Goal: Task Accomplishment & Management: Use online tool/utility

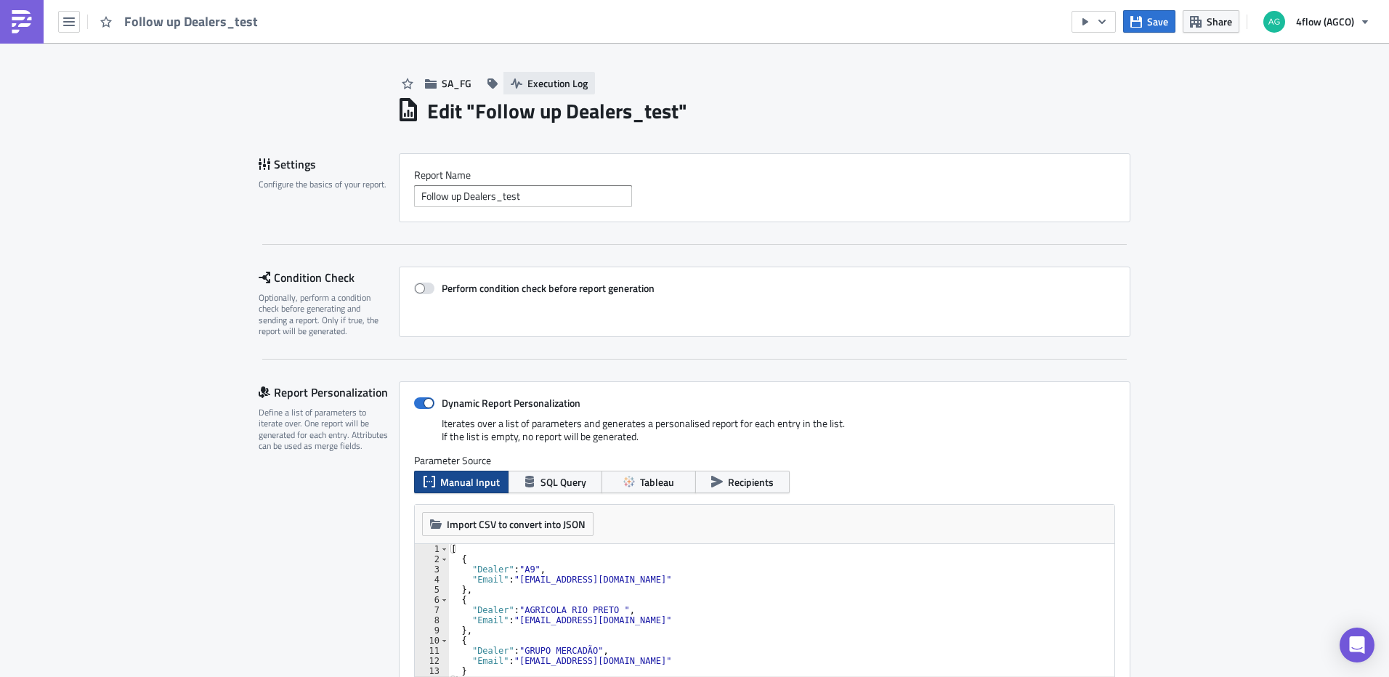
click at [568, 84] on span "Execution Log" at bounding box center [557, 83] width 60 height 15
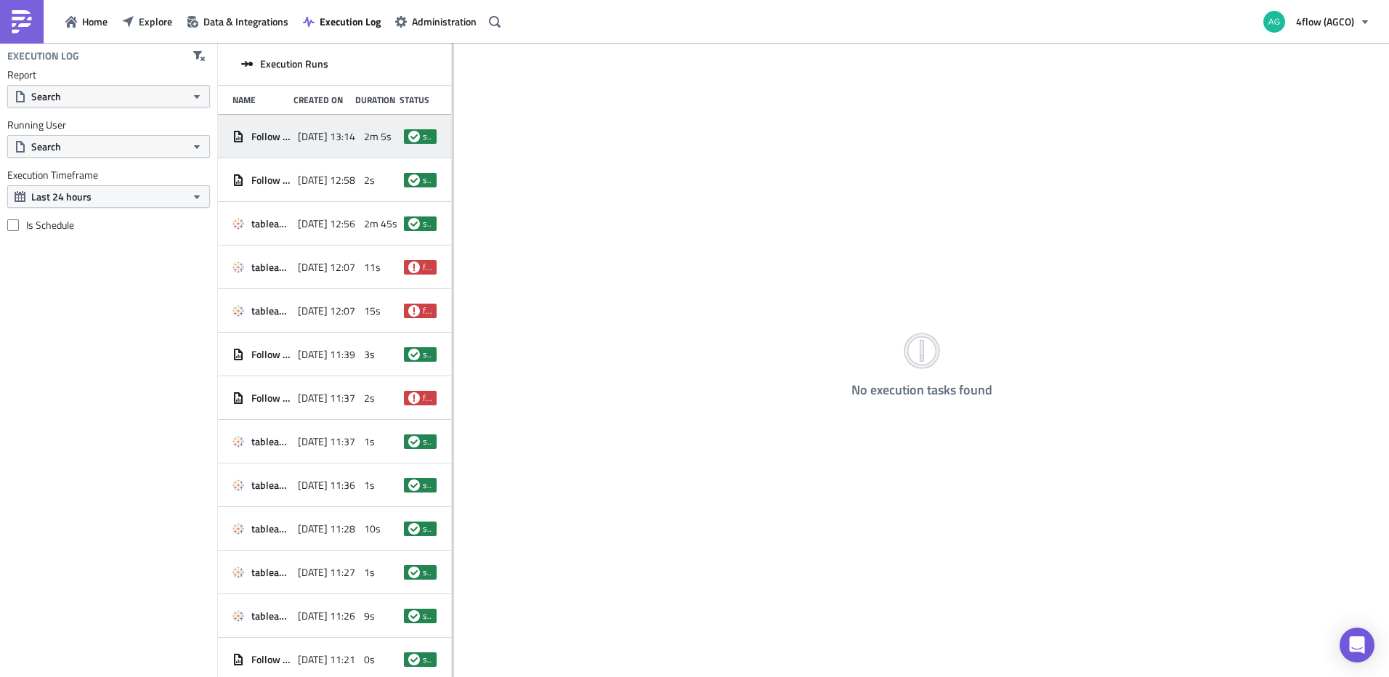
click at [277, 137] on span "Follow up Dealers_test" at bounding box center [270, 136] width 39 height 13
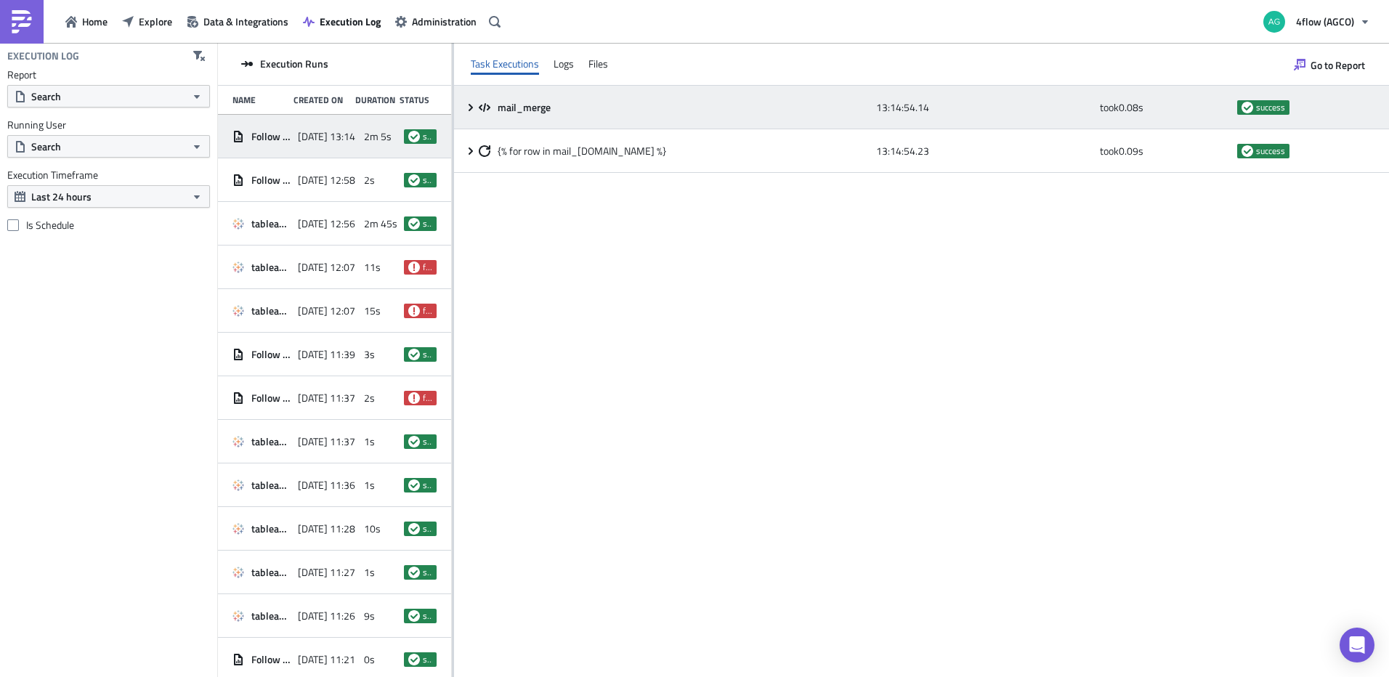
click at [460, 113] on div "mail_merge 13:14:54.14 took 0.08 s success" at bounding box center [921, 108] width 935 height 44
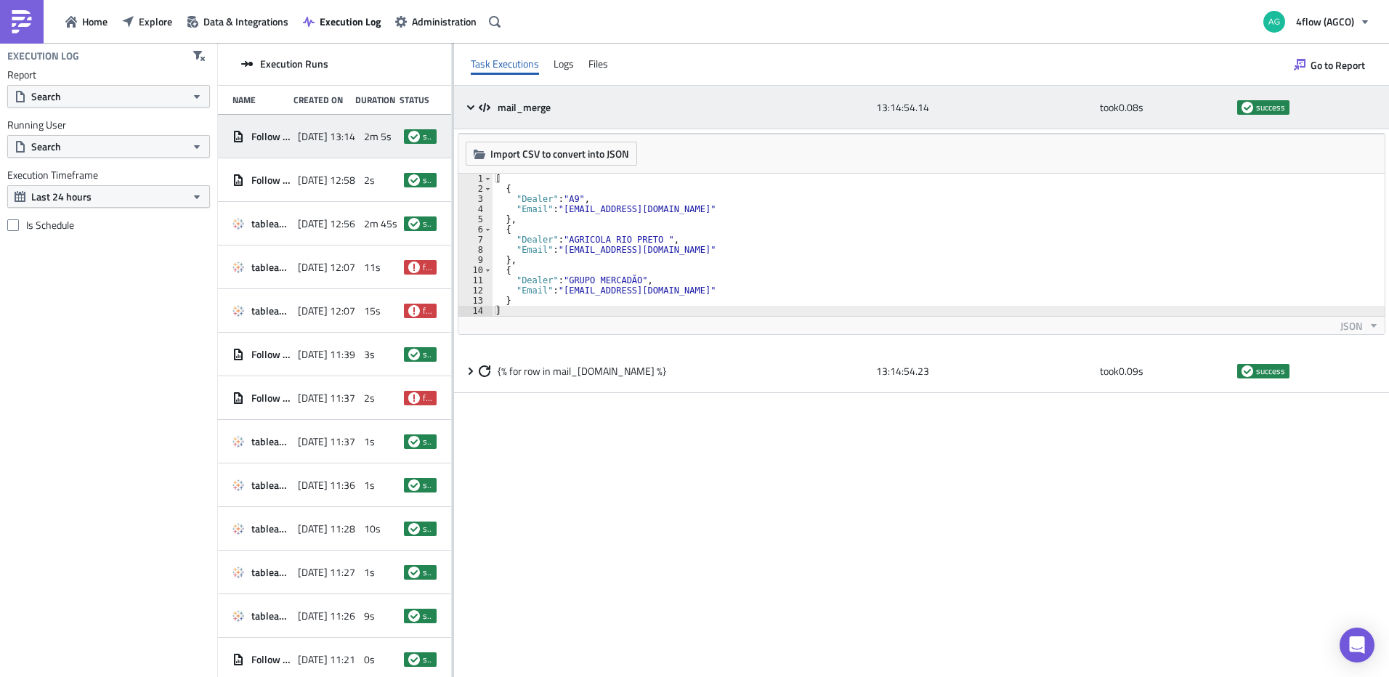
click at [468, 109] on icon at bounding box center [471, 108] width 12 height 12
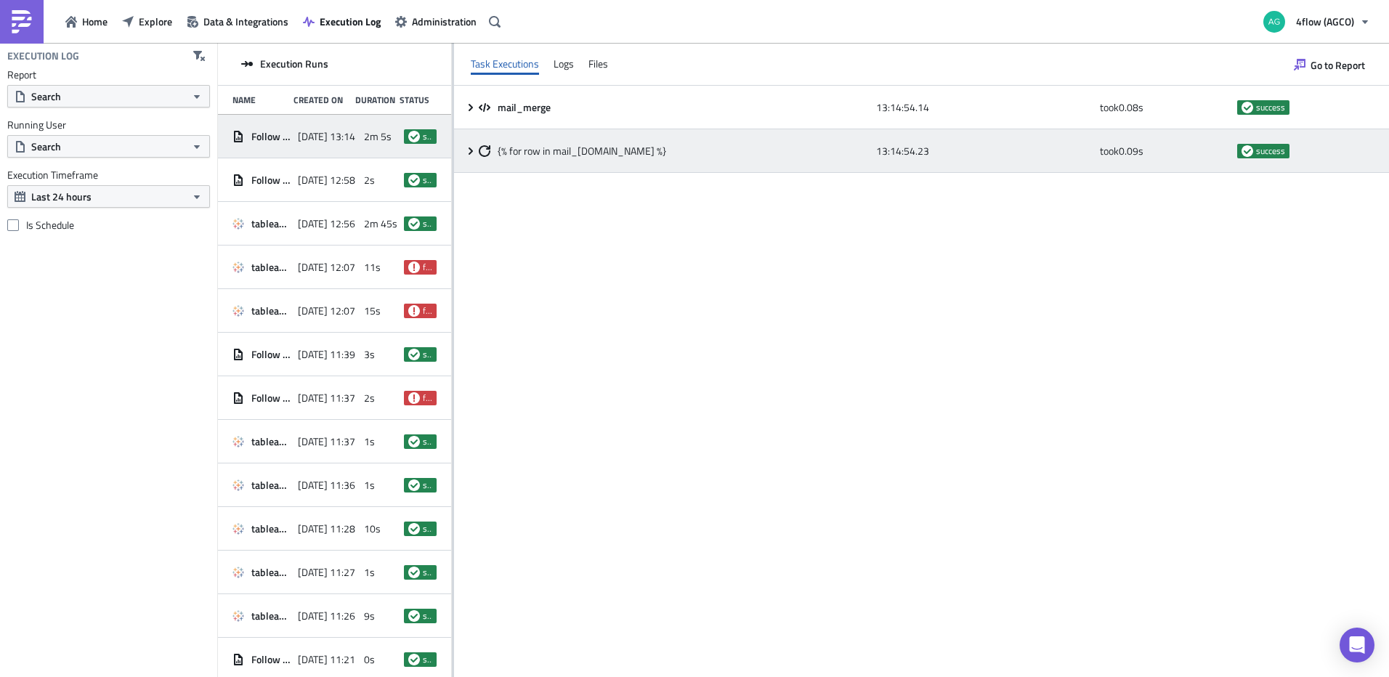
click at [472, 150] on icon at bounding box center [470, 150] width 4 height 7
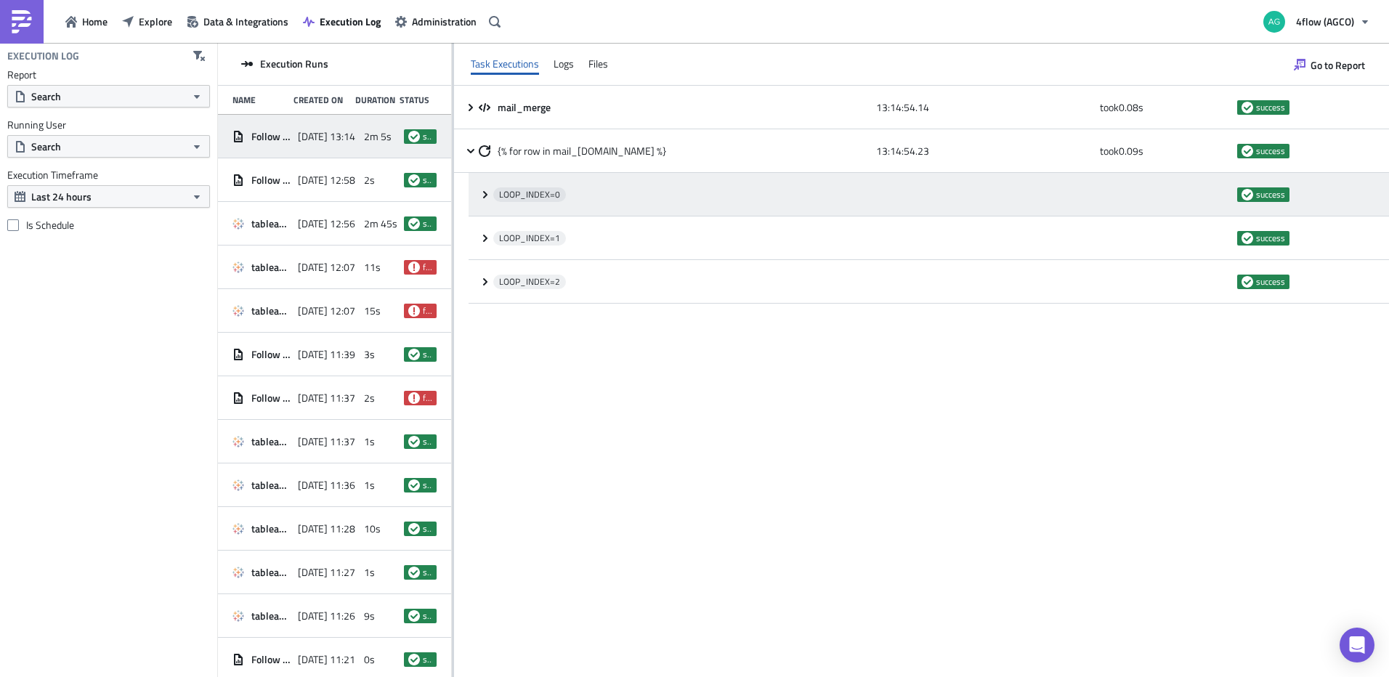
click at [486, 198] on icon at bounding box center [485, 195] width 12 height 12
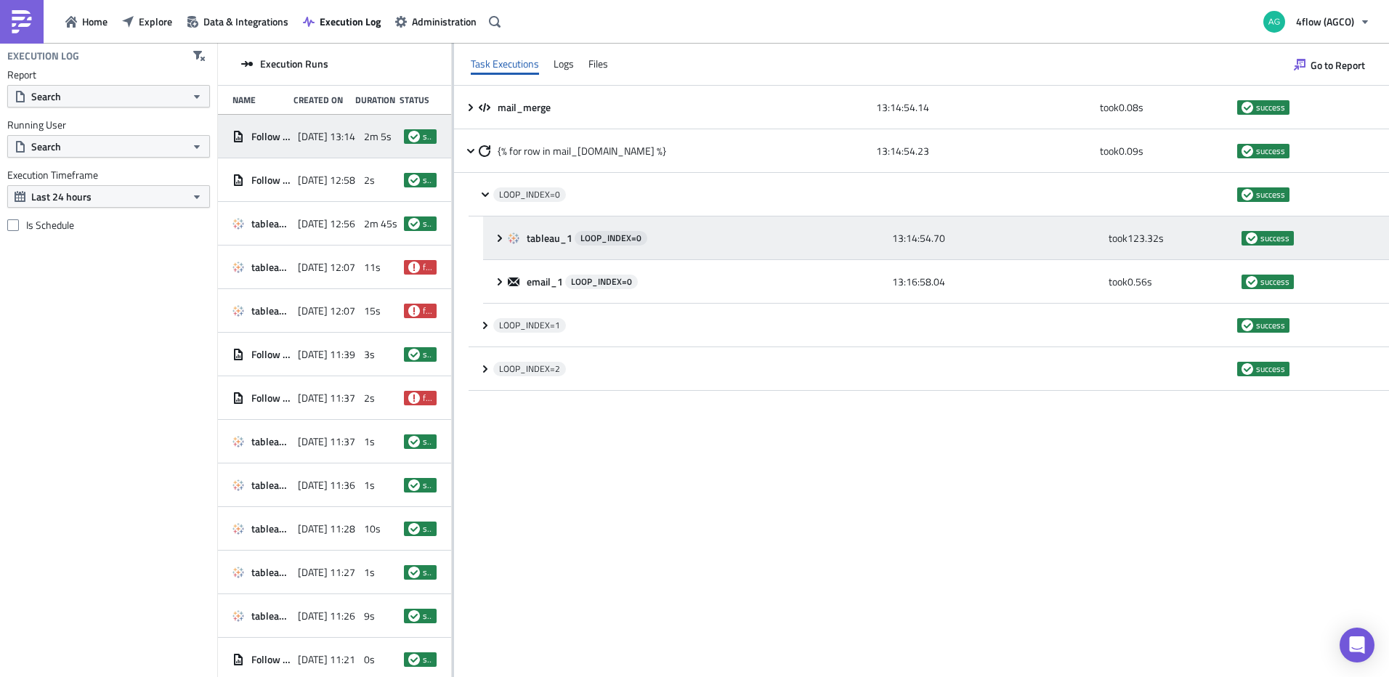
click at [502, 241] on icon at bounding box center [500, 238] width 12 height 12
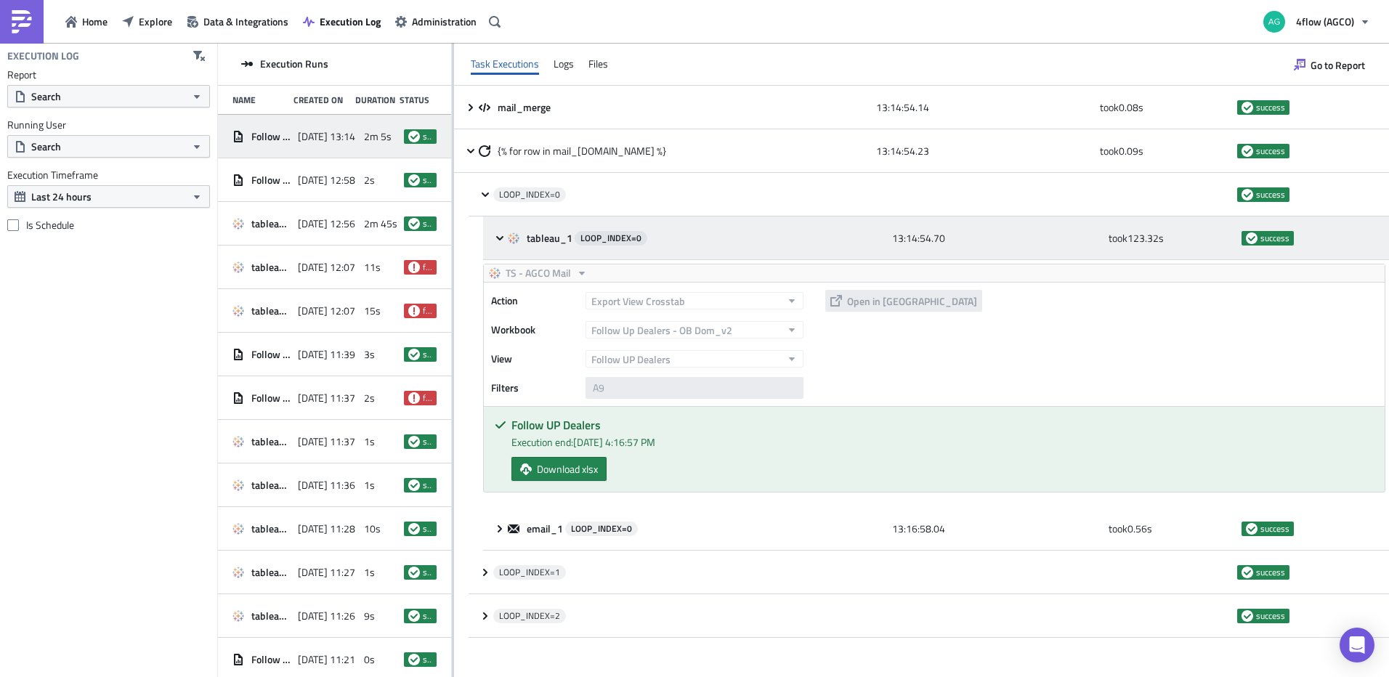
click at [497, 236] on icon at bounding box center [499, 237] width 7 height 4
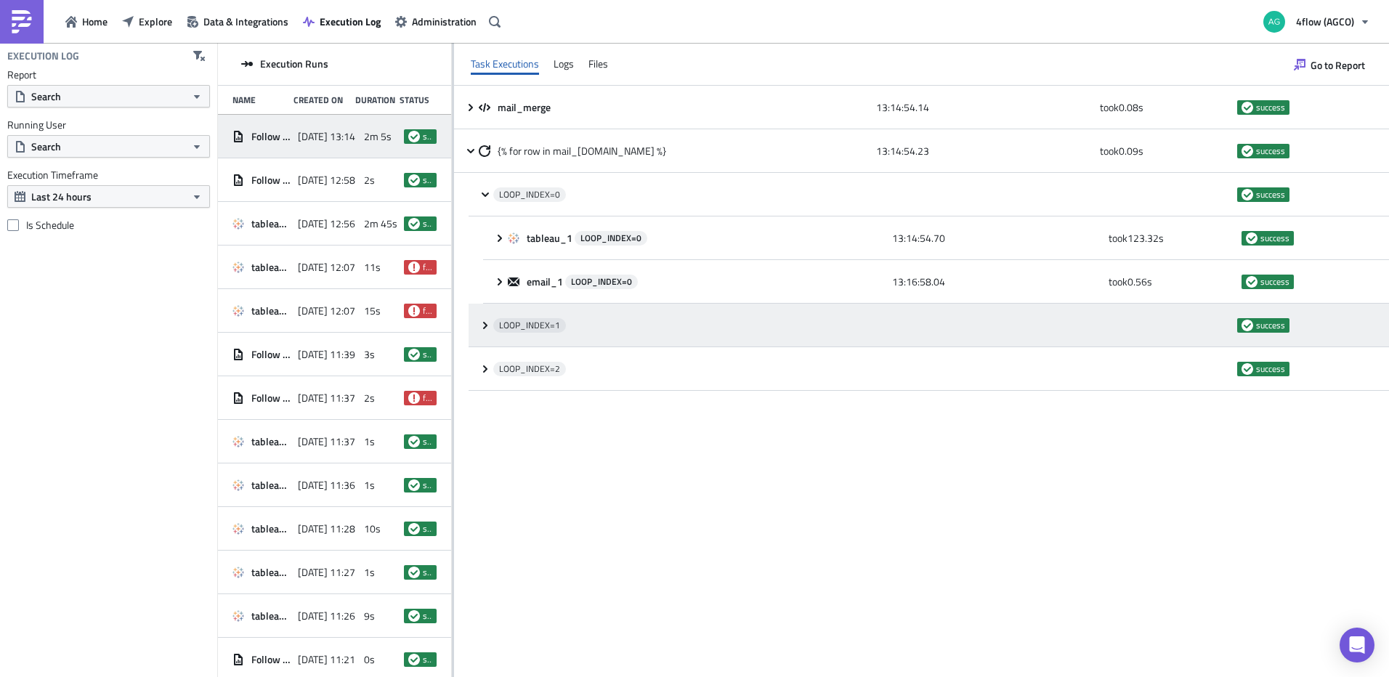
click at [479, 325] on icon at bounding box center [485, 326] width 12 height 12
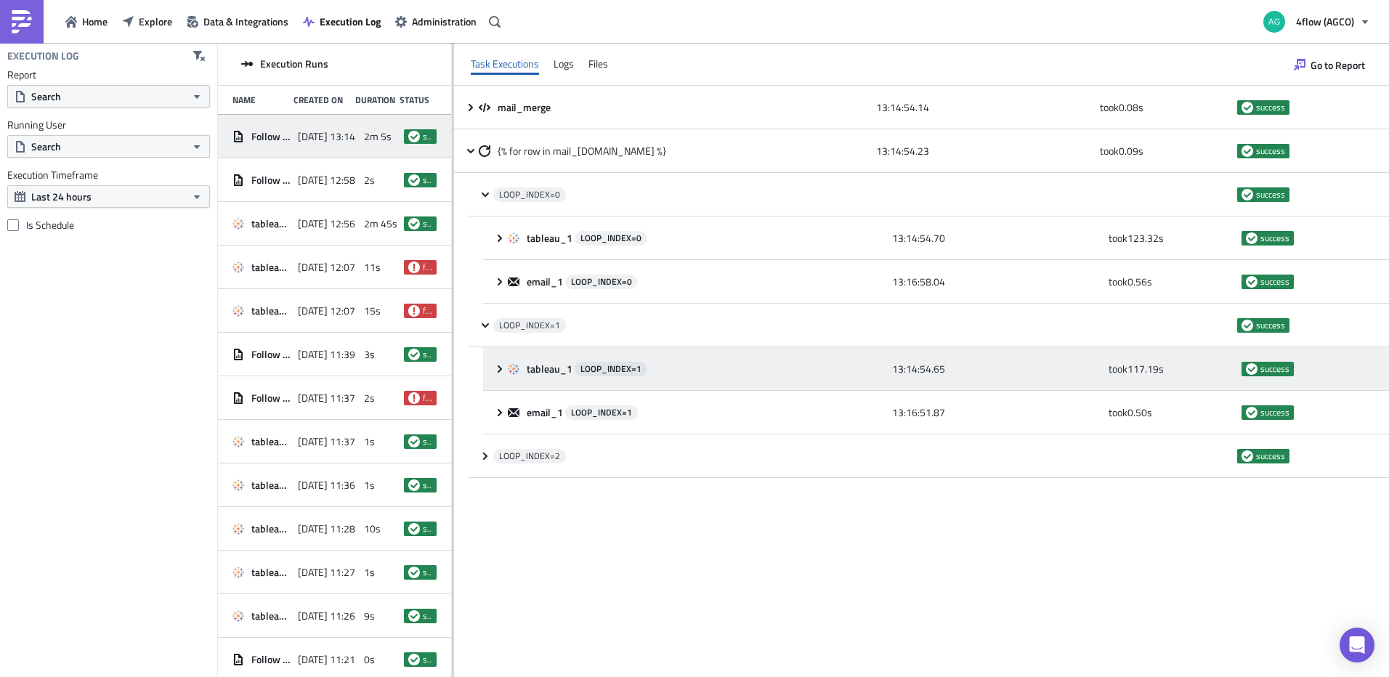
click at [502, 375] on div "tableau_1 LOOP_INDEX= 1 13:14:54.65 took 117.19 s success" at bounding box center [936, 369] width 906 height 44
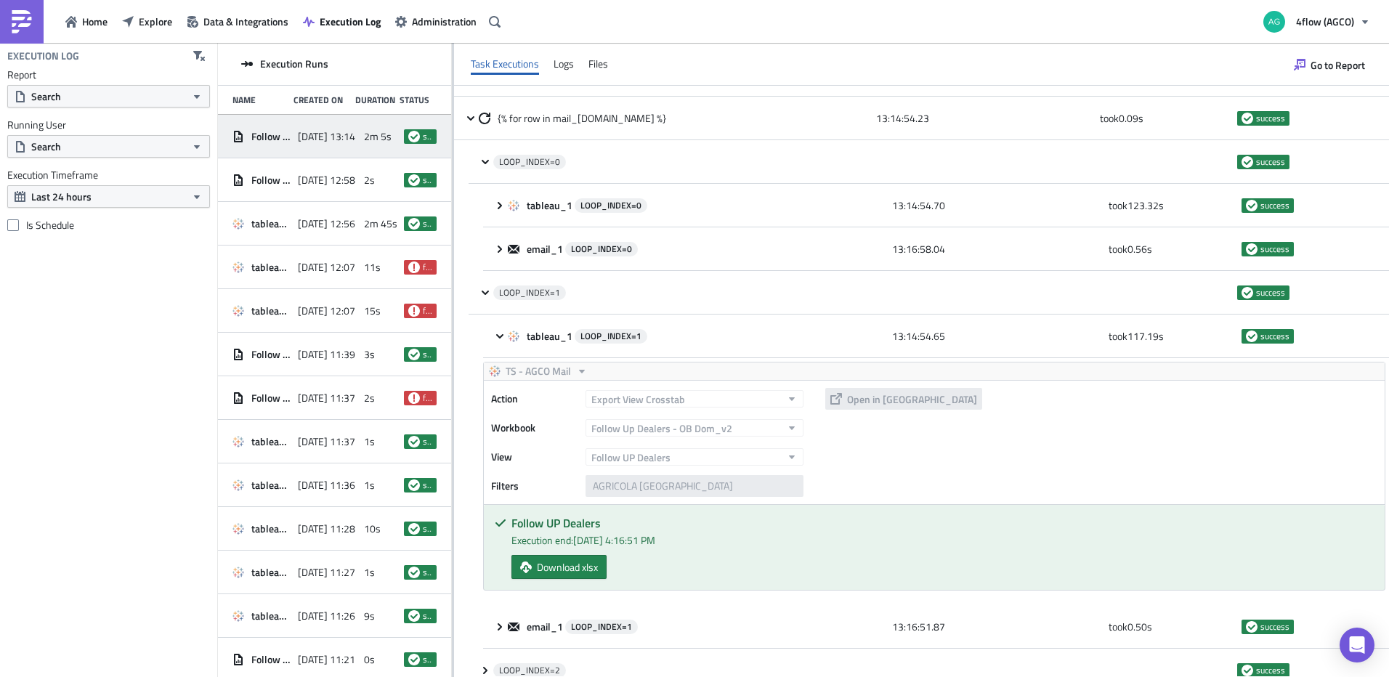
scroll to position [49, 0]
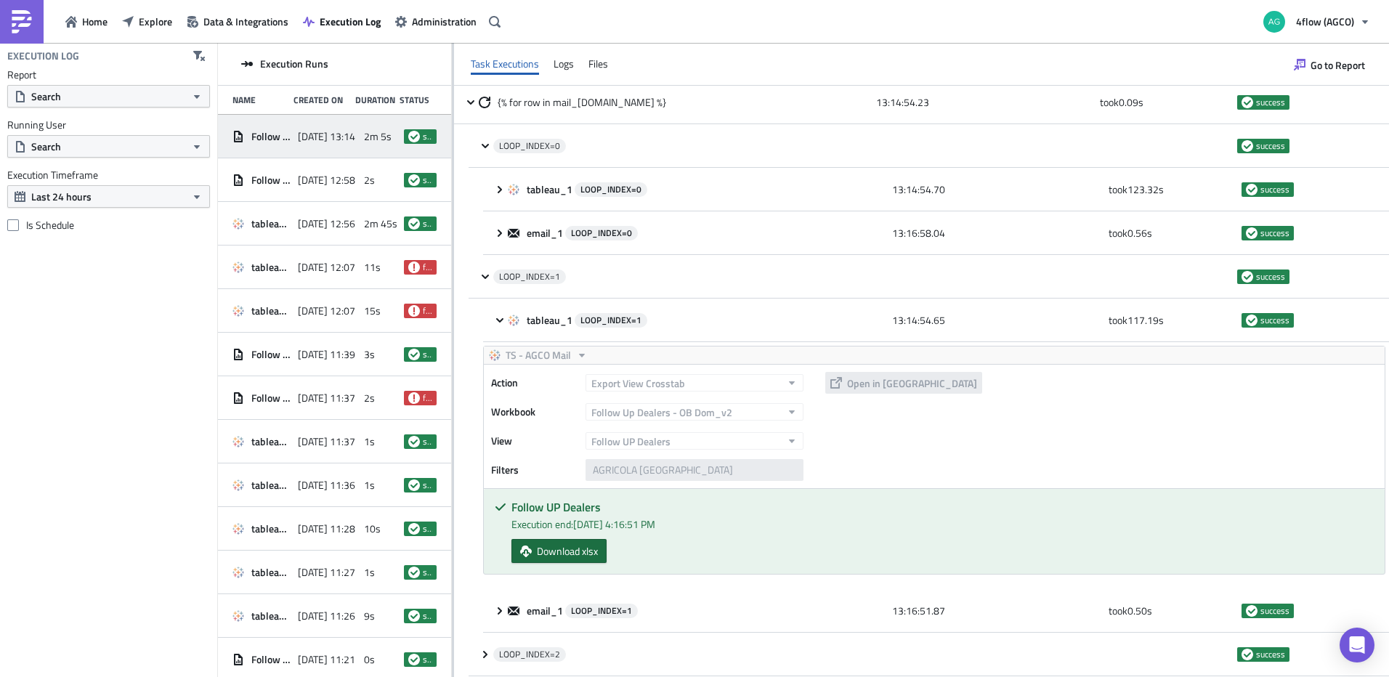
click at [592, 549] on span "Download xlsx" at bounding box center [567, 550] width 61 height 15
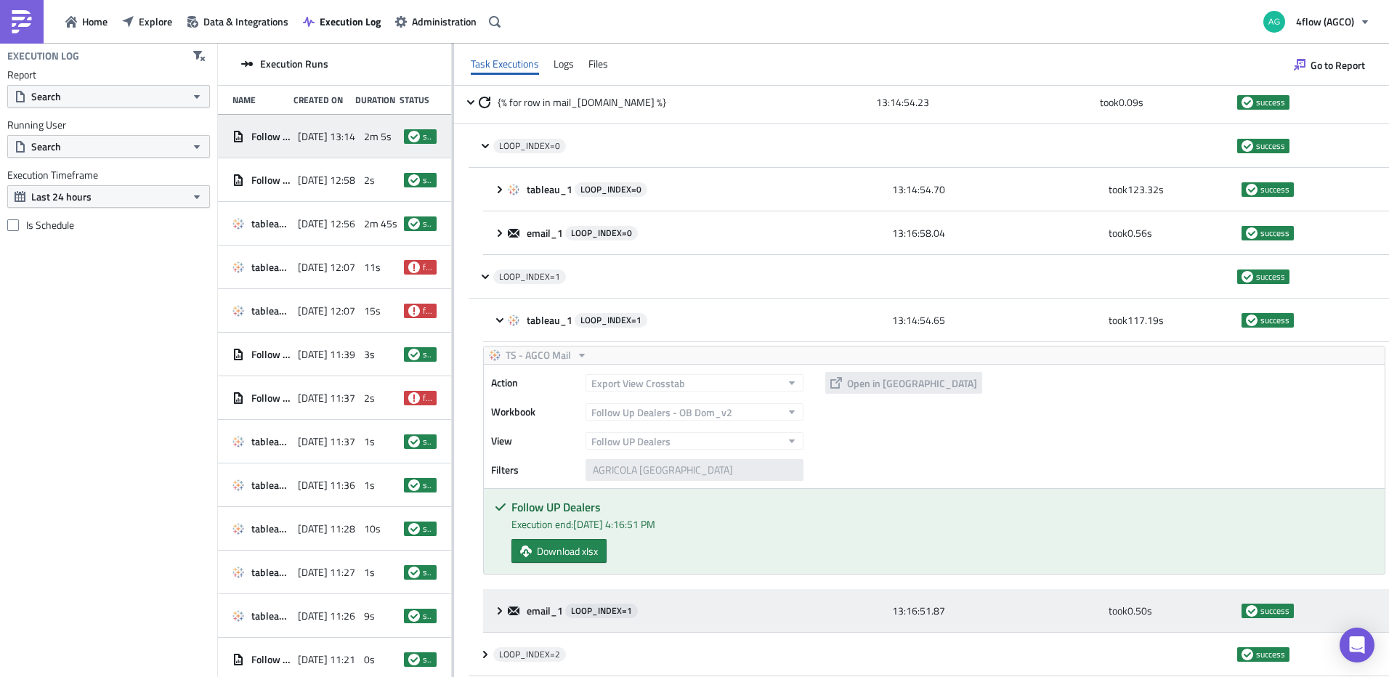
click at [511, 612] on icon at bounding box center [514, 611] width 12 height 12
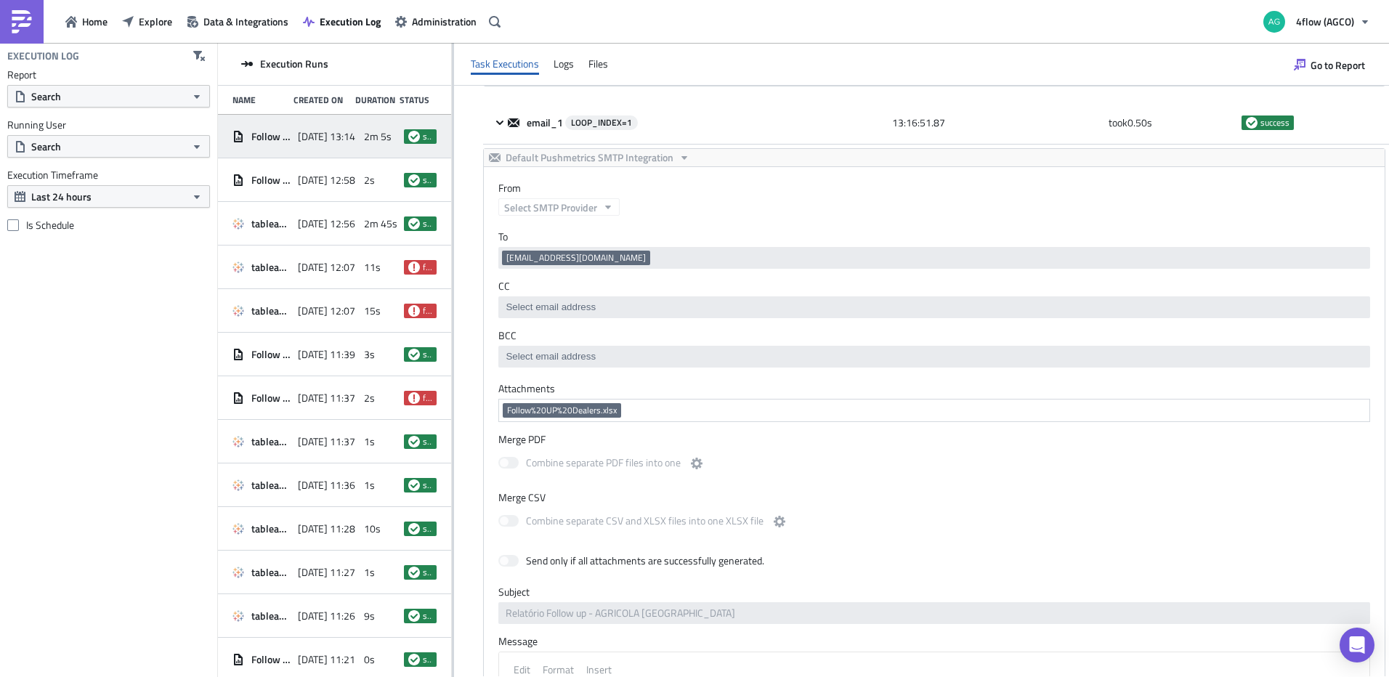
scroll to position [296, 0]
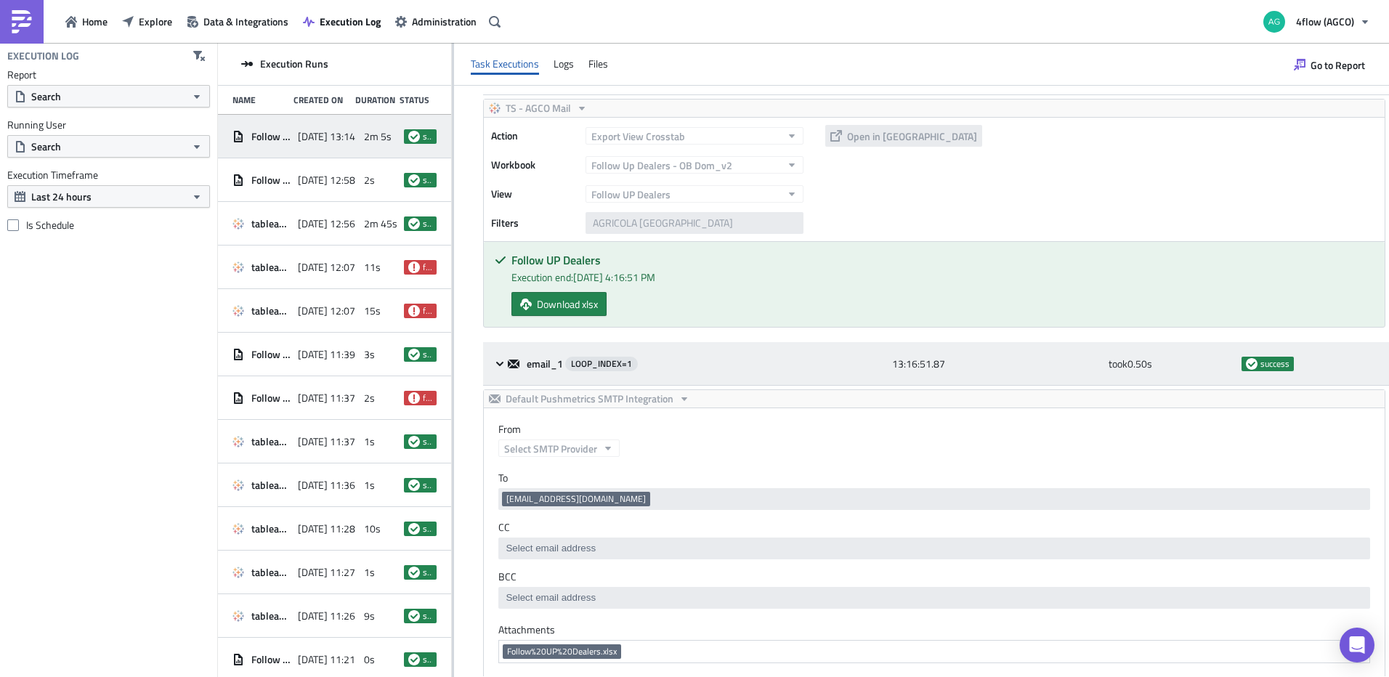
click at [500, 362] on icon at bounding box center [500, 364] width 12 height 12
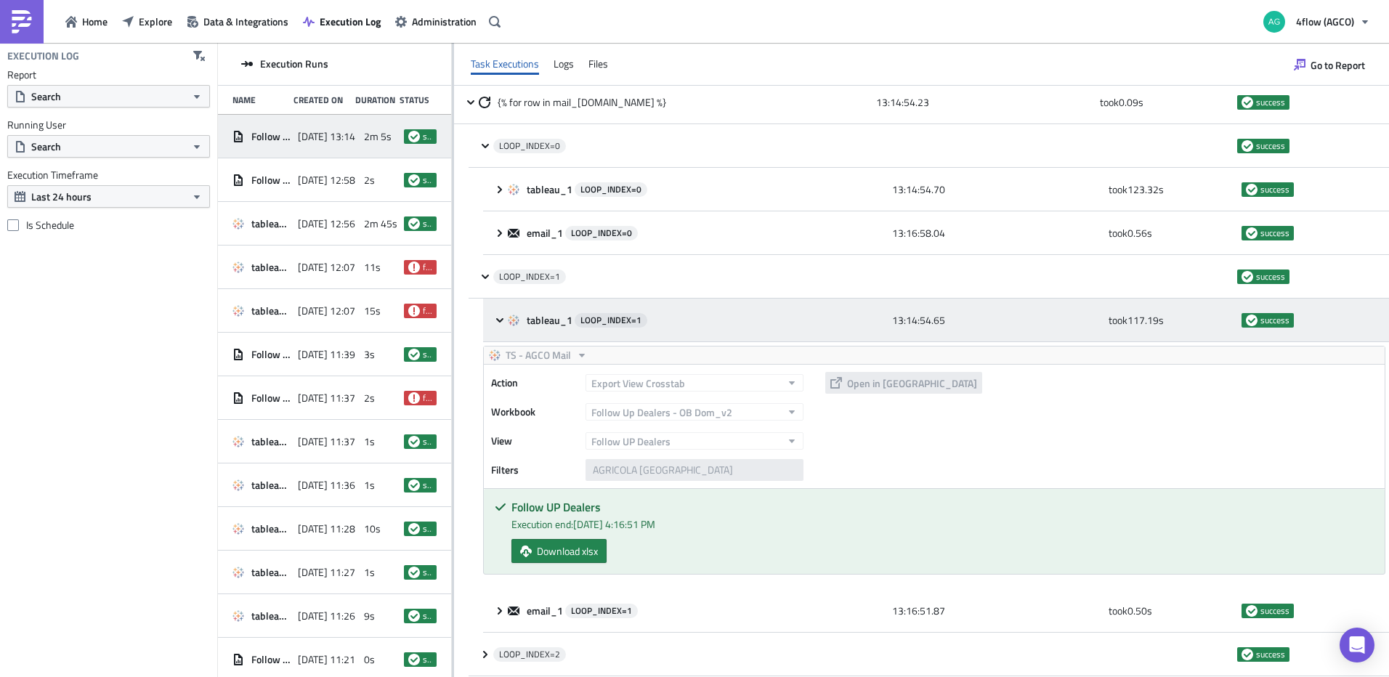
click at [492, 317] on div "tableau_1 LOOP_INDEX= 1 13:14:54.65 took 117.19 s success" at bounding box center [936, 320] width 906 height 44
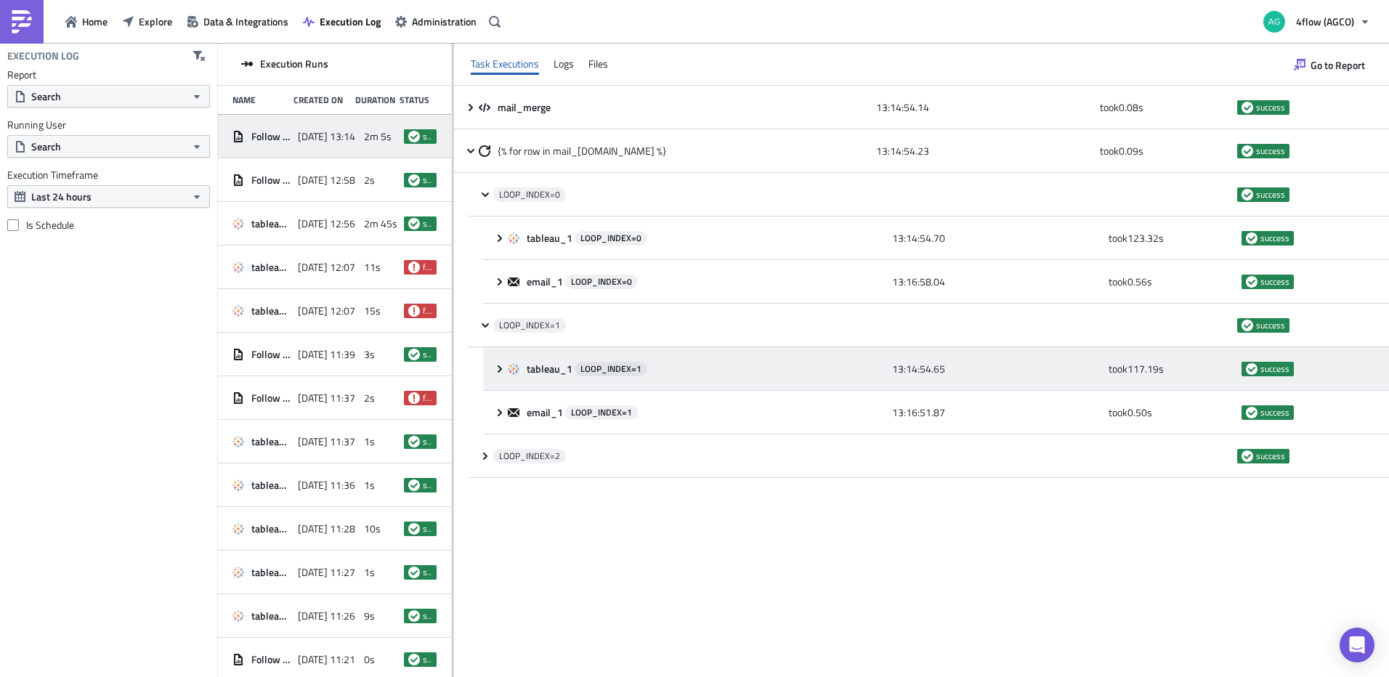
scroll to position [0, 0]
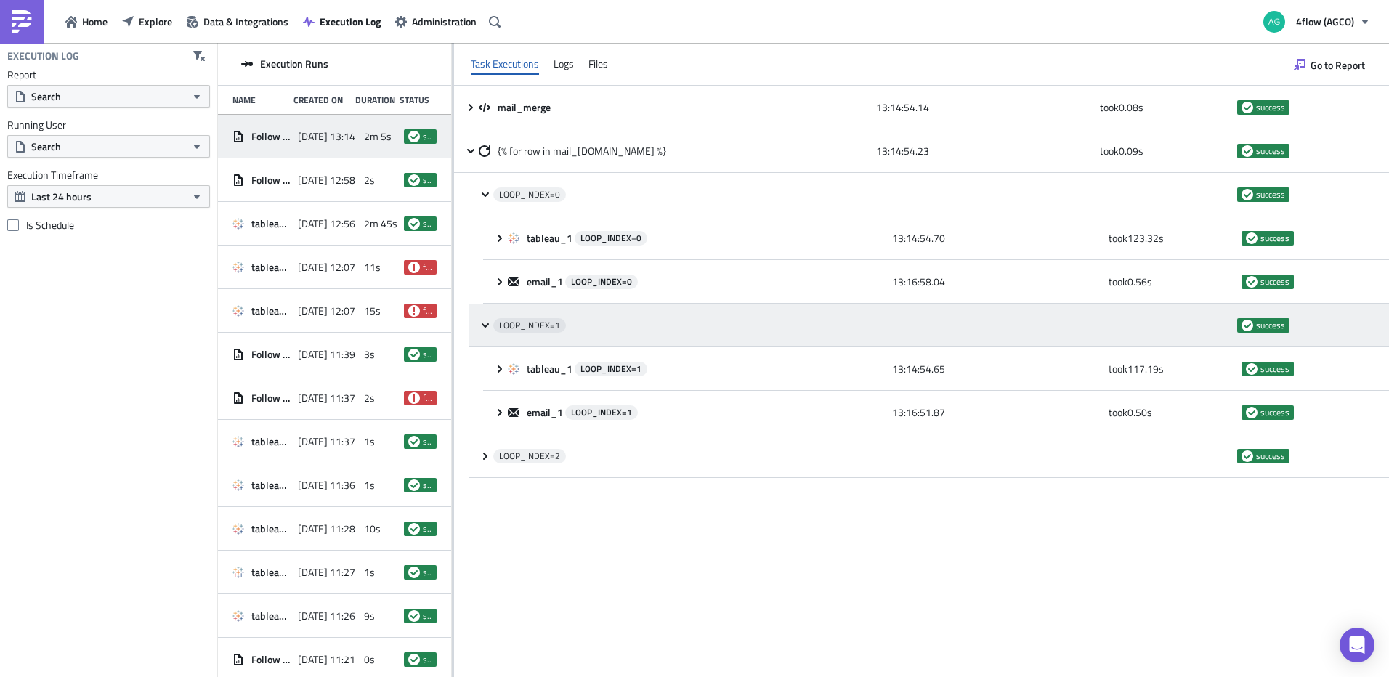
click at [480, 318] on div "LOOP_INDEX= 1 success" at bounding box center [928, 326] width 920 height 44
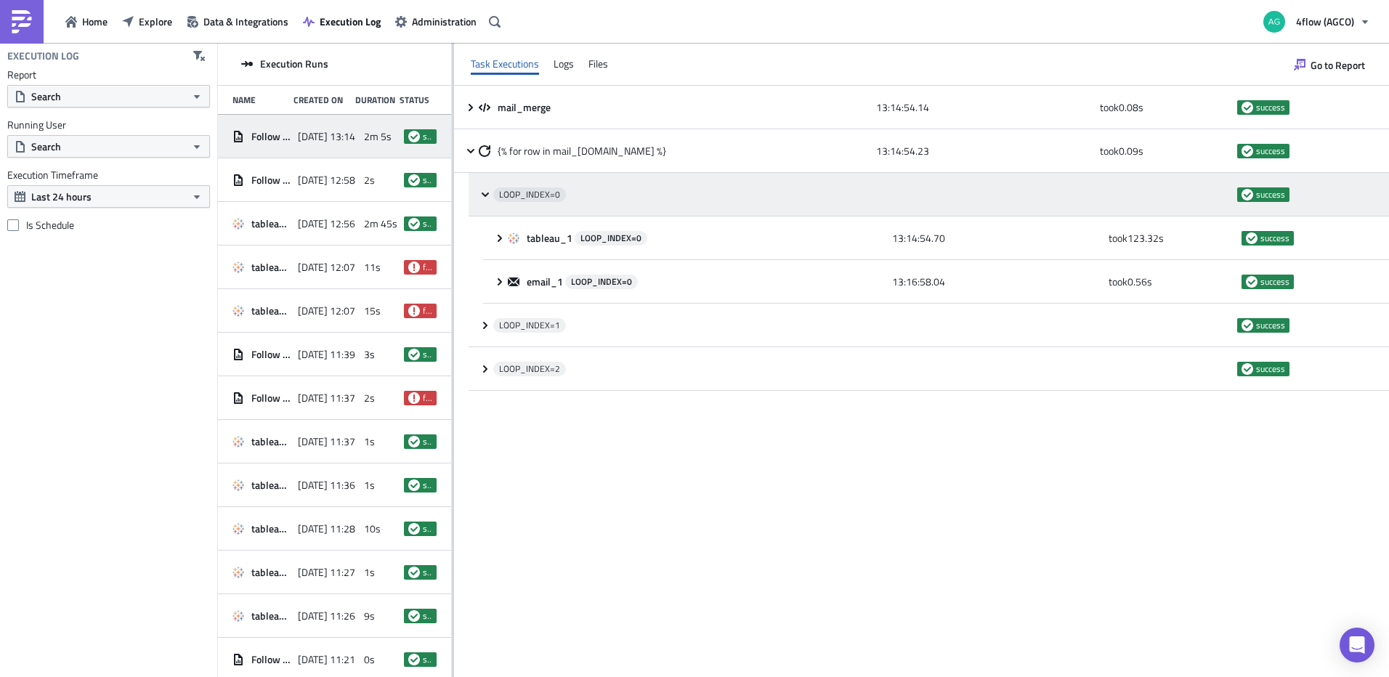
click at [477, 181] on div "LOOP_INDEX= 0 success" at bounding box center [928, 195] width 920 height 44
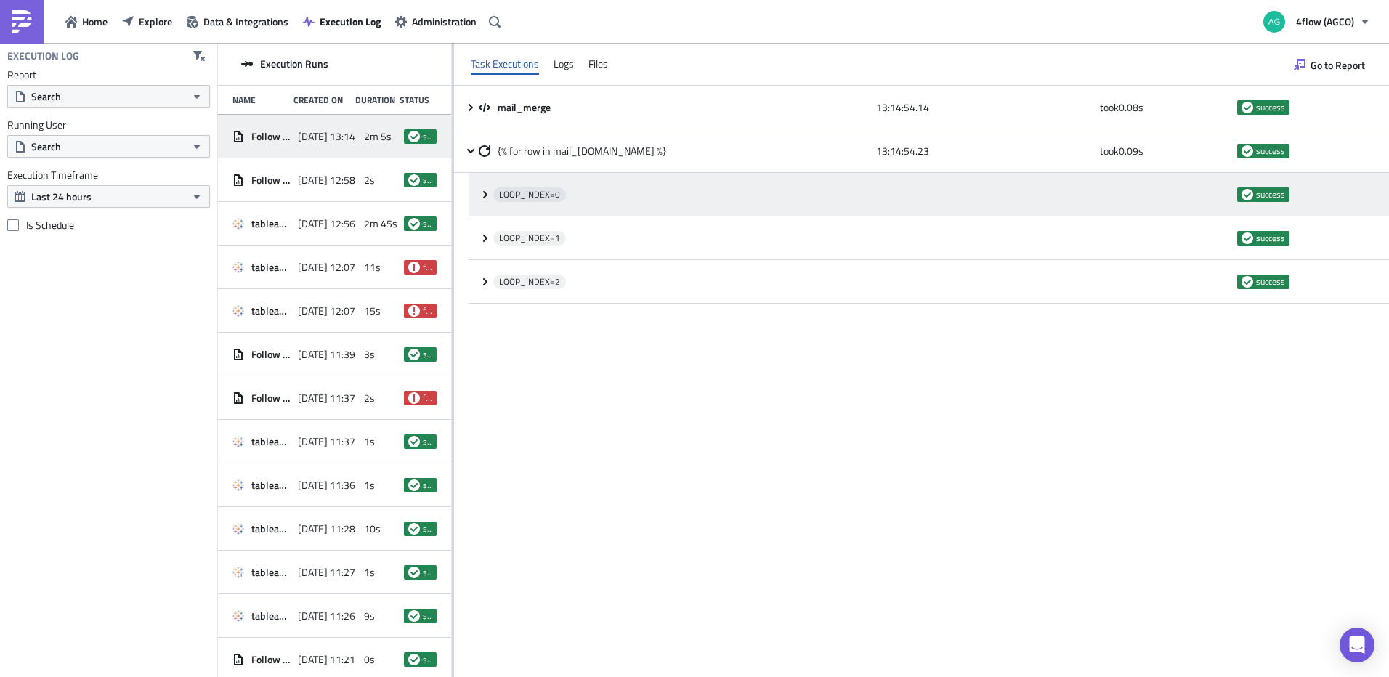
click at [479, 192] on icon at bounding box center [485, 195] width 12 height 12
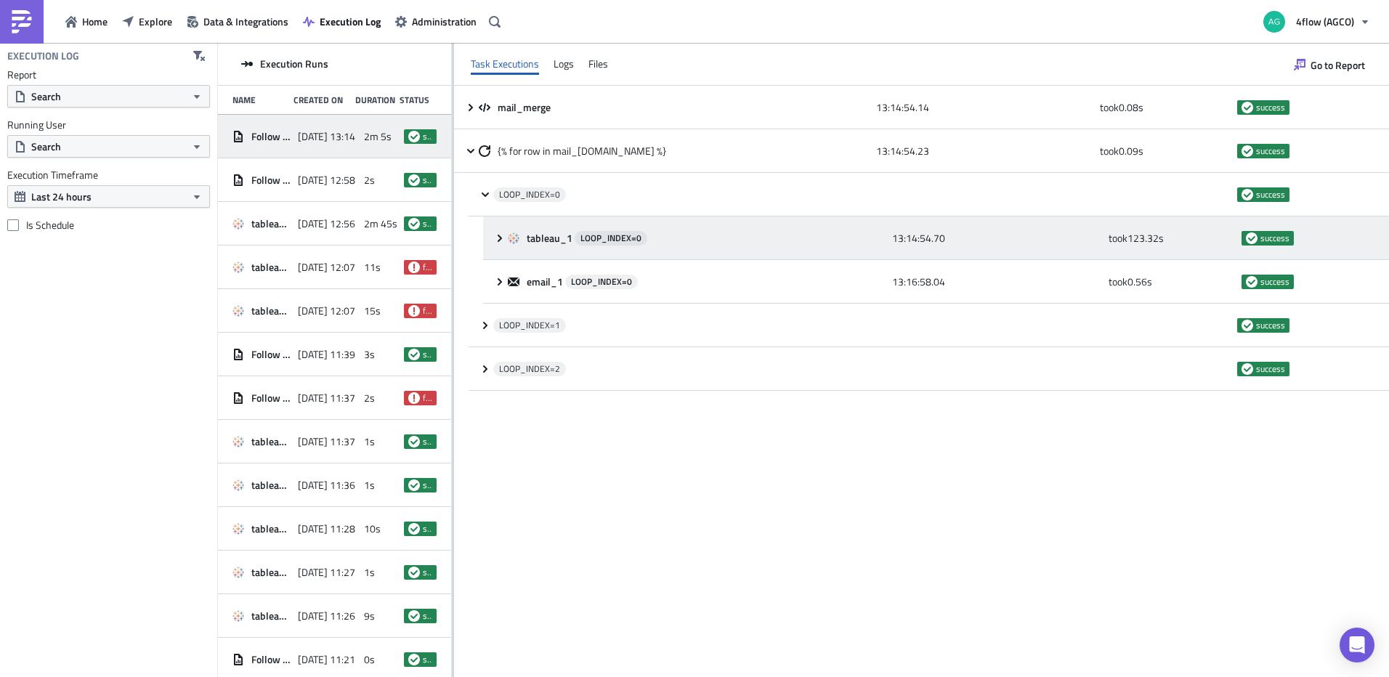
click at [492, 240] on div "tableau_1 LOOP_INDEX= 0 13:14:54.70 took 123.32 s success" at bounding box center [936, 238] width 906 height 44
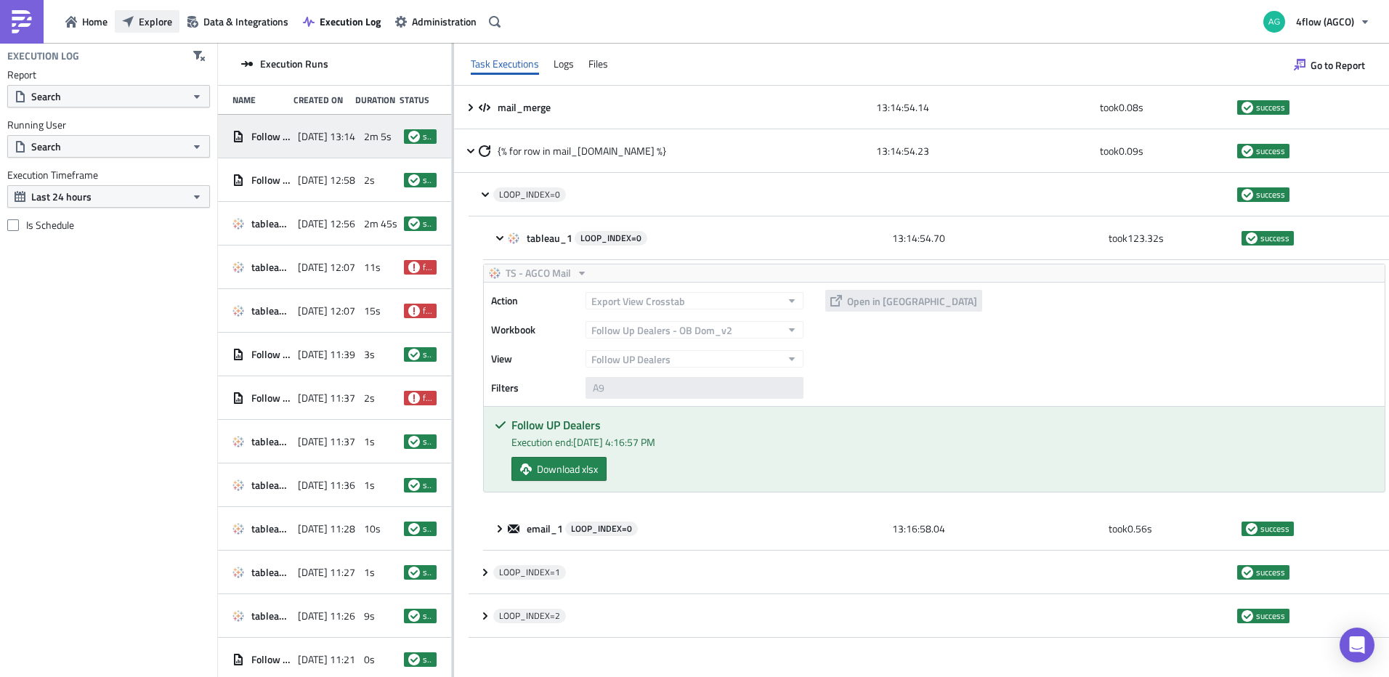
click at [166, 27] on span "Explore" at bounding box center [155, 21] width 33 height 15
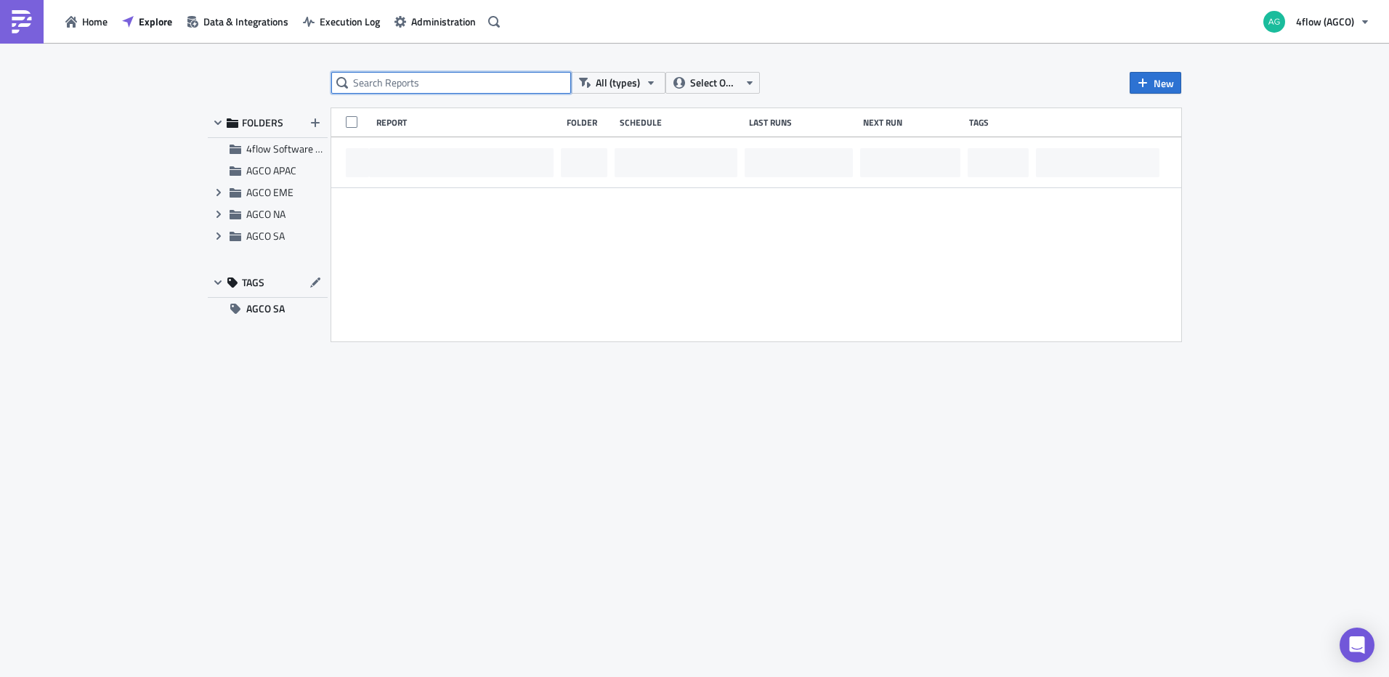
click at [405, 84] on input "text" at bounding box center [451, 83] width 240 height 22
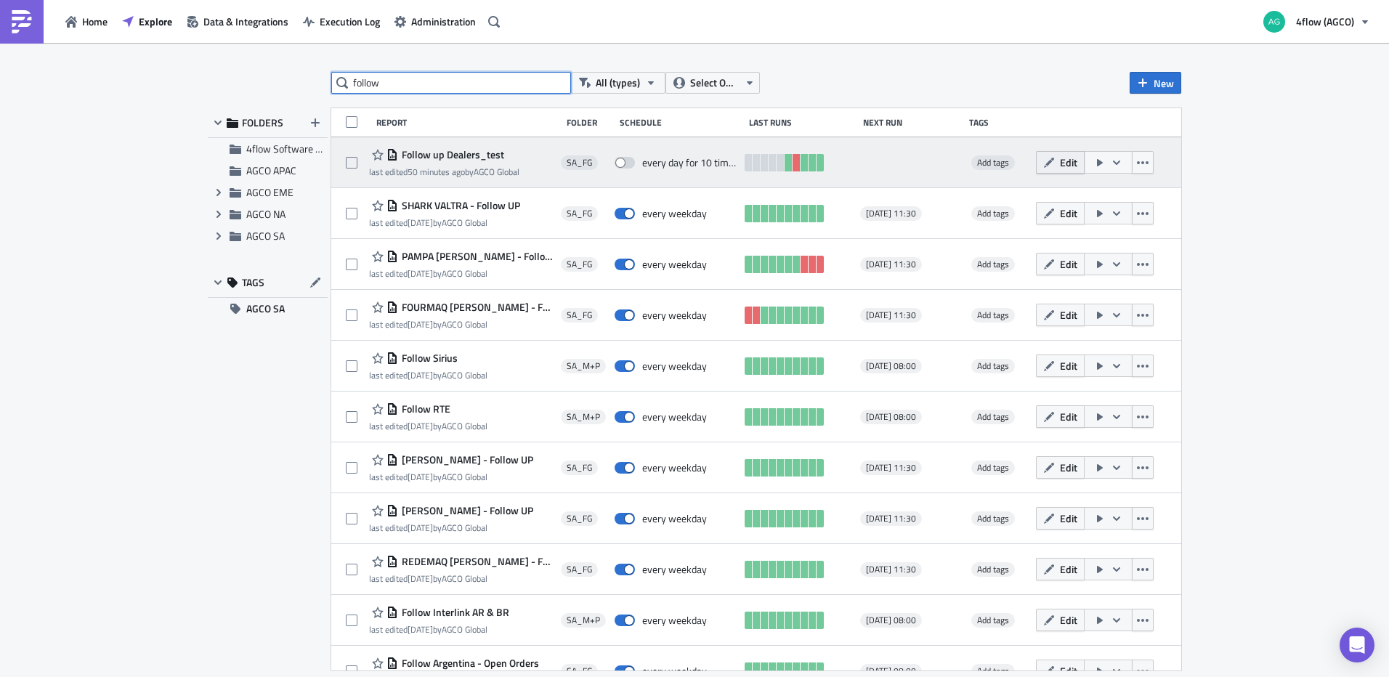
type input "follow"
click at [1043, 163] on icon "button" at bounding box center [1049, 163] width 12 height 12
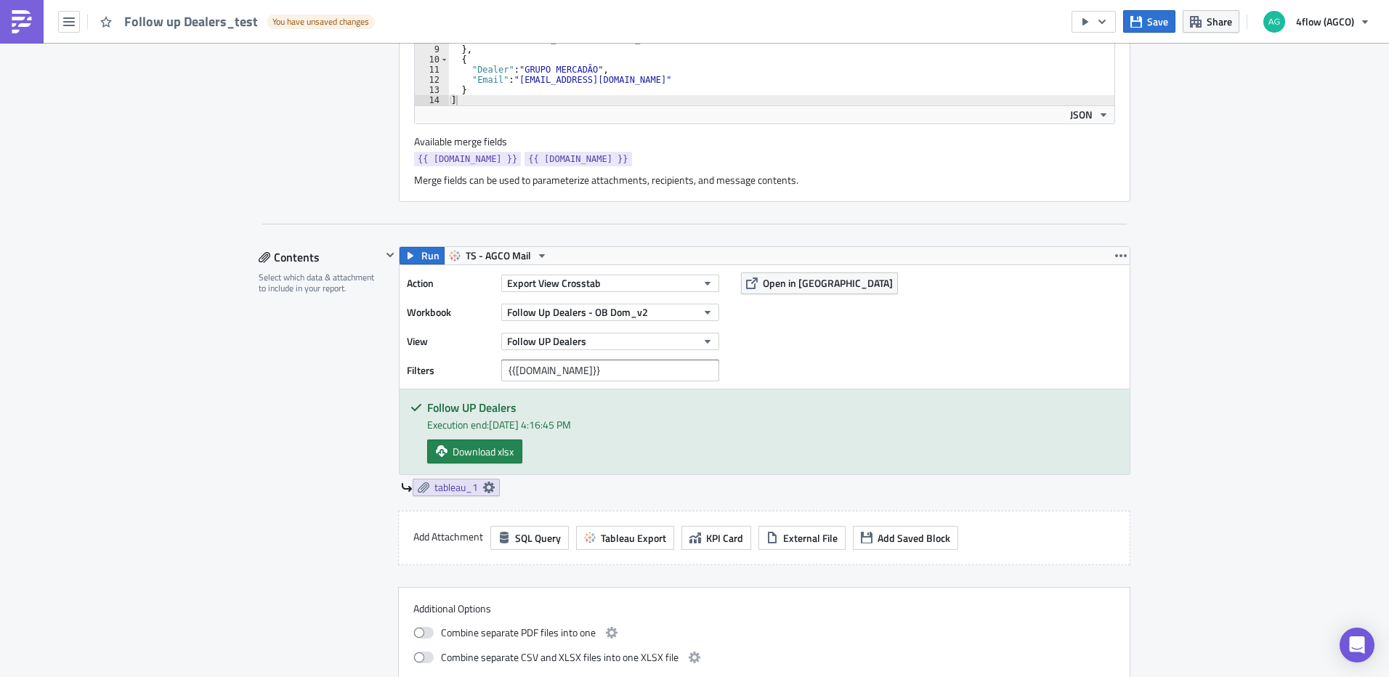
scroll to position [436, 0]
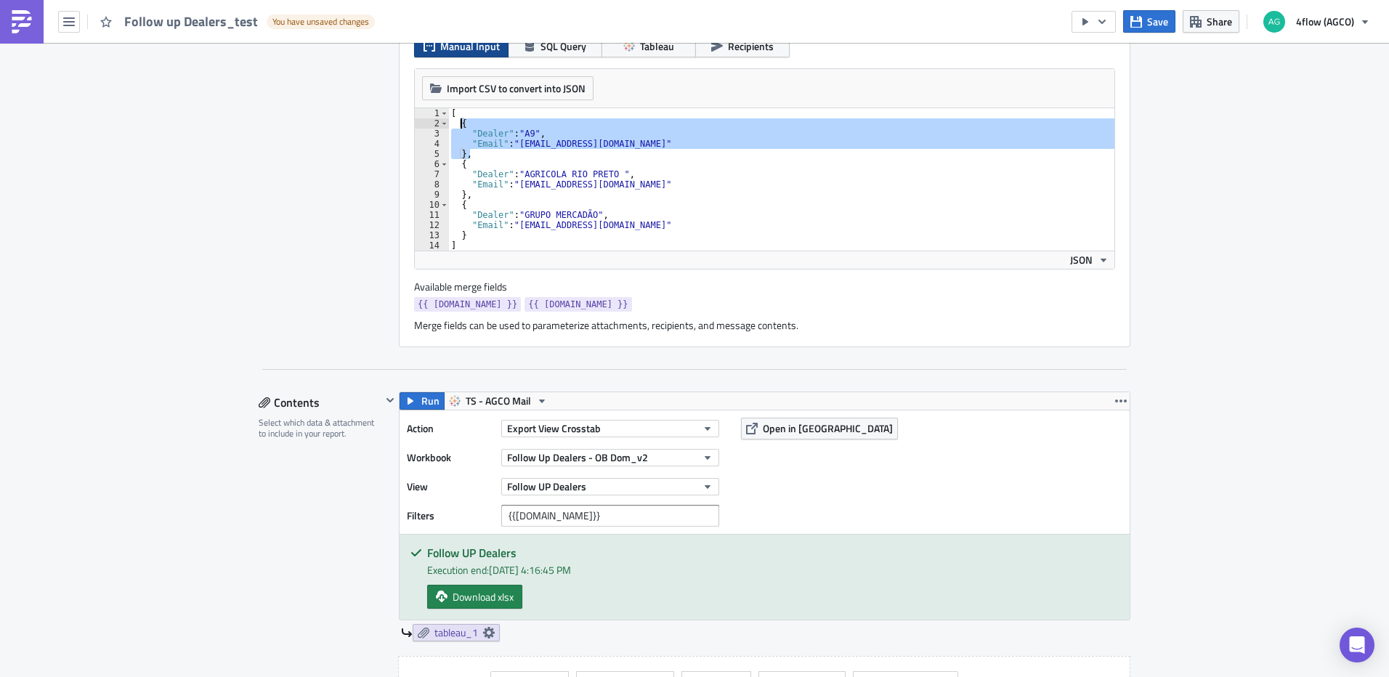
drag, startPoint x: 467, startPoint y: 155, endPoint x: 454, endPoint y: 127, distance: 30.5
click at [454, 127] on div "[ { "Dealer" : "A9" , "Email" : "i.moreiradeassis@4flow.com" } , { "Dealer" : "…" at bounding box center [781, 189] width 666 height 163
type textarea "{ "Dealer": "A9","
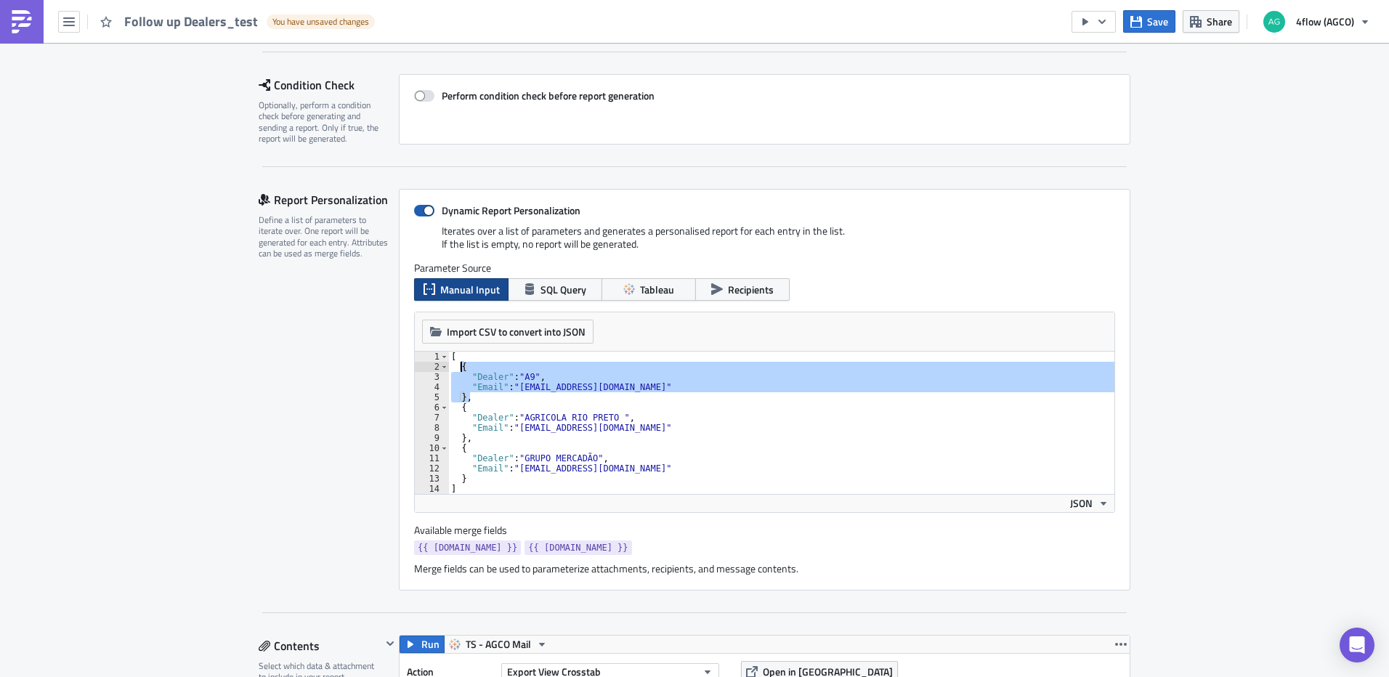
scroll to position [290, 0]
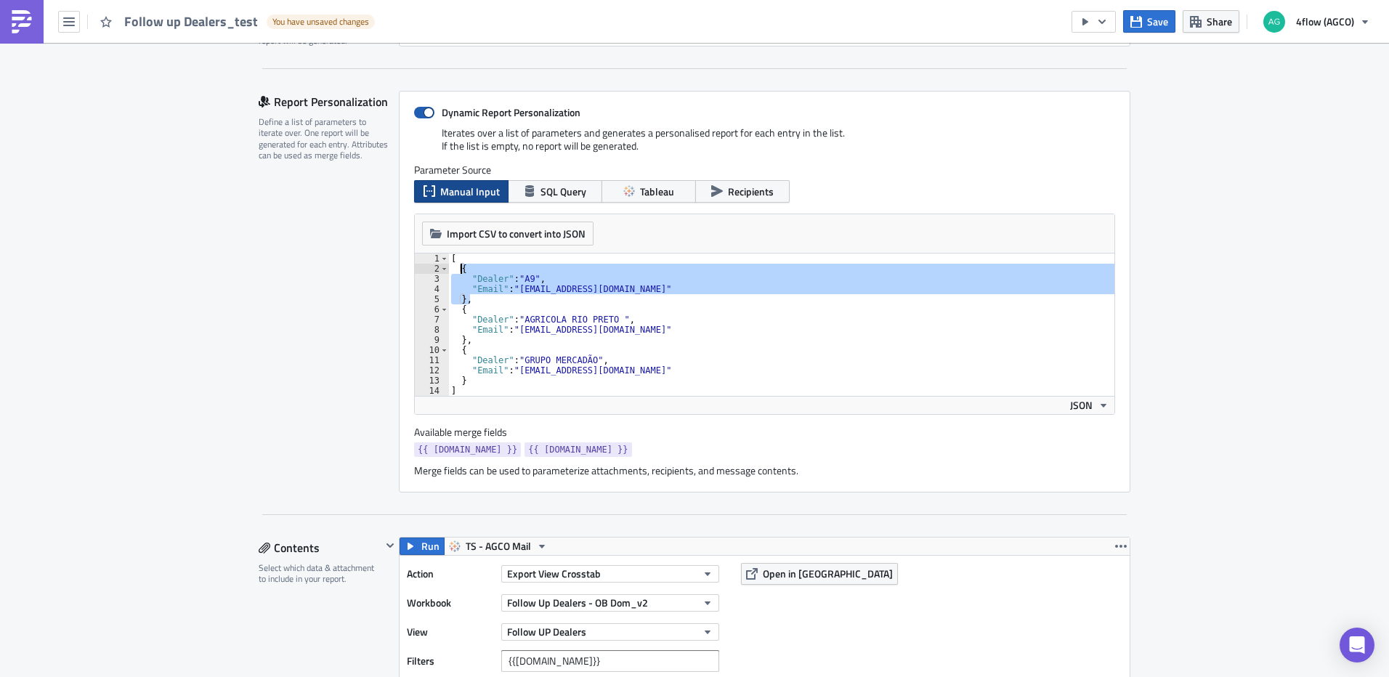
click at [432, 113] on label "Dynamic Report Personalization" at bounding box center [764, 112] width 701 height 13
click at [426, 113] on input "Dynamic Report Personalization" at bounding box center [421, 112] width 9 height 9
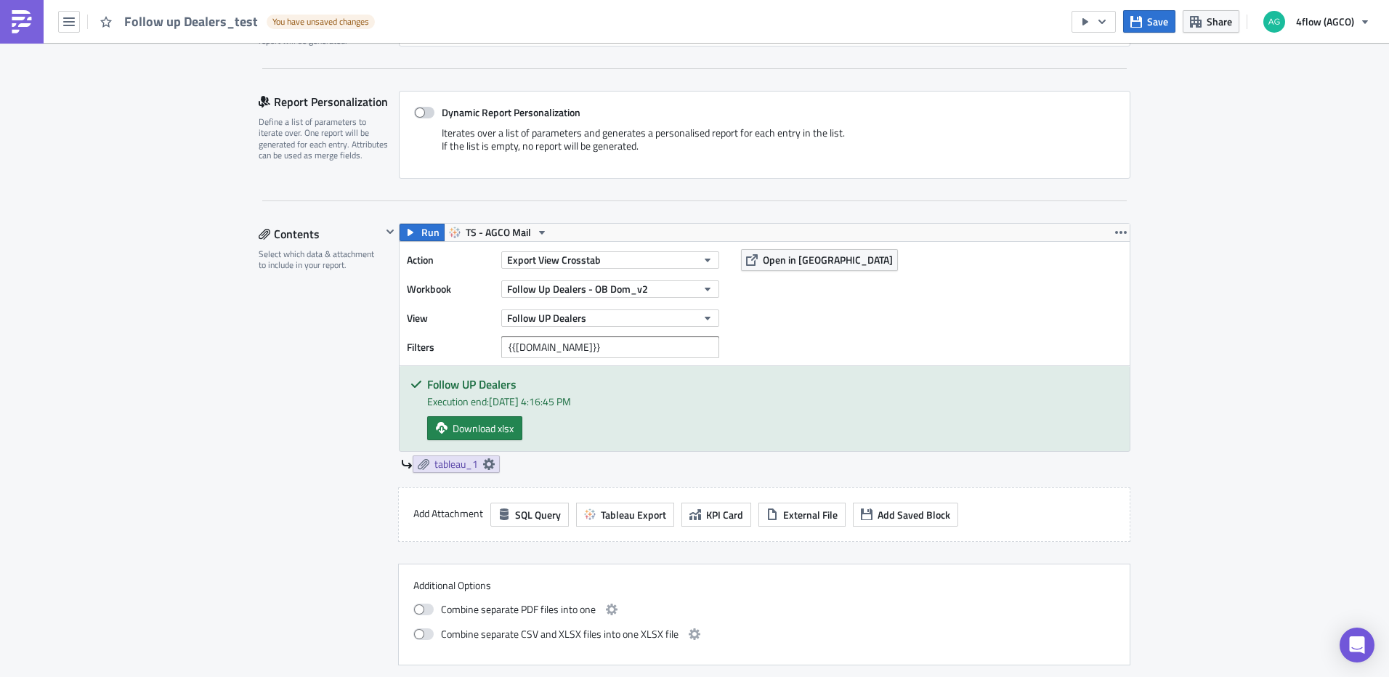
click at [417, 115] on span at bounding box center [424, 113] width 20 height 12
click at [417, 115] on input "Dynamic Report Personalization" at bounding box center [421, 112] width 9 height 9
checkbox input "true"
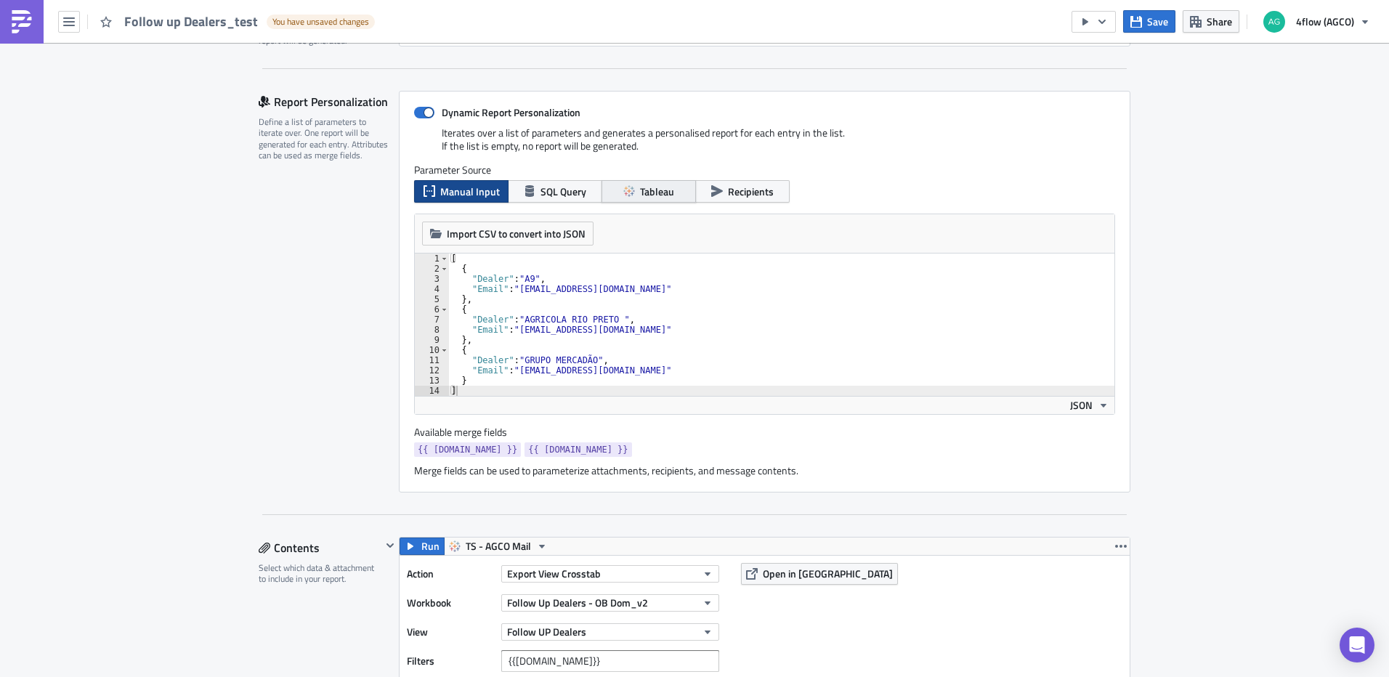
click at [667, 193] on span "Tableau" at bounding box center [657, 191] width 34 height 15
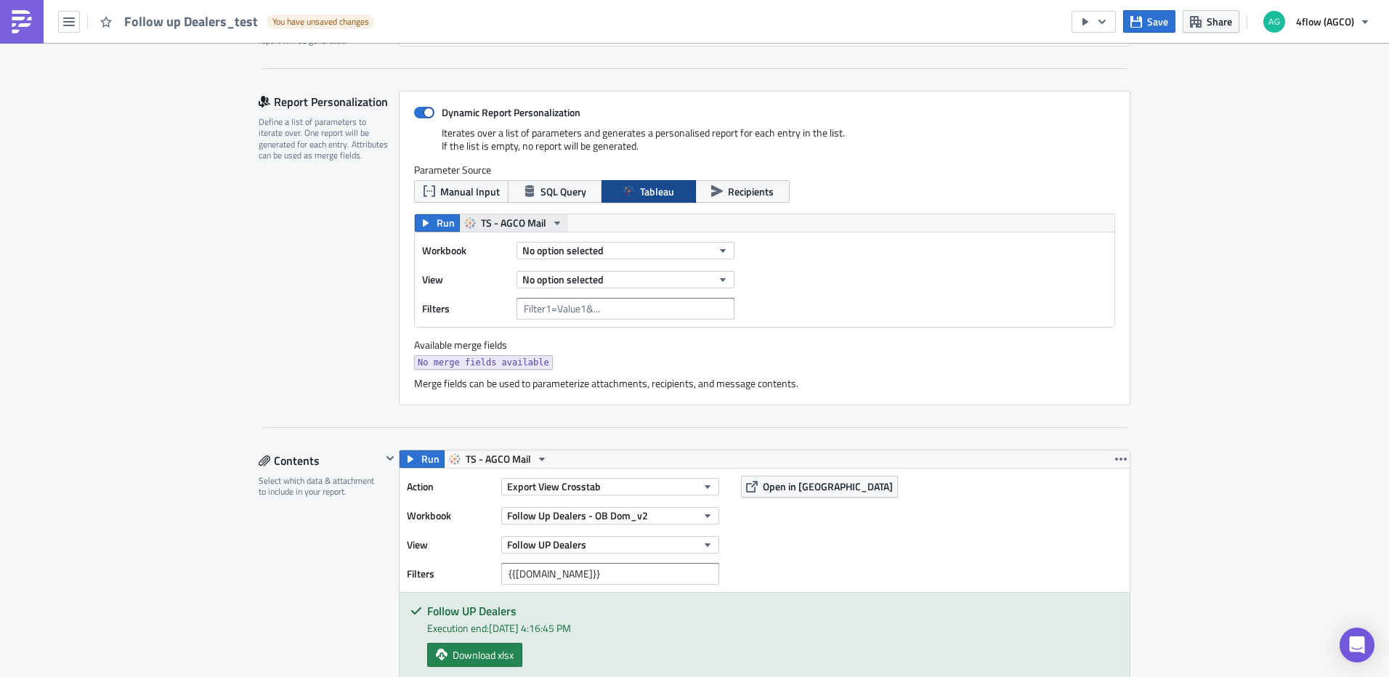
click at [540, 223] on button "TS - AGCO Mail" at bounding box center [513, 222] width 109 height 17
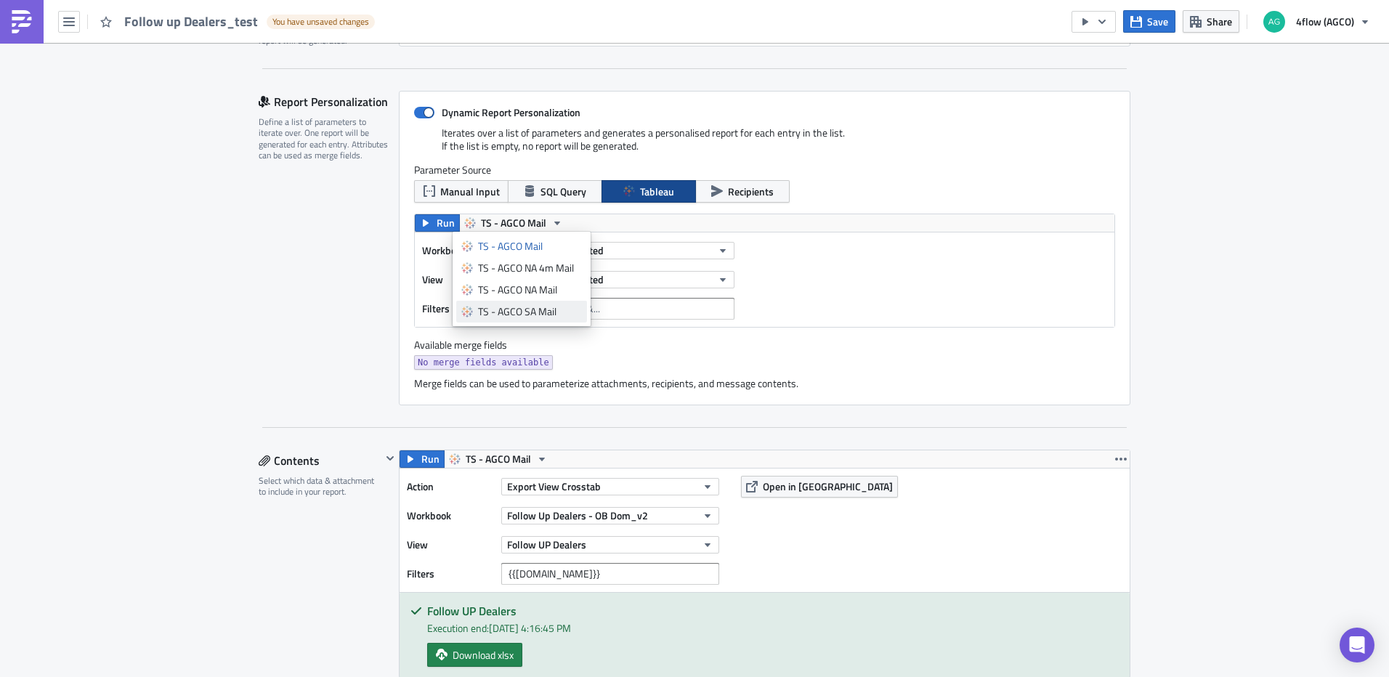
click at [550, 310] on div "TS - AGCO SA Mail" at bounding box center [530, 311] width 104 height 15
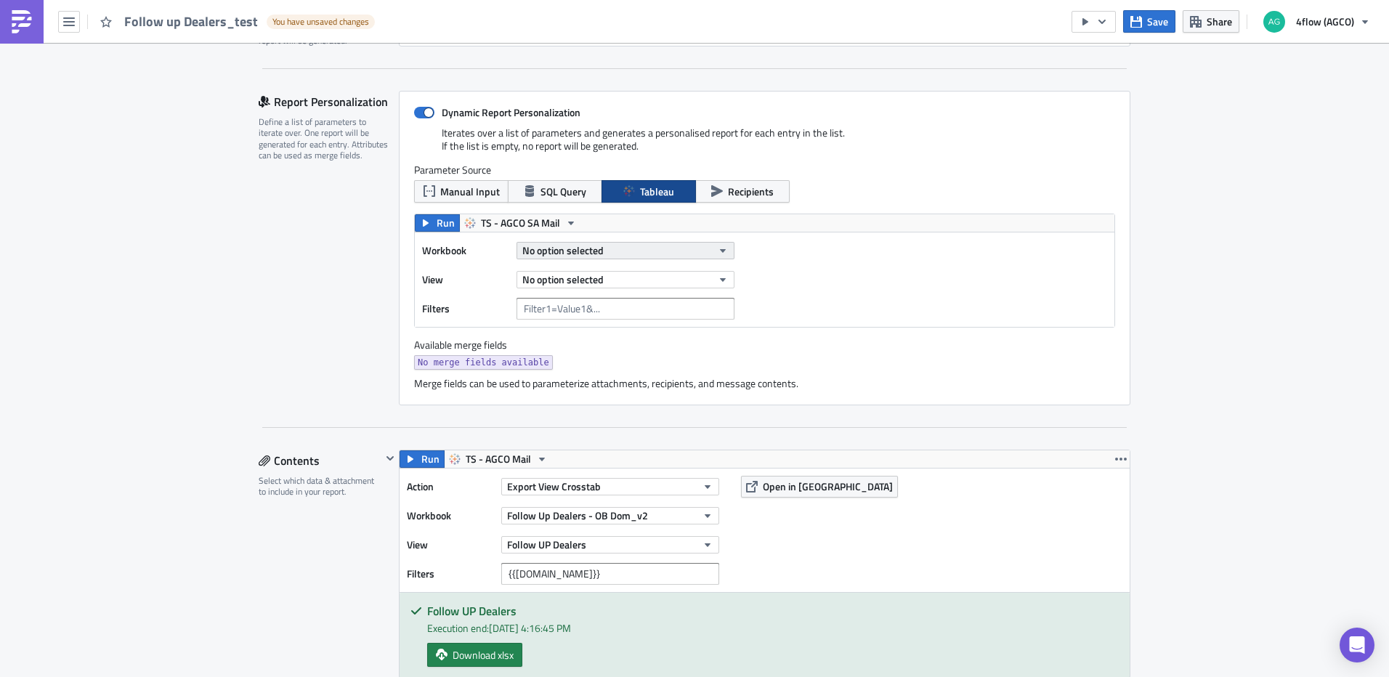
click at [590, 251] on span "No option selected" at bounding box center [562, 250] width 81 height 15
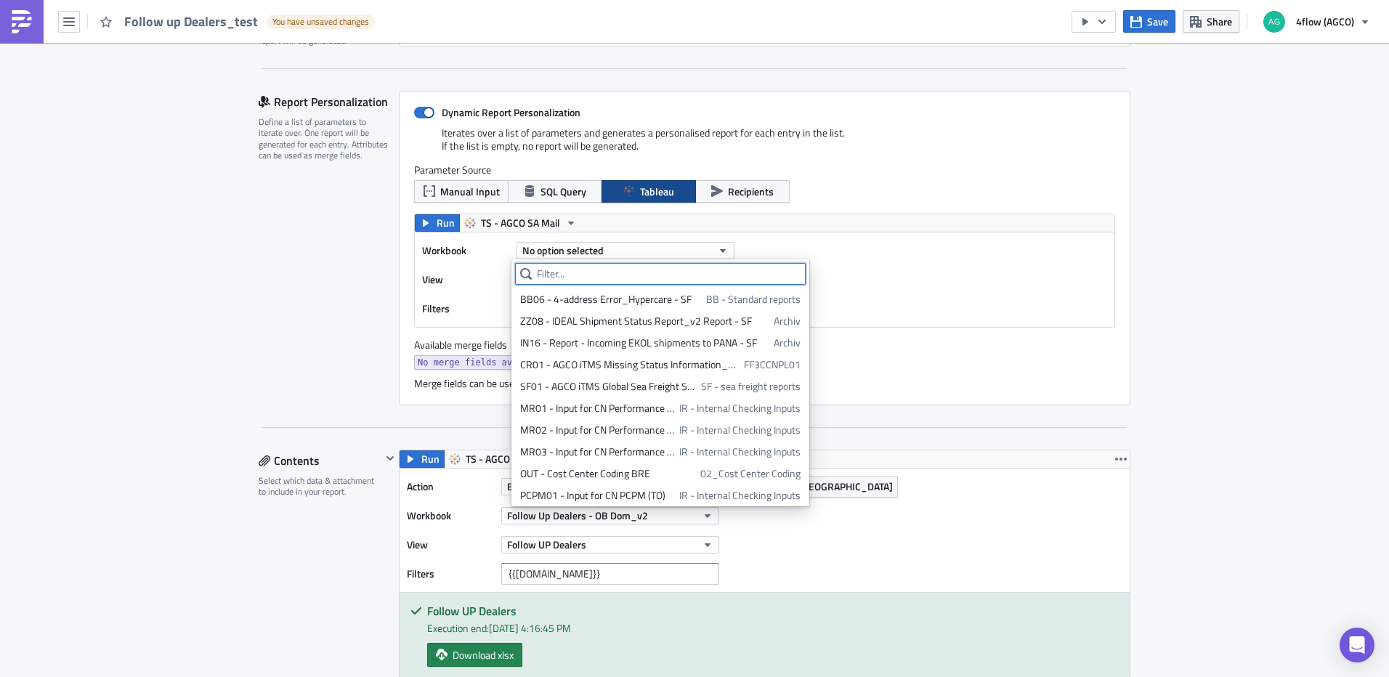
click at [574, 264] on input "text" at bounding box center [660, 274] width 290 height 22
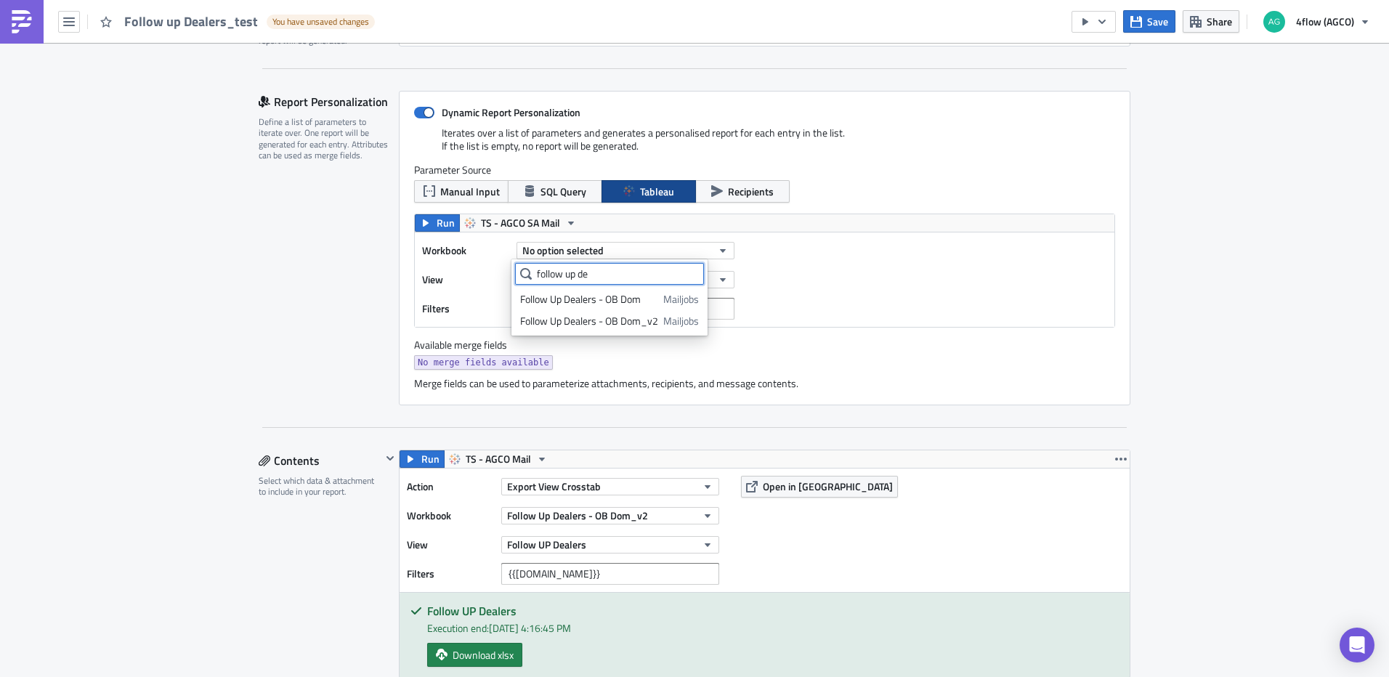
type input "follow up de"
click at [641, 324] on div "Follow Up Dealers - OB Dom_v2" at bounding box center [589, 321] width 138 height 15
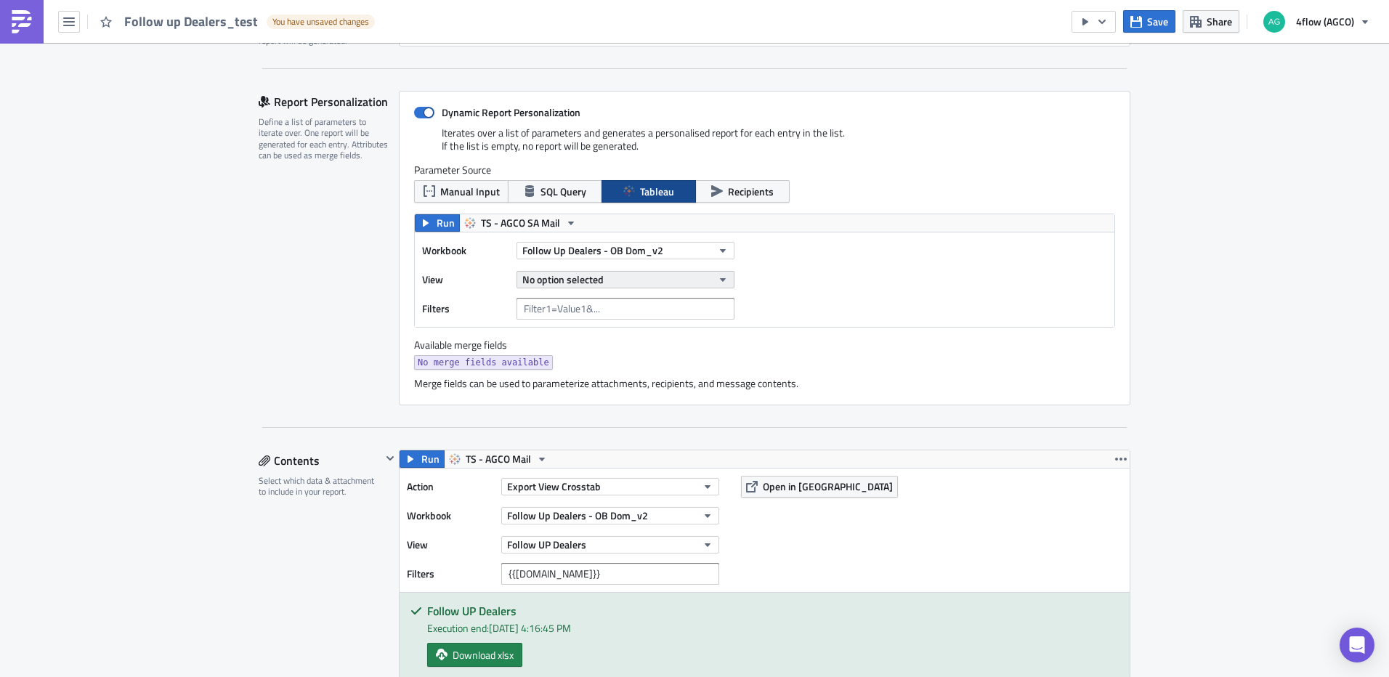
click at [705, 278] on button "No option selected" at bounding box center [625, 279] width 218 height 17
click at [594, 375] on div "Emails" at bounding box center [584, 372] width 129 height 15
click at [436, 223] on span "Run" at bounding box center [445, 222] width 18 height 17
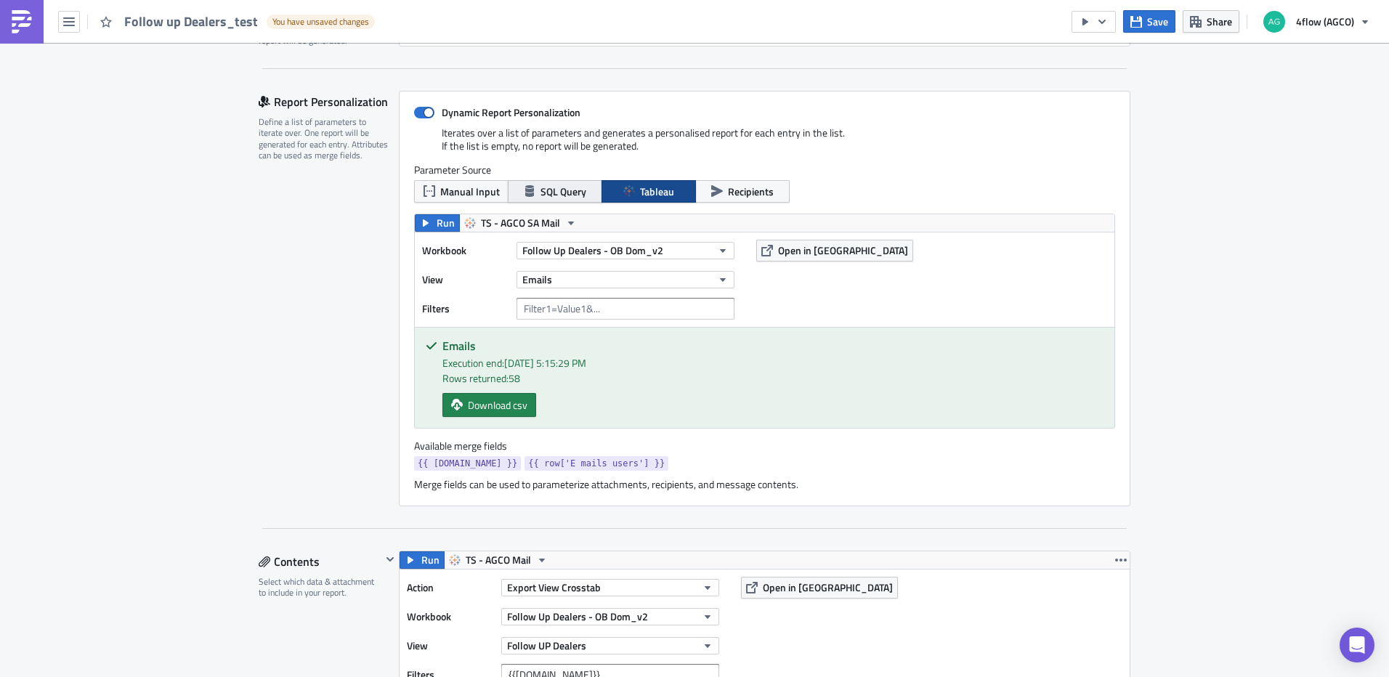
click at [565, 191] on span "SQL Query" at bounding box center [563, 191] width 46 height 15
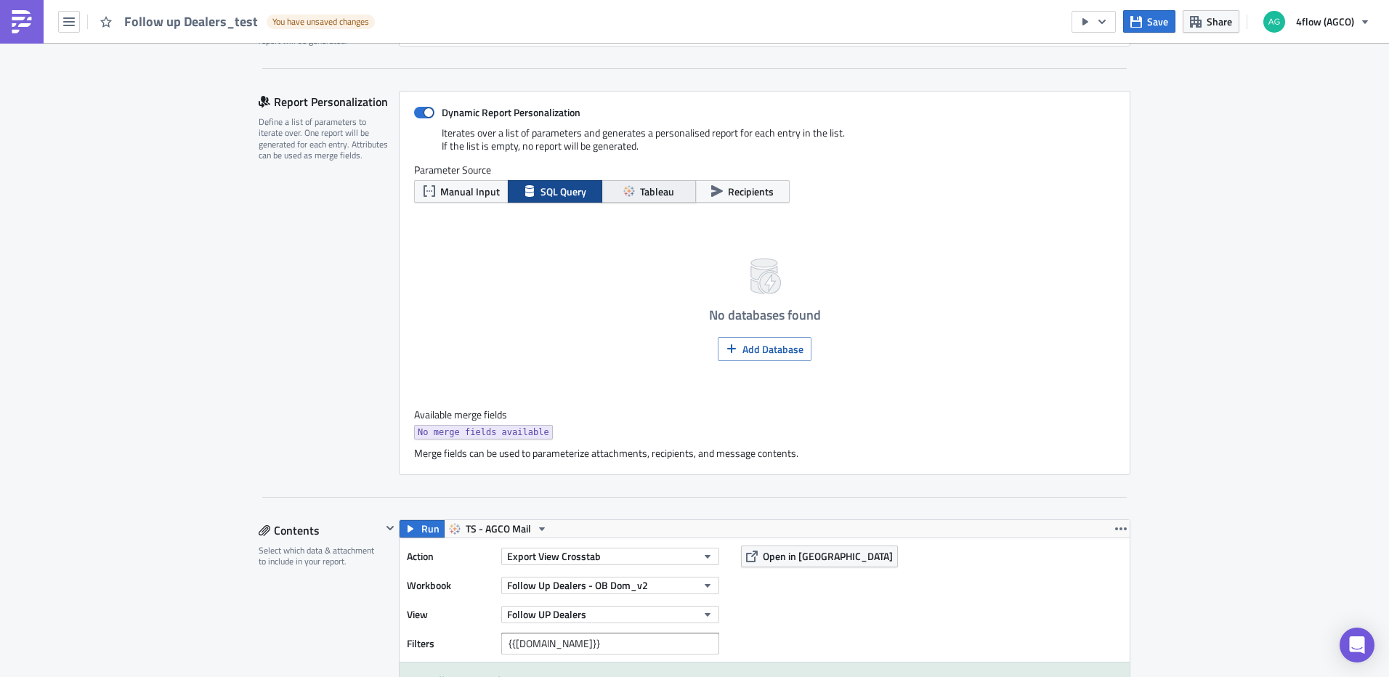
click at [650, 196] on span "Tableau" at bounding box center [657, 191] width 34 height 15
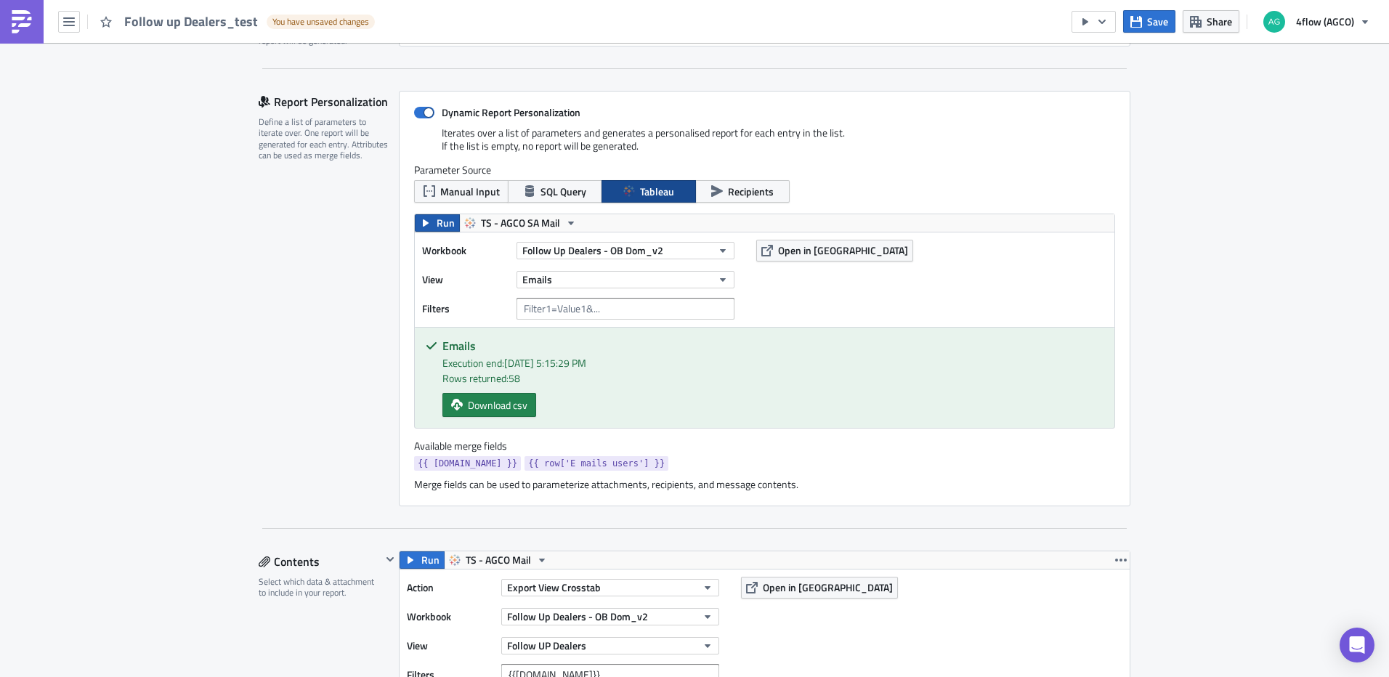
click at [429, 224] on button "Run" at bounding box center [437, 222] width 45 height 17
click at [553, 184] on span "SQL Query" at bounding box center [563, 191] width 46 height 15
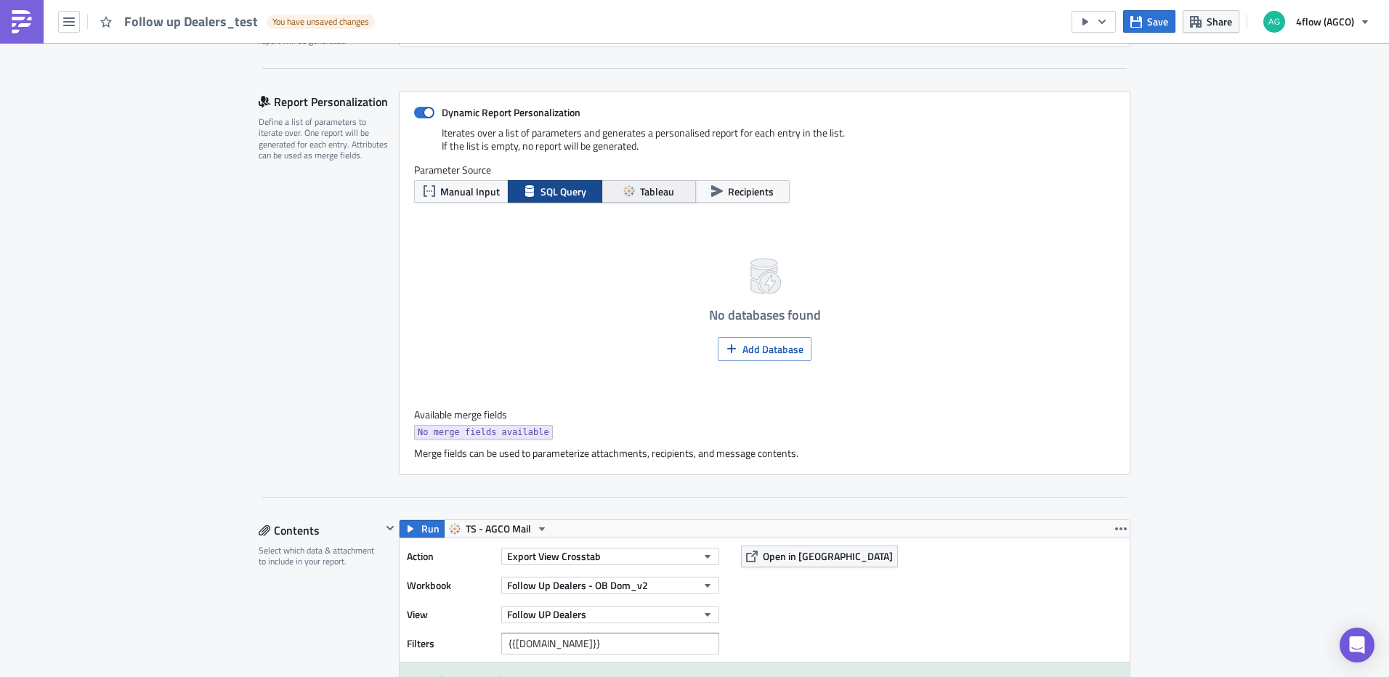
click at [633, 187] on button "Tableau" at bounding box center [648, 191] width 94 height 23
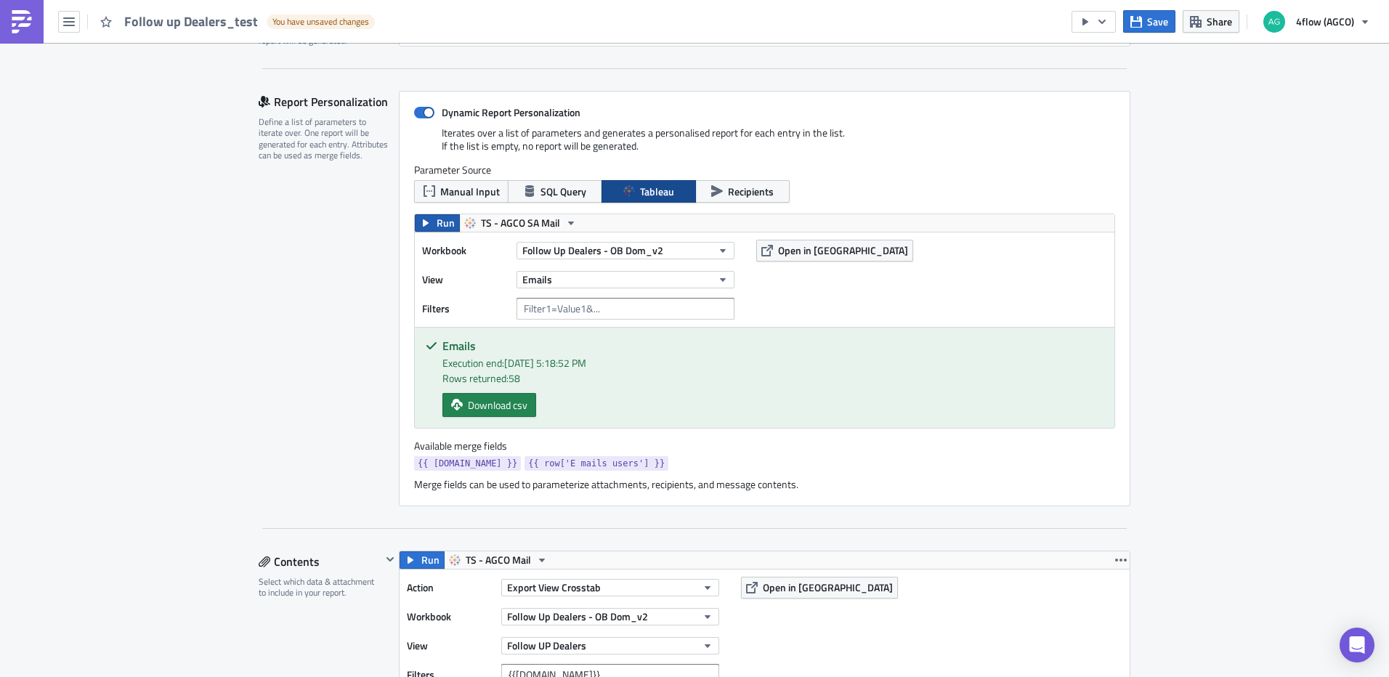
click at [452, 220] on button "Run" at bounding box center [437, 222] width 45 height 17
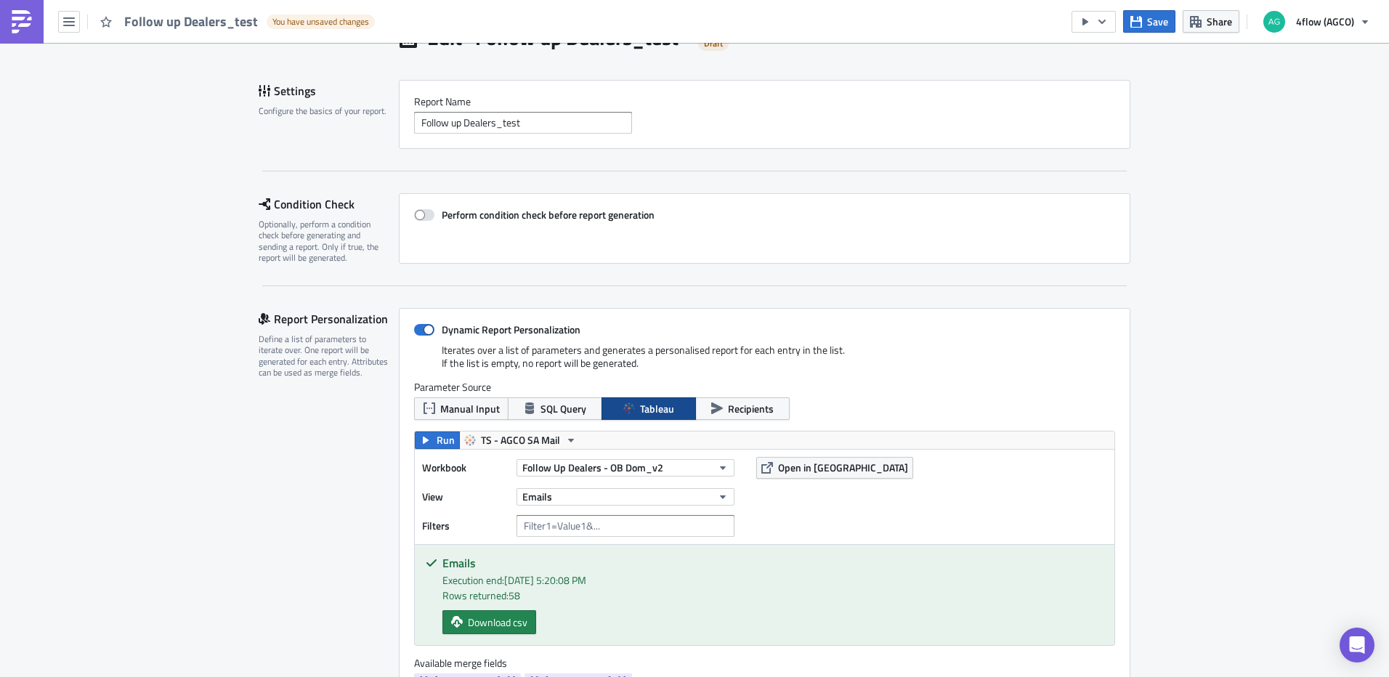
scroll to position [0, 0]
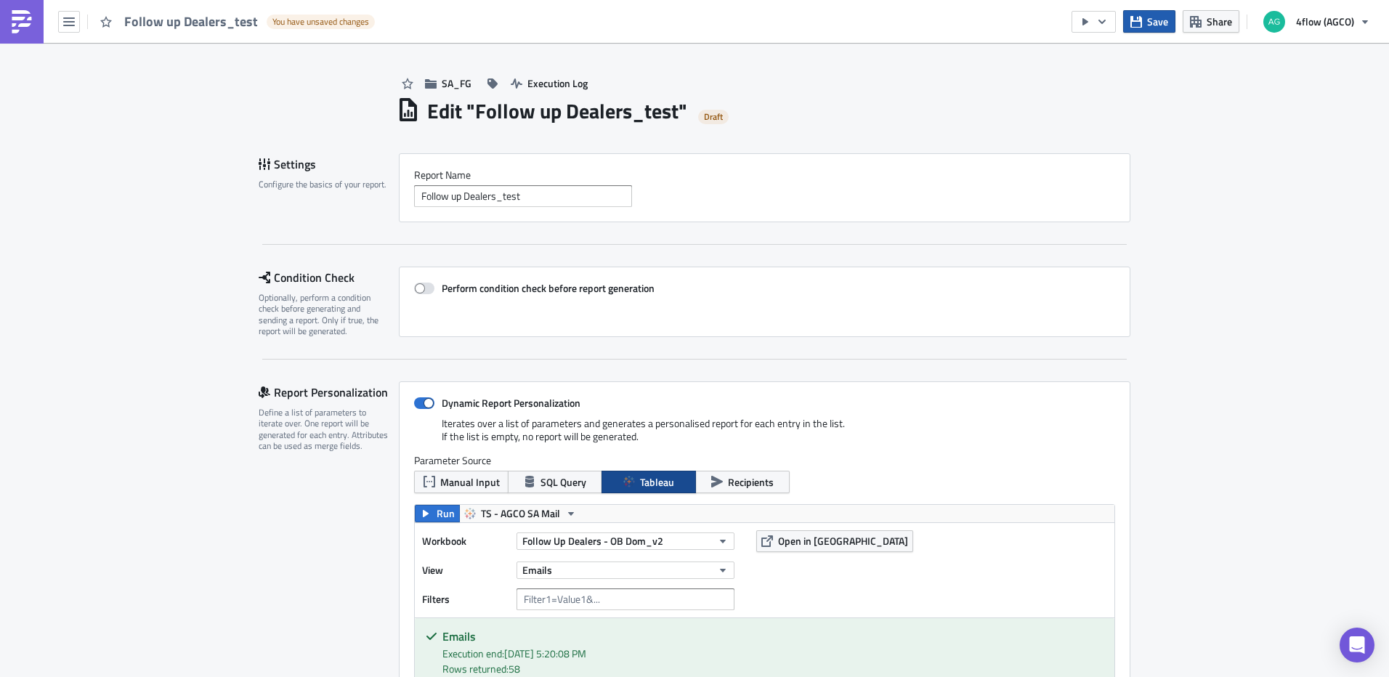
click at [1147, 30] on button "Save" at bounding box center [1149, 21] width 52 height 23
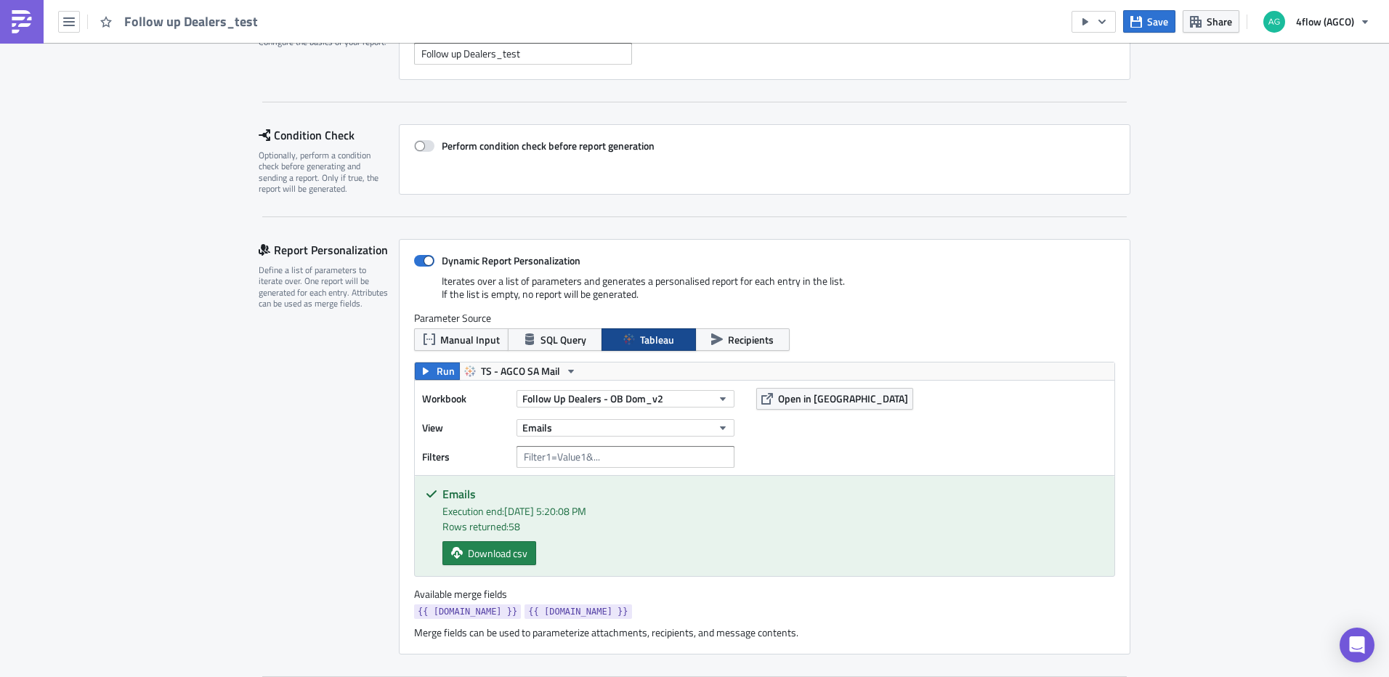
scroll to position [145, 0]
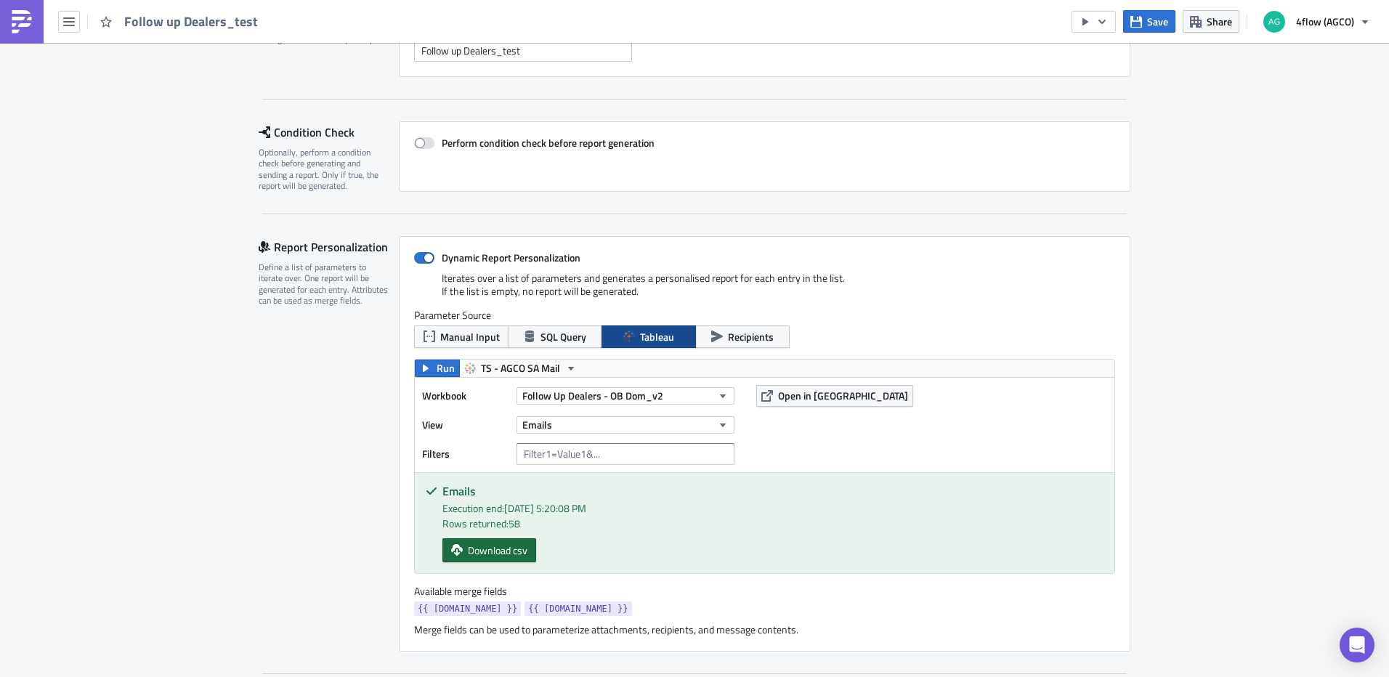
click at [492, 553] on span "Download csv" at bounding box center [498, 550] width 60 height 15
click at [466, 341] on span "Manual Input" at bounding box center [470, 336] width 60 height 15
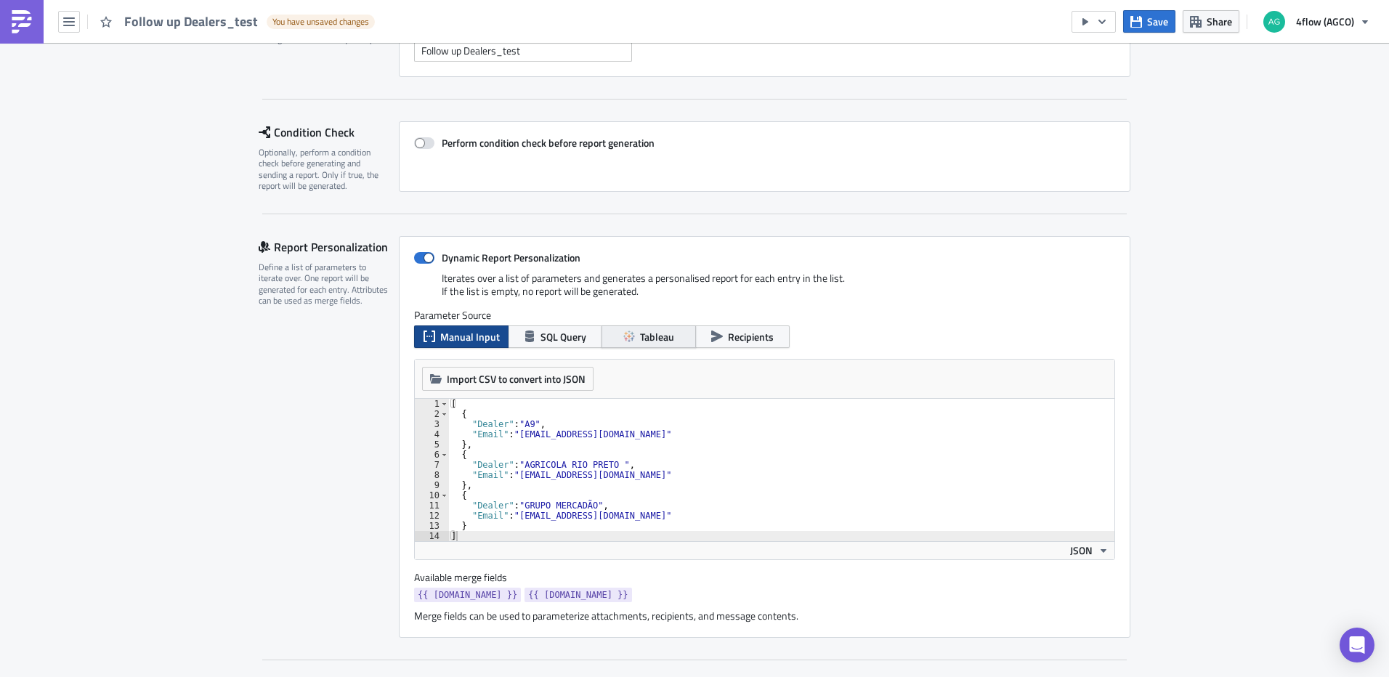
click at [640, 337] on span "Tableau" at bounding box center [657, 336] width 34 height 15
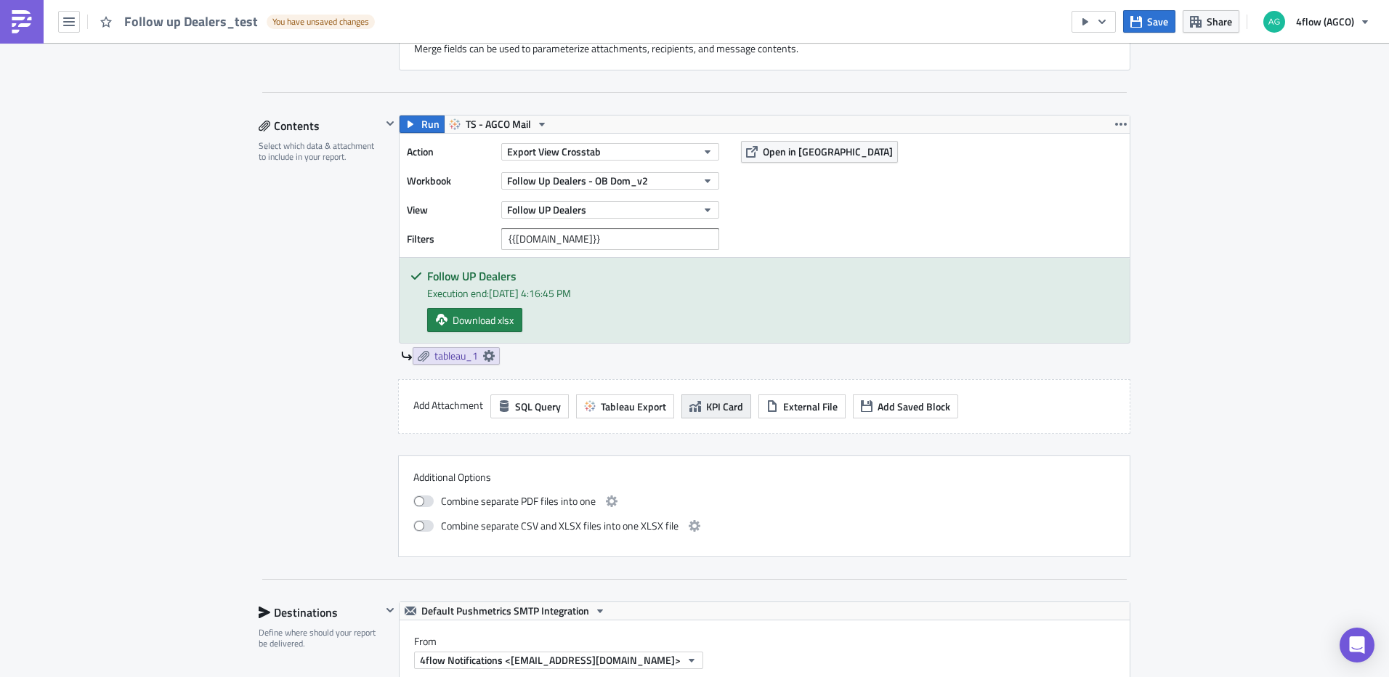
scroll to position [290, 0]
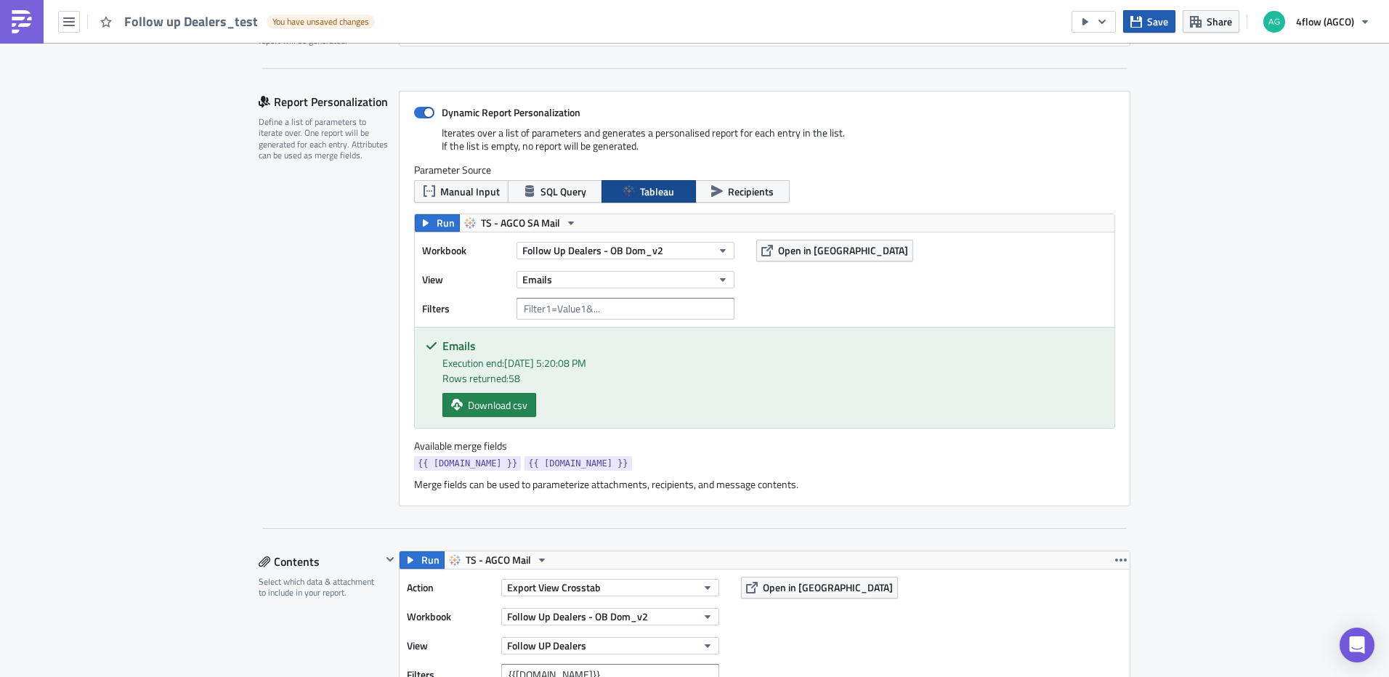
click at [1151, 28] on span "Save" at bounding box center [1157, 21] width 21 height 15
click at [557, 189] on span "SQL Query" at bounding box center [563, 191] width 46 height 15
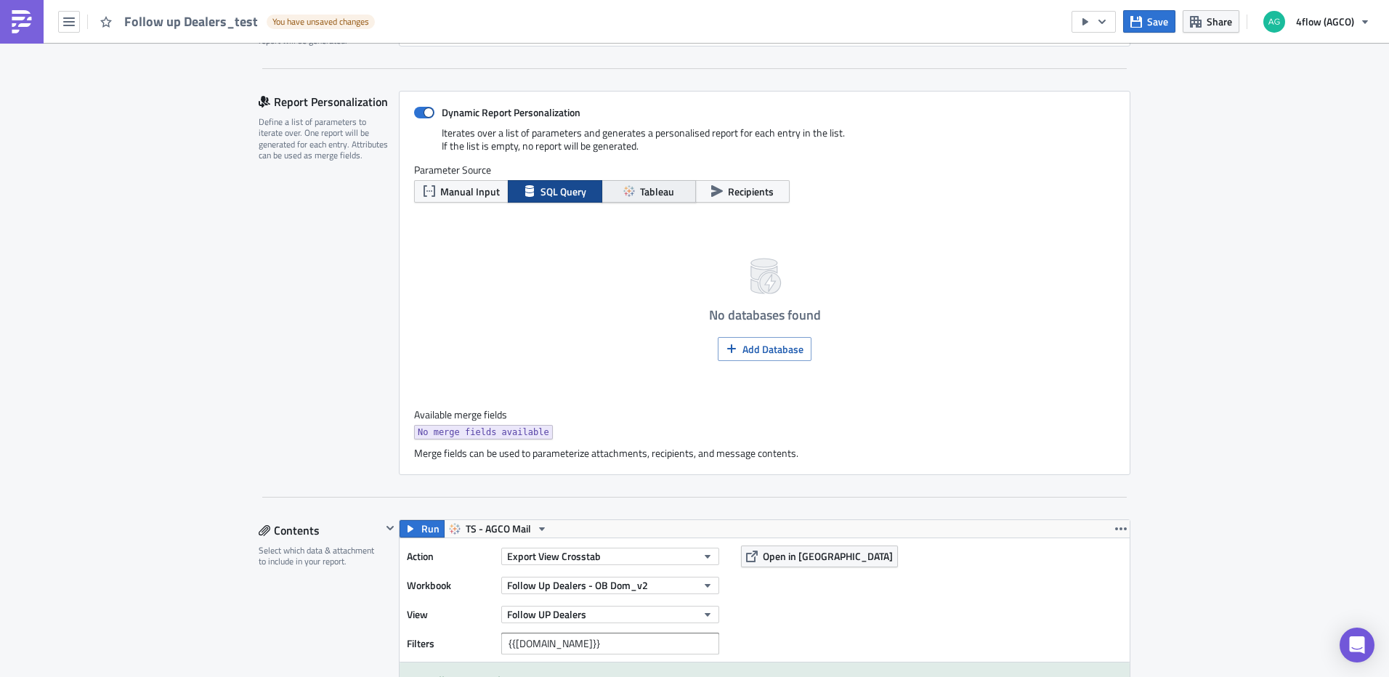
click at [630, 188] on button "Tableau" at bounding box center [648, 191] width 94 height 23
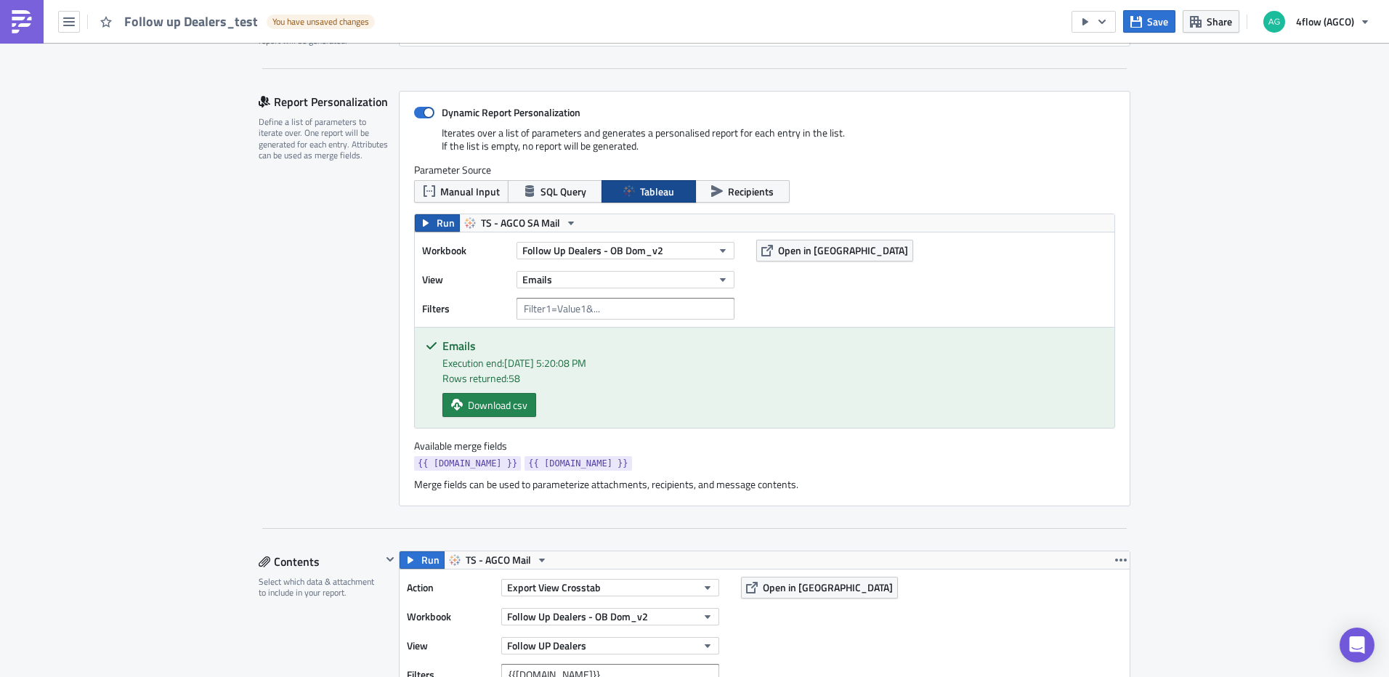
click at [428, 224] on button "Run" at bounding box center [437, 222] width 45 height 17
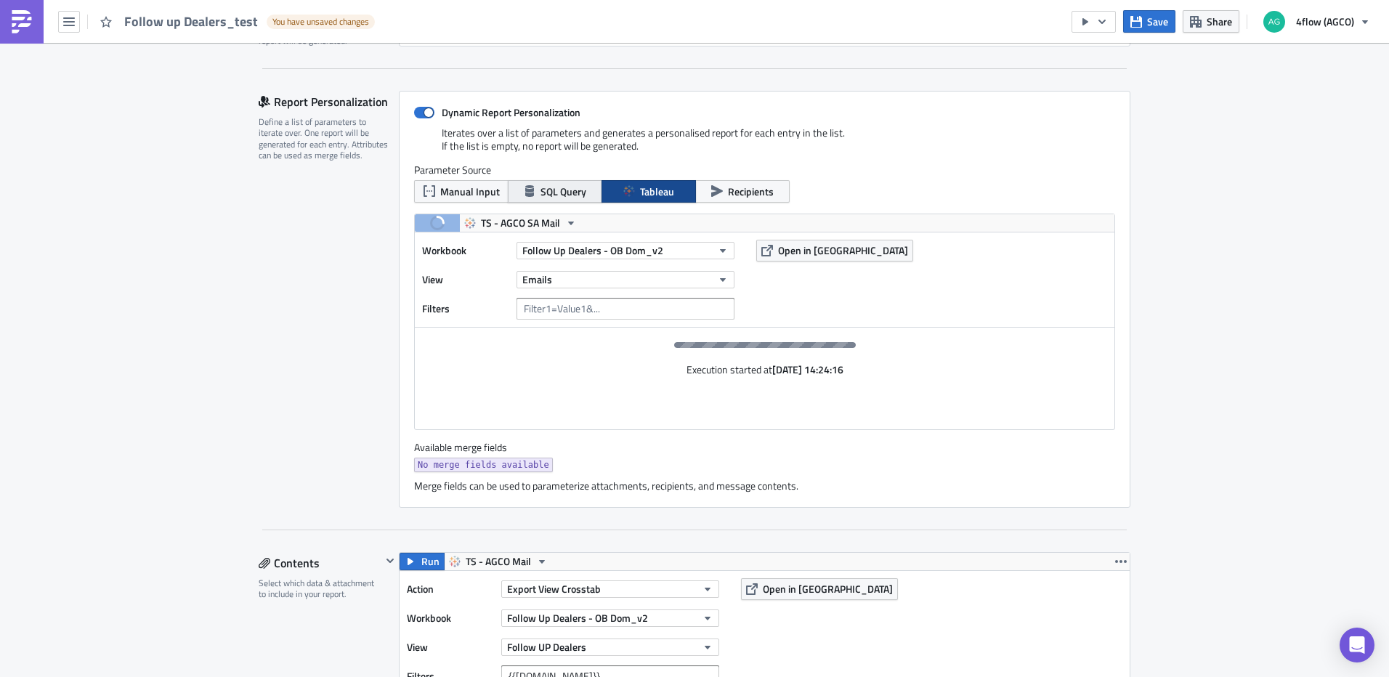
click at [585, 195] on button "SQL Query" at bounding box center [555, 191] width 94 height 23
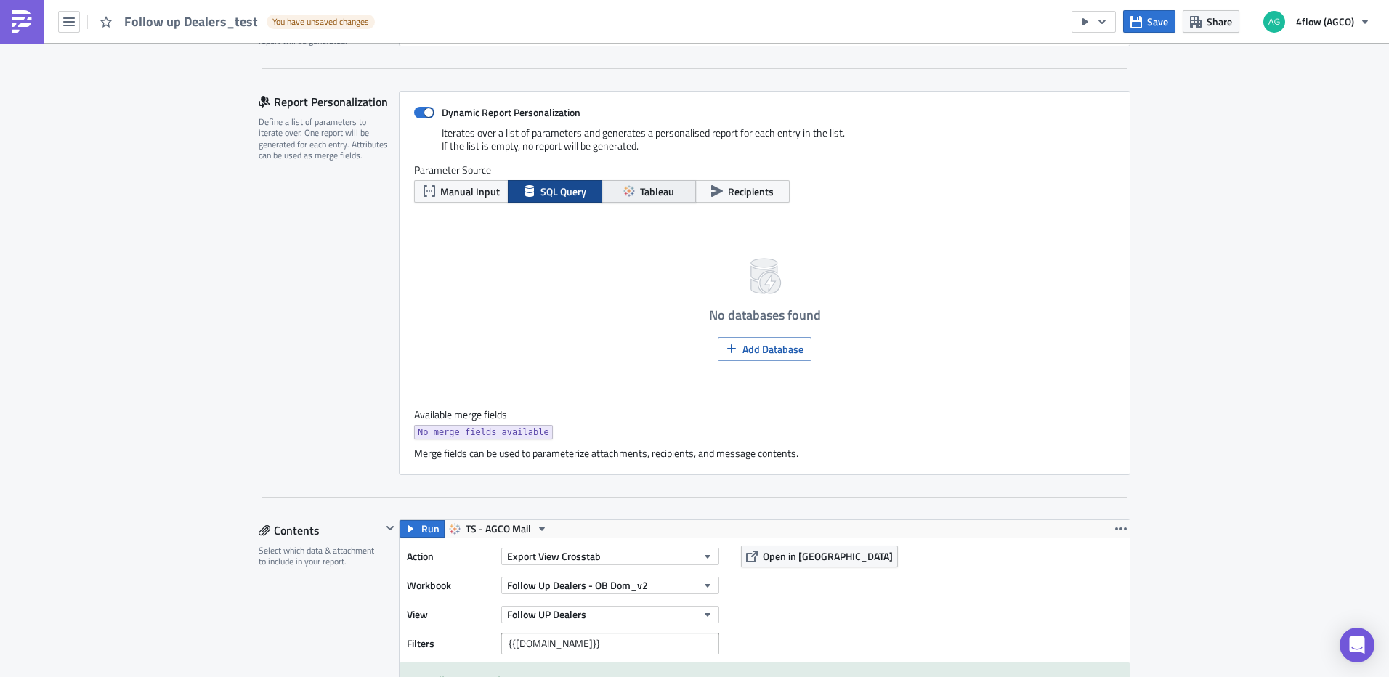
click at [640, 192] on span "Tableau" at bounding box center [657, 191] width 34 height 15
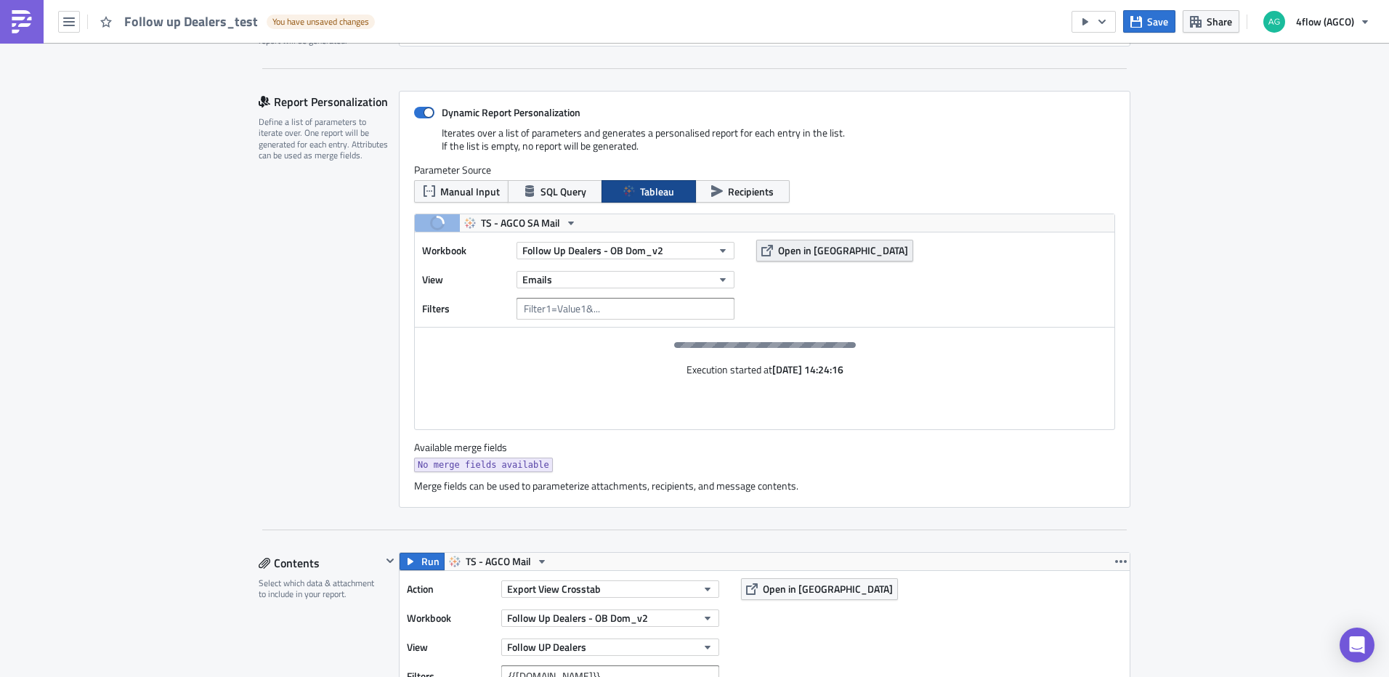
click at [771, 240] on button "Open in [GEOGRAPHIC_DATA]" at bounding box center [834, 251] width 157 height 22
click at [426, 120] on div "Dynamic Report Personalization Iterates over a list of parameters and generates…" at bounding box center [764, 299] width 731 height 417
click at [420, 114] on span at bounding box center [424, 113] width 20 height 12
click at [420, 114] on input "Dynamic Report Personalization" at bounding box center [421, 112] width 9 height 9
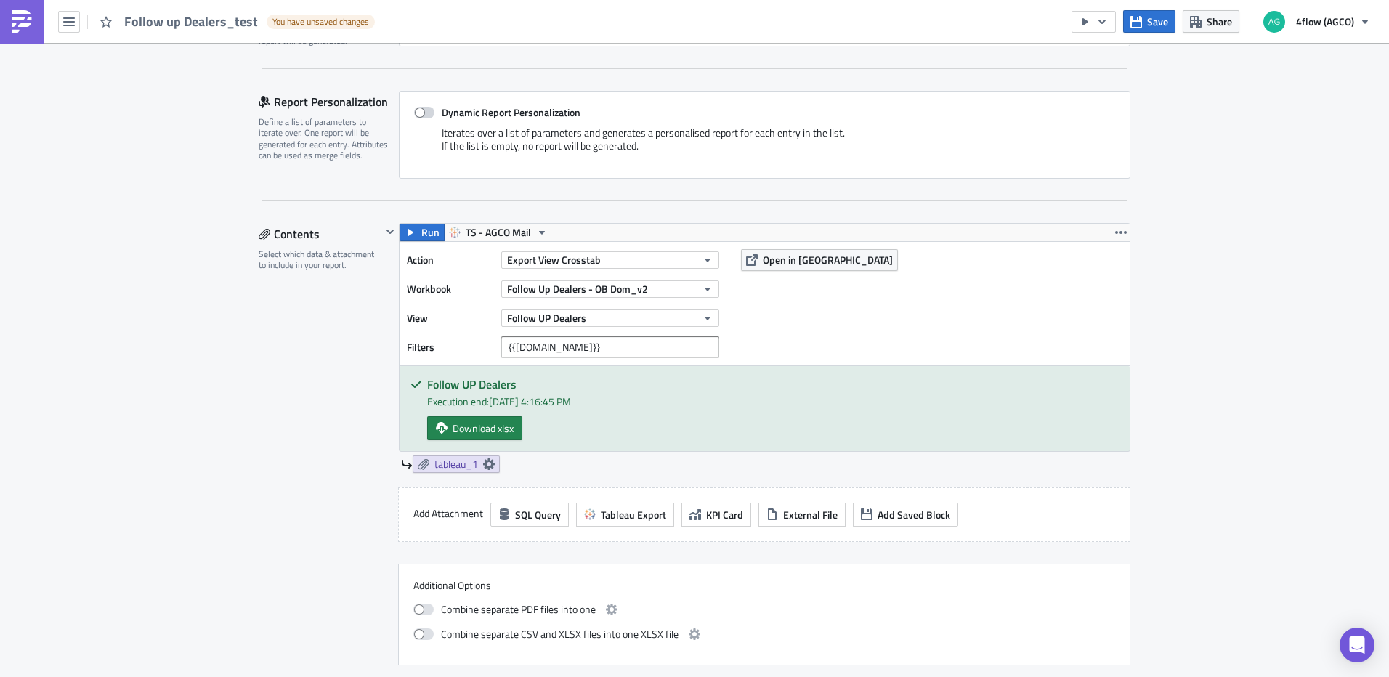
click at [418, 107] on span at bounding box center [424, 113] width 20 height 12
click at [418, 108] on input "Dynamic Report Personalization" at bounding box center [421, 112] width 9 height 9
checkbox input "true"
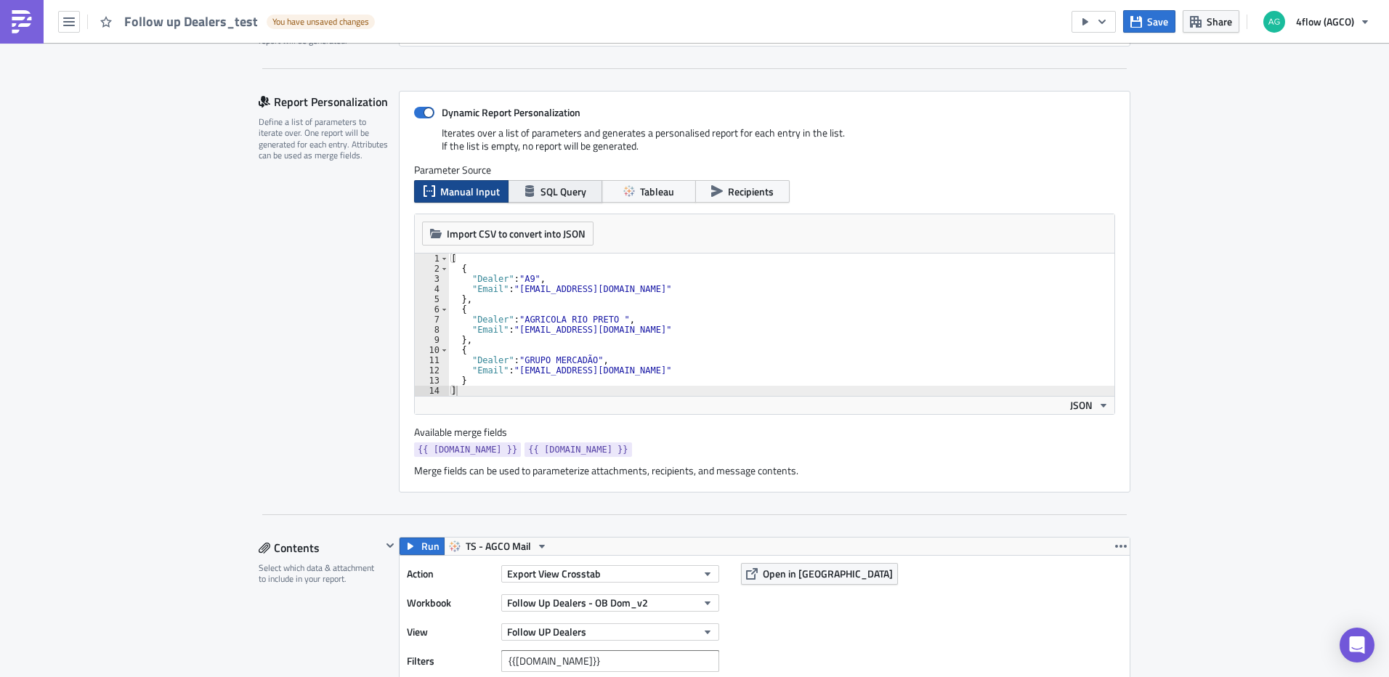
click at [559, 190] on span "SQL Query" at bounding box center [563, 191] width 46 height 15
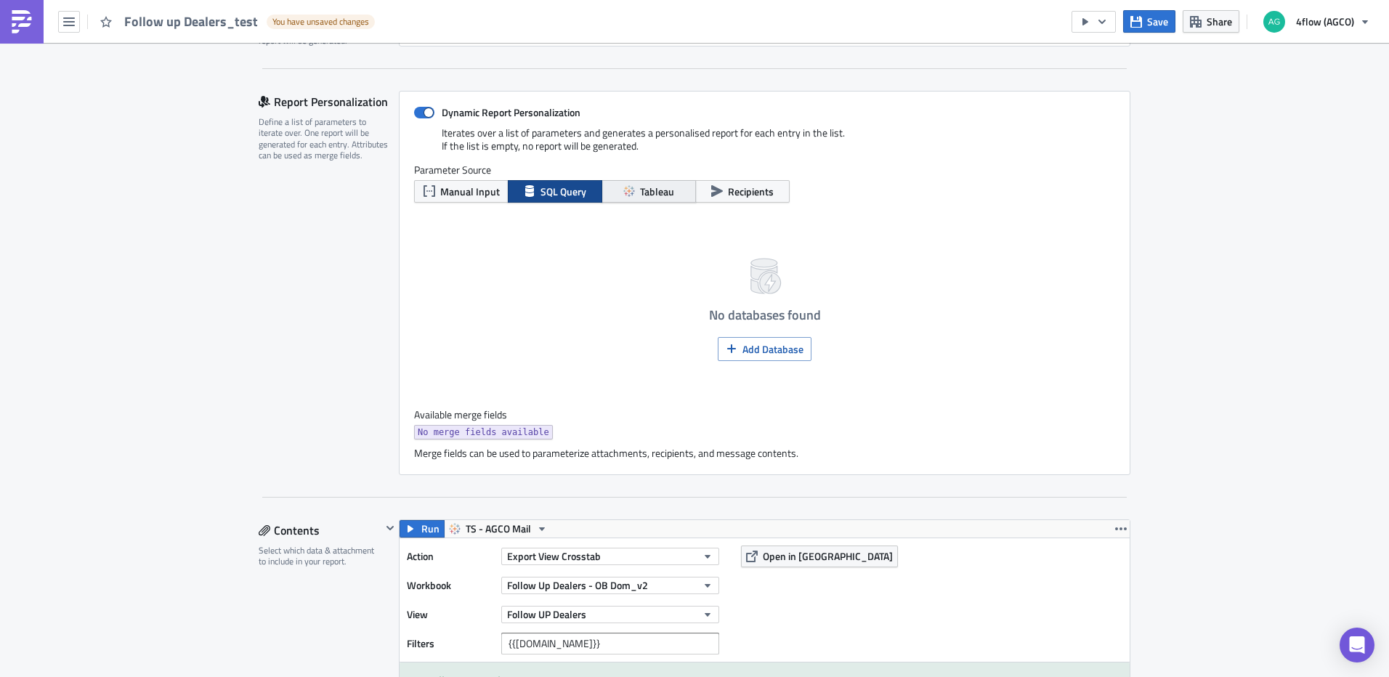
click at [655, 196] on span "Tableau" at bounding box center [657, 191] width 34 height 15
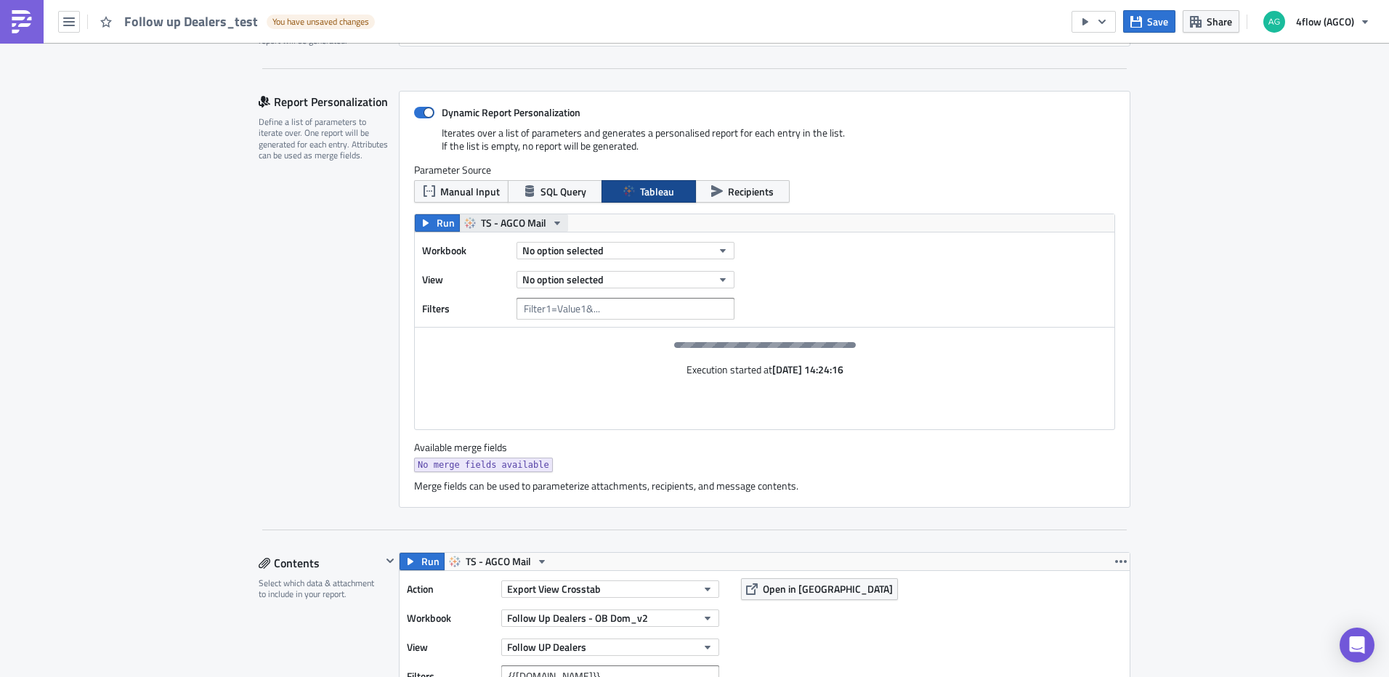
click at [551, 218] on icon "button" at bounding box center [557, 223] width 12 height 12
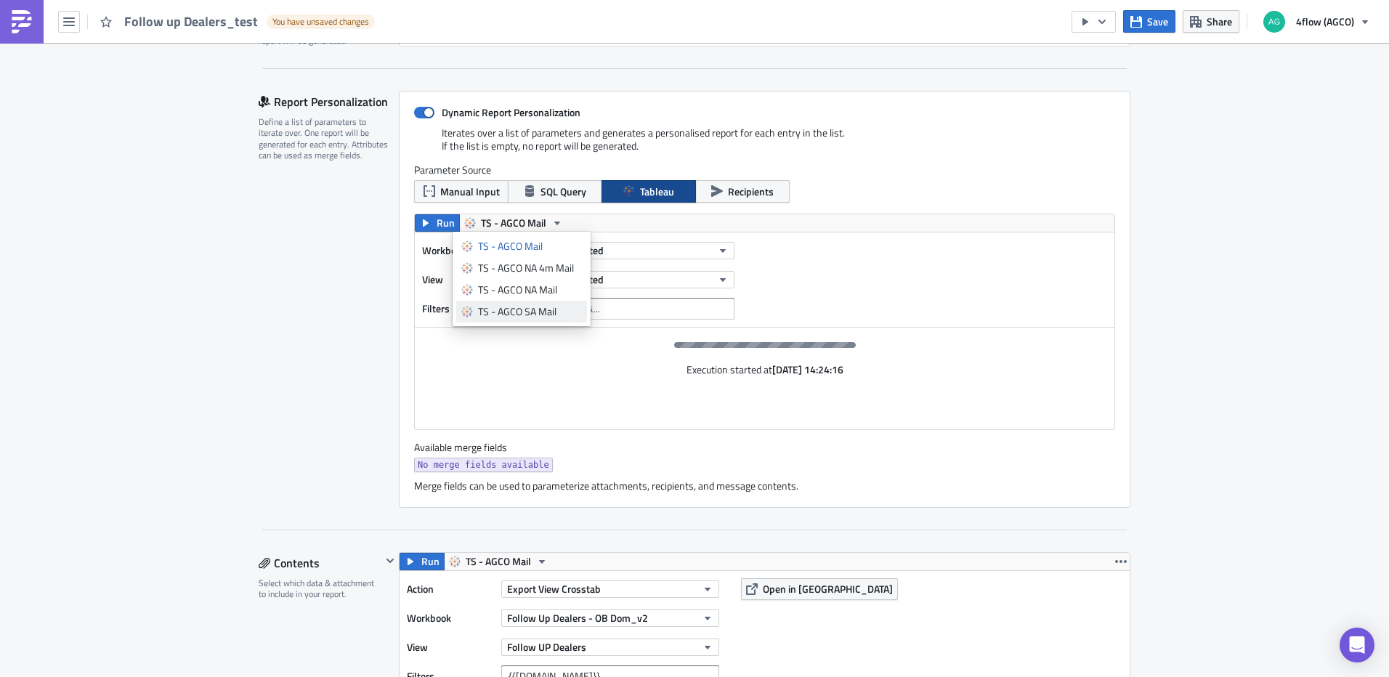
click at [525, 312] on div "TS - AGCO SA Mail" at bounding box center [530, 311] width 104 height 15
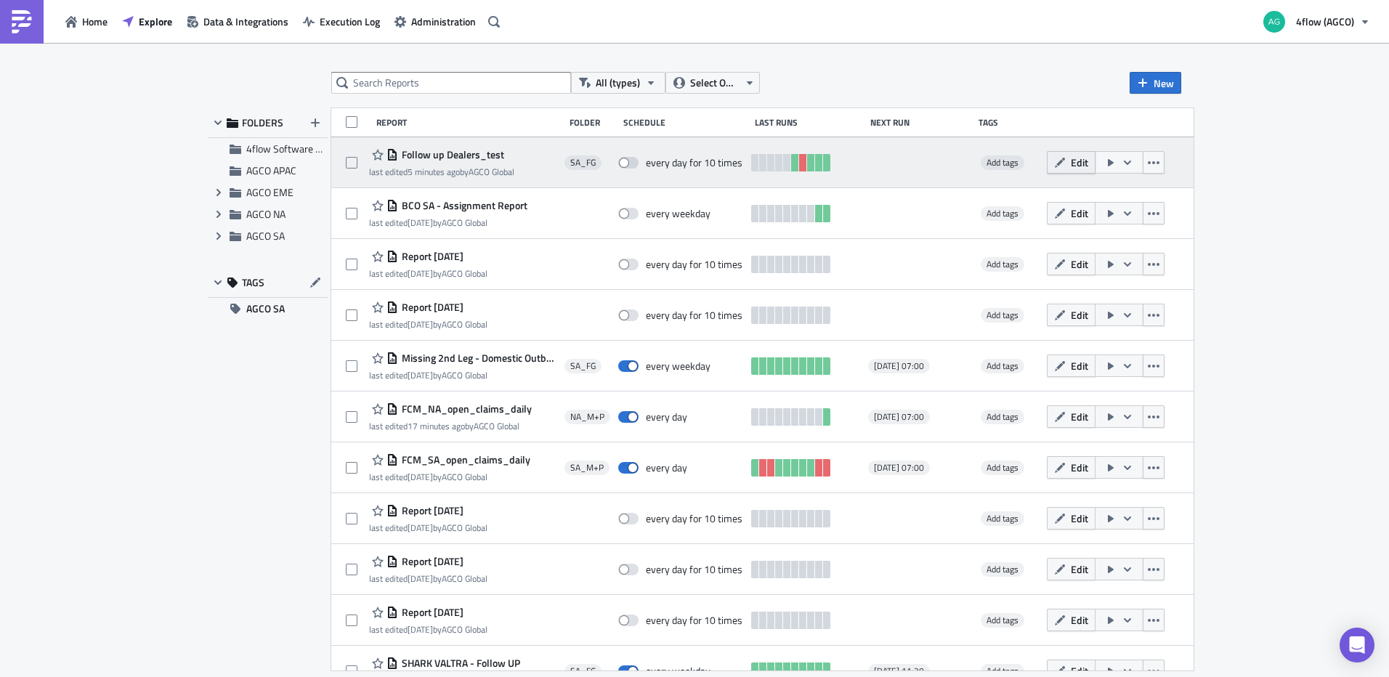
click at [1084, 168] on span "Edit" at bounding box center [1078, 162] width 17 height 15
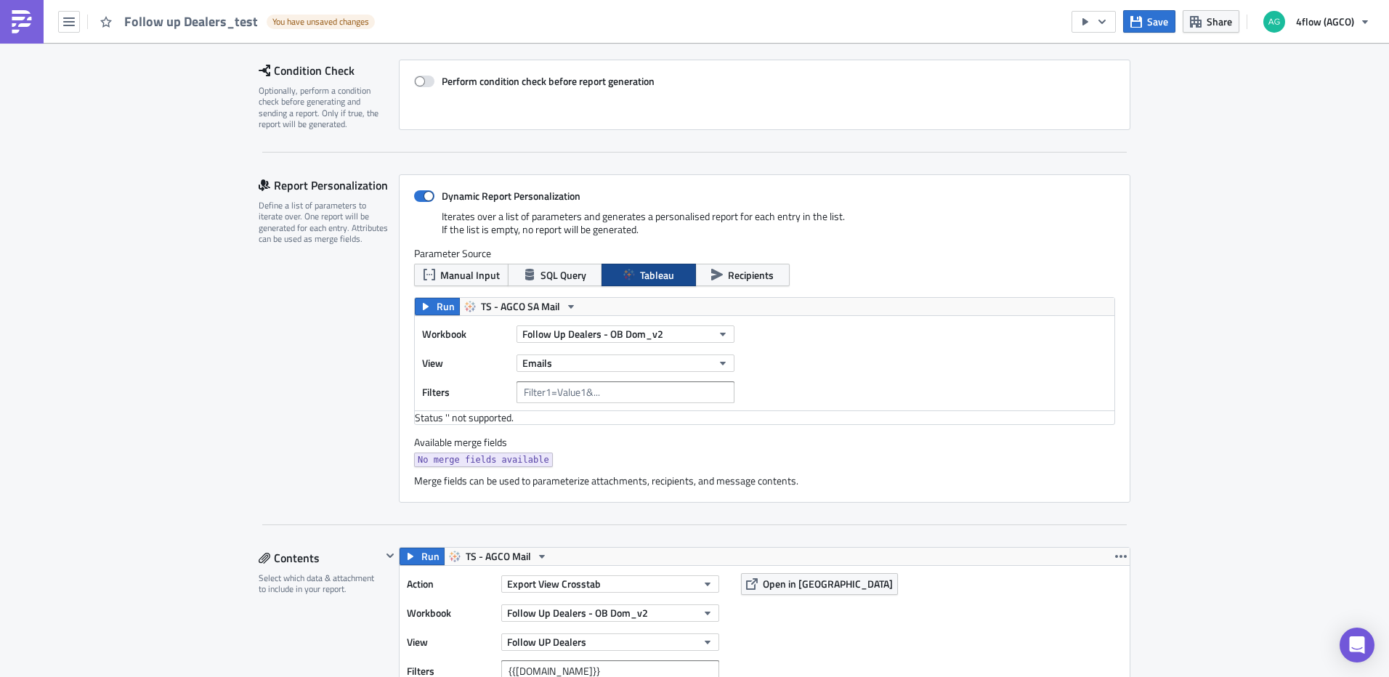
scroll to position [218, 0]
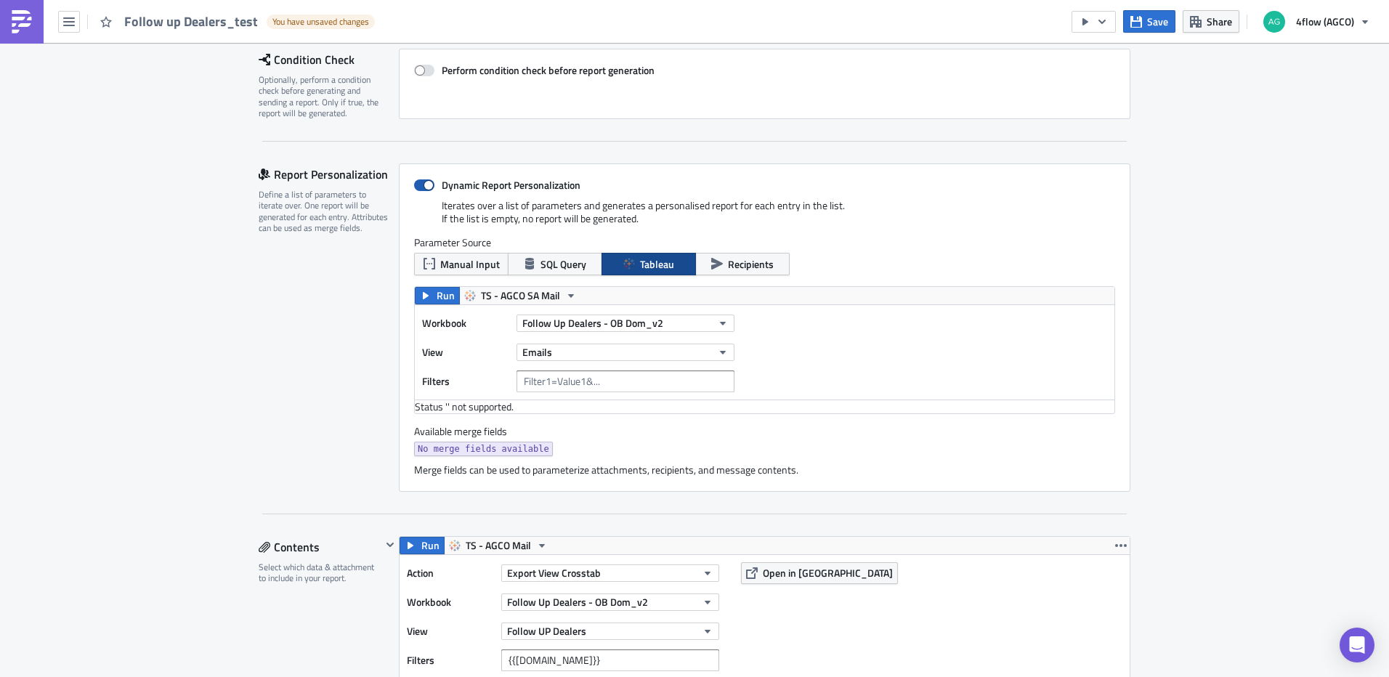
click at [429, 184] on label "Dynamic Report Personalization" at bounding box center [764, 185] width 701 height 13
click at [426, 184] on input "Dynamic Report Personalization" at bounding box center [421, 185] width 9 height 9
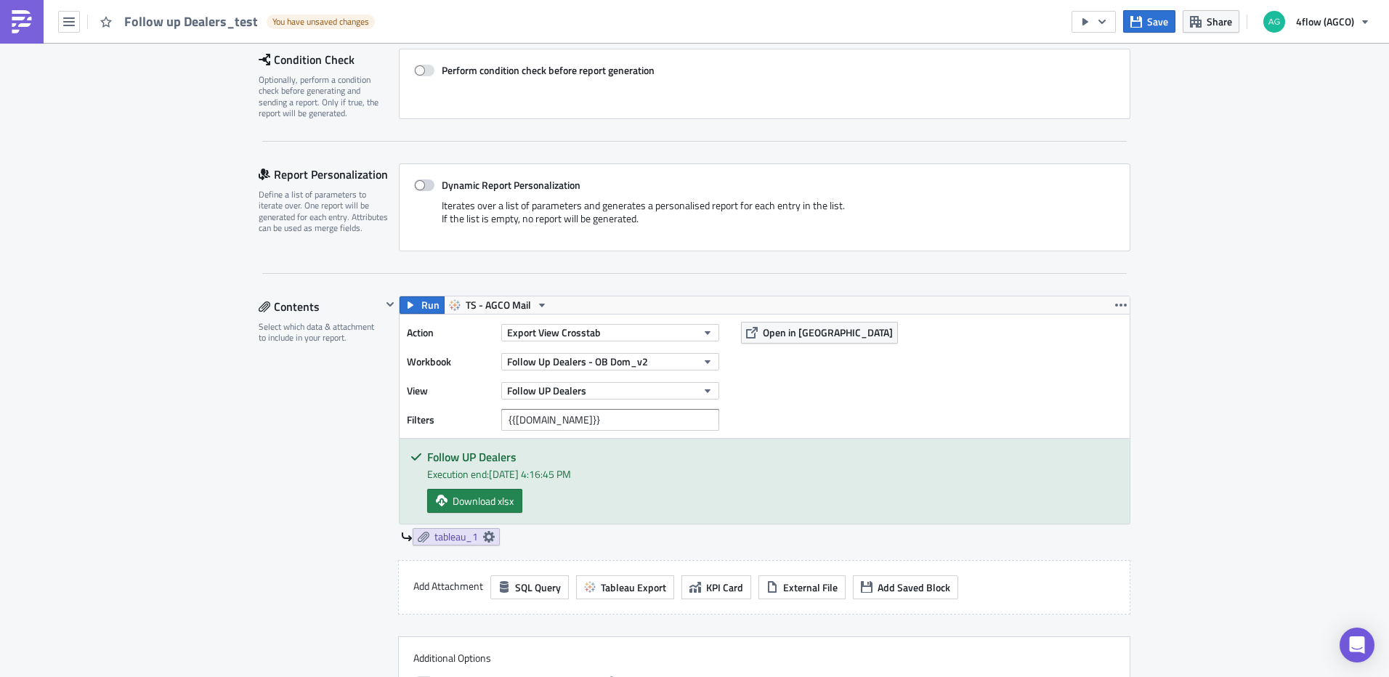
click at [415, 187] on span at bounding box center [424, 185] width 20 height 12
click at [417, 187] on input "Dynamic Report Personalization" at bounding box center [421, 185] width 9 height 9
checkbox input "true"
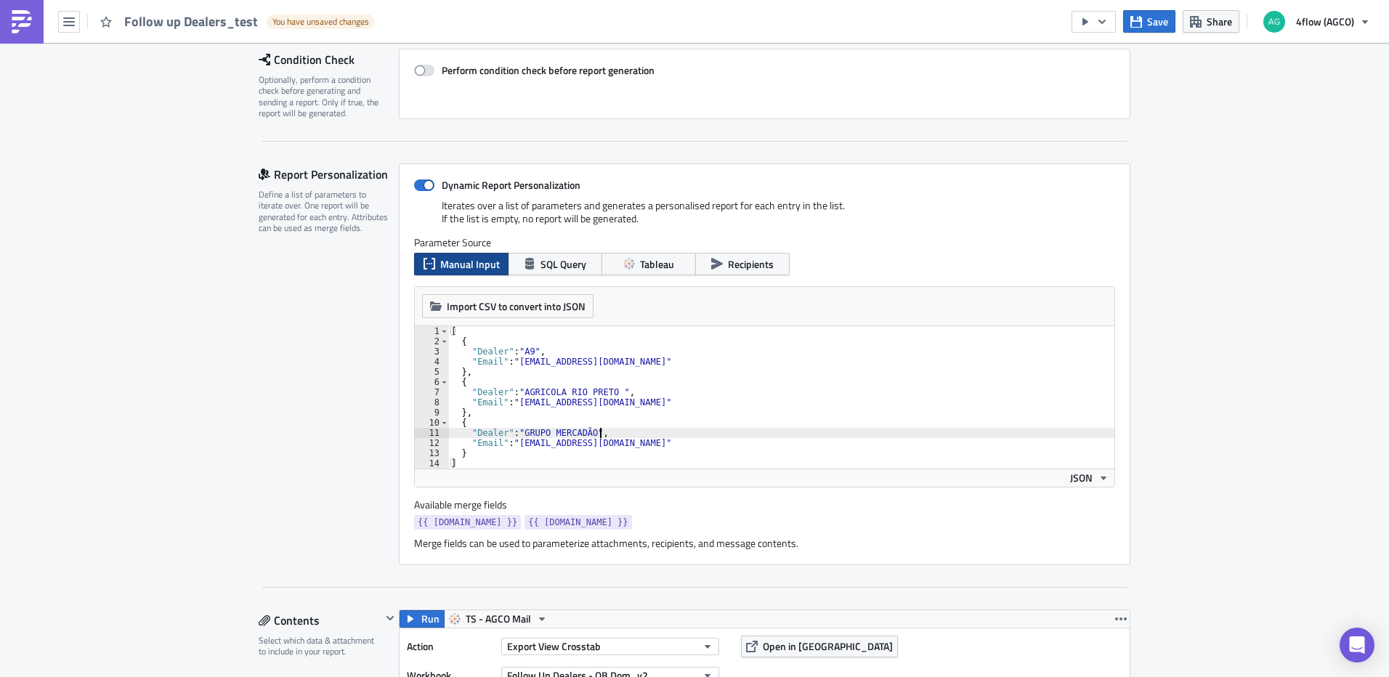
click at [768, 428] on div "[ { "Dealer" : "A9" , "Email" : "i.moreiradeassis@4flow.com" } , { "Dealer" : "…" at bounding box center [781, 407] width 666 height 163
type textarea "} ]"
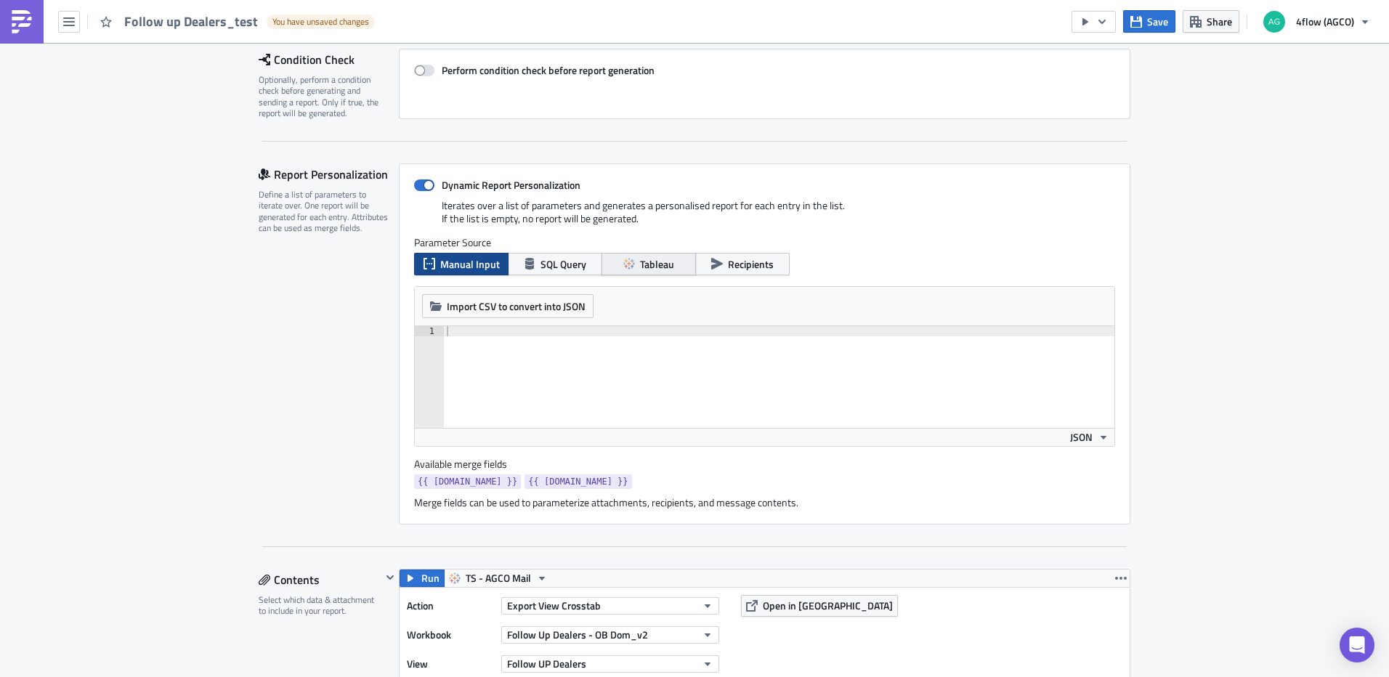
click at [647, 270] on span "Tableau" at bounding box center [657, 263] width 34 height 15
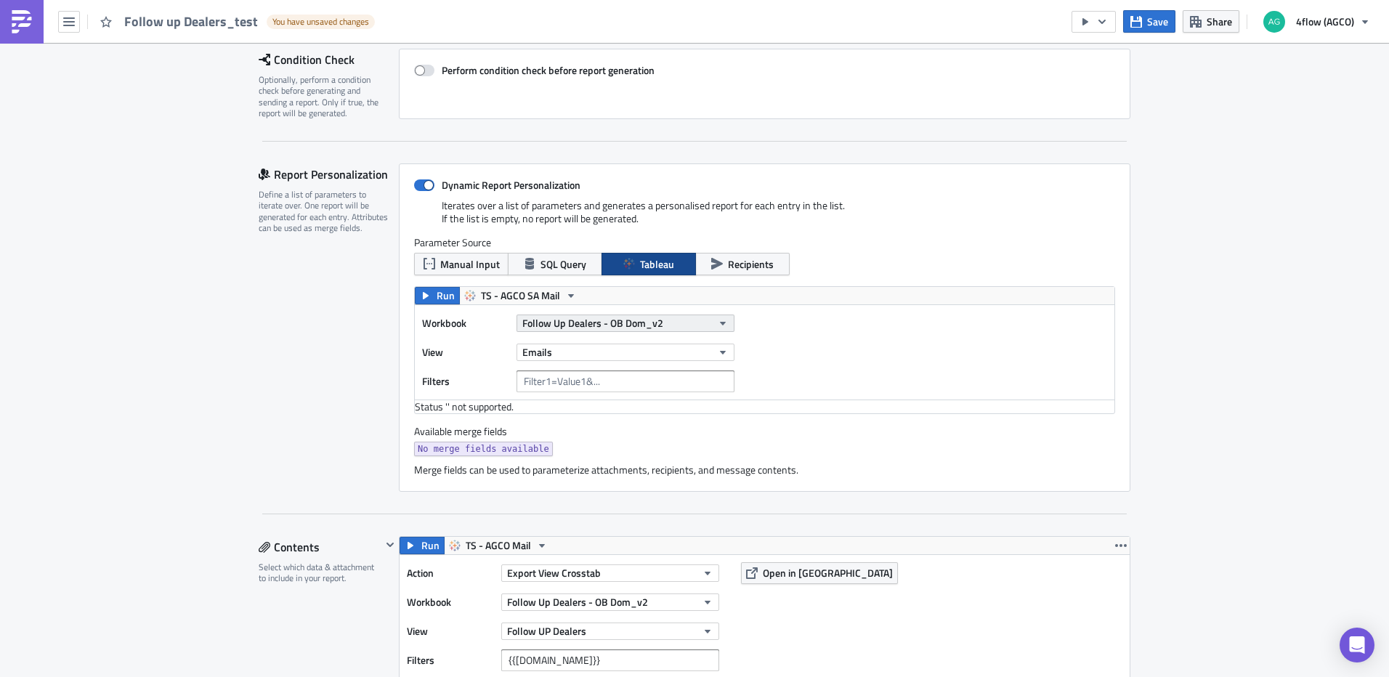
click at [643, 320] on span "Follow Up Dealers - OB Dom_v2" at bounding box center [592, 322] width 141 height 15
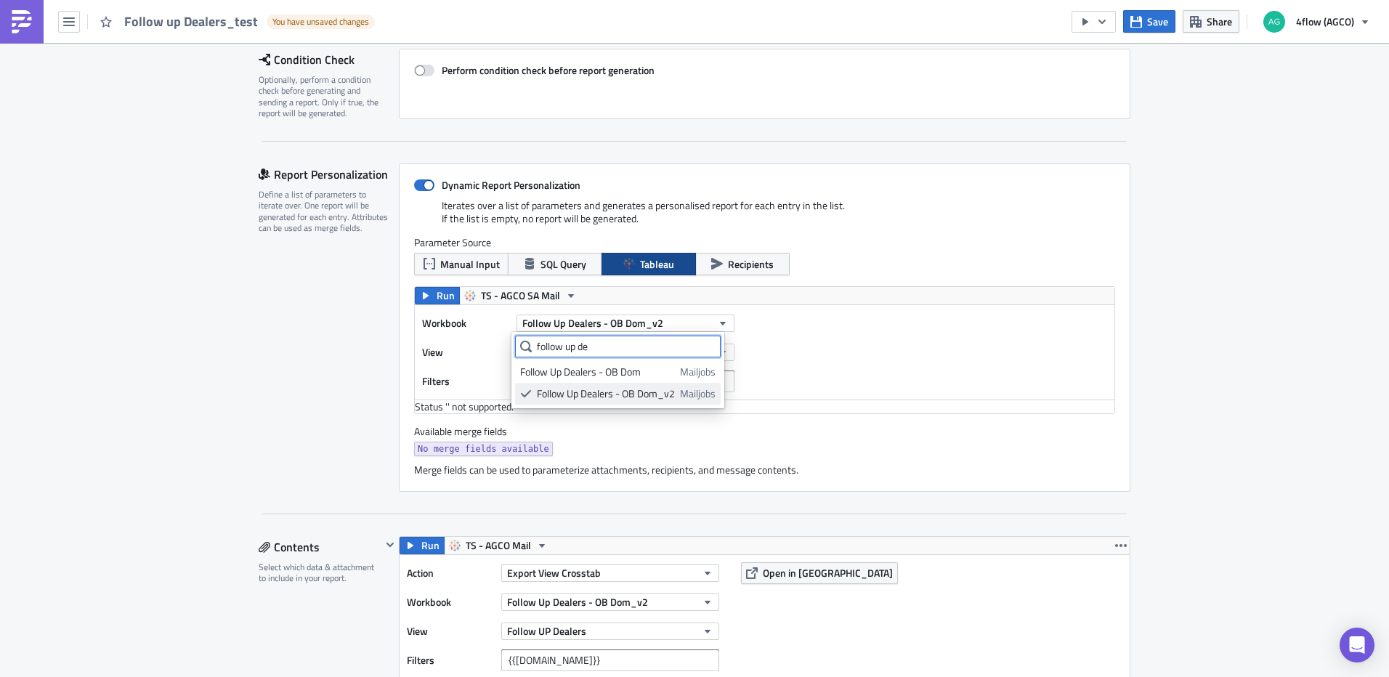
type input "follow up de"
click at [609, 398] on div "Follow Up Dealers - OB Dom_v2" at bounding box center [606, 393] width 138 height 15
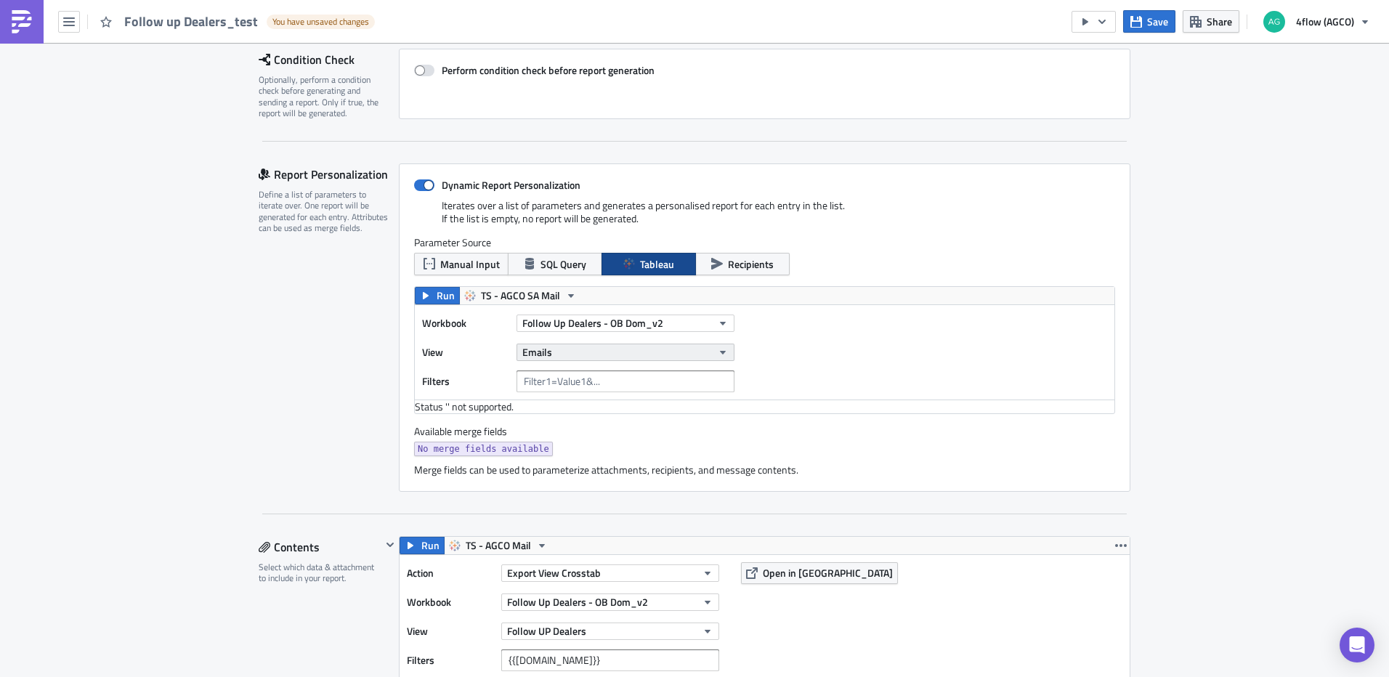
click at [635, 359] on button "Emails" at bounding box center [625, 352] width 218 height 17
click at [591, 394] on div "Follow UP Dealers" at bounding box center [584, 401] width 129 height 15
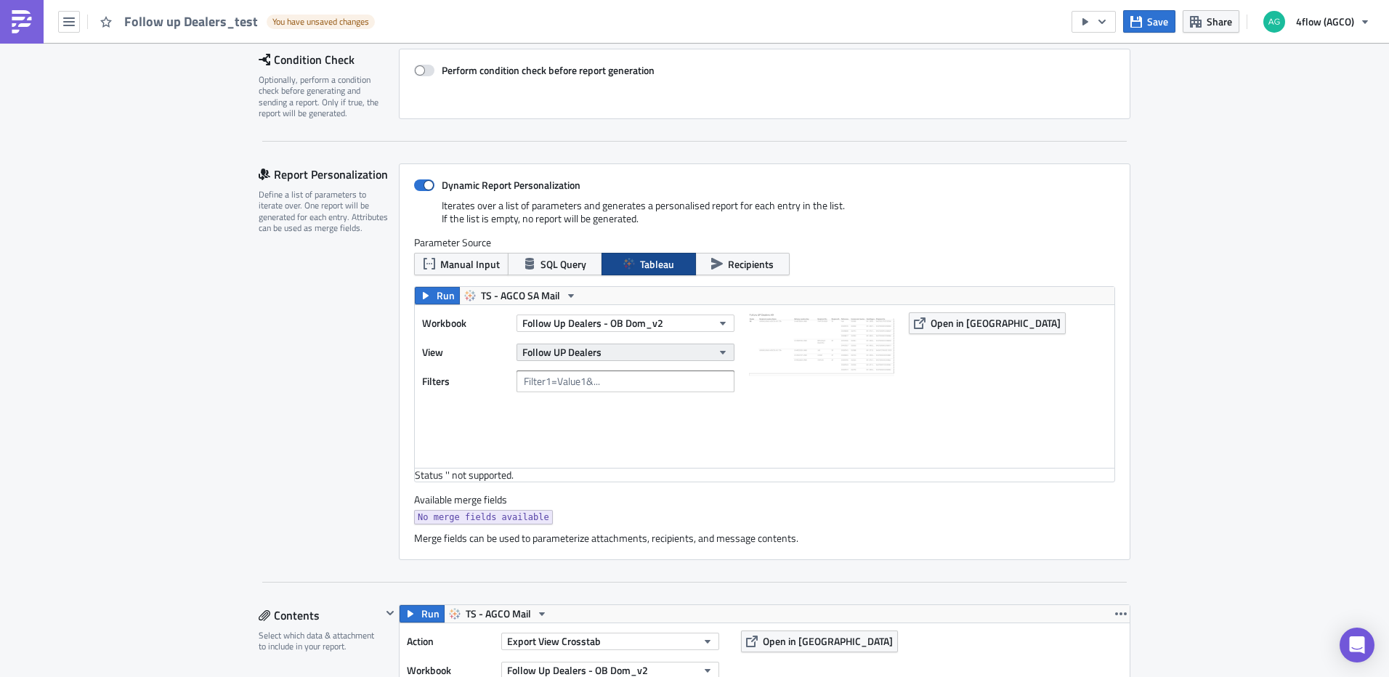
click at [679, 349] on button "Follow UP Dealers" at bounding box center [625, 352] width 218 height 17
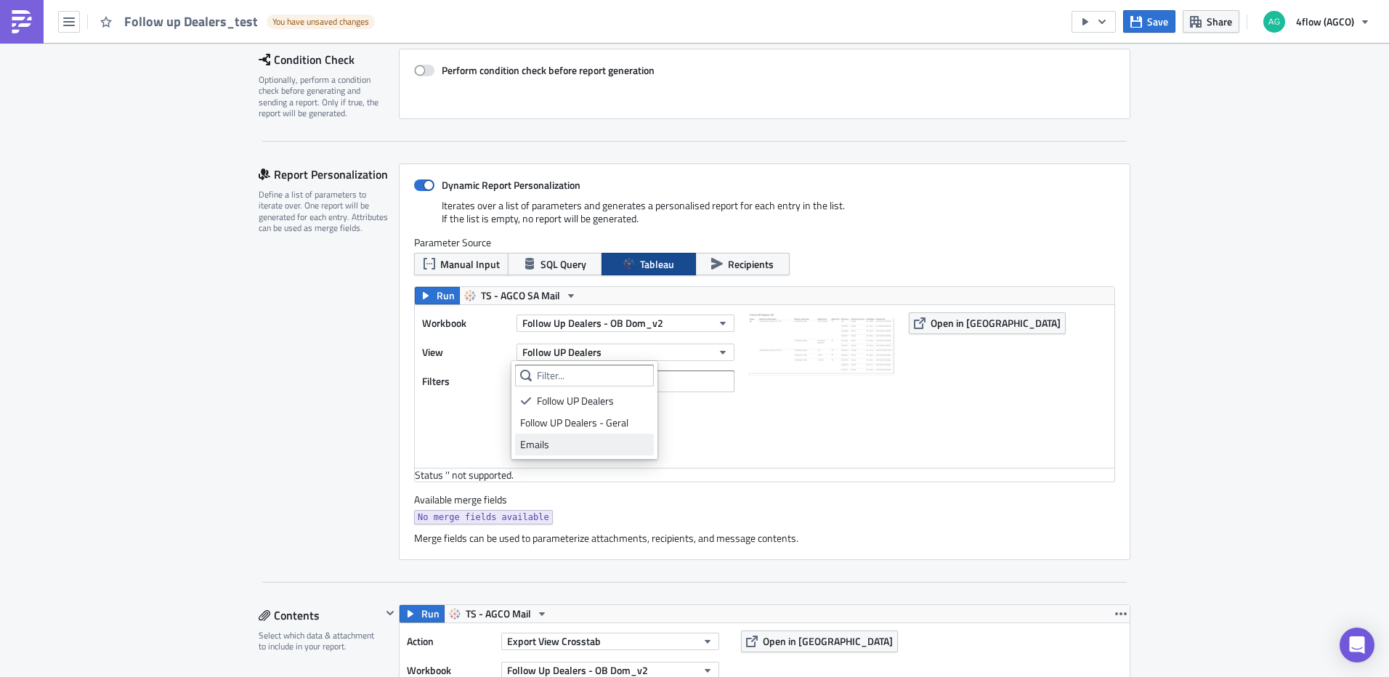
click at [558, 439] on div "Emails" at bounding box center [584, 444] width 129 height 15
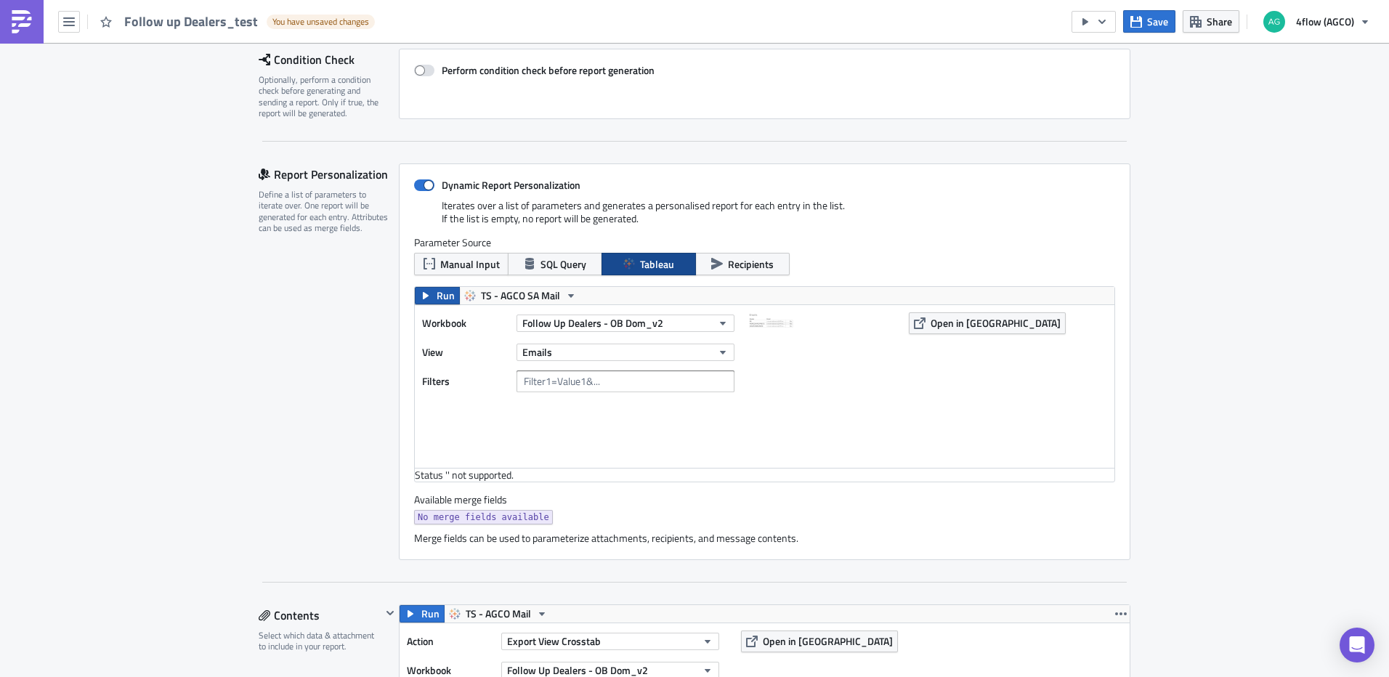
click at [428, 290] on button "Run" at bounding box center [437, 295] width 45 height 17
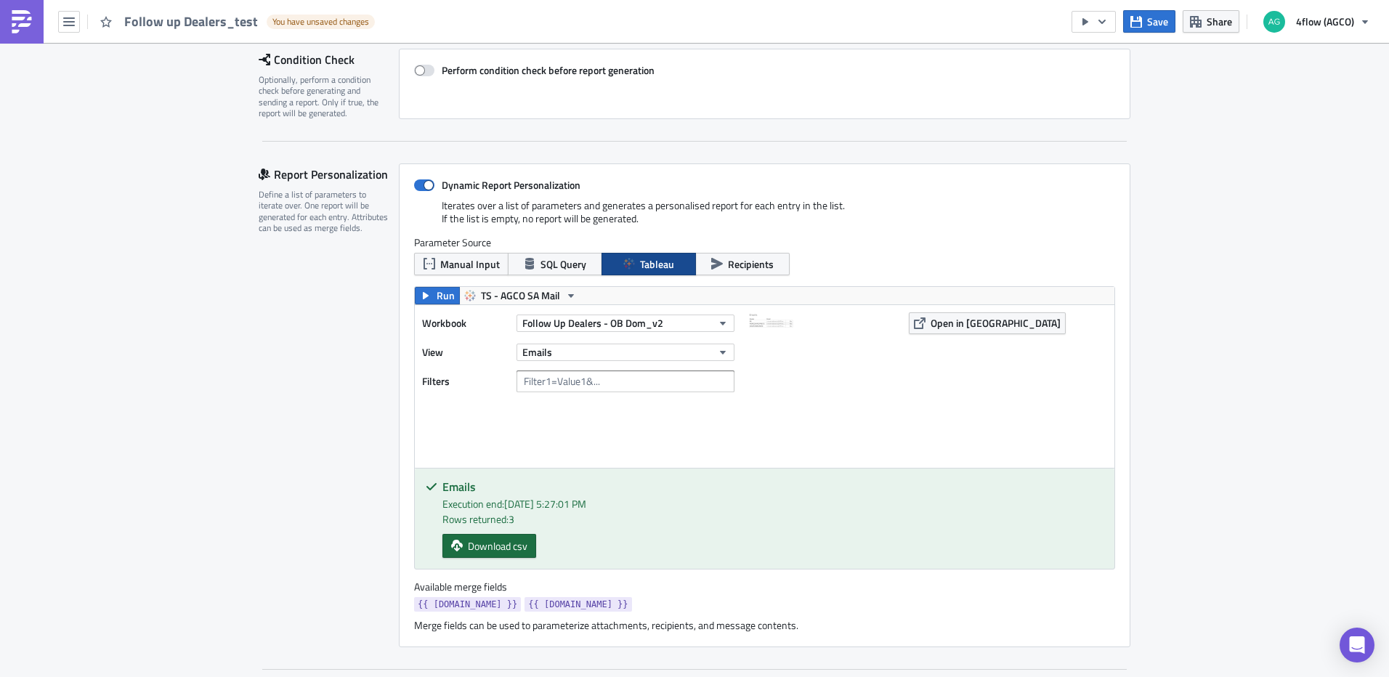
click at [511, 549] on span "Download csv" at bounding box center [498, 545] width 60 height 15
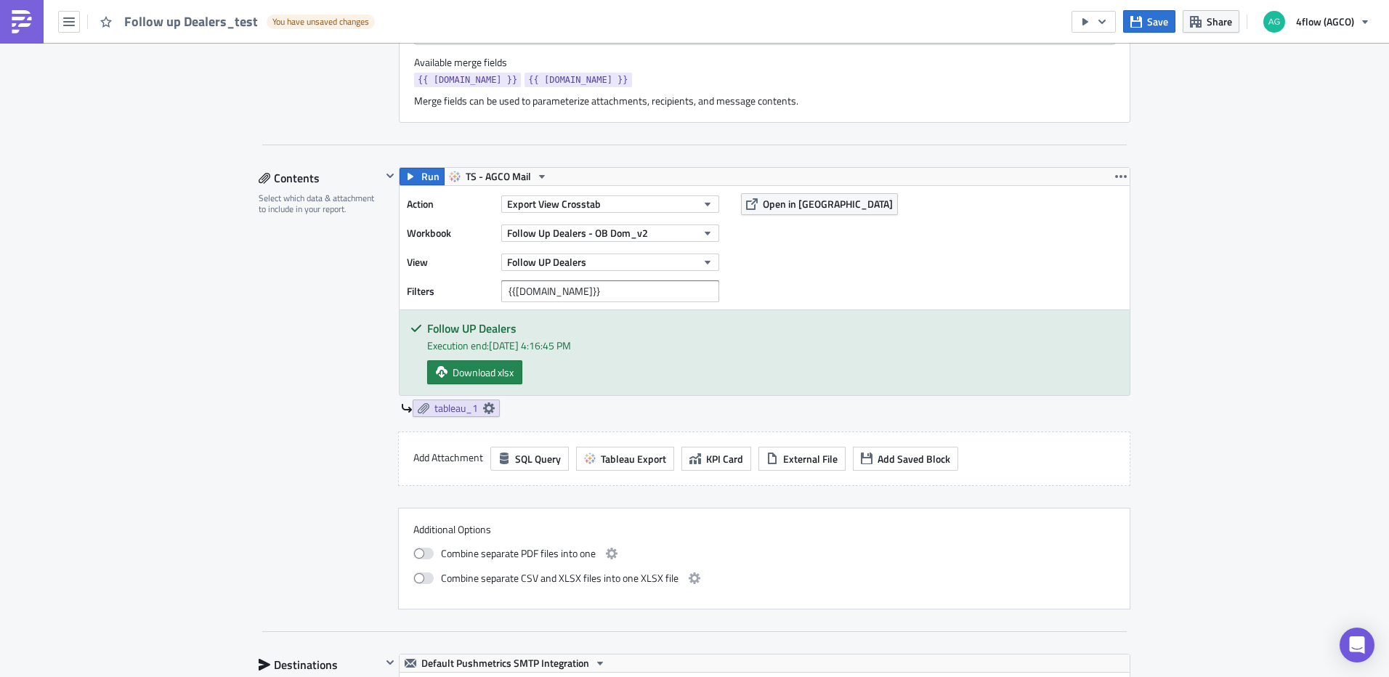
scroll to position [463, 0]
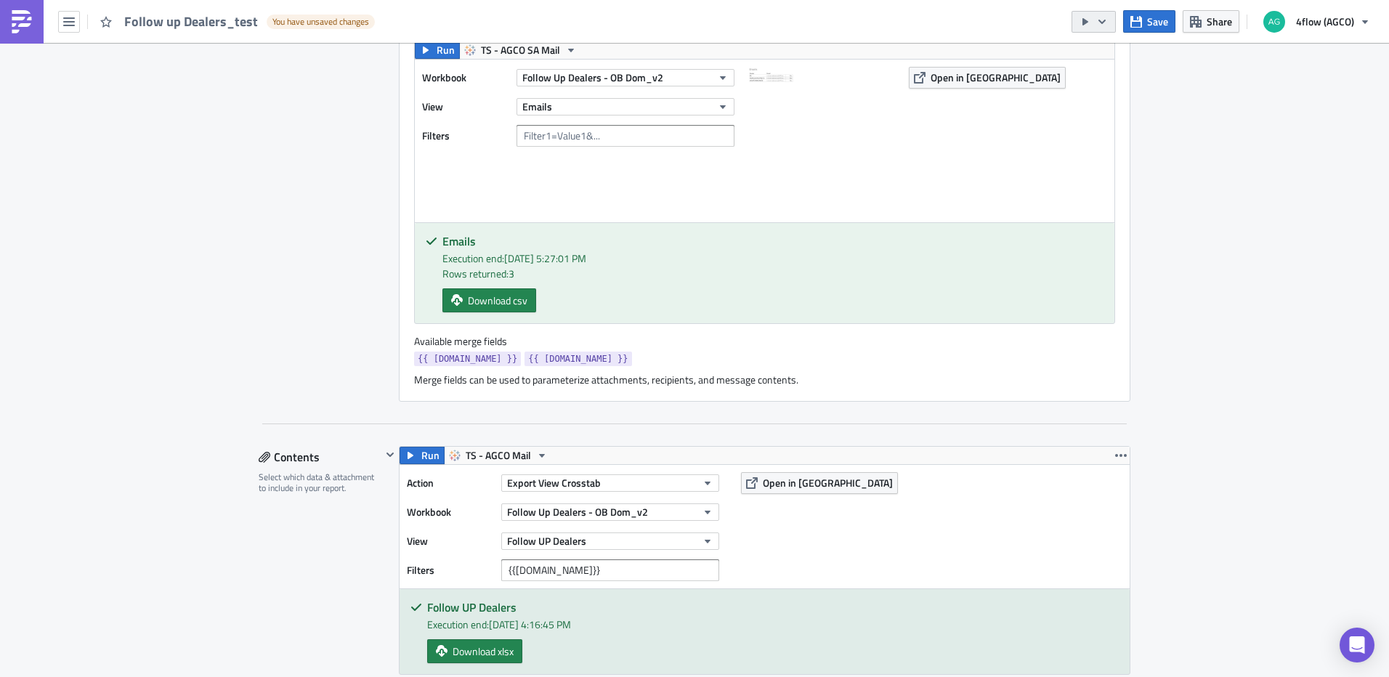
click at [1113, 15] on button "button" at bounding box center [1093, 22] width 44 height 22
click at [1118, 84] on div "Run Report" at bounding box center [1137, 80] width 113 height 15
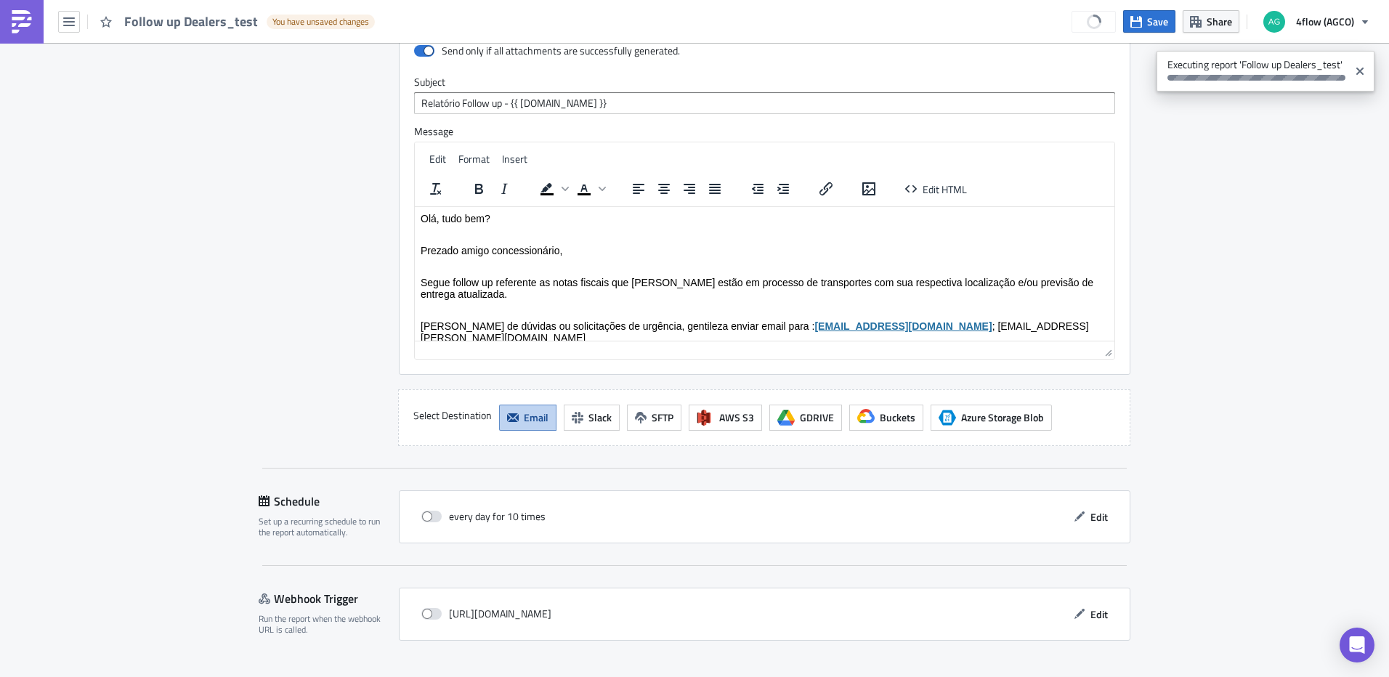
scroll to position [1625, 0]
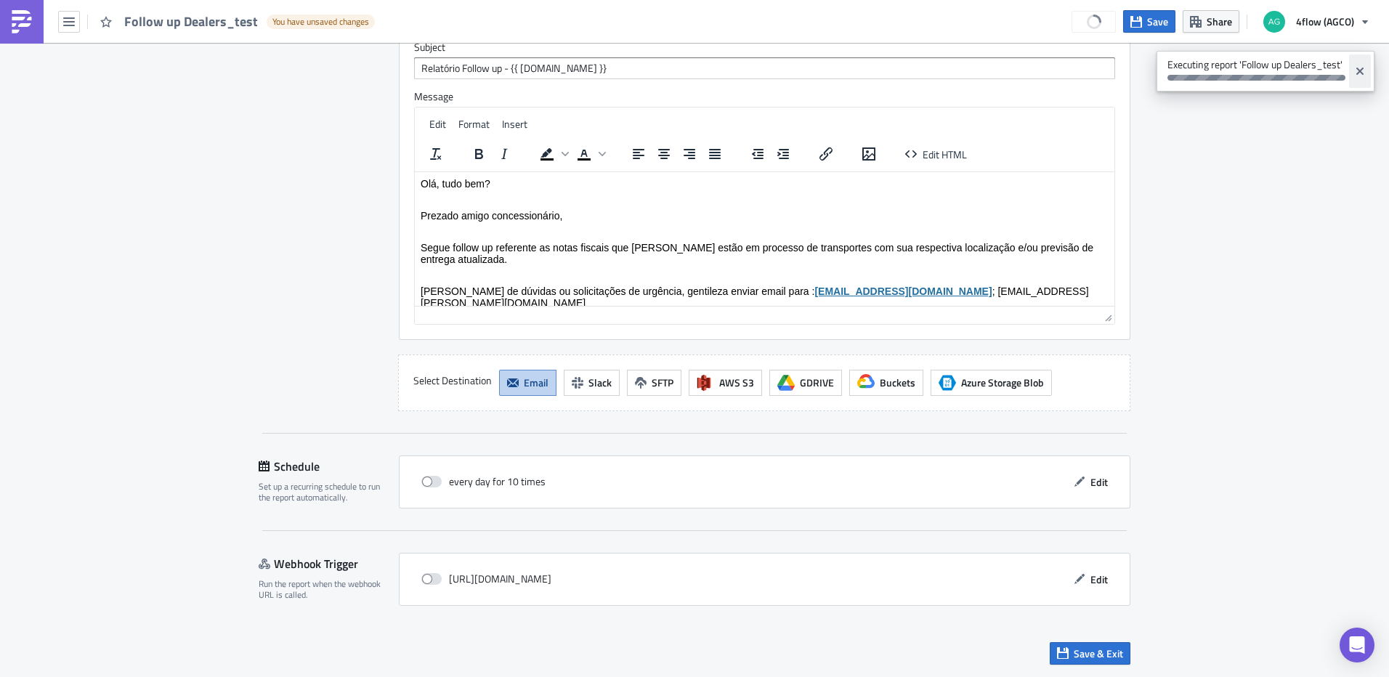
click at [1358, 65] on icon "Close" at bounding box center [1360, 71] width 12 height 12
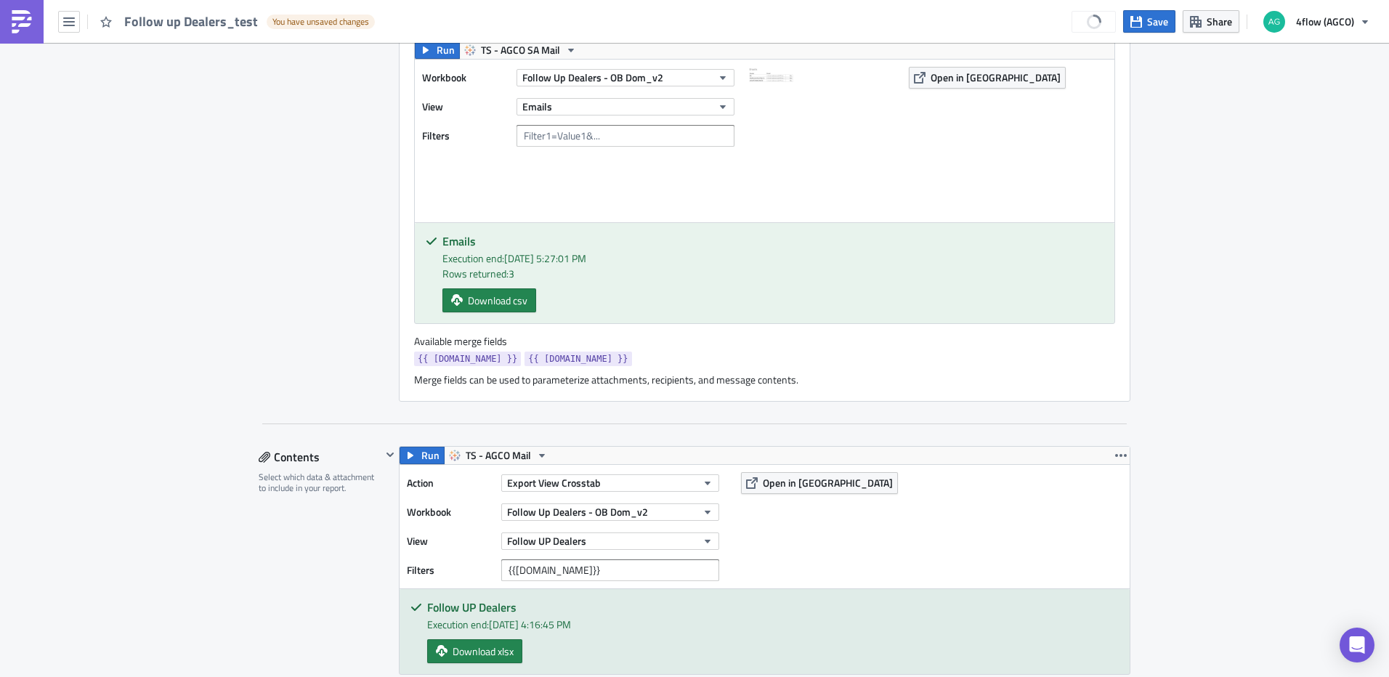
scroll to position [0, 0]
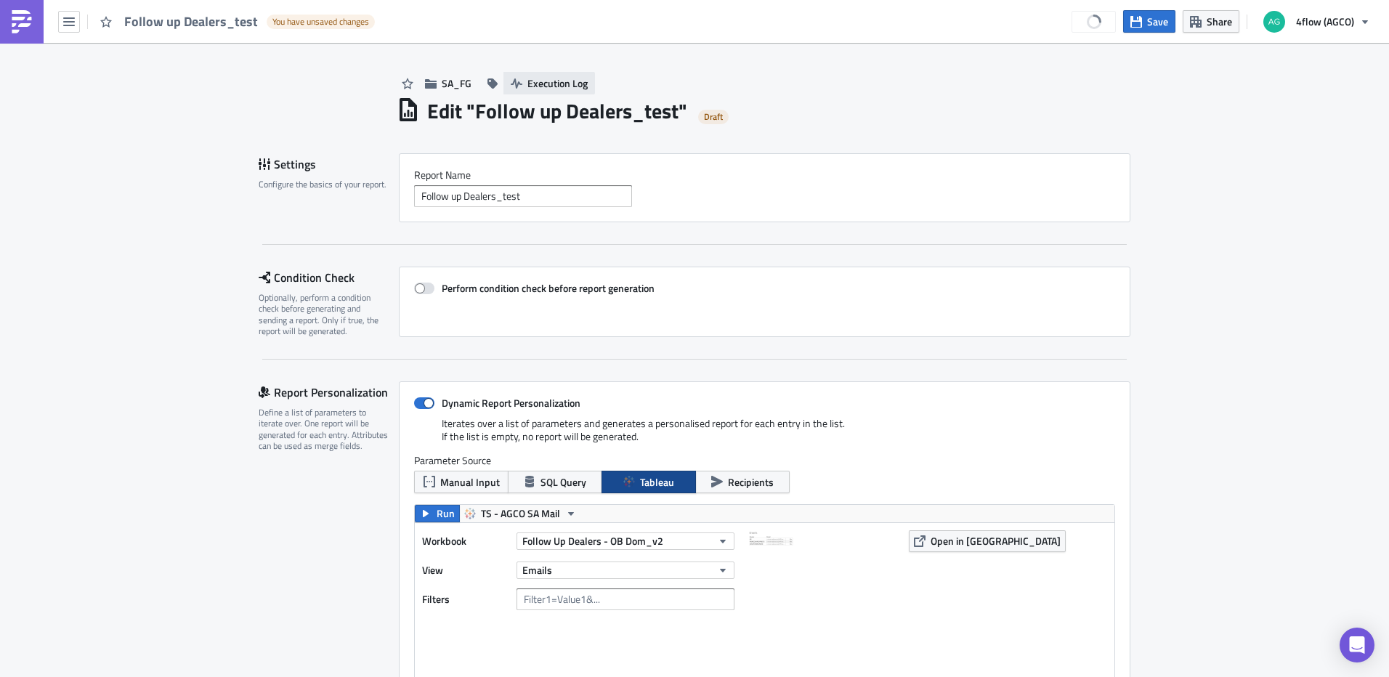
click at [539, 79] on span "Execution Log" at bounding box center [557, 83] width 60 height 15
click at [1162, 19] on span "Save" at bounding box center [1157, 21] width 21 height 15
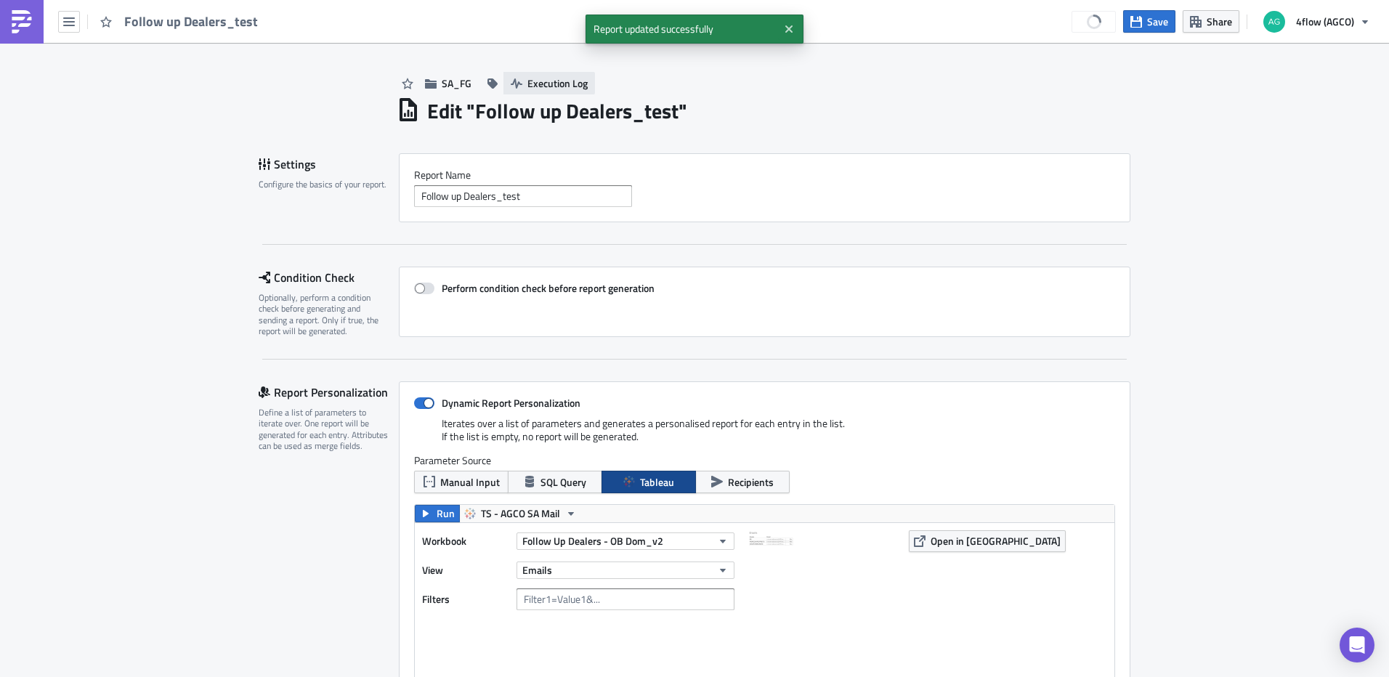
click at [572, 88] on span "Execution Log" at bounding box center [557, 83] width 60 height 15
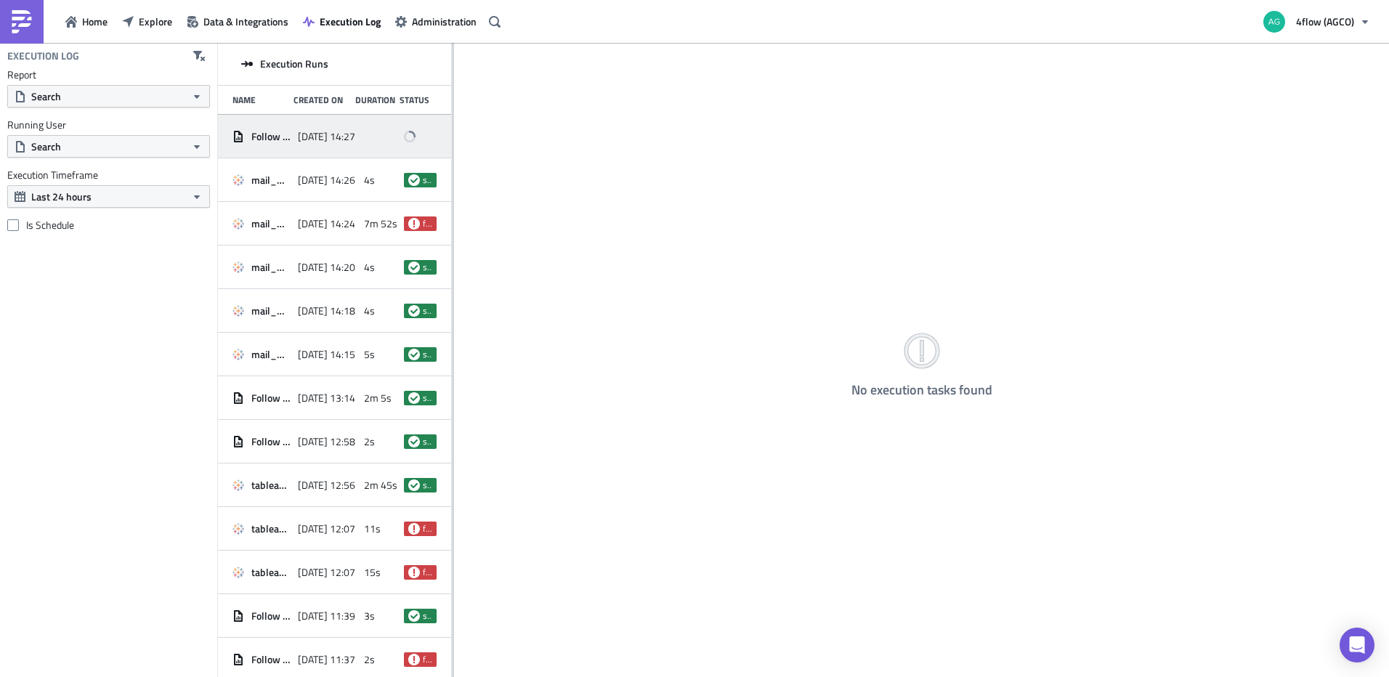
click at [312, 145] on div "2025-09-29 14:27" at bounding box center [327, 136] width 58 height 26
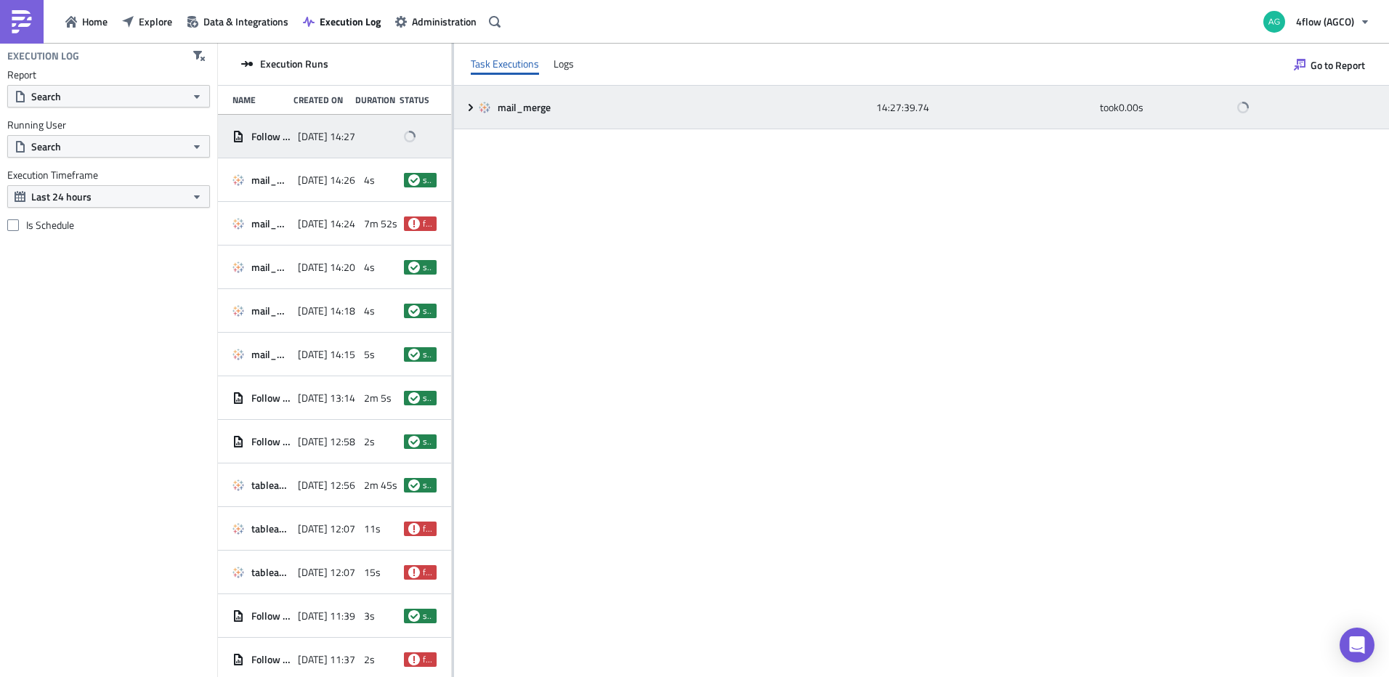
click at [466, 107] on icon at bounding box center [471, 108] width 12 height 12
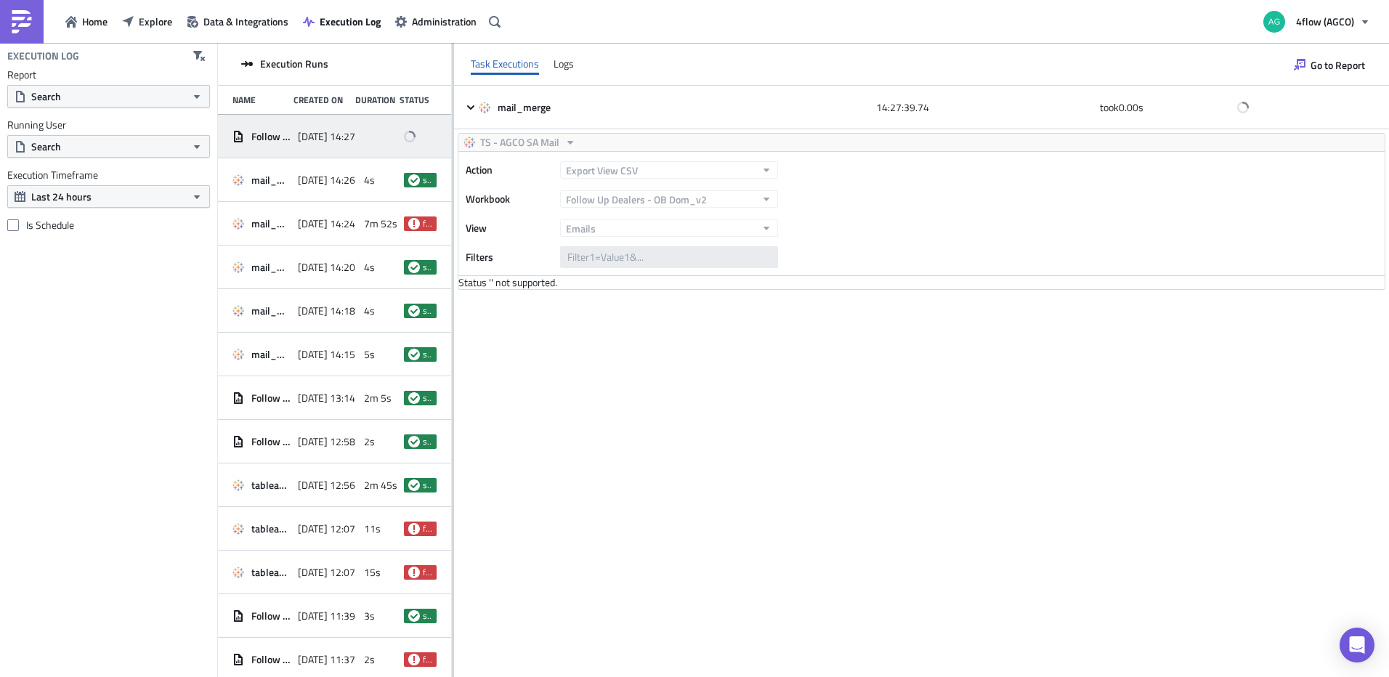
click at [546, 64] on div "Task Executions Logs" at bounding box center [921, 64] width 935 height 43
click at [553, 64] on div "Logs" at bounding box center [563, 64] width 20 height 22
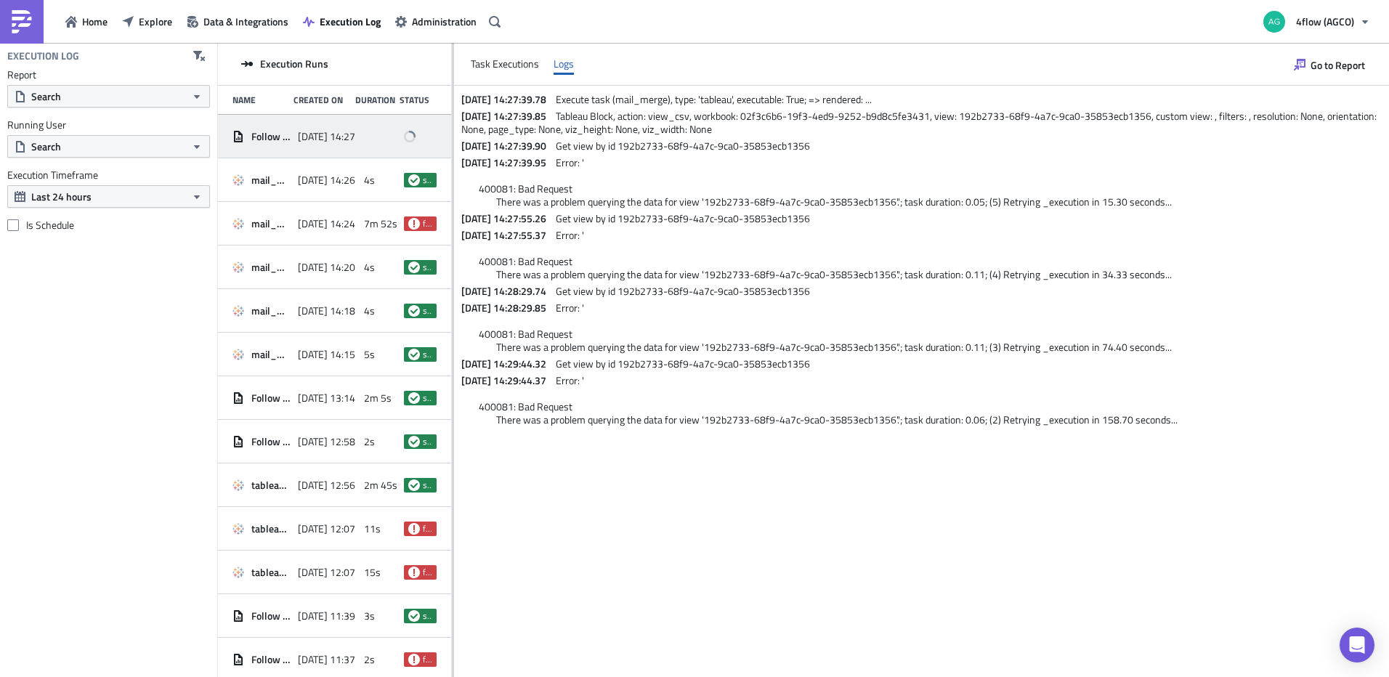
drag, startPoint x: 353, startPoint y: 123, endPoint x: 1158, endPoint y: 232, distance: 812.6
click at [1158, 232] on p "2025-09-29 14:27:55.37 Error: ' 400081: Bad Request There was a problem queryin…" at bounding box center [923, 255] width 924 height 52
click at [407, 136] on icon at bounding box center [410, 137] width 12 height 12
click at [466, 77] on div "Task Executions Logs" at bounding box center [921, 64] width 935 height 43
click at [494, 60] on div "Task Executions" at bounding box center [505, 64] width 68 height 22
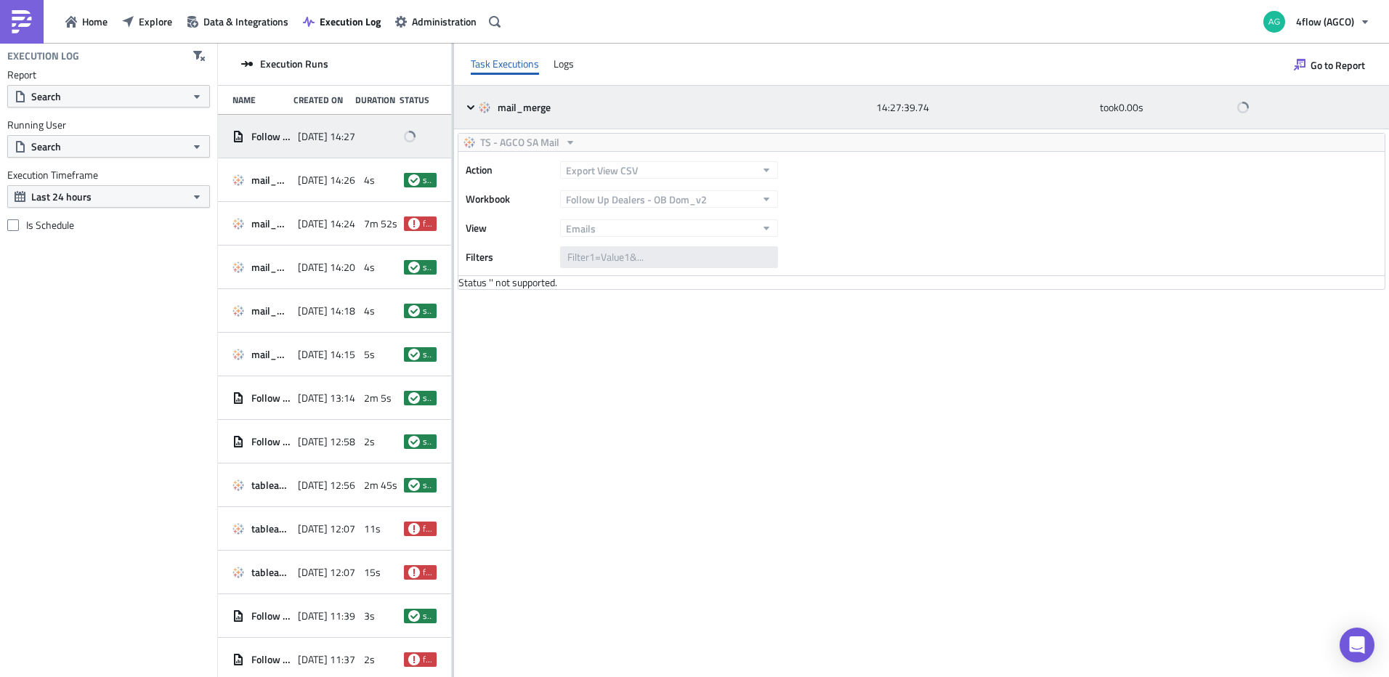
click at [1239, 102] on icon at bounding box center [1242, 106] width 15 height 15
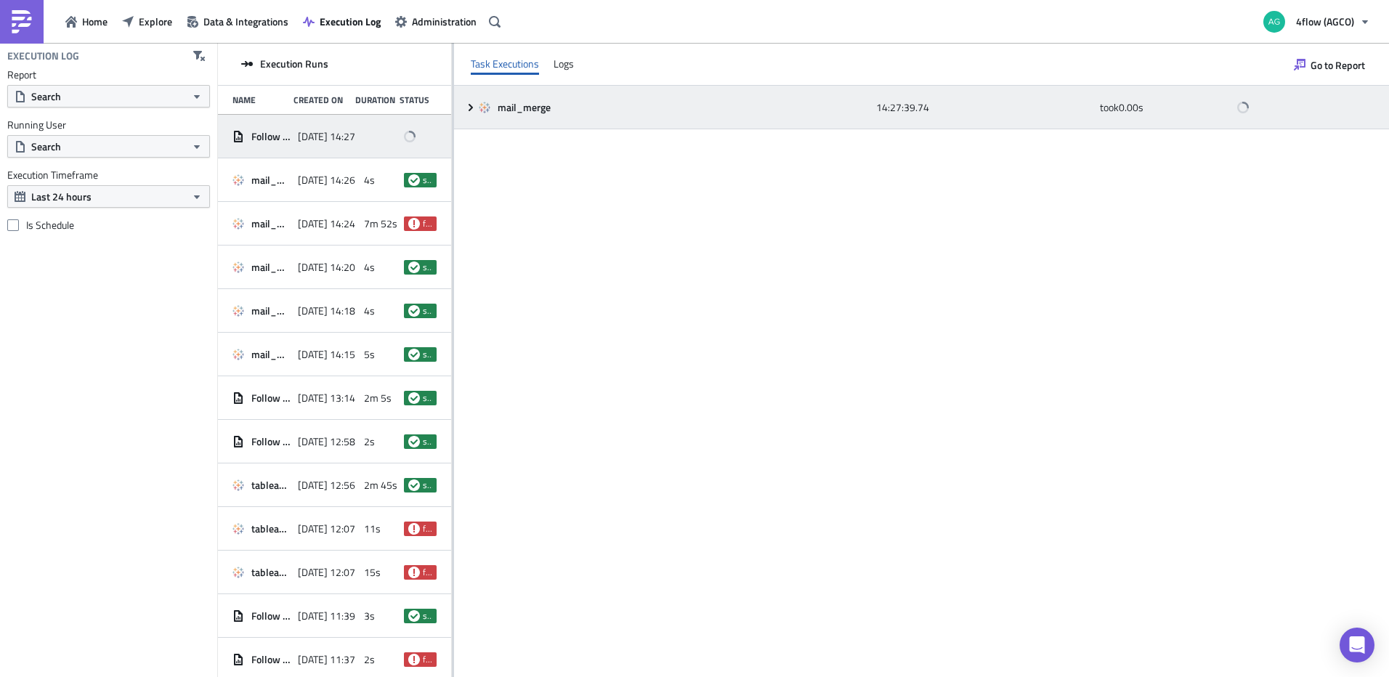
click at [1243, 108] on icon at bounding box center [1243, 107] width 10 height 10
click at [1243, 108] on icon at bounding box center [1242, 107] width 13 height 13
click at [486, 109] on icon at bounding box center [485, 108] width 12 height 12
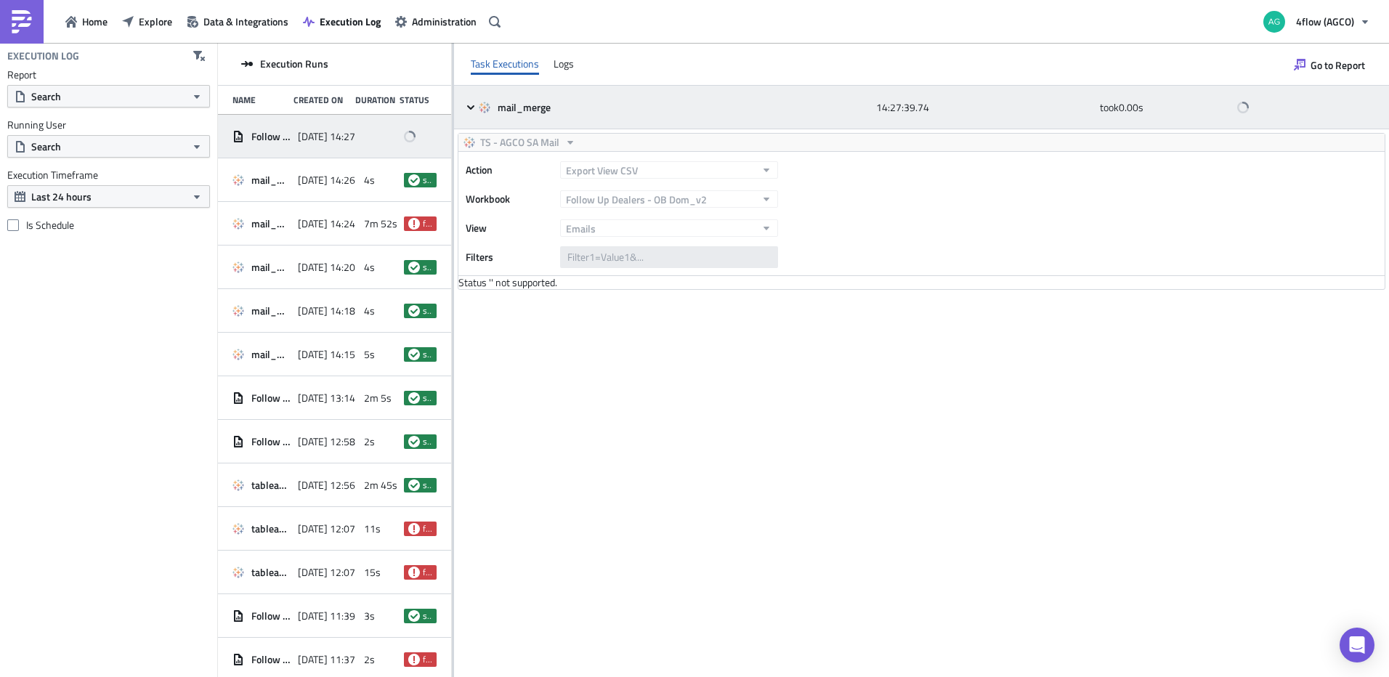
click at [471, 110] on icon at bounding box center [471, 108] width 12 height 12
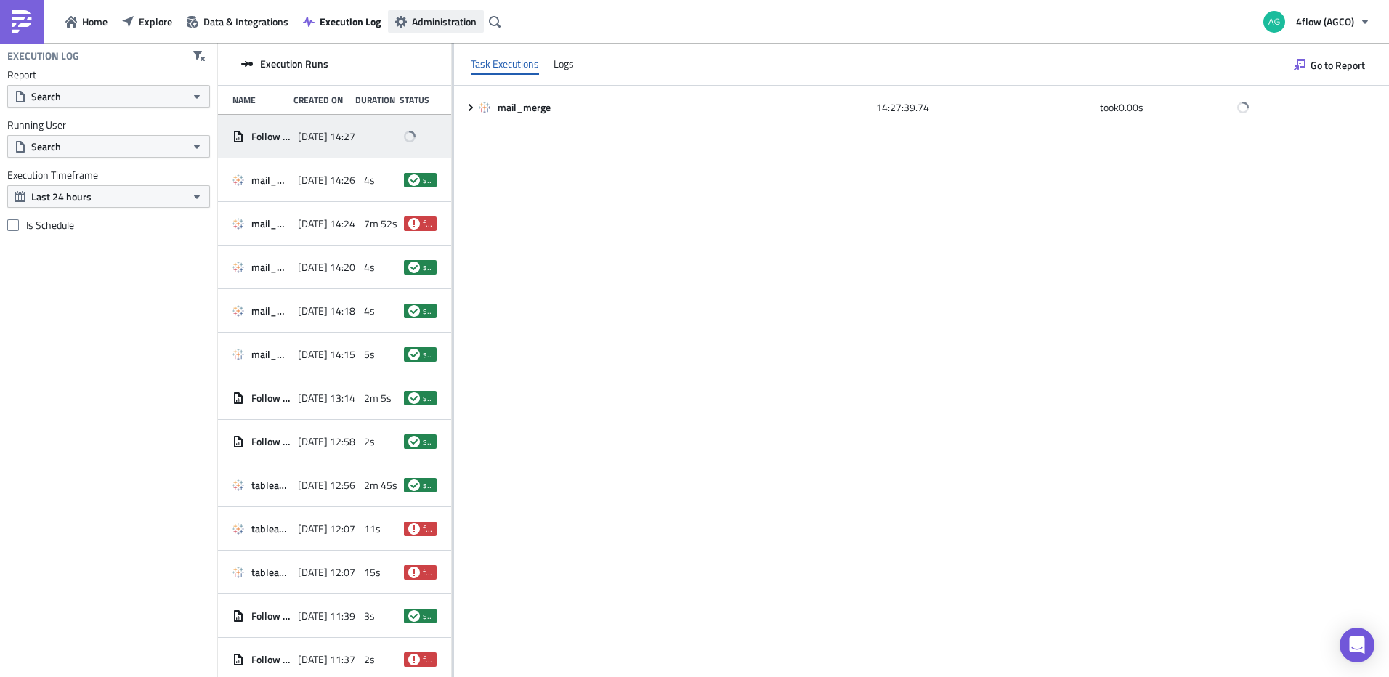
click at [436, 25] on span "Administration" at bounding box center [444, 21] width 65 height 15
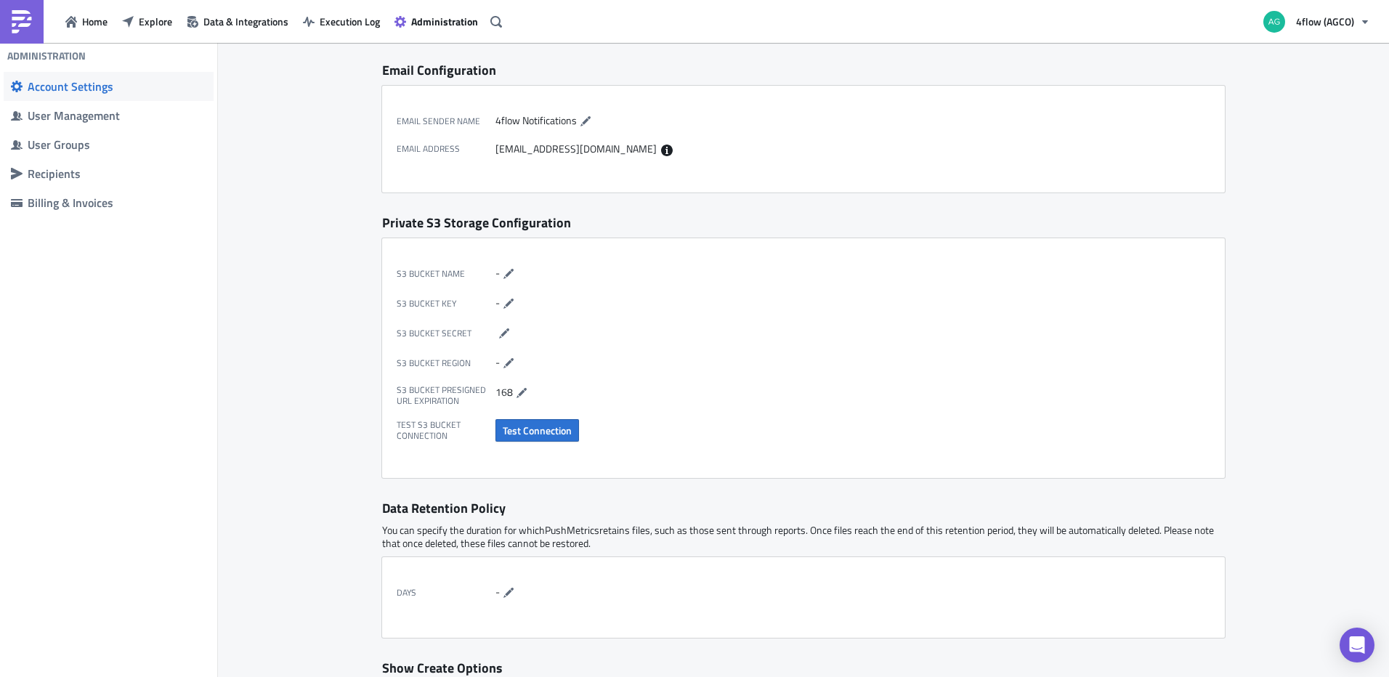
scroll to position [187, 0]
click at [52, 199] on div "Billing & Invoices" at bounding box center [117, 202] width 179 height 15
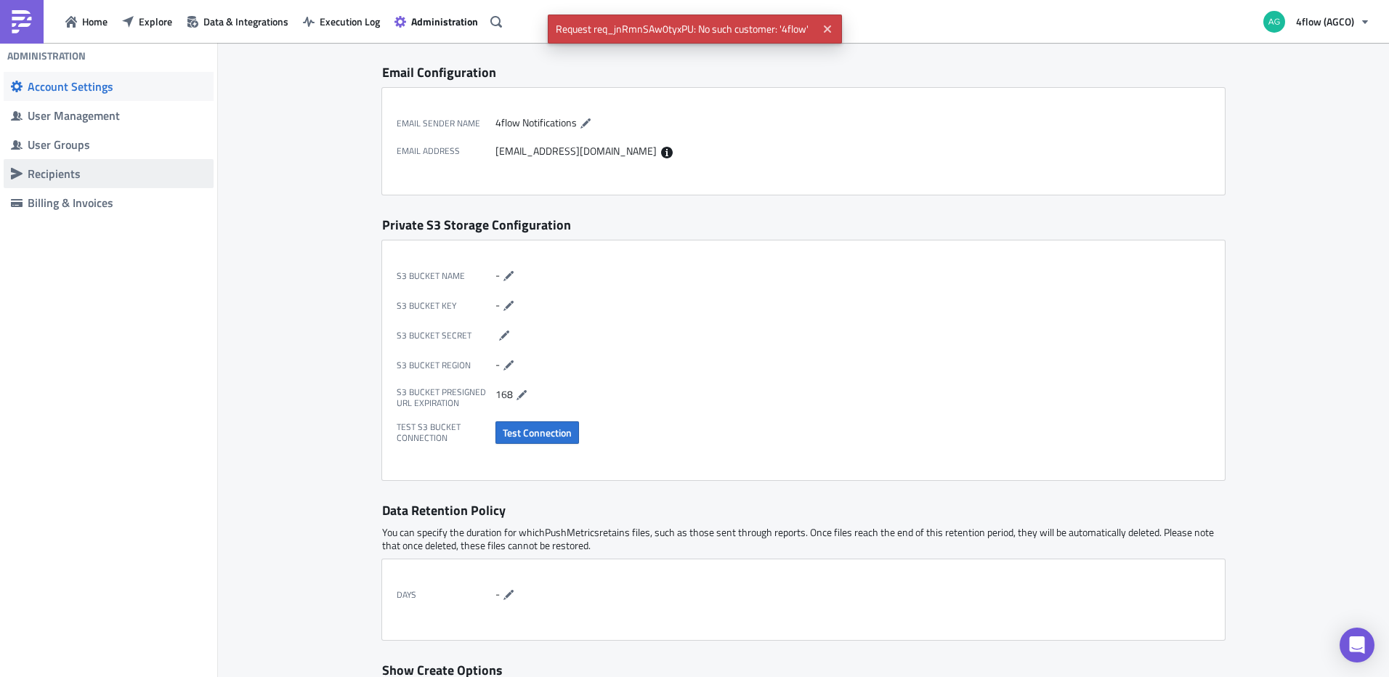
click at [57, 172] on div "Recipients" at bounding box center [117, 173] width 179 height 15
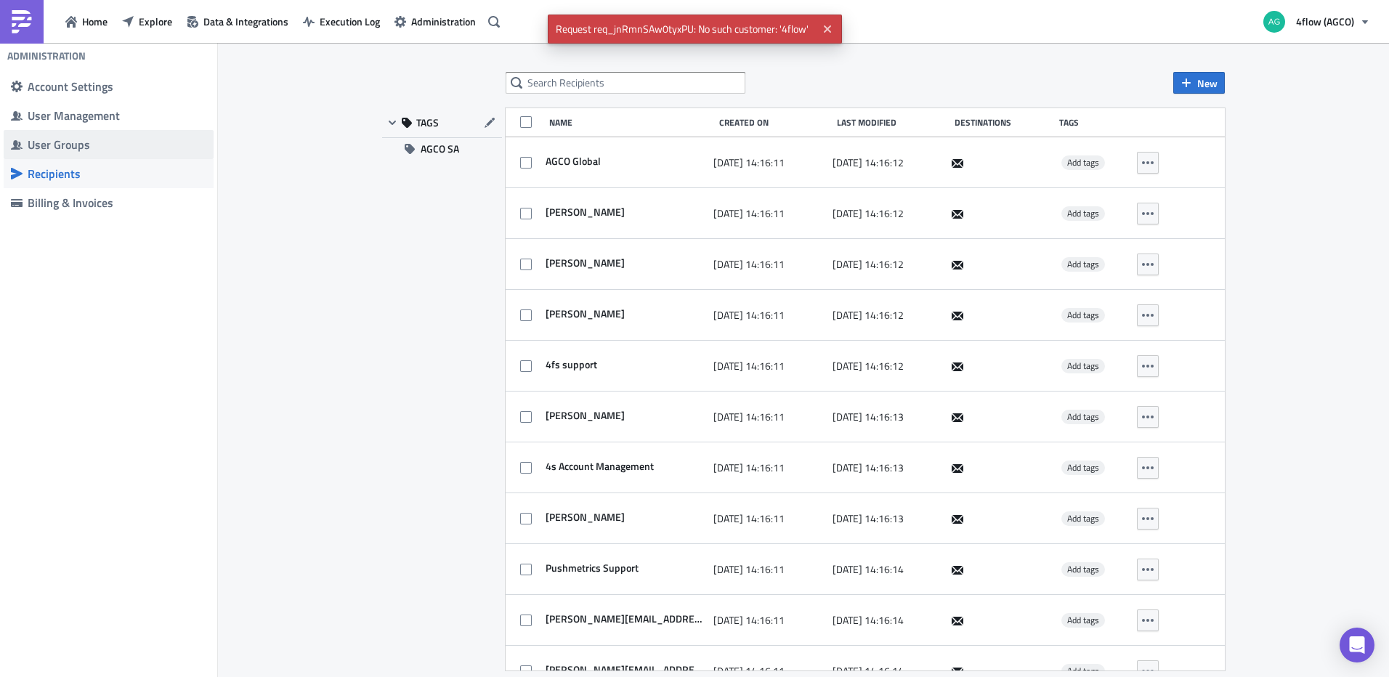
click at [87, 147] on div "User Groups" at bounding box center [117, 144] width 179 height 15
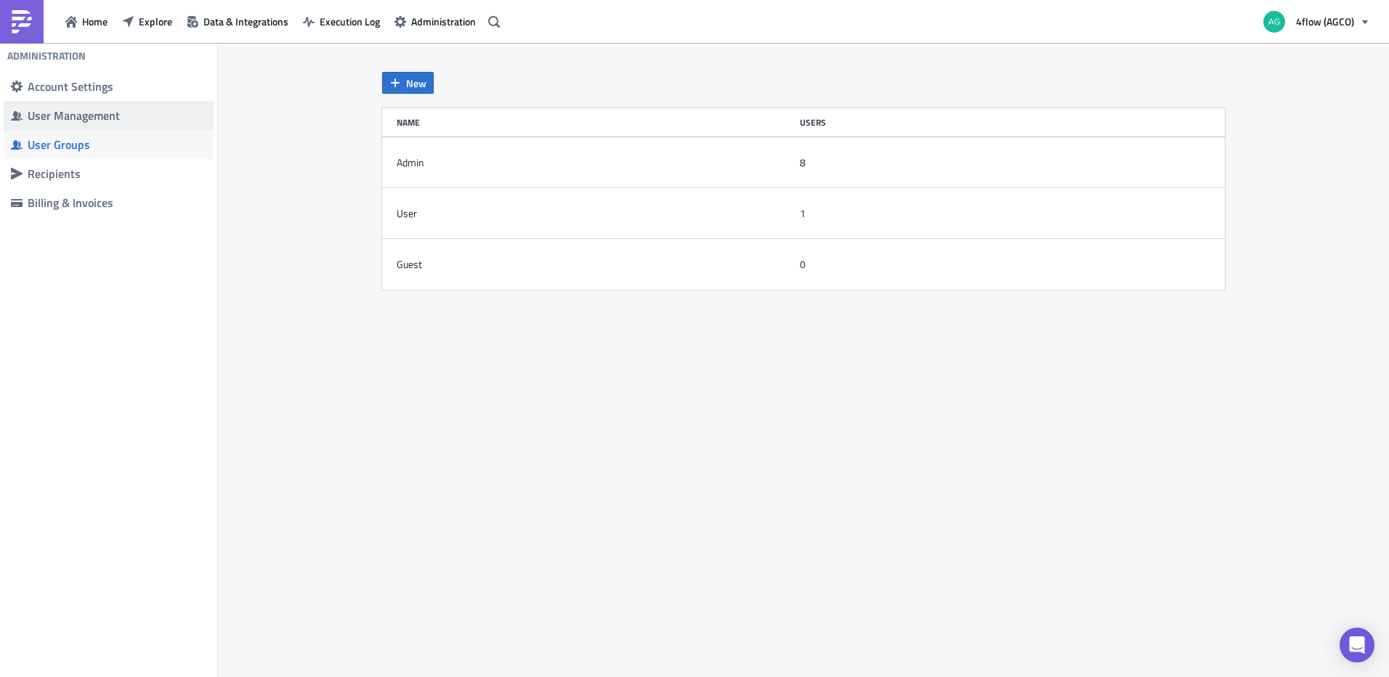
click at [94, 122] on div "User Management" at bounding box center [117, 115] width 179 height 15
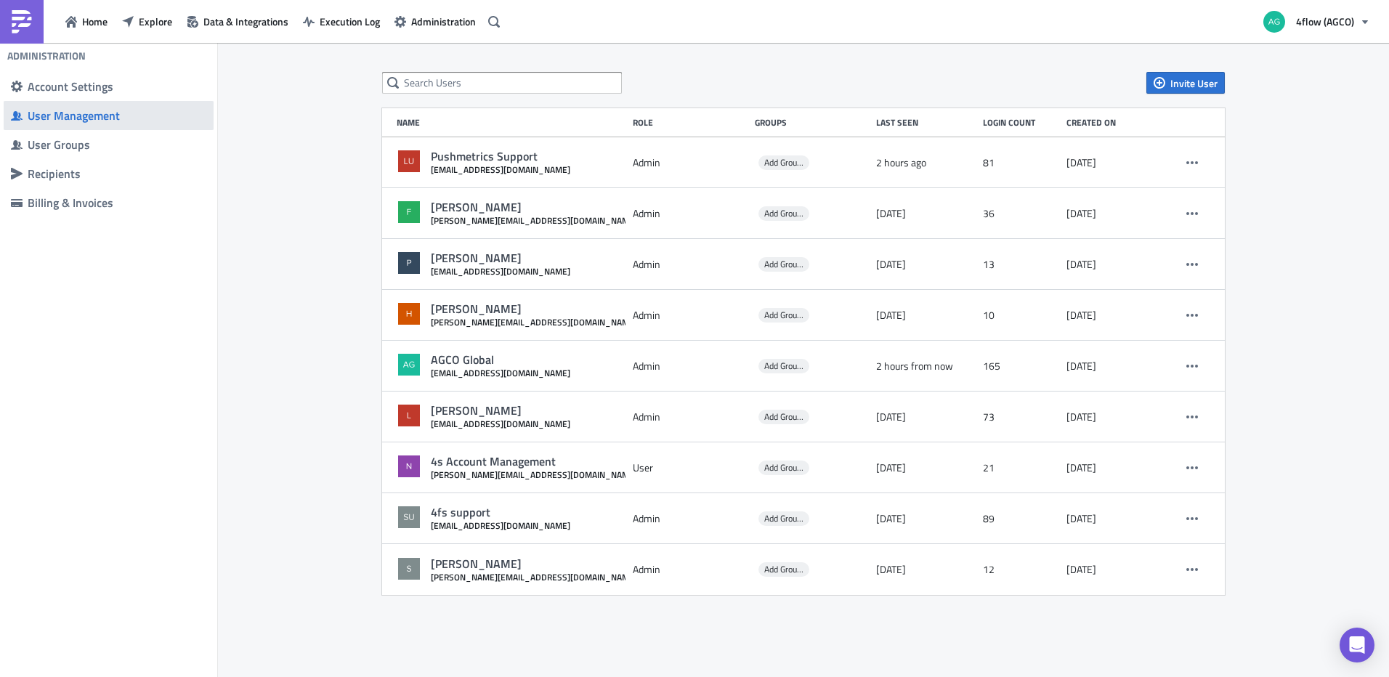
click at [101, 105] on span "User Management" at bounding box center [109, 115] width 210 height 29
click at [106, 89] on div "Account Settings" at bounding box center [117, 86] width 179 height 15
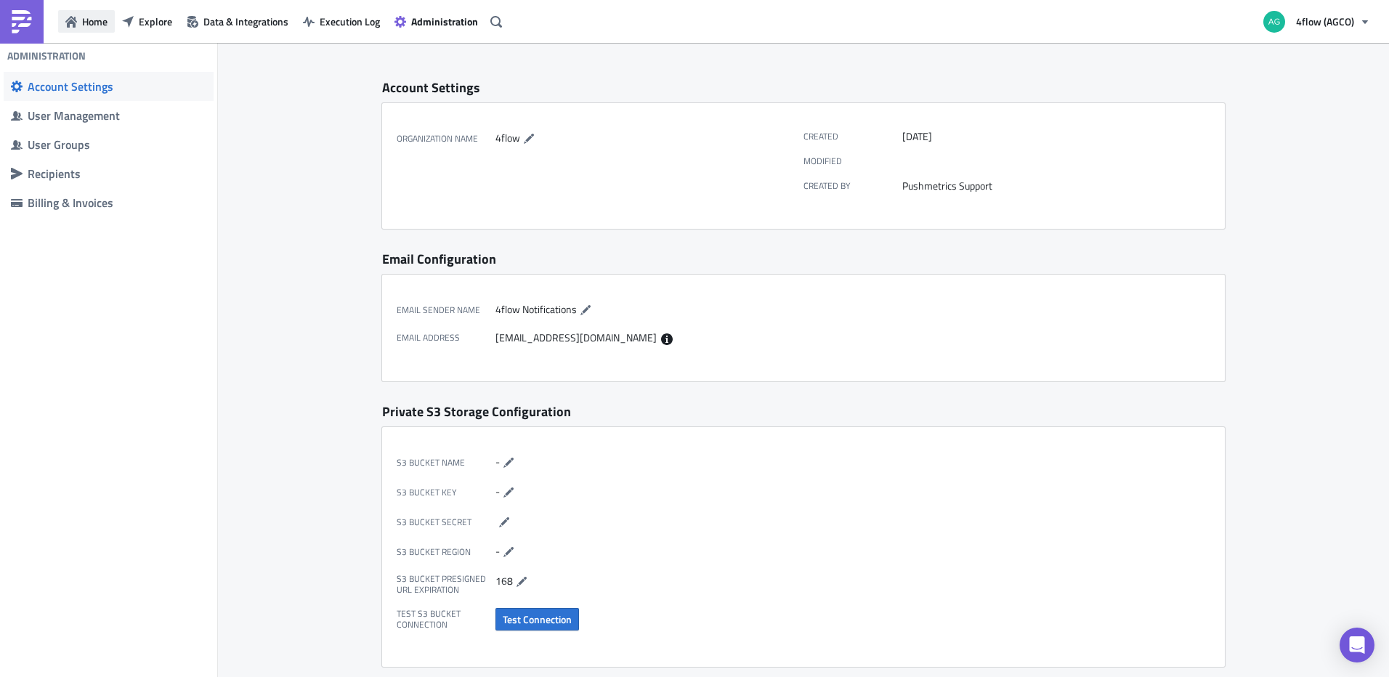
click at [107, 31] on button "Home" at bounding box center [86, 21] width 57 height 23
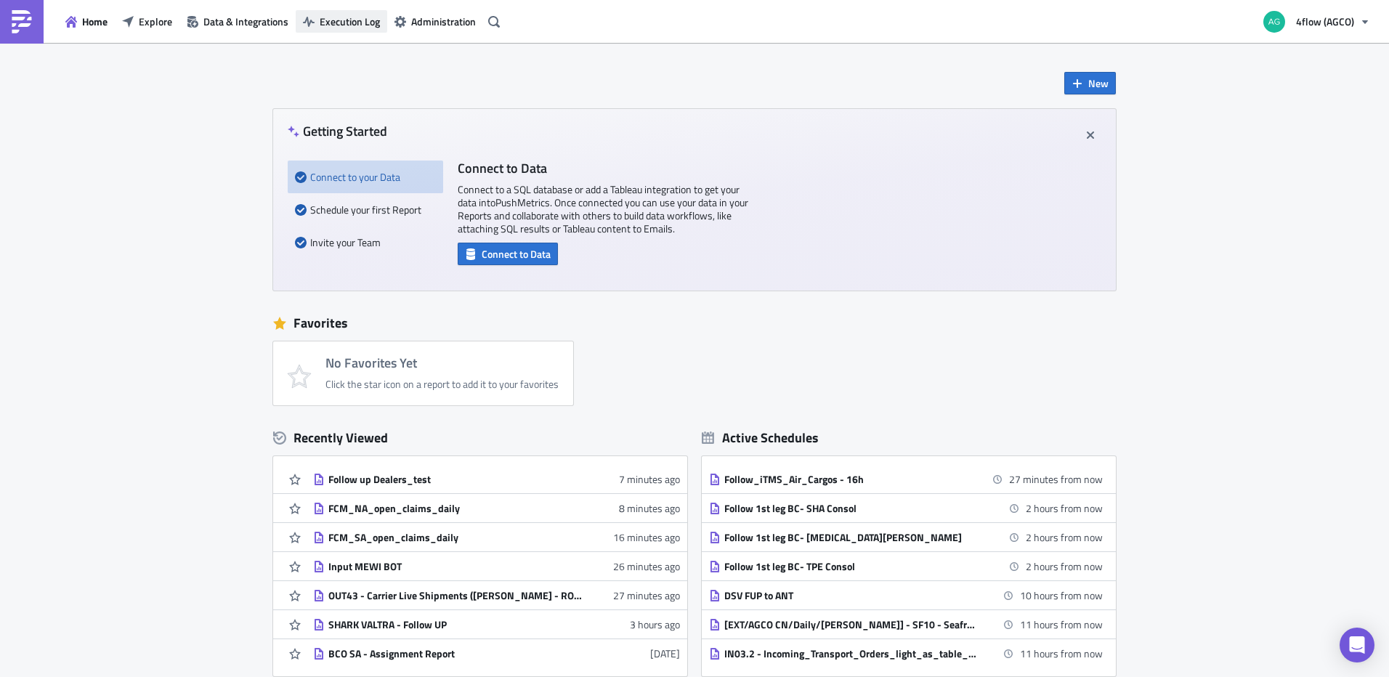
click at [333, 26] on span "Execution Log" at bounding box center [350, 21] width 60 height 15
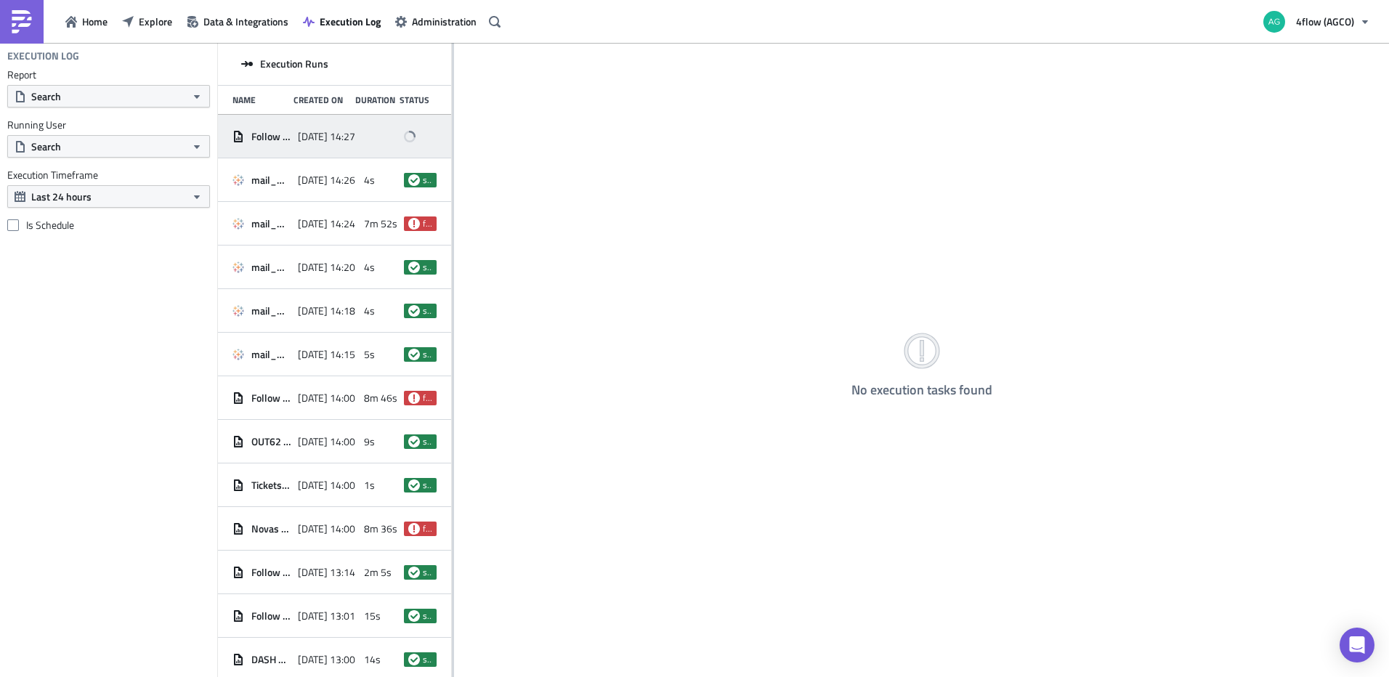
click at [262, 129] on div "Follow up Dealers_test" at bounding box center [261, 136] width 58 height 26
click at [569, 71] on div "Logs" at bounding box center [563, 64] width 20 height 22
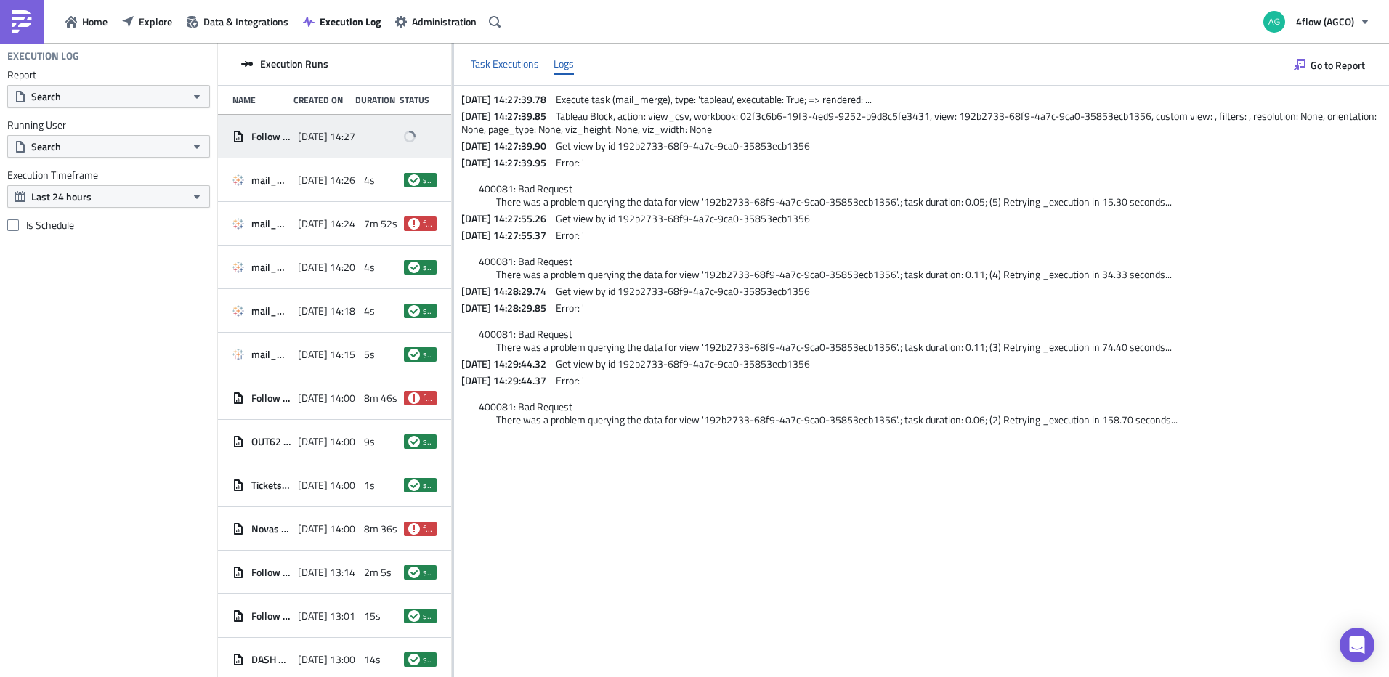
click at [471, 66] on div "Task Executions" at bounding box center [505, 64] width 68 height 22
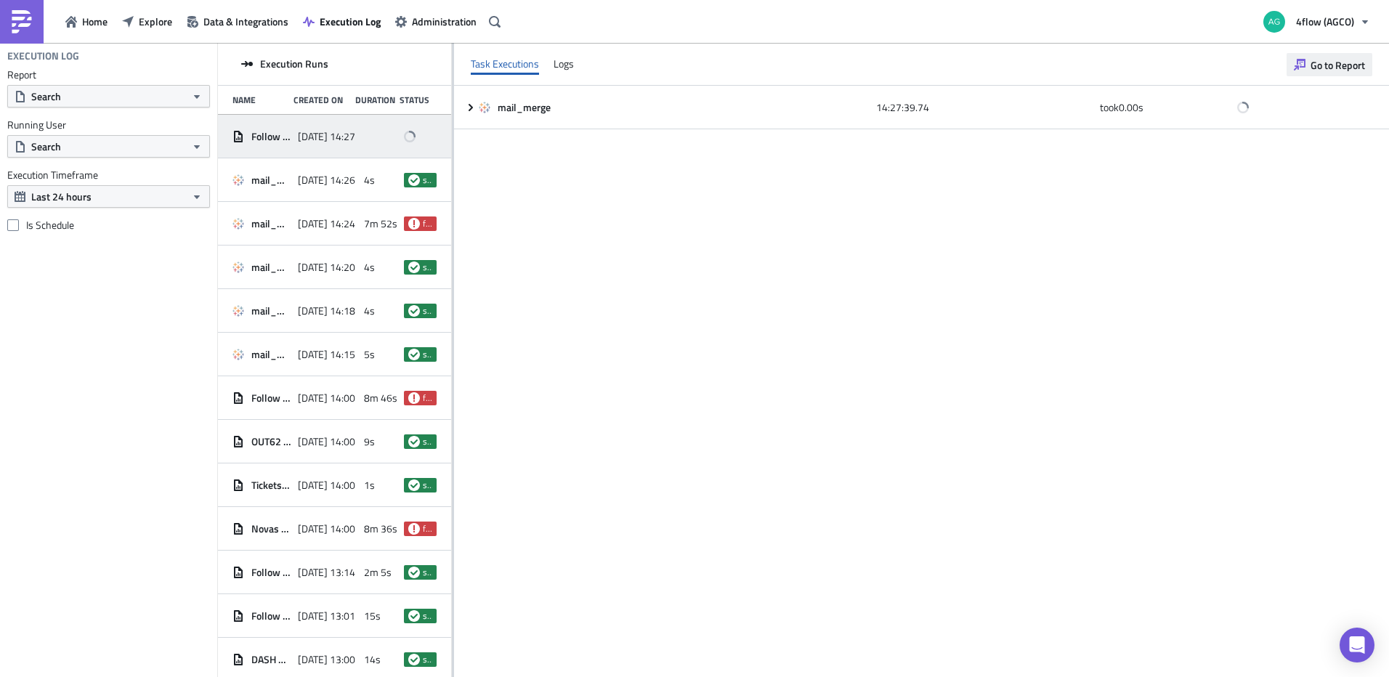
click at [1286, 59] on button "Go to Report" at bounding box center [1329, 64] width 86 height 23
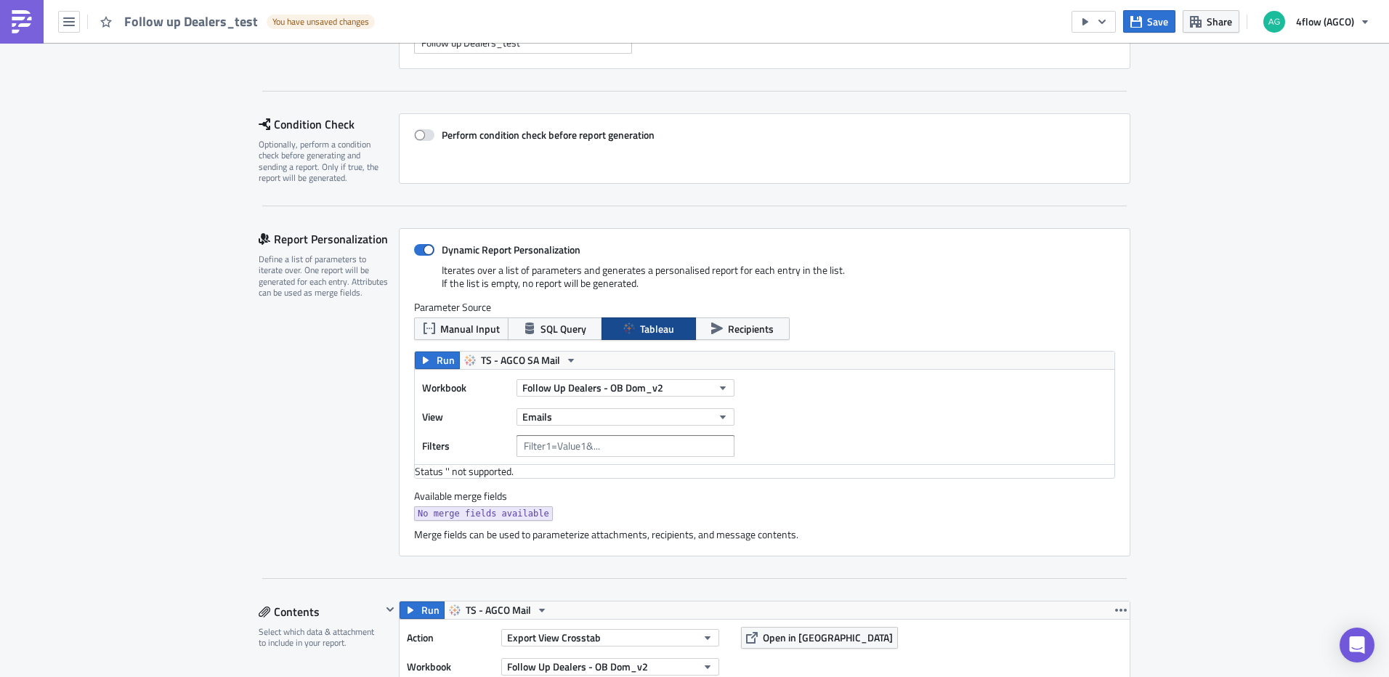
scroll to position [218, 0]
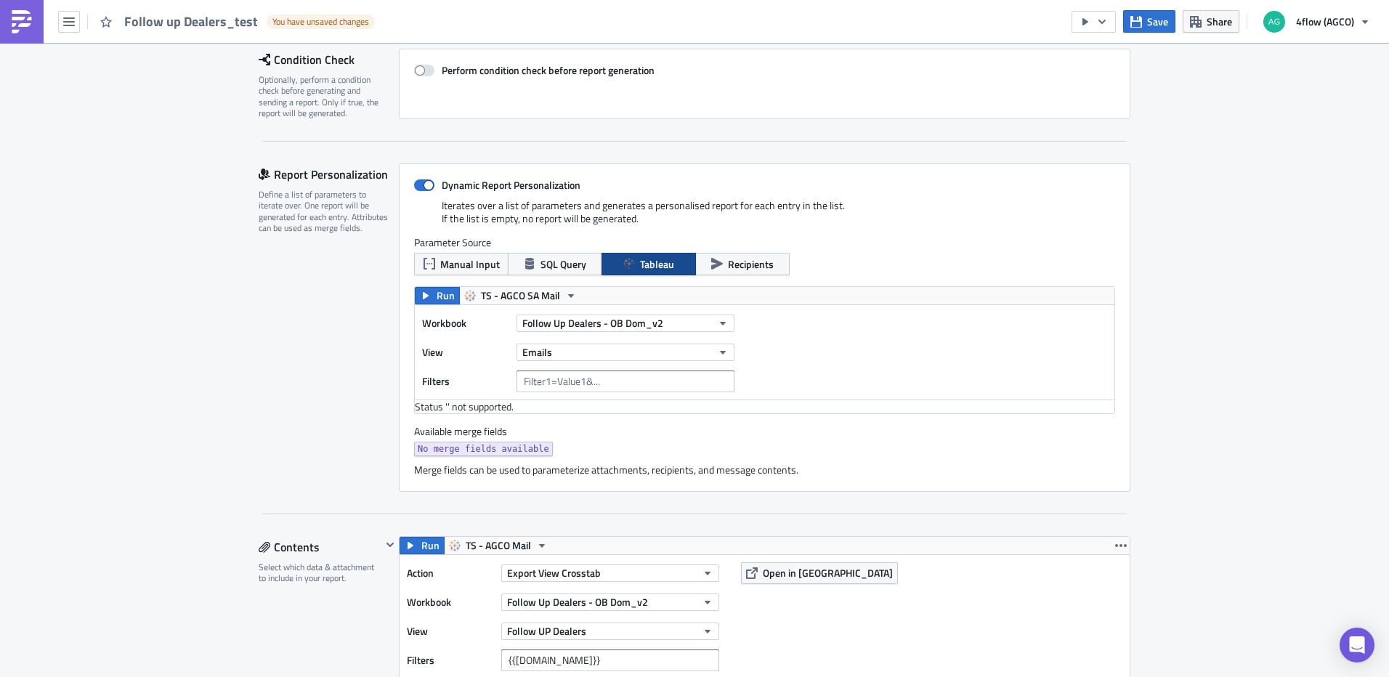
click at [455, 452] on span "No merge fields available" at bounding box center [483, 449] width 131 height 15
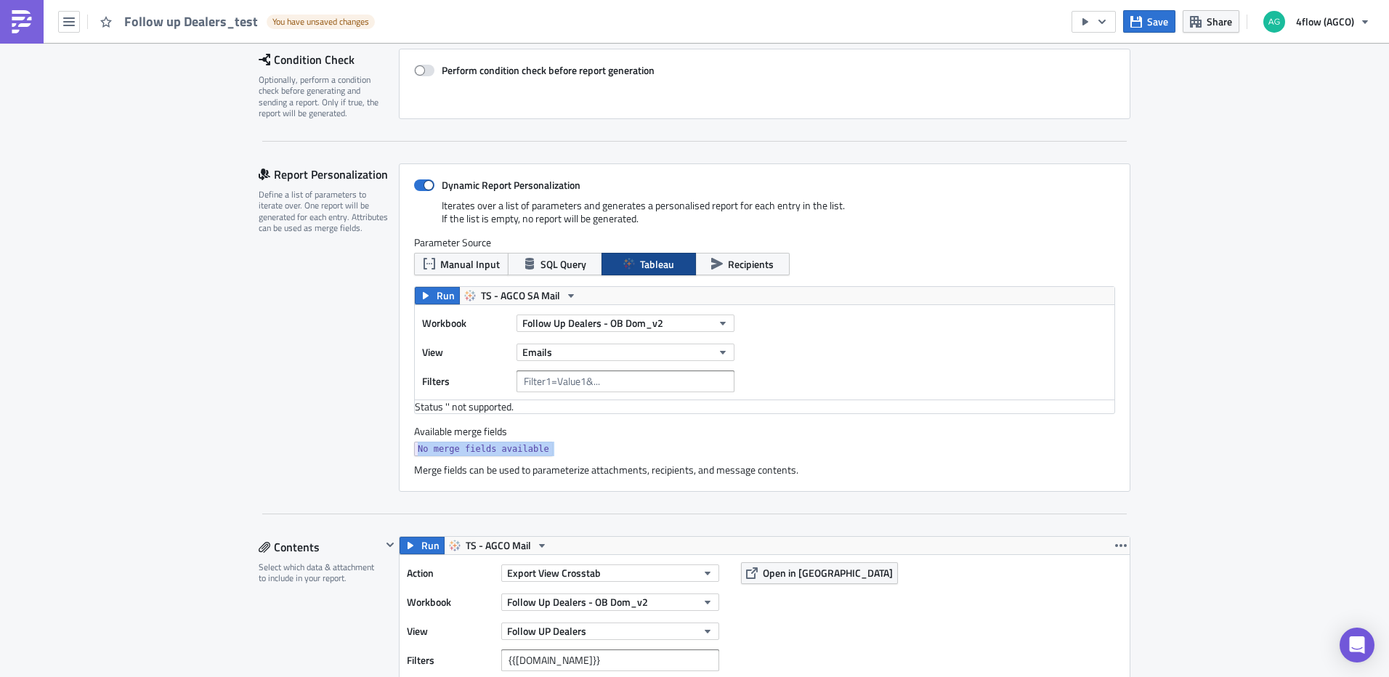
drag, startPoint x: 455, startPoint y: 452, endPoint x: 612, endPoint y: 449, distance: 157.6
click at [612, 449] on div "No merge fields available" at bounding box center [764, 451] width 701 height 18
click at [436, 297] on span "Run" at bounding box center [445, 295] width 18 height 17
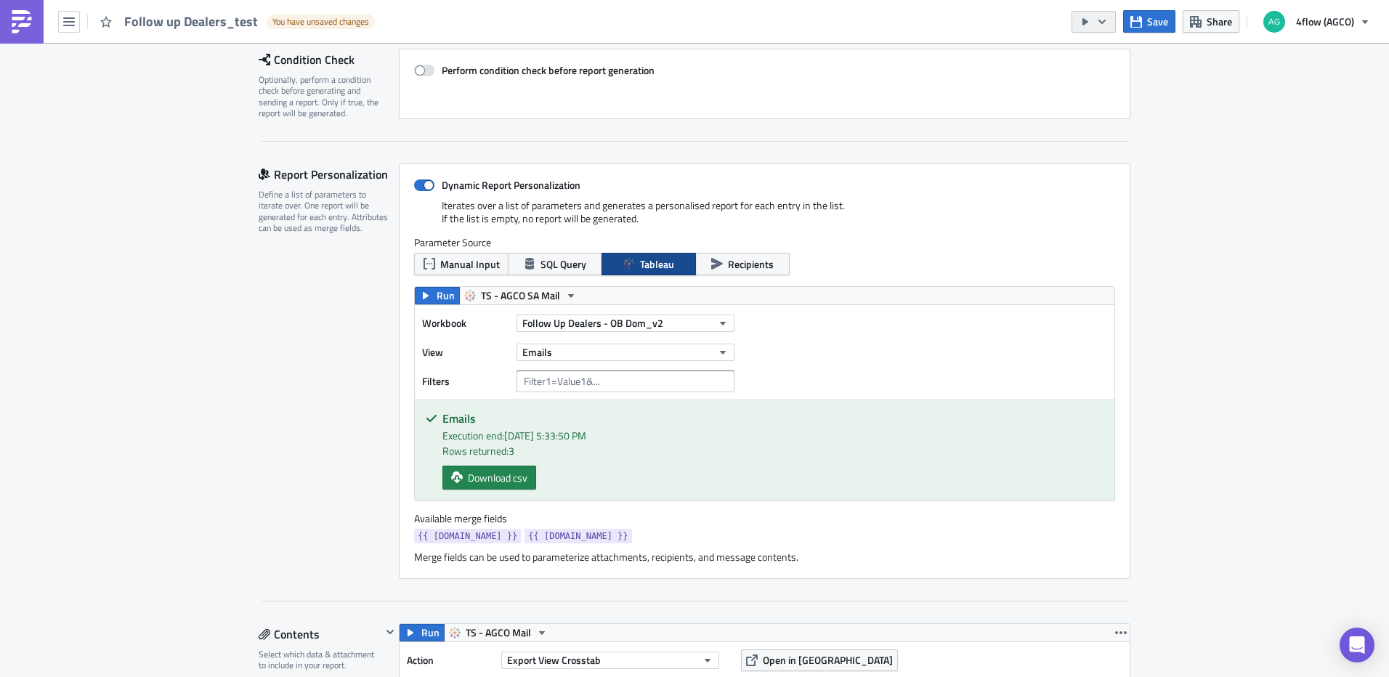
click at [1108, 18] on icon "button" at bounding box center [1102, 22] width 12 height 12
click at [1104, 79] on div "Run Report" at bounding box center [1137, 80] width 113 height 15
click at [1358, 67] on icon "Close" at bounding box center [1360, 71] width 12 height 12
click at [1159, 24] on span "Save" at bounding box center [1157, 21] width 21 height 15
click at [454, 267] on span "Manual Input" at bounding box center [470, 263] width 60 height 15
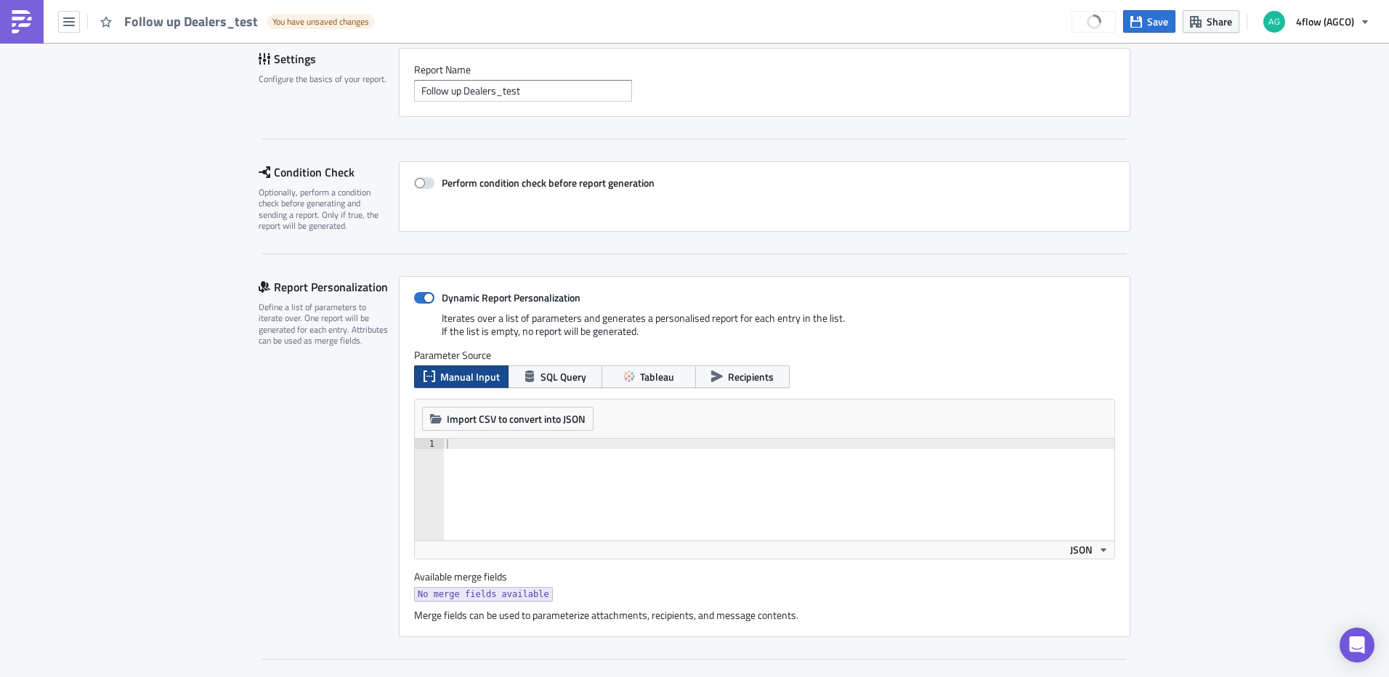
scroll to position [0, 0]
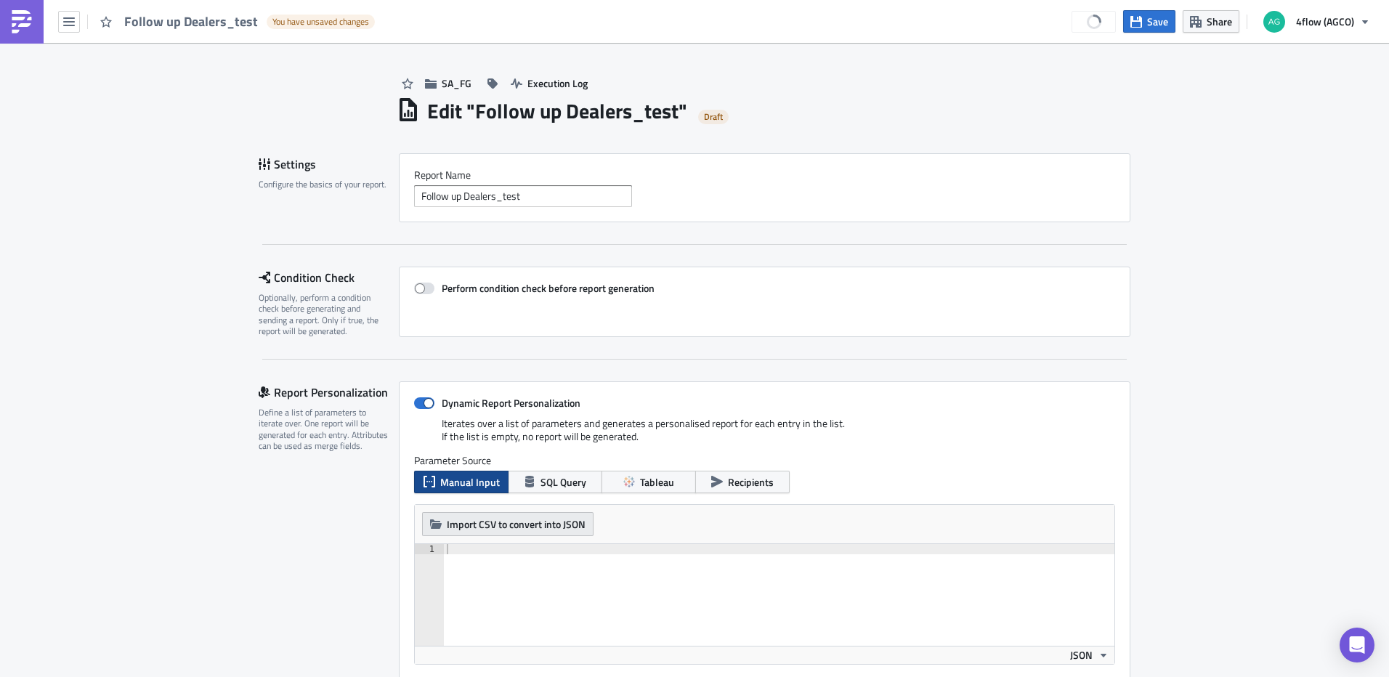
click at [474, 527] on span "Import CSV to convert into JSON" at bounding box center [516, 523] width 139 height 15
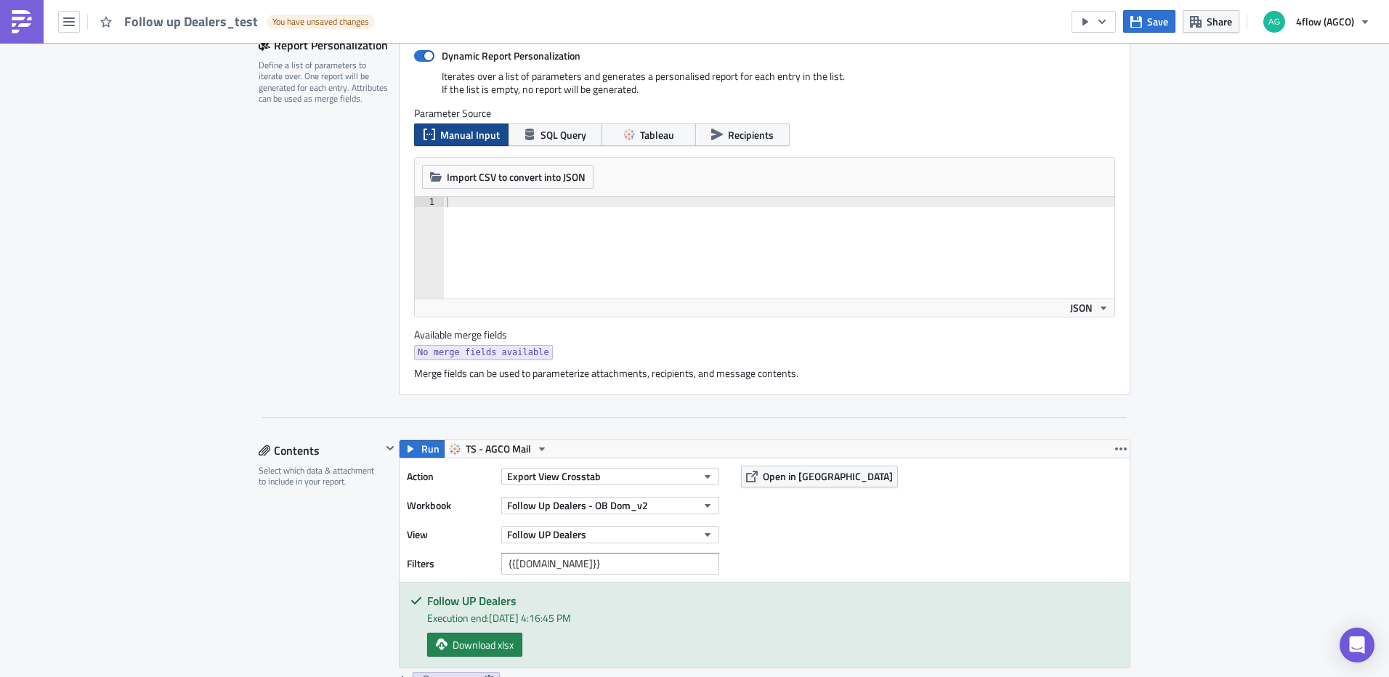
scroll to position [363, 0]
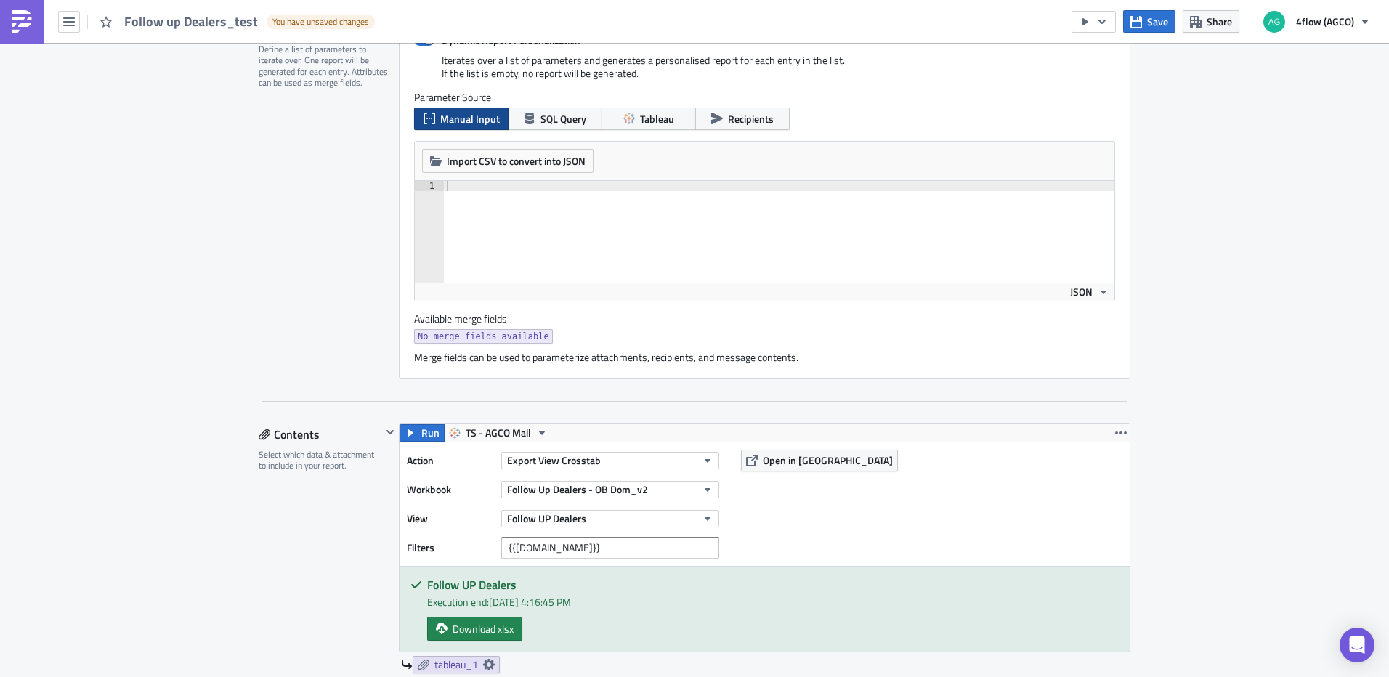
click at [652, 105] on div "Parameter Source Manual Input SQL Query Tableau Recipients" at bounding box center [764, 110] width 701 height 39
click at [651, 115] on span "Tableau" at bounding box center [657, 118] width 34 height 15
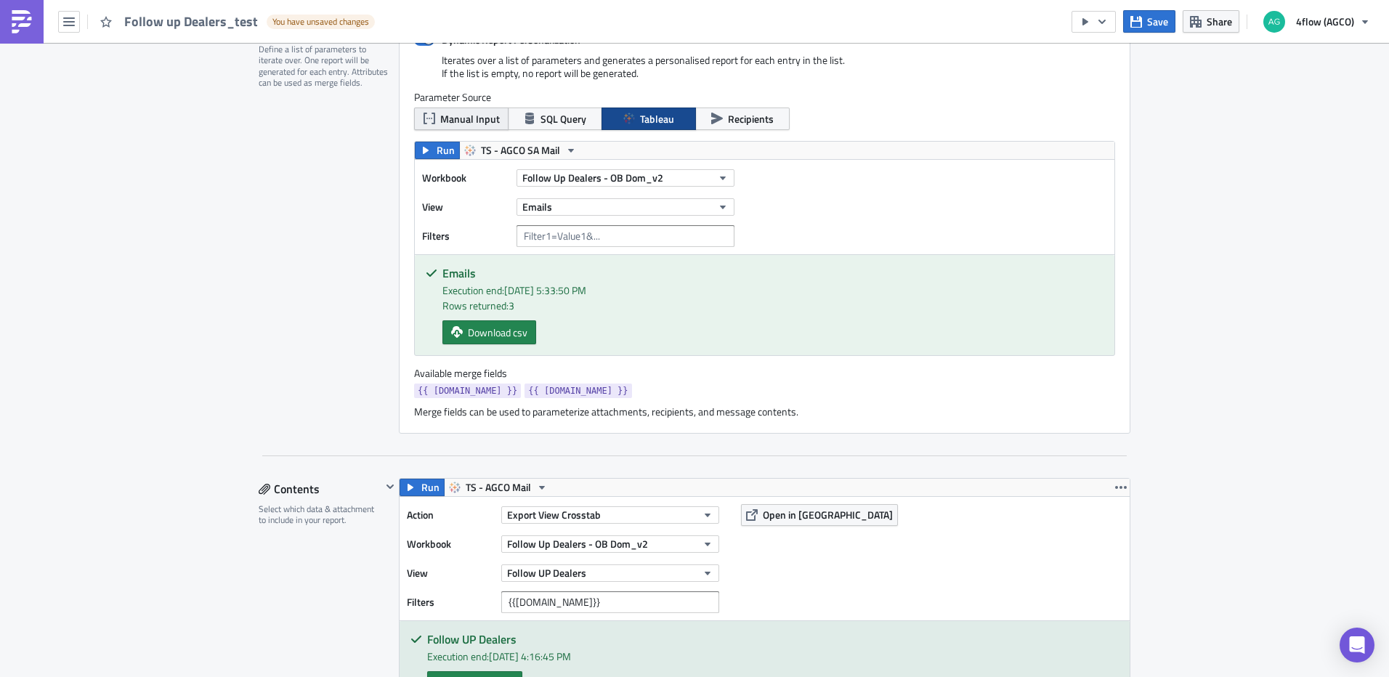
click at [428, 114] on icon "button" at bounding box center [429, 119] width 12 height 12
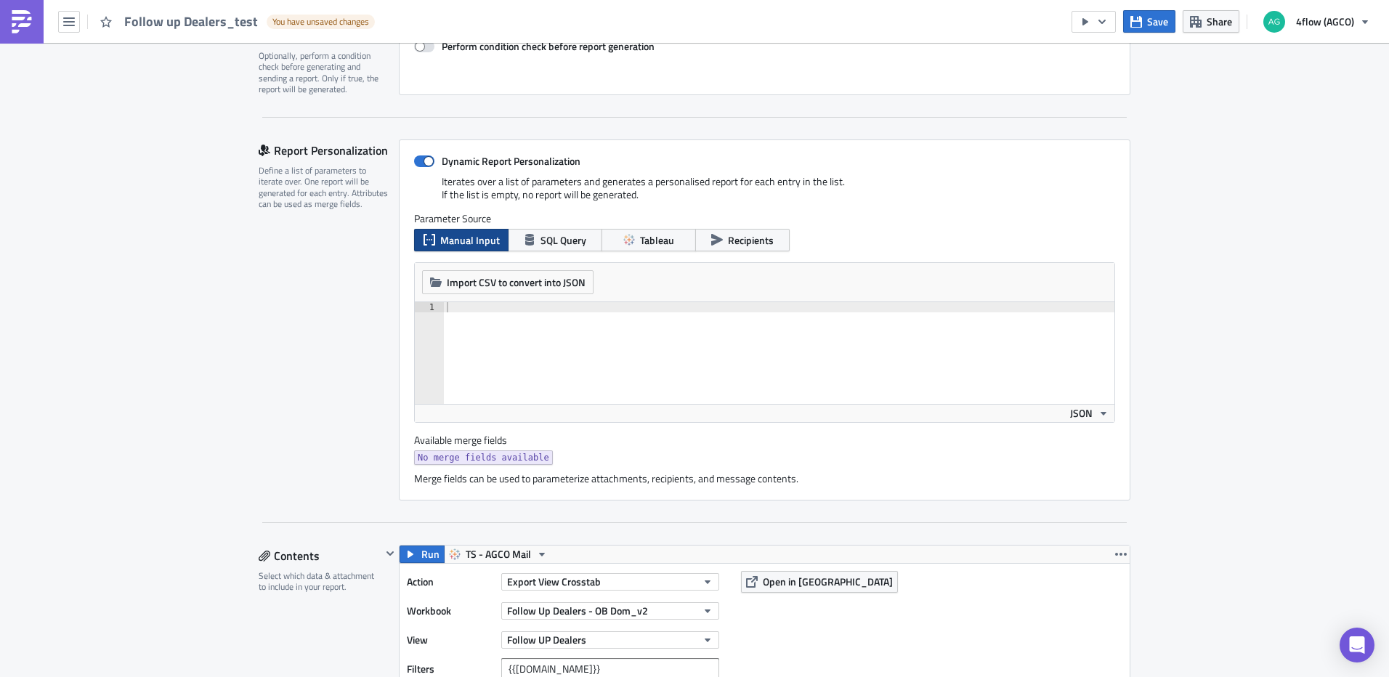
scroll to position [145, 0]
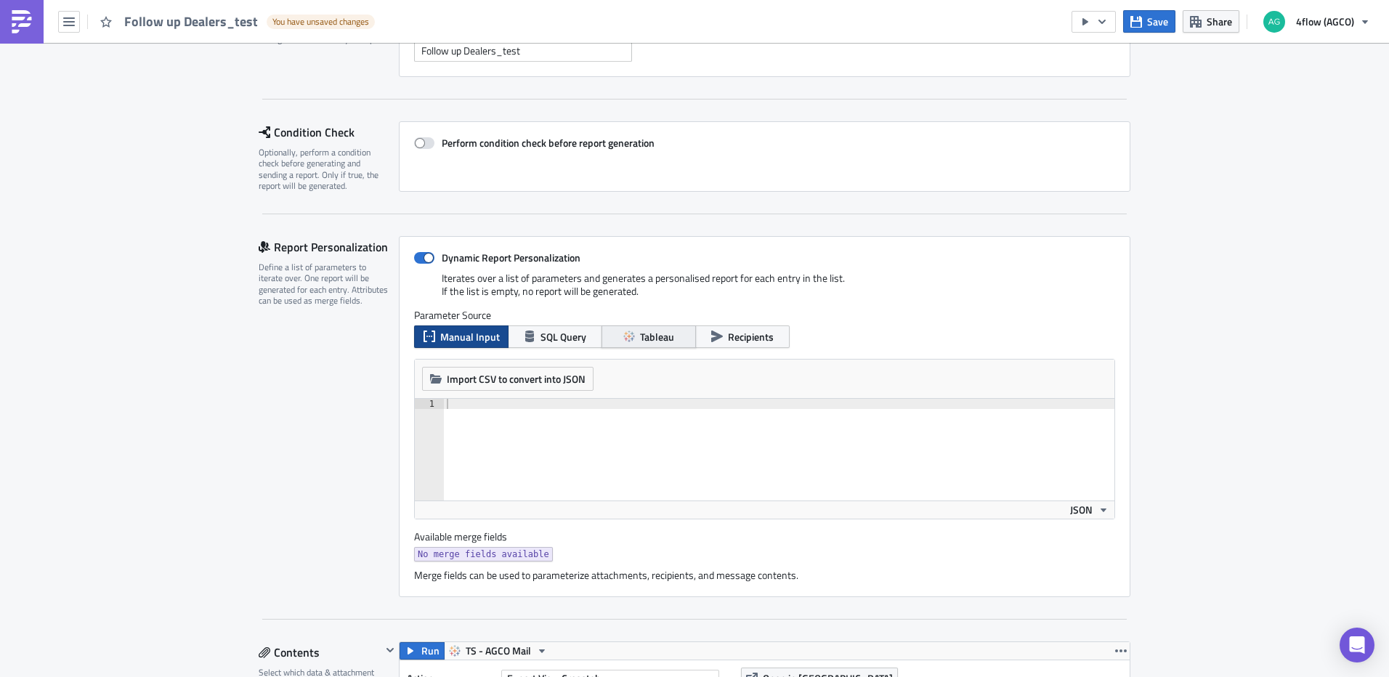
click at [682, 333] on button "Tableau" at bounding box center [648, 336] width 94 height 23
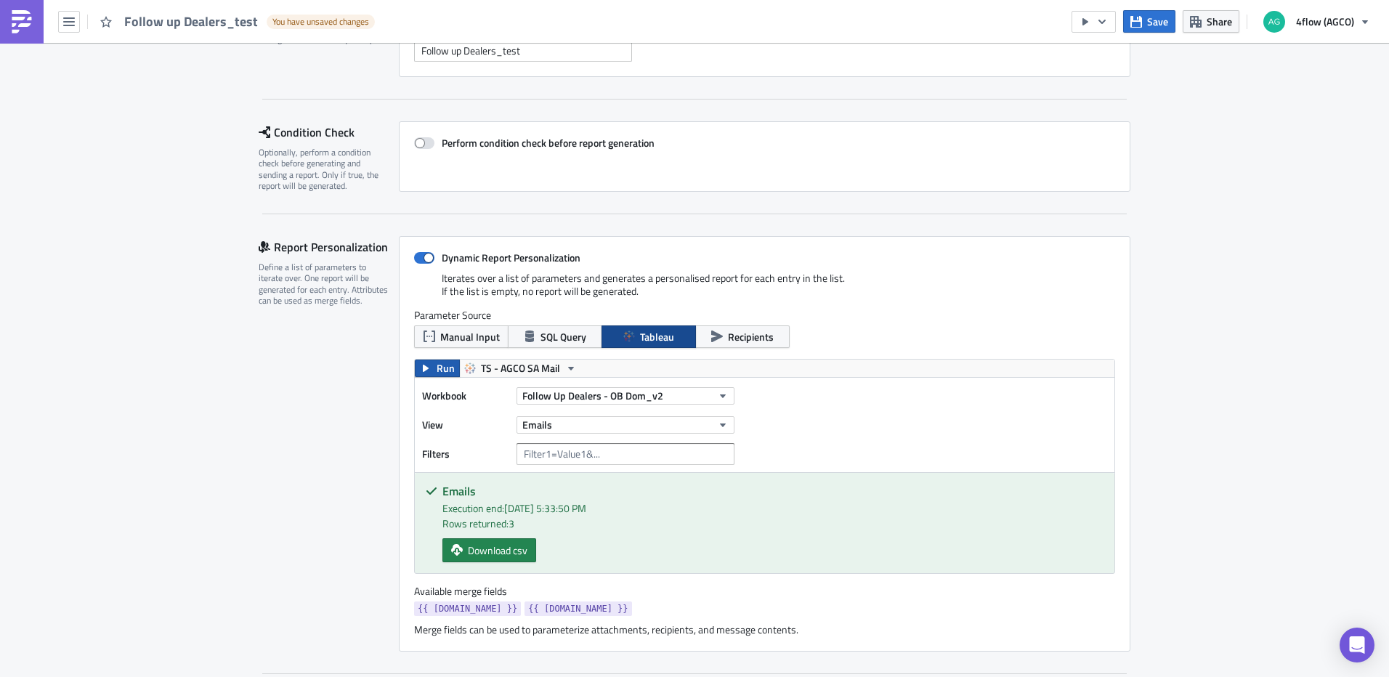
click at [428, 369] on button "Run" at bounding box center [437, 367] width 45 height 17
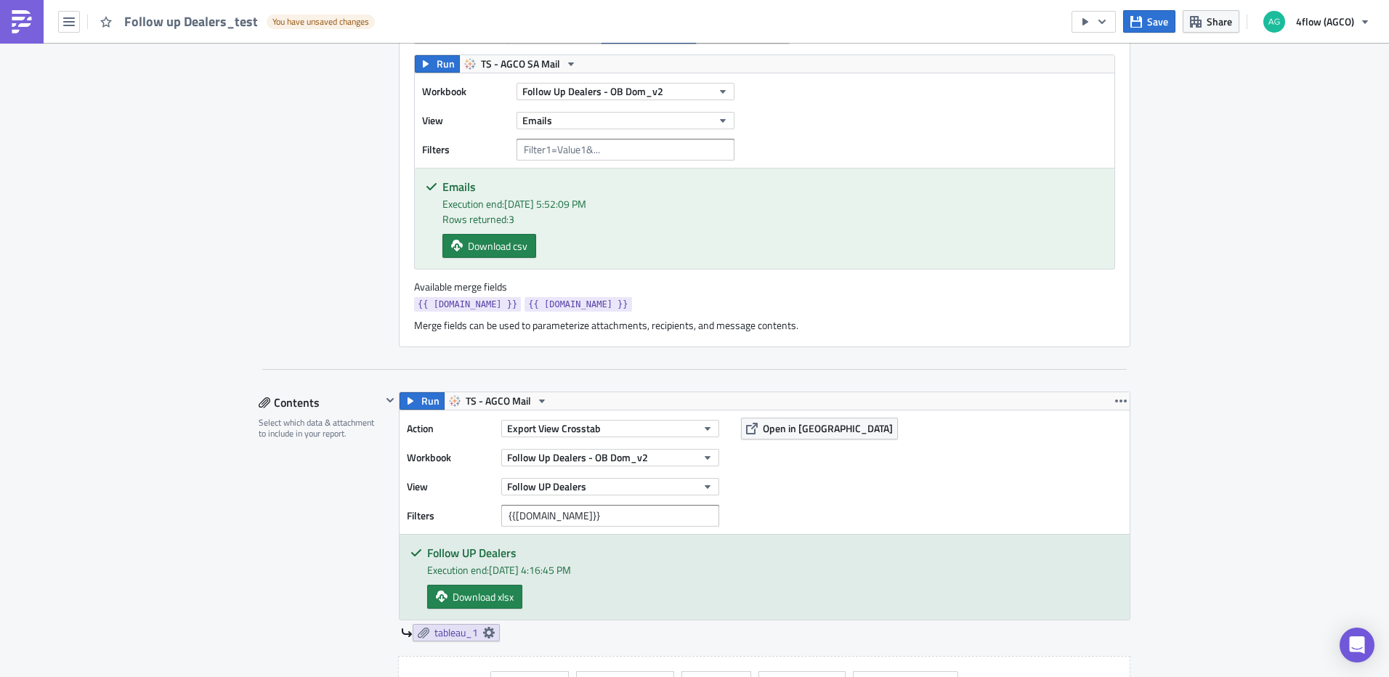
scroll to position [508, 0]
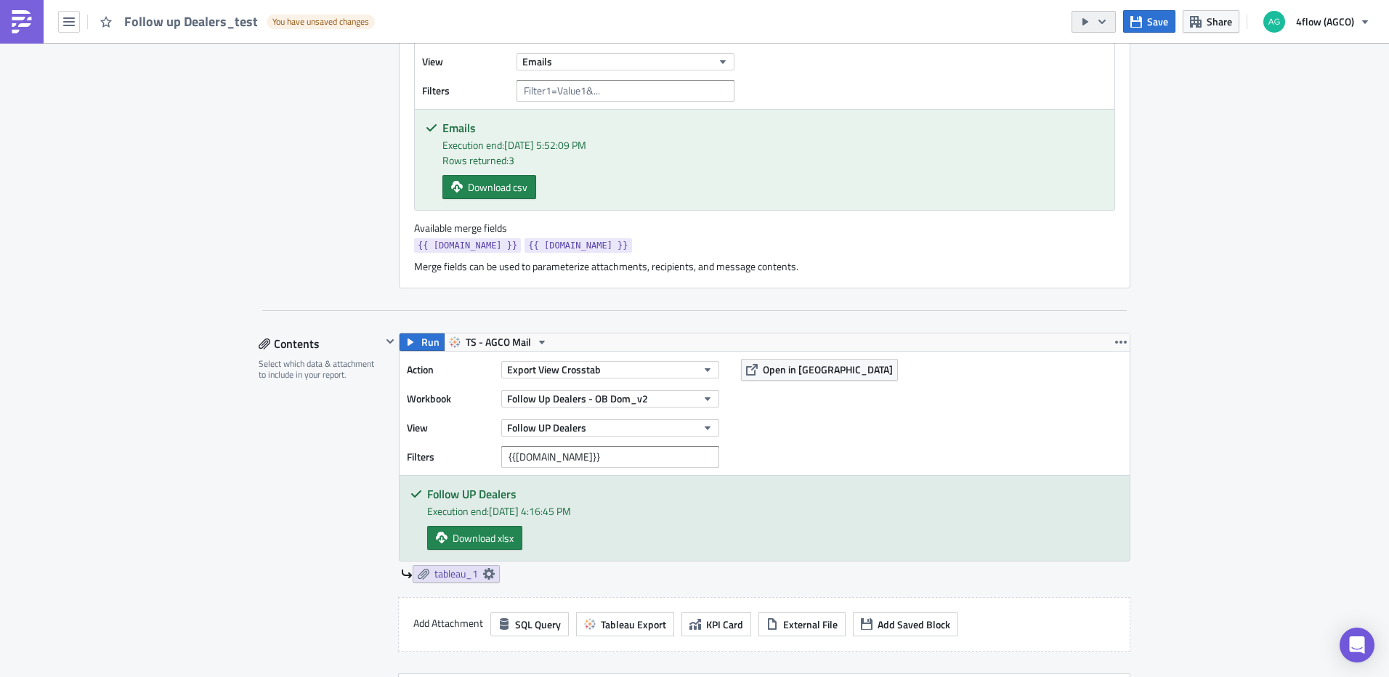
click at [1107, 23] on icon "button" at bounding box center [1102, 22] width 12 height 12
drag, startPoint x: 1106, startPoint y: 81, endPoint x: 1220, endPoint y: 127, distance: 122.9
click at [1220, 127] on body "Follow up Dealers_test You have unsaved changes Save Share 4flow (AGCO) SA_FG E…" at bounding box center [694, 339] width 1389 height 679
click at [1118, 84] on div "Run Report" at bounding box center [1137, 80] width 113 height 15
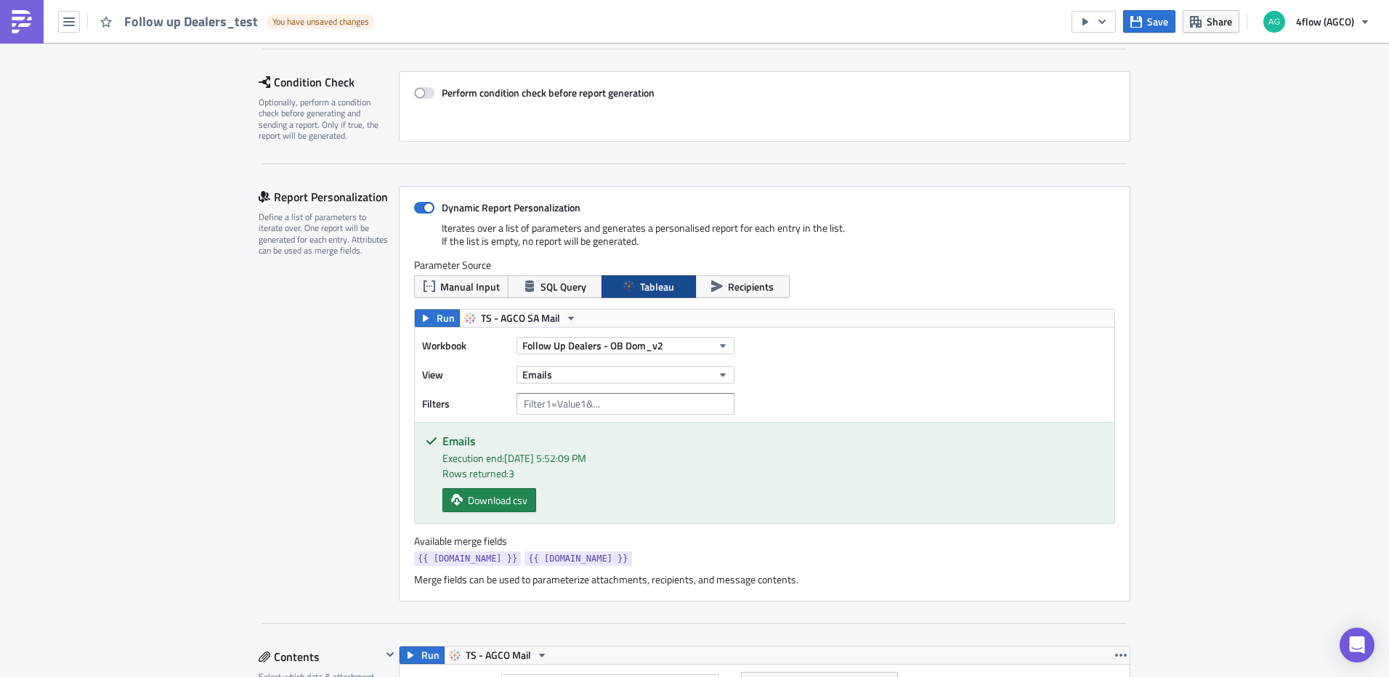
scroll to position [0, 0]
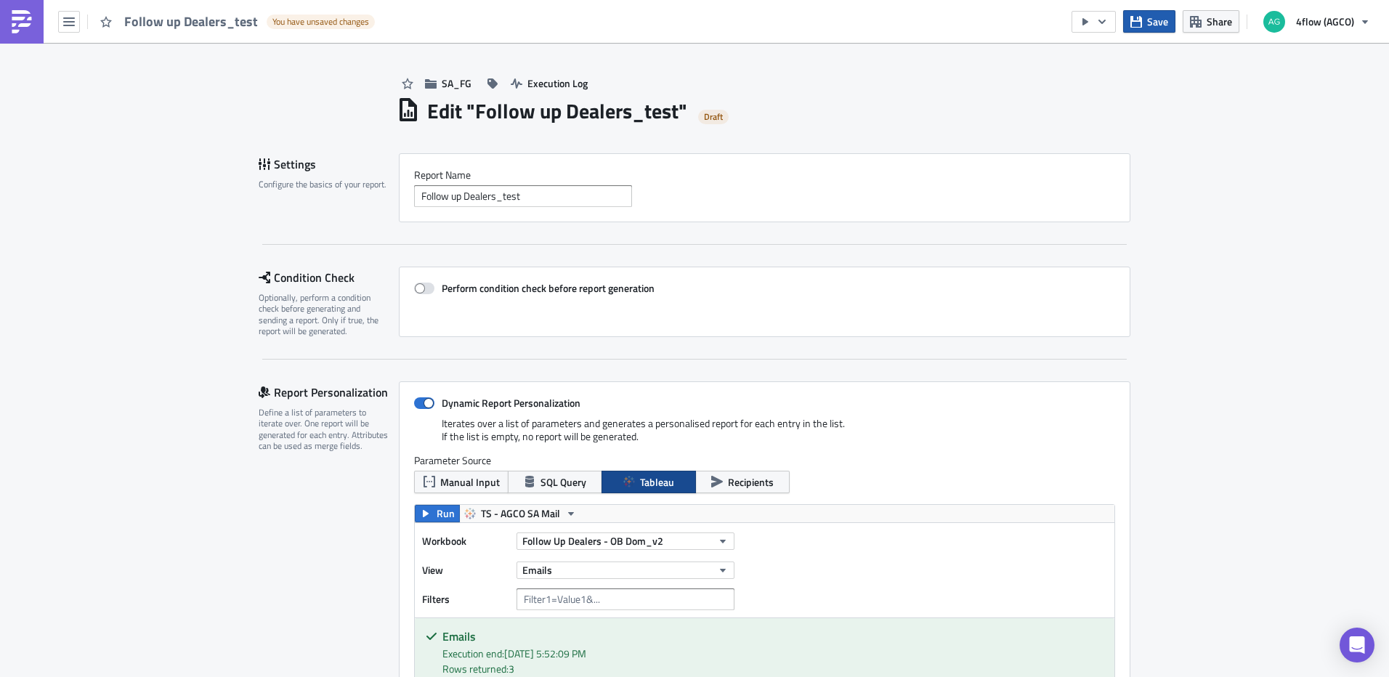
click at [1147, 20] on button "Save" at bounding box center [1149, 21] width 52 height 23
click at [532, 99] on h1 "Edit " Follow up Dealers_test "" at bounding box center [557, 111] width 260 height 26
click at [537, 86] on span "Execution Log" at bounding box center [557, 83] width 60 height 15
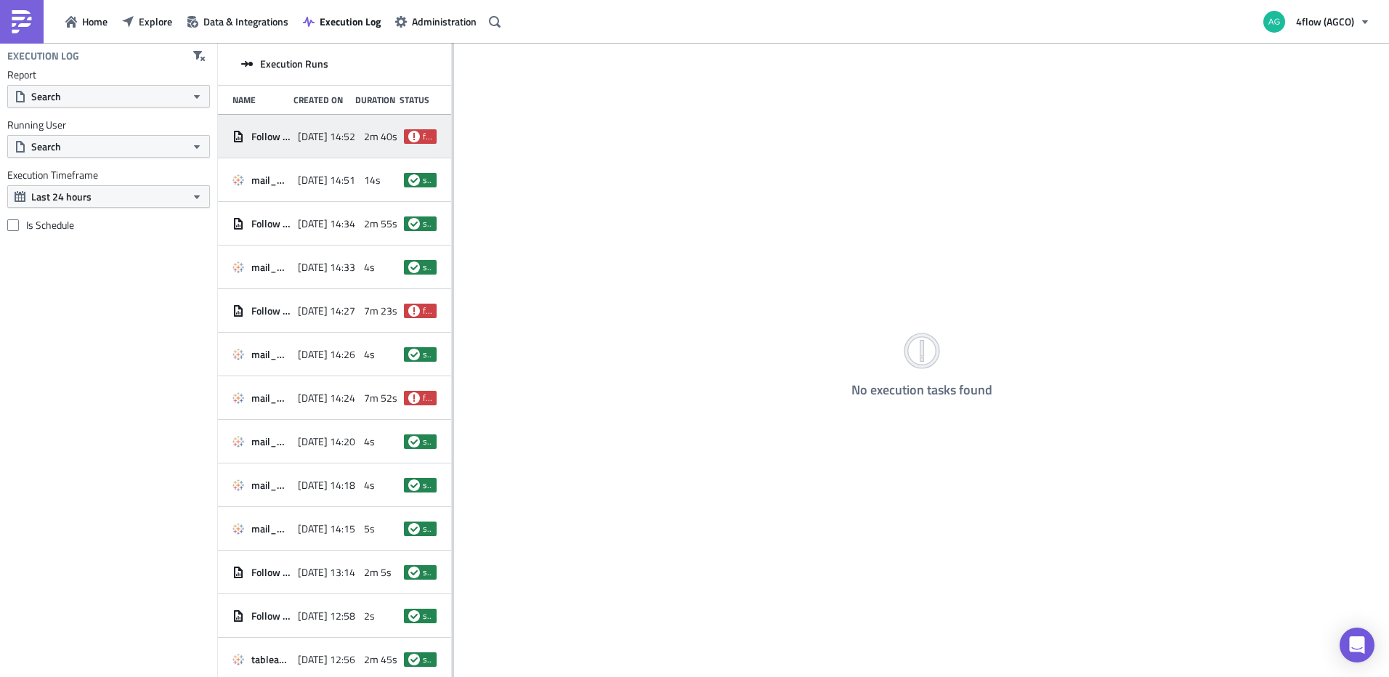
click at [277, 141] on span "Follow up Dealers_test" at bounding box center [270, 136] width 39 height 13
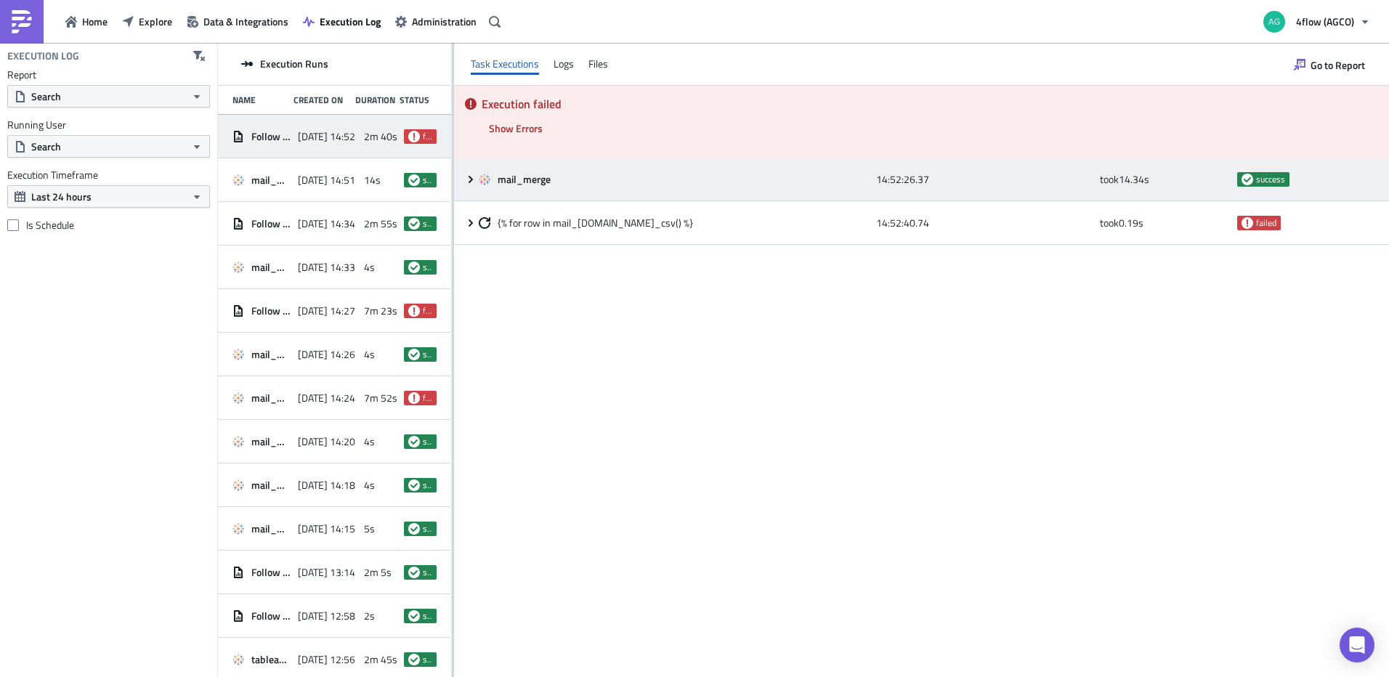
click at [466, 182] on icon at bounding box center [471, 180] width 12 height 12
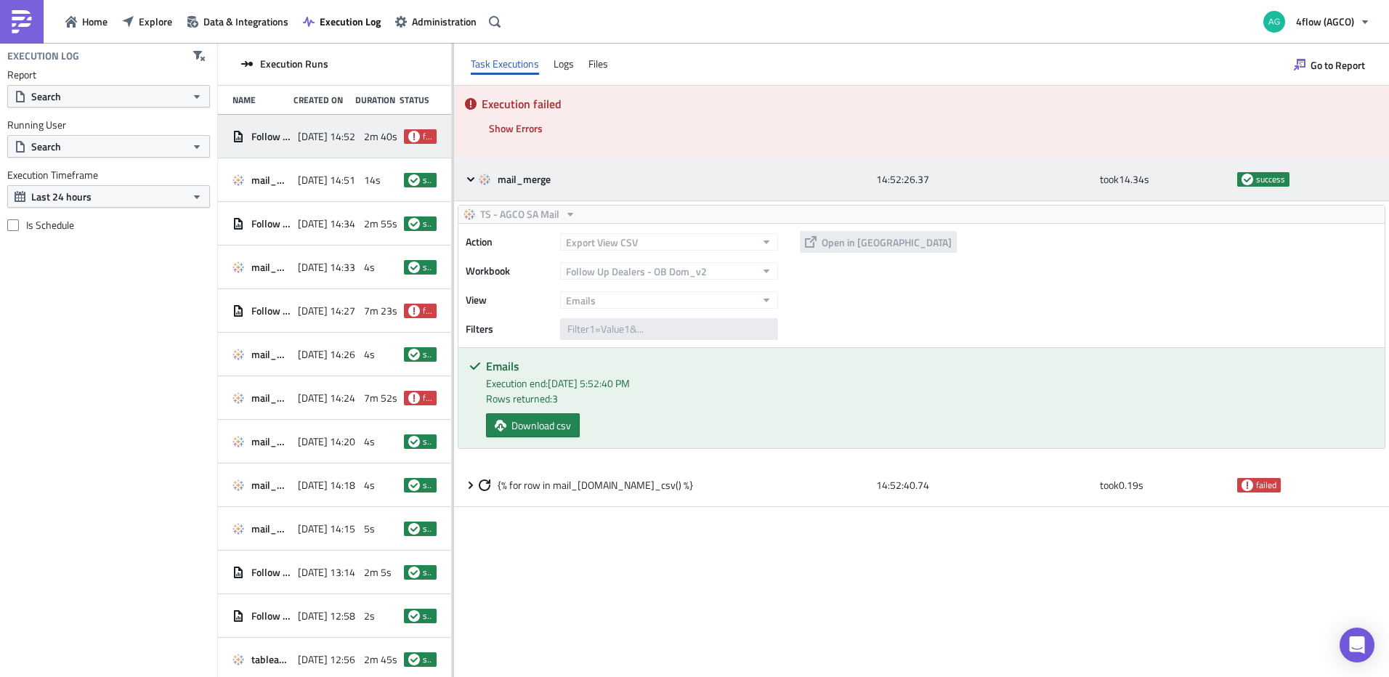
click at [466, 182] on icon at bounding box center [471, 180] width 12 height 12
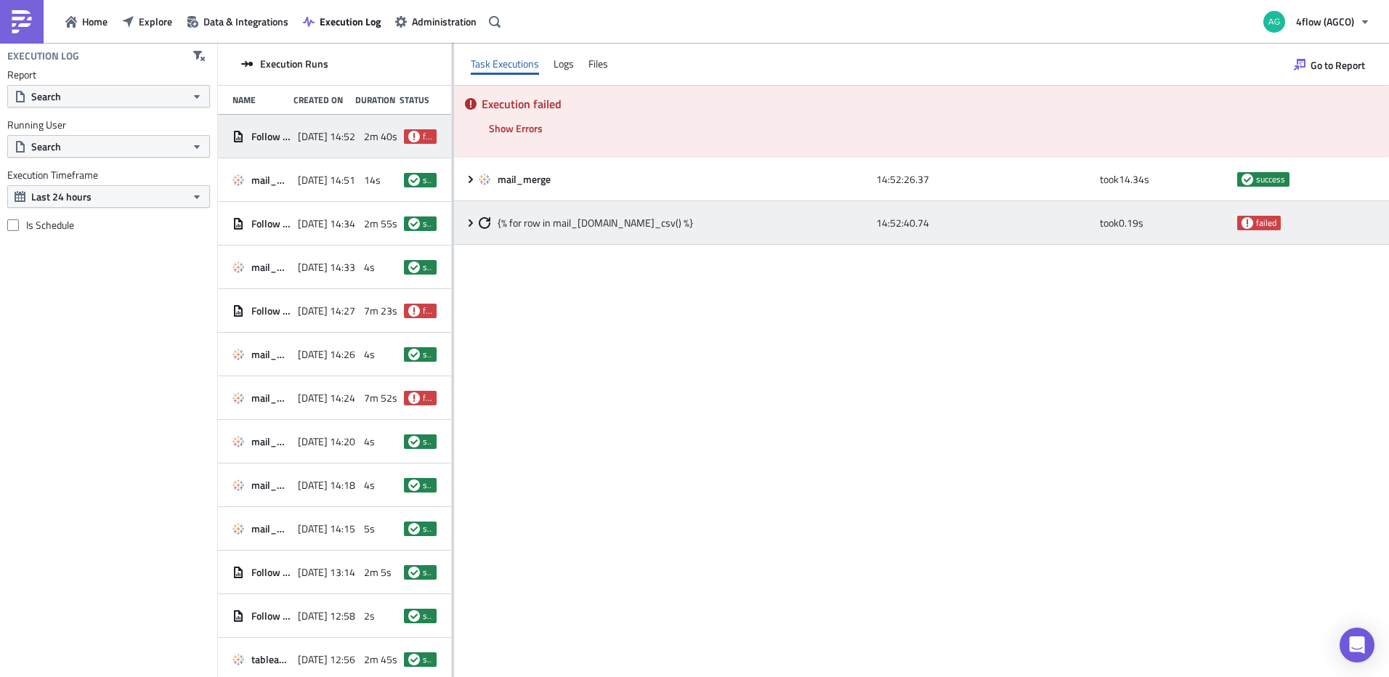
click at [472, 221] on icon at bounding box center [471, 223] width 12 height 12
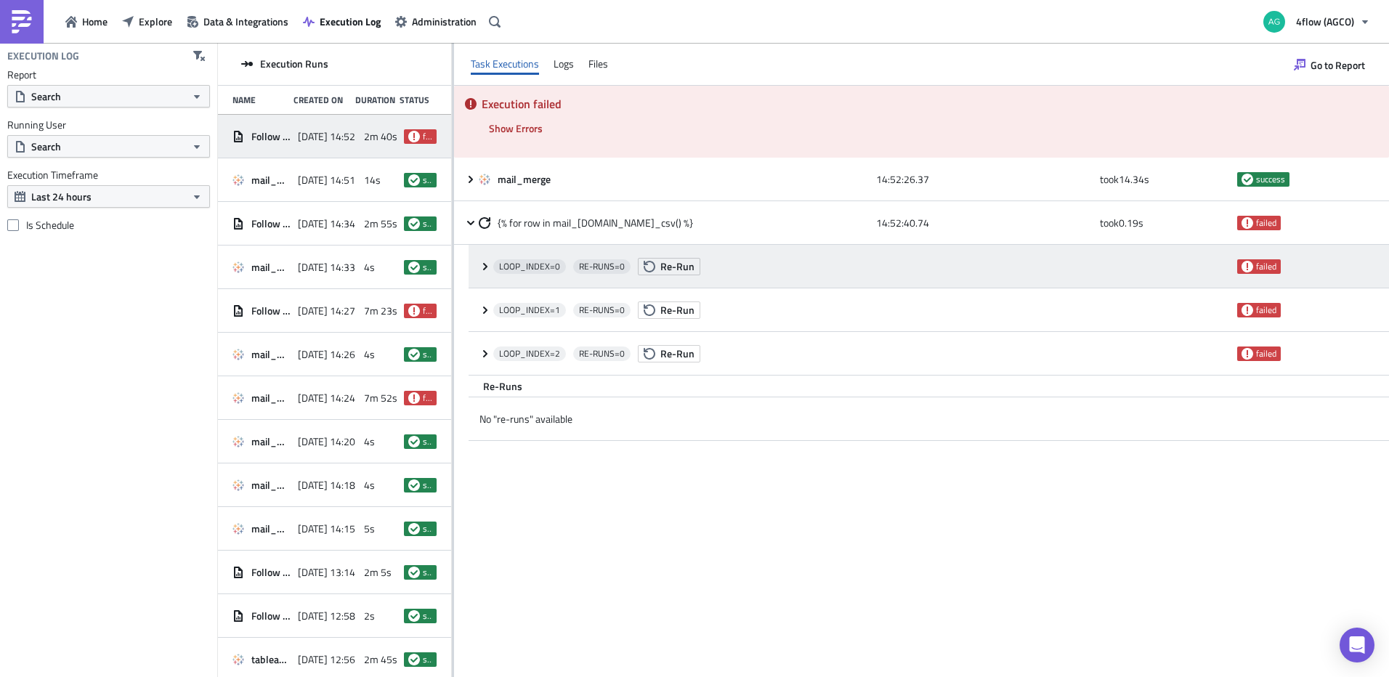
click at [475, 271] on div "LOOP_INDEX= 0 RE-RUNS= 0 Re-Run failed" at bounding box center [928, 267] width 920 height 44
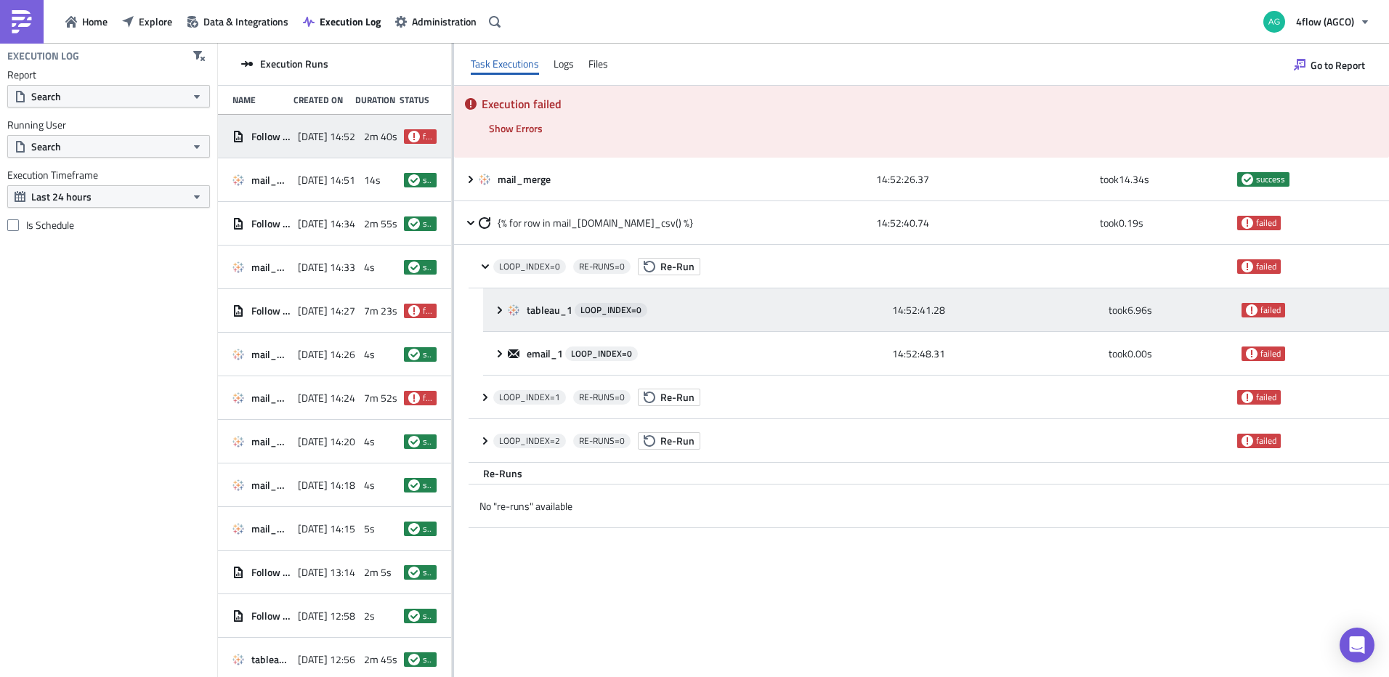
click at [498, 314] on icon at bounding box center [500, 310] width 12 height 12
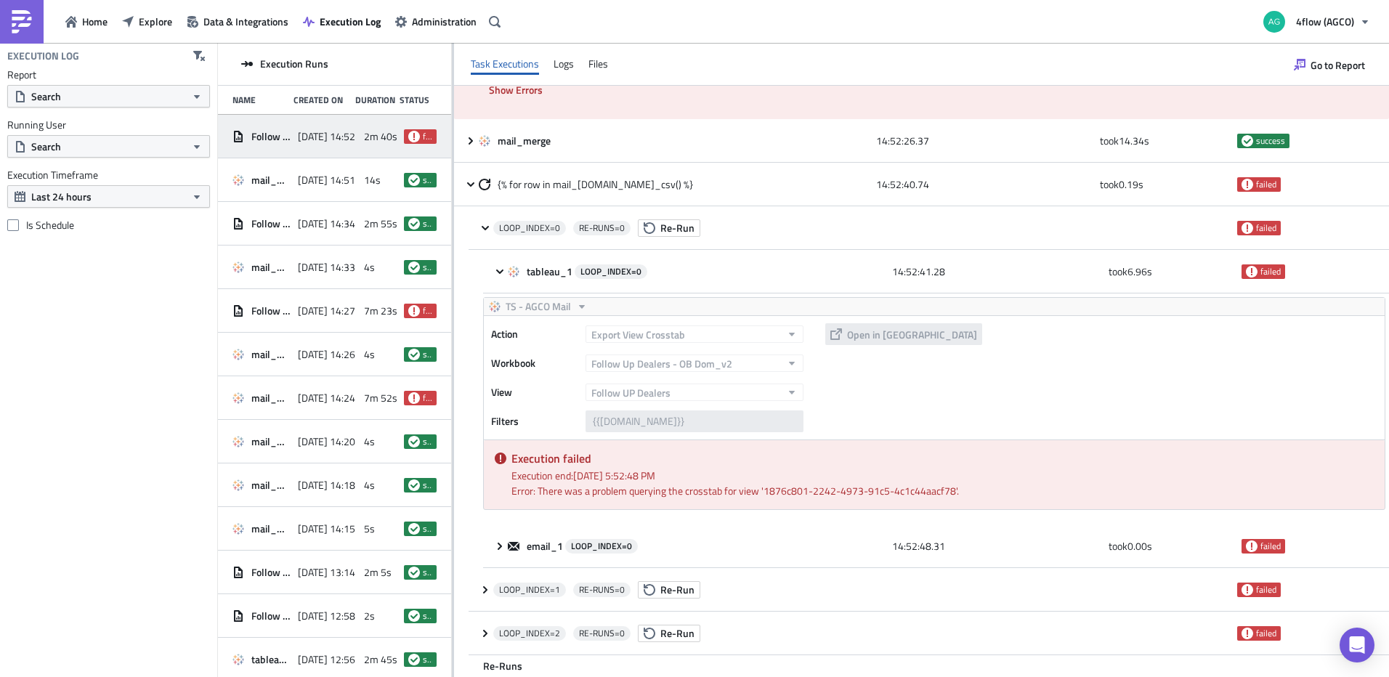
scroll to position [73, 0]
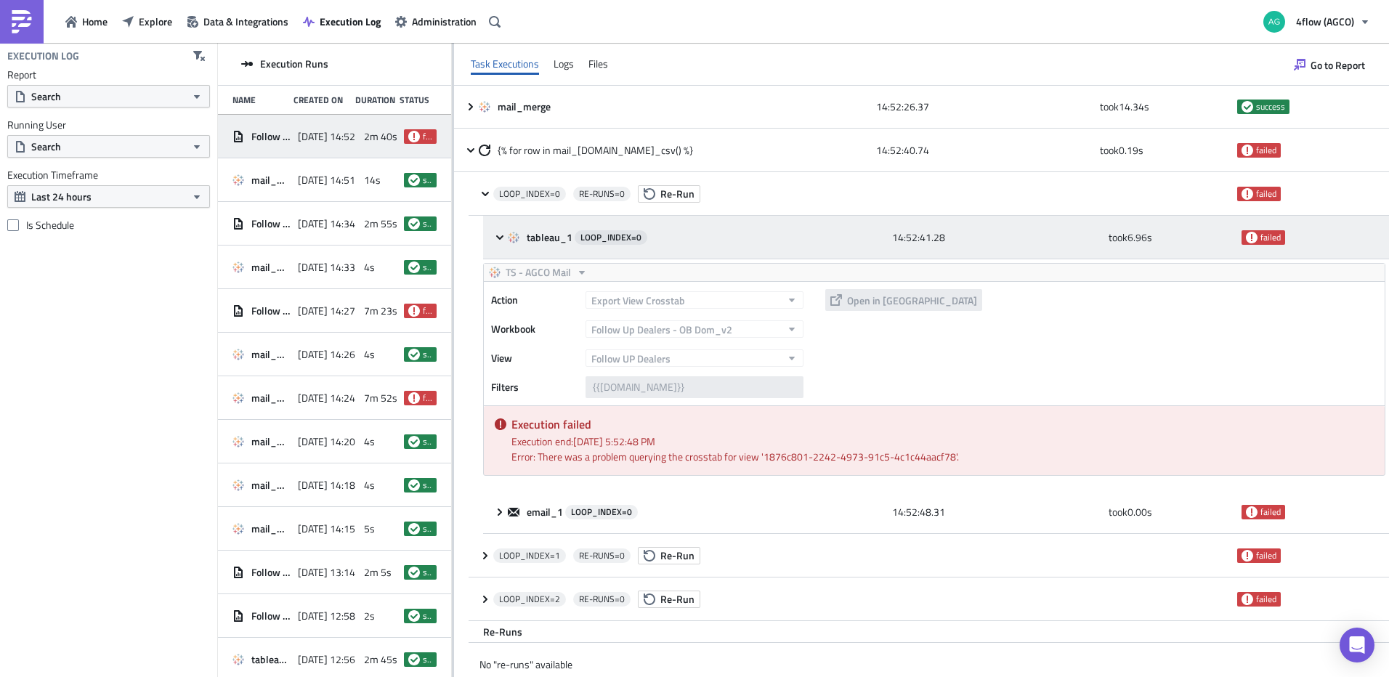
click at [493, 235] on div "tableau_1 LOOP_INDEX= 0 14:52:41.28 took 6.96 s failed" at bounding box center [936, 238] width 906 height 44
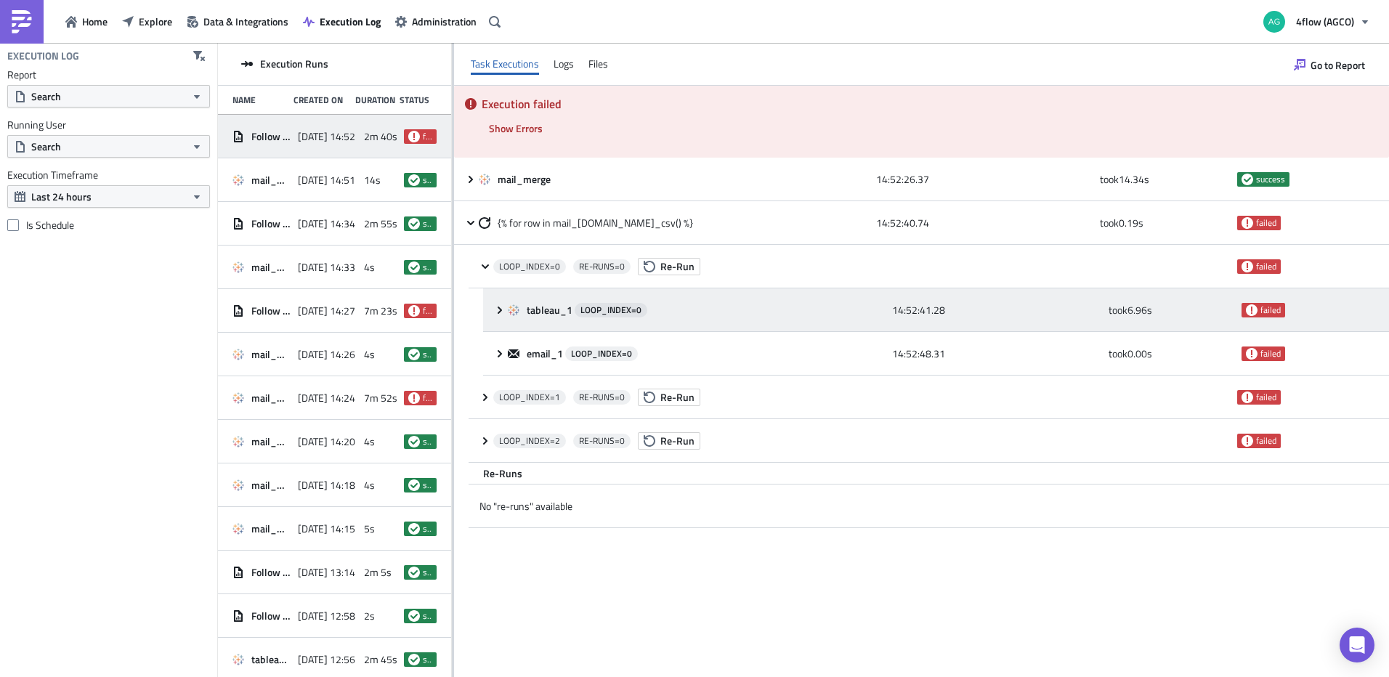
scroll to position [0, 0]
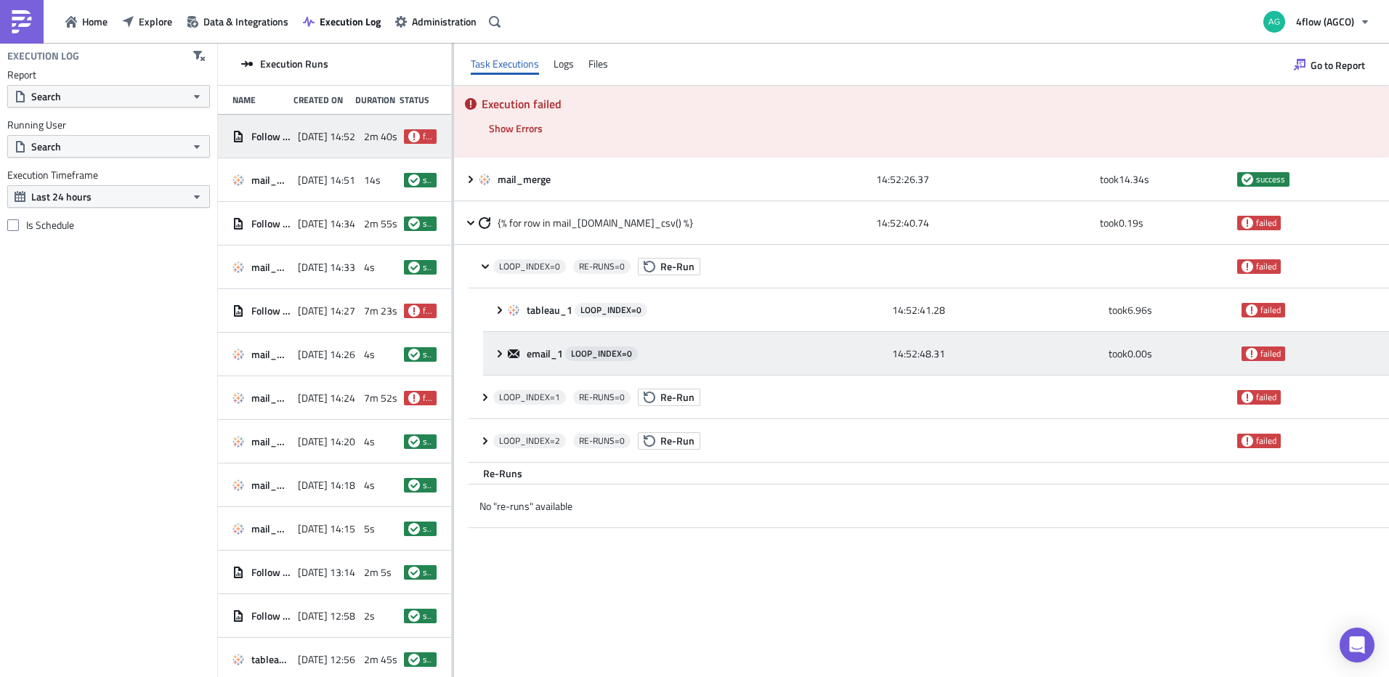
click at [497, 357] on icon at bounding box center [500, 354] width 12 height 12
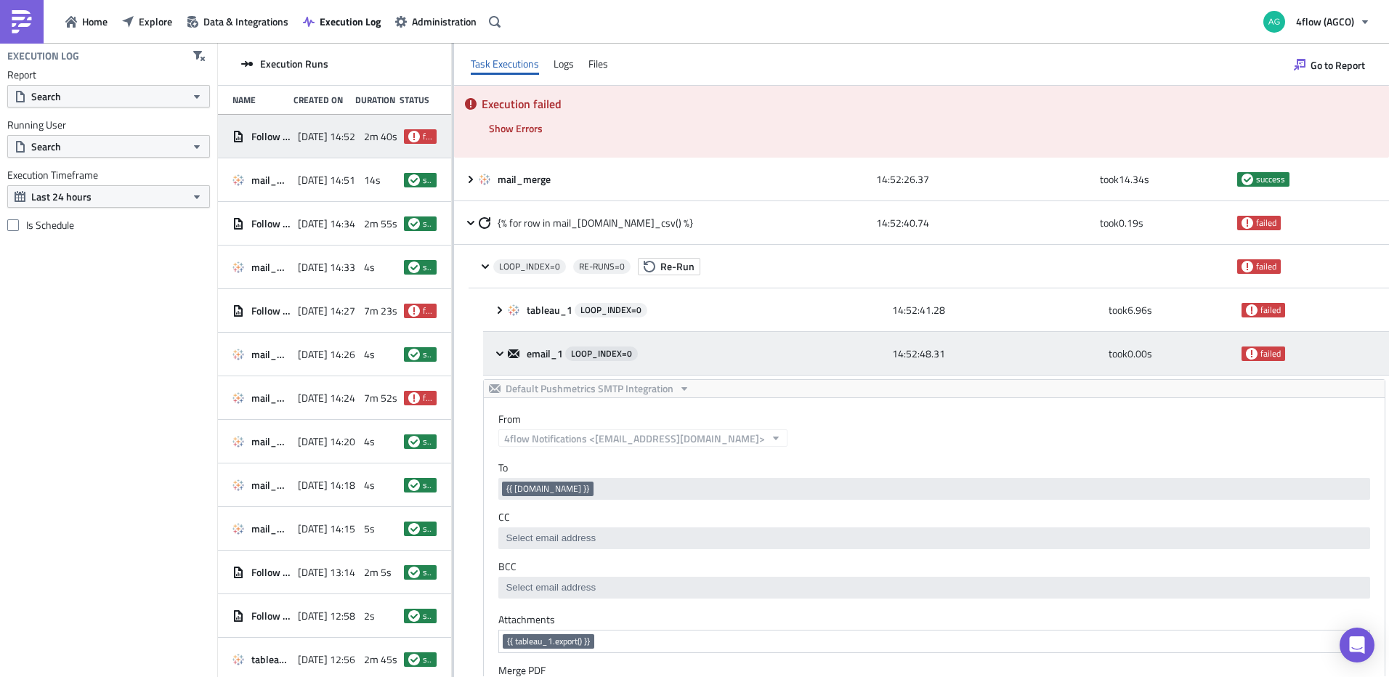
click at [495, 355] on icon at bounding box center [500, 354] width 12 height 12
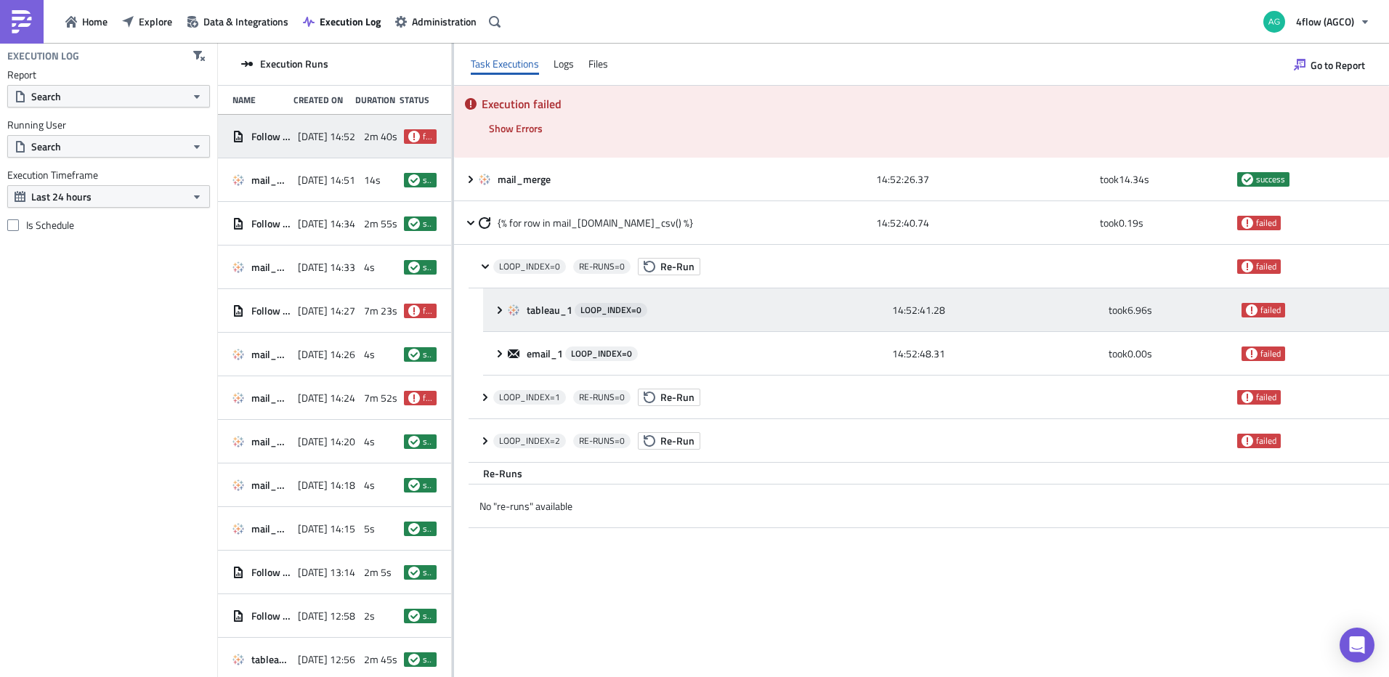
click at [499, 312] on icon at bounding box center [499, 309] width 4 height 7
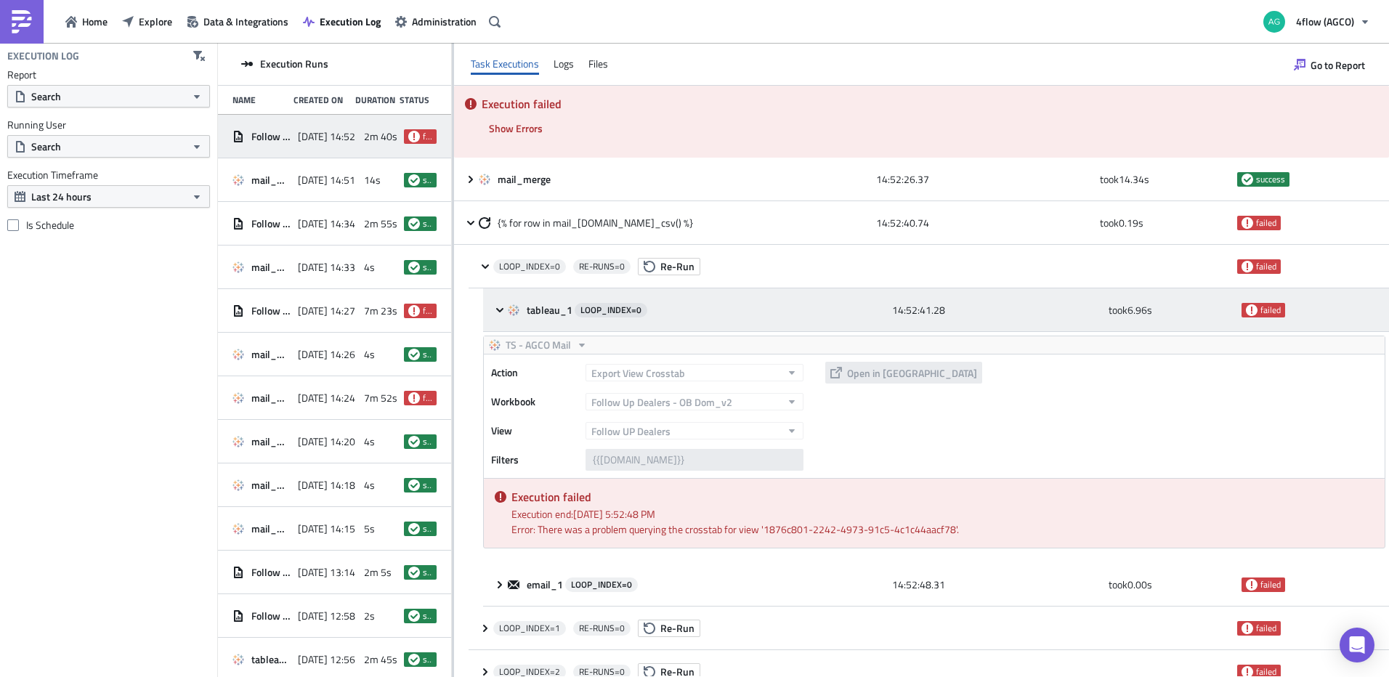
click at [499, 312] on icon at bounding box center [500, 310] width 12 height 12
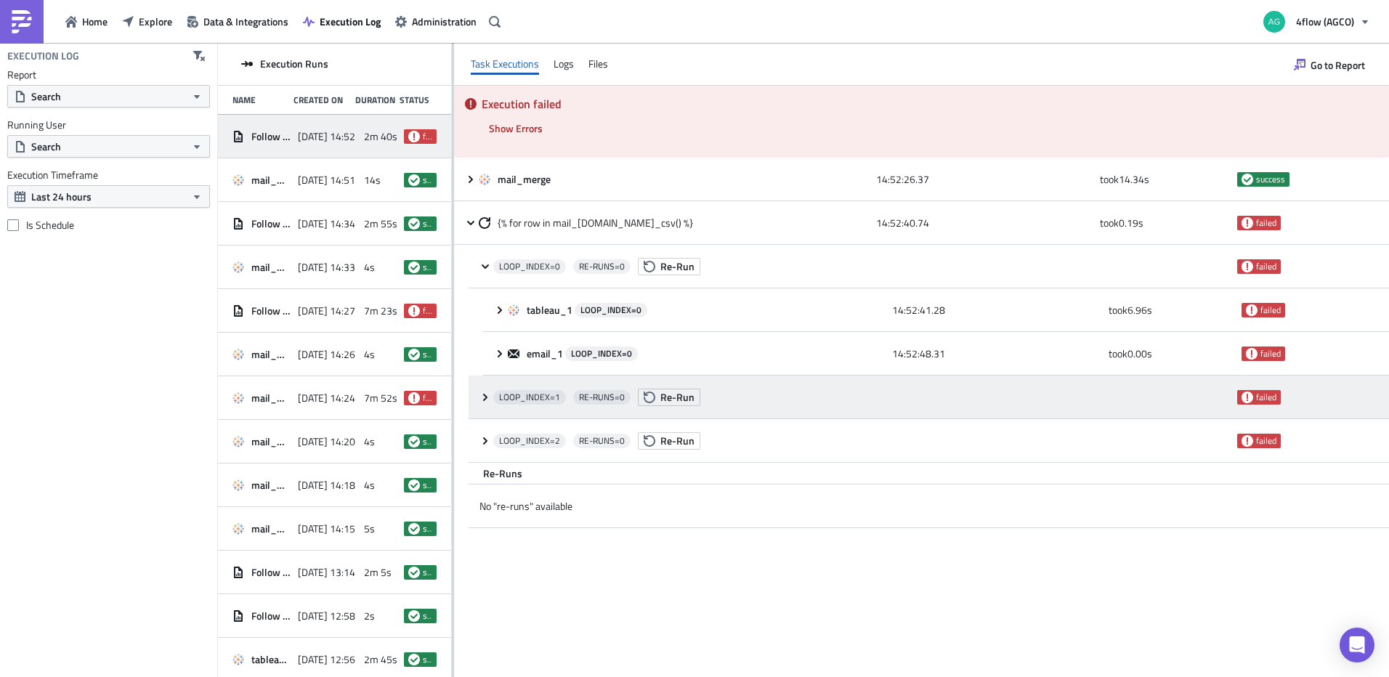
click at [487, 395] on icon at bounding box center [485, 397] width 12 height 12
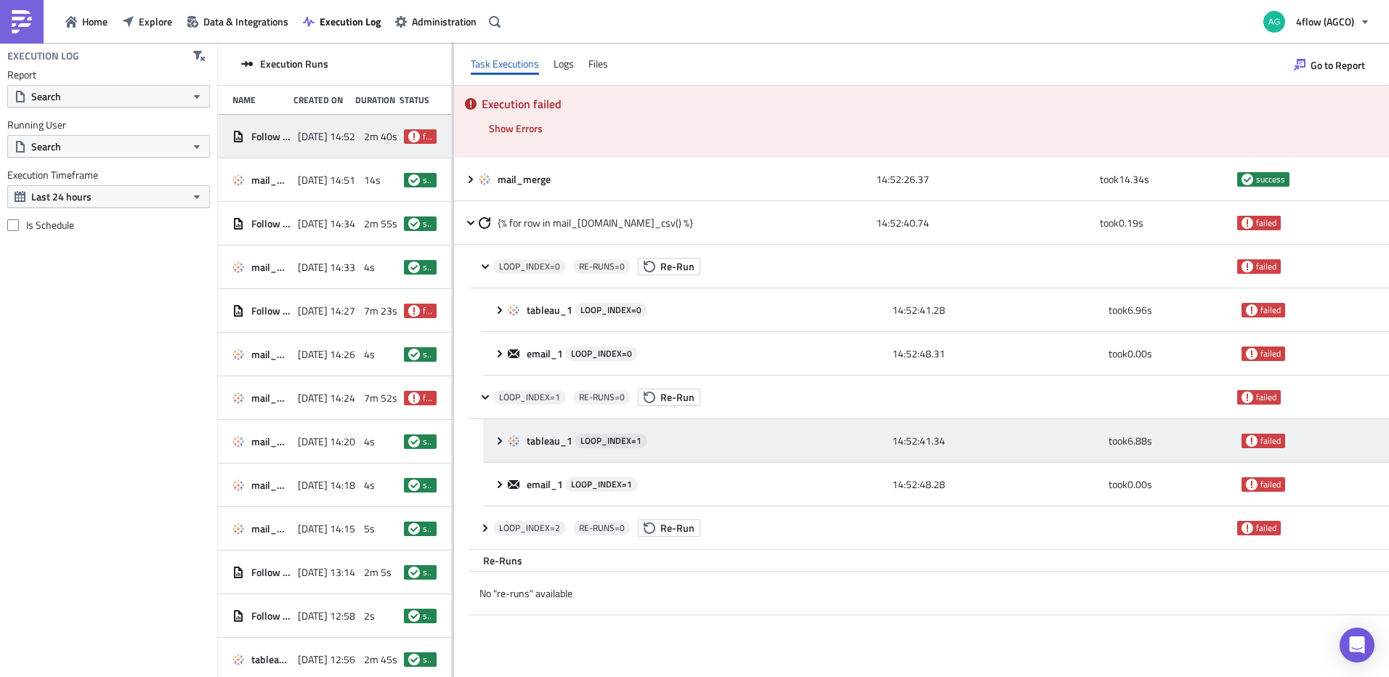
click at [500, 444] on icon at bounding box center [500, 441] width 12 height 12
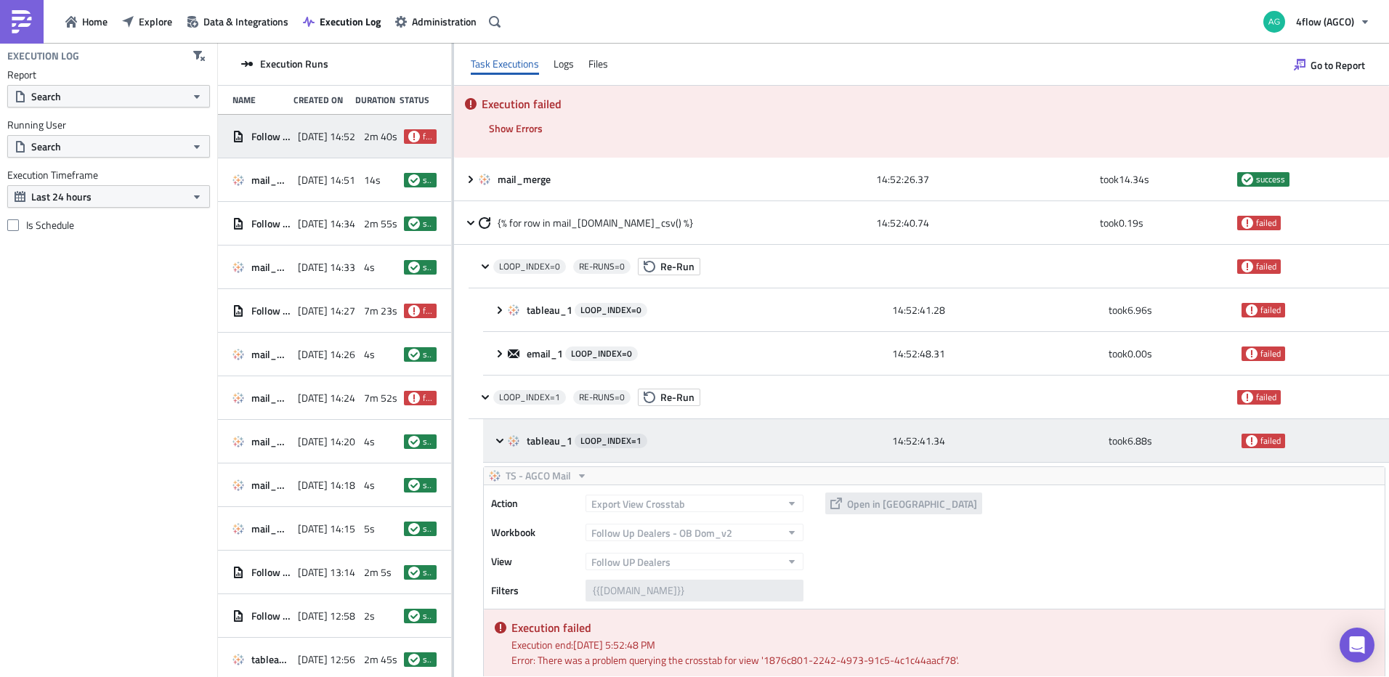
click at [500, 444] on icon at bounding box center [500, 441] width 12 height 12
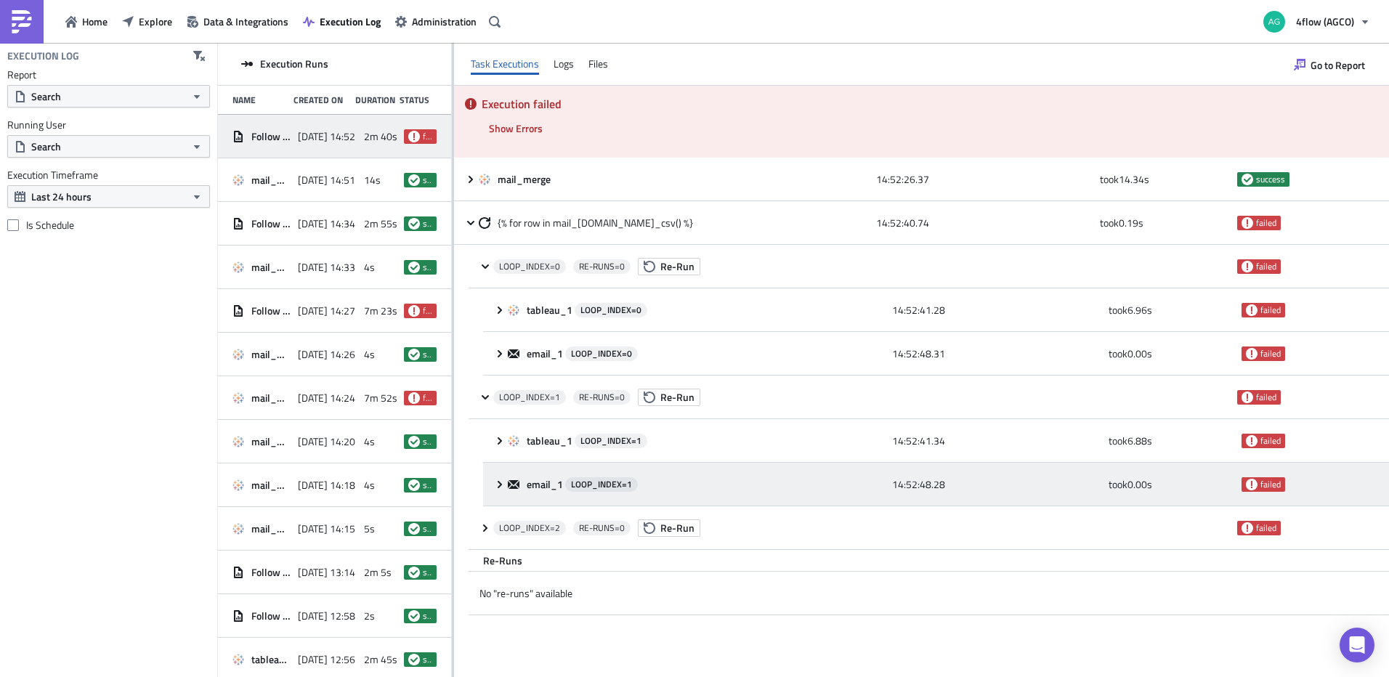
click at [497, 475] on div "email_1 LOOP_INDEX= 1 14:52:48.28 took 0.00 s failed" at bounding box center [936, 485] width 906 height 44
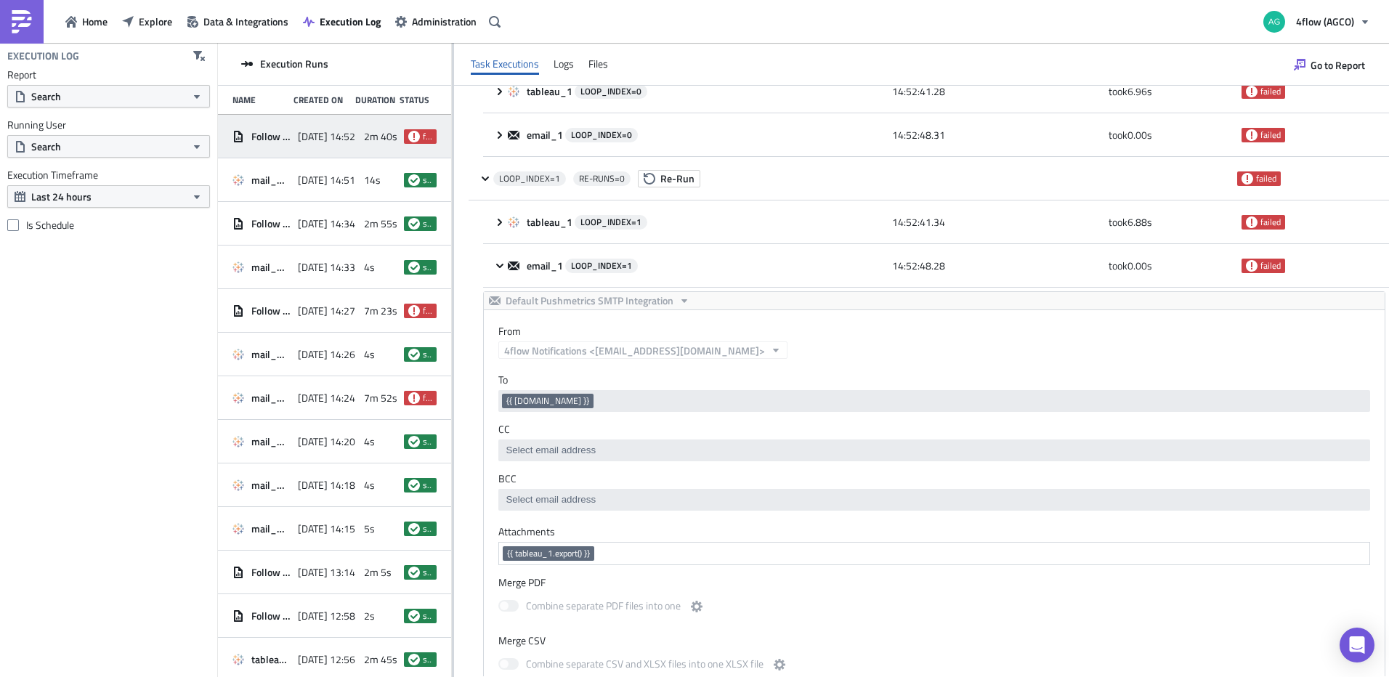
scroll to position [218, 0]
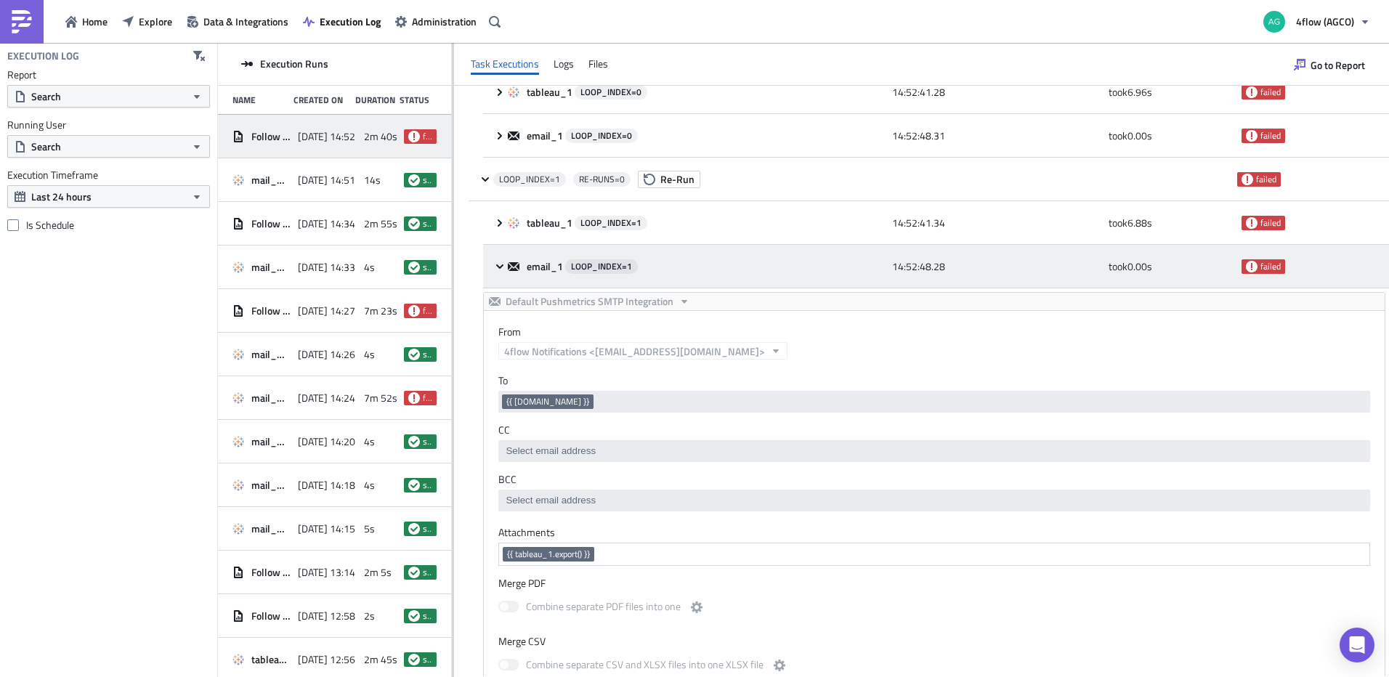
click at [500, 266] on icon at bounding box center [500, 267] width 12 height 12
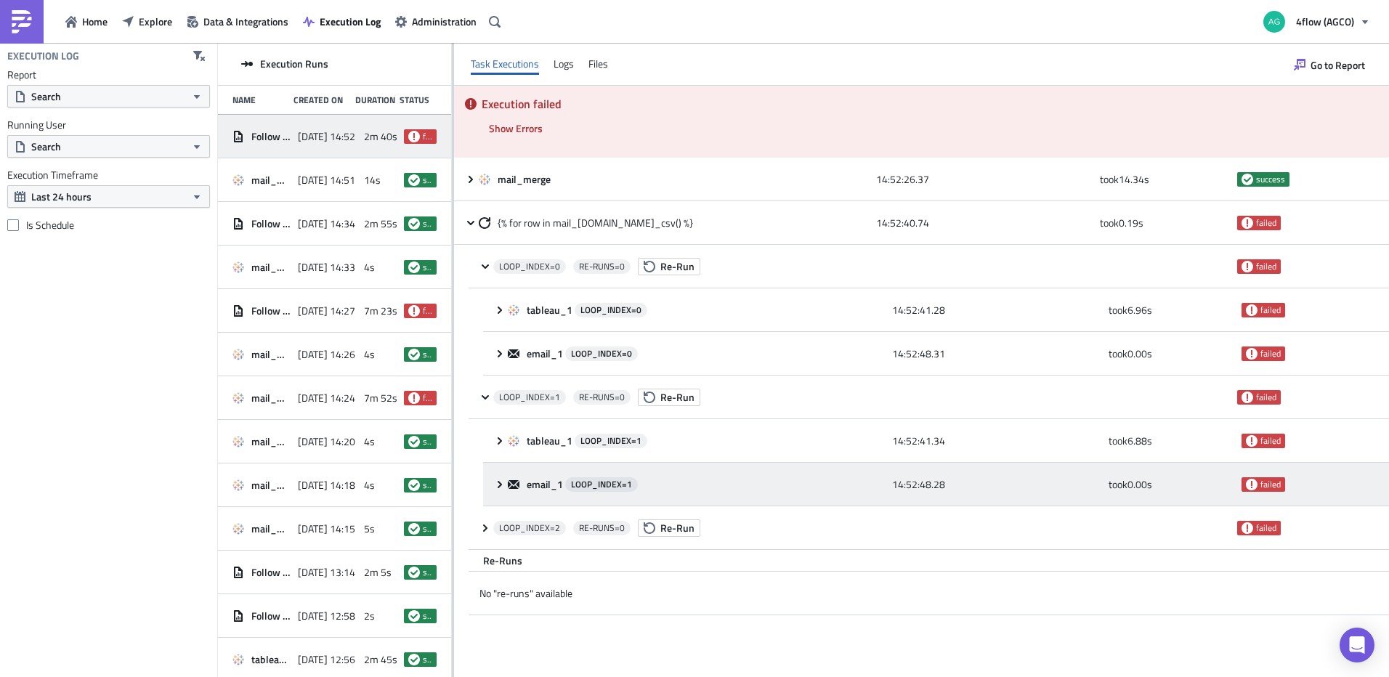
scroll to position [0, 0]
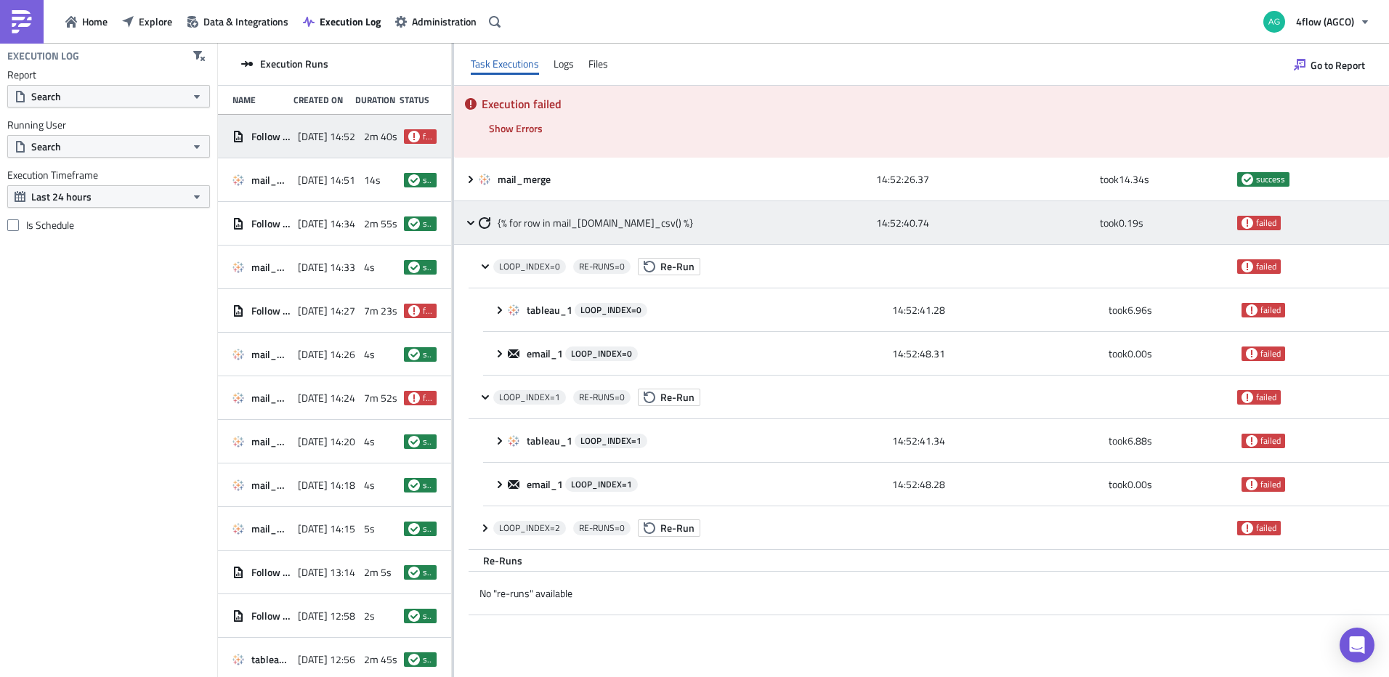
click at [467, 222] on icon at bounding box center [471, 223] width 12 height 12
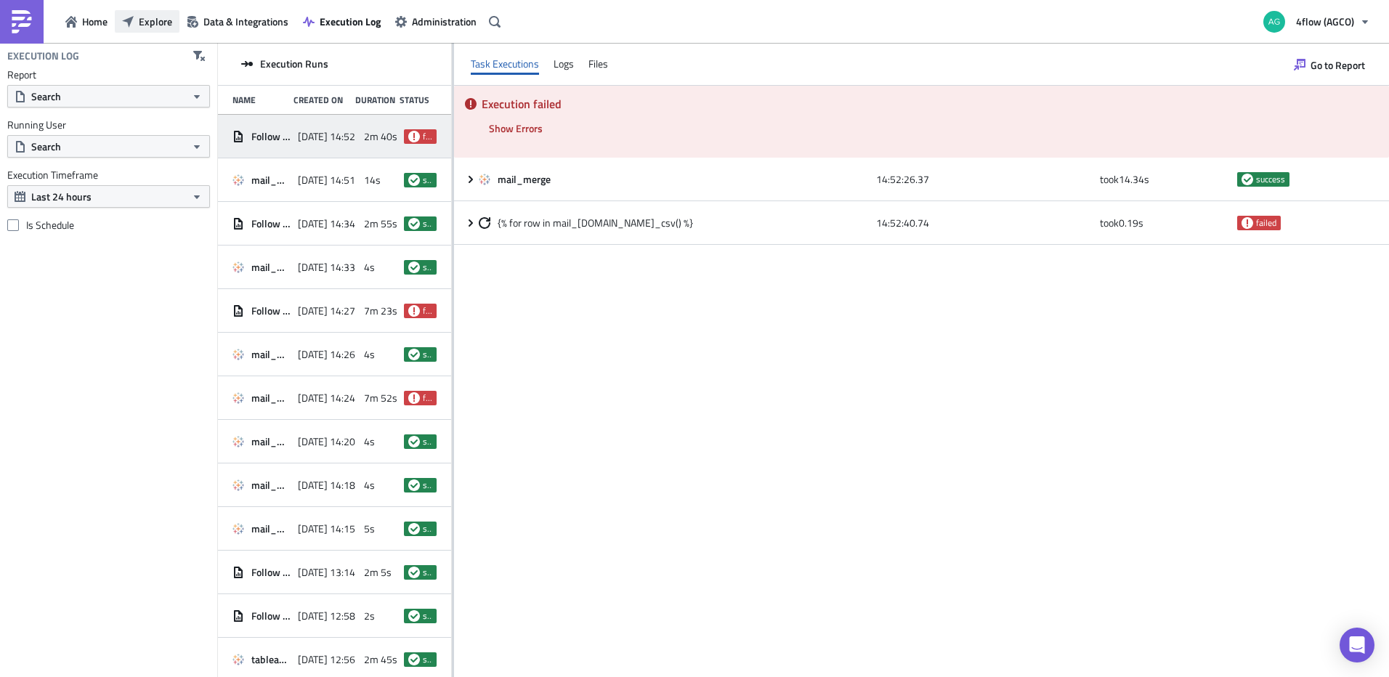
click at [155, 20] on span "Explore" at bounding box center [155, 21] width 33 height 15
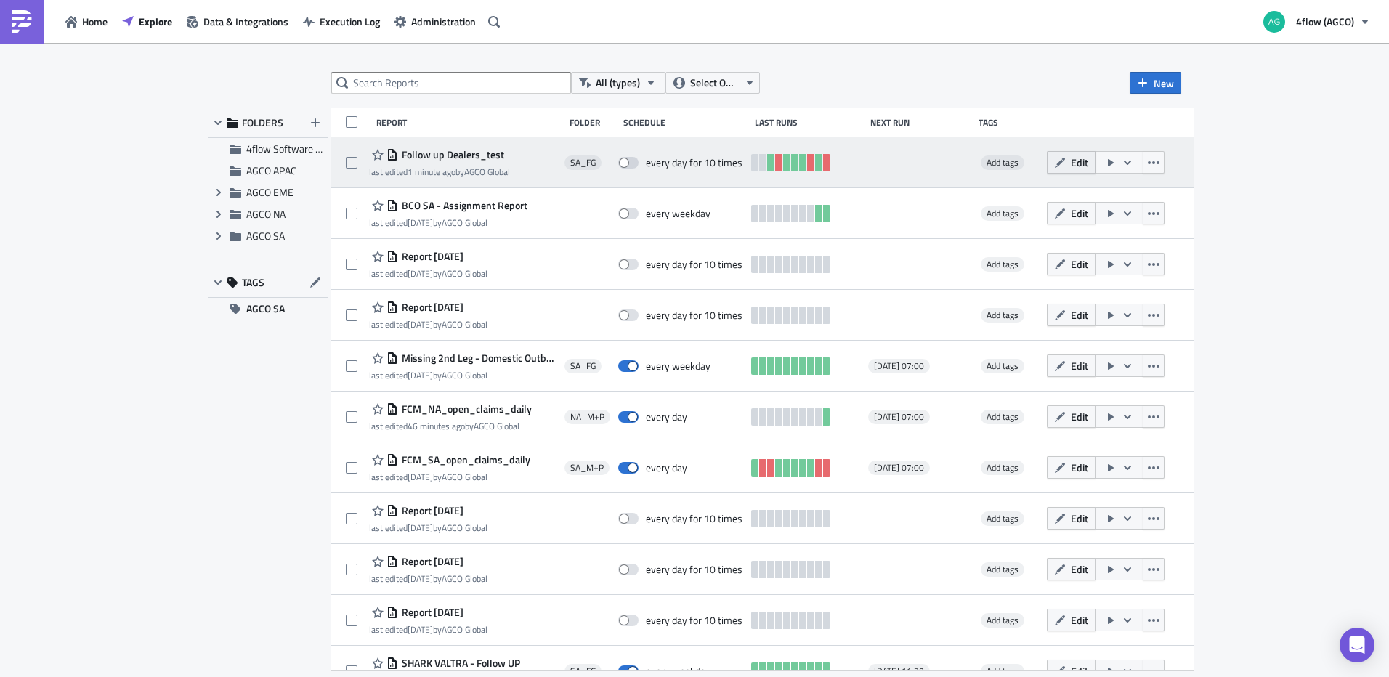
click at [1084, 163] on button "Edit" at bounding box center [1071, 162] width 49 height 23
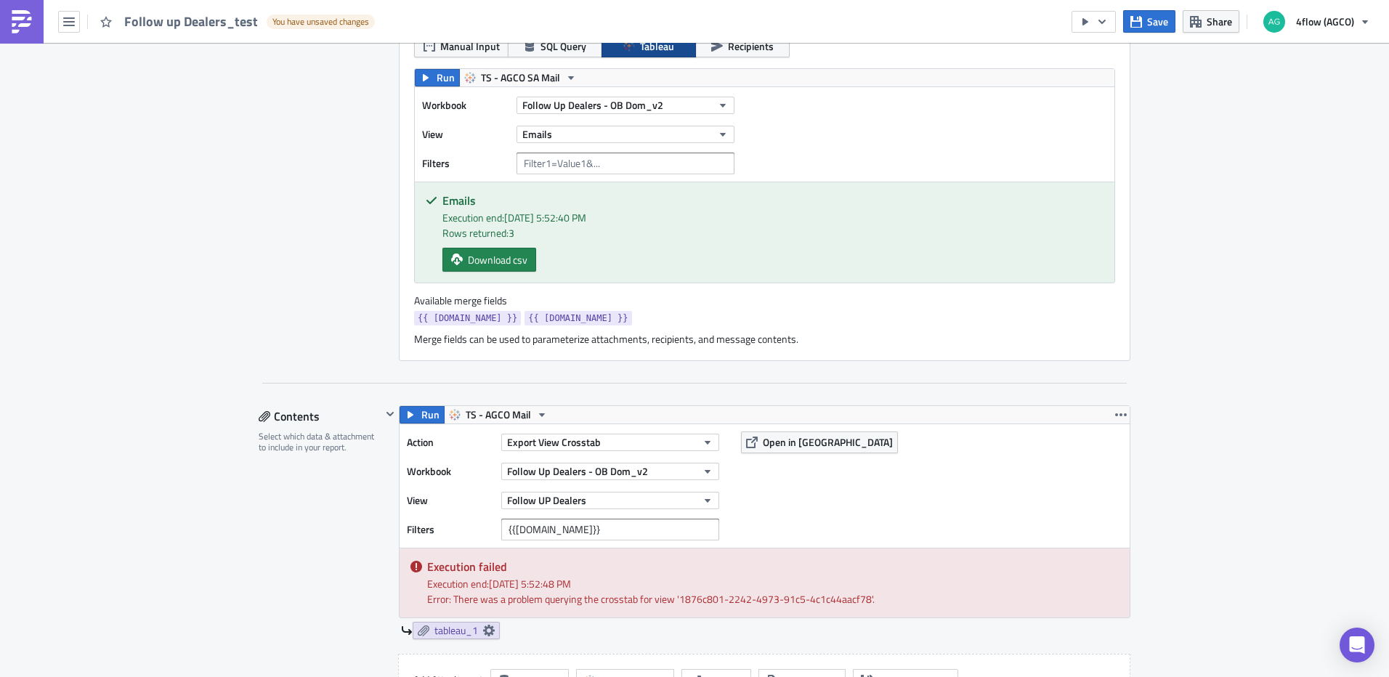
scroll to position [508, 0]
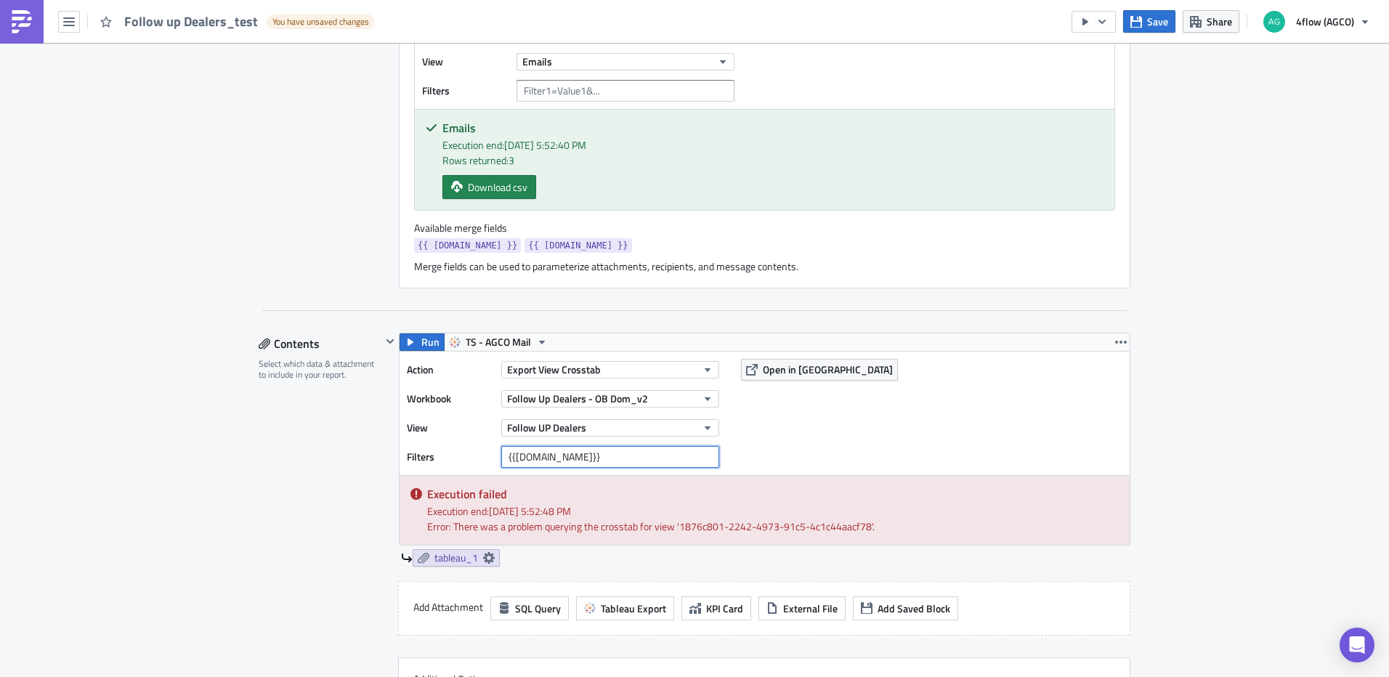
click at [501, 456] on input "{{row.Dealer}}" at bounding box center [610, 457] width 218 height 22
type input "Dealer = {{[DOMAIN_NAME]}}"
click at [773, 458] on div "Action Export View Crosstab Workbook Follow Up Dealers - OB Dom_v2 View Follow …" at bounding box center [764, 413] width 730 height 123
click at [421, 346] on span "Run" at bounding box center [430, 341] width 18 height 17
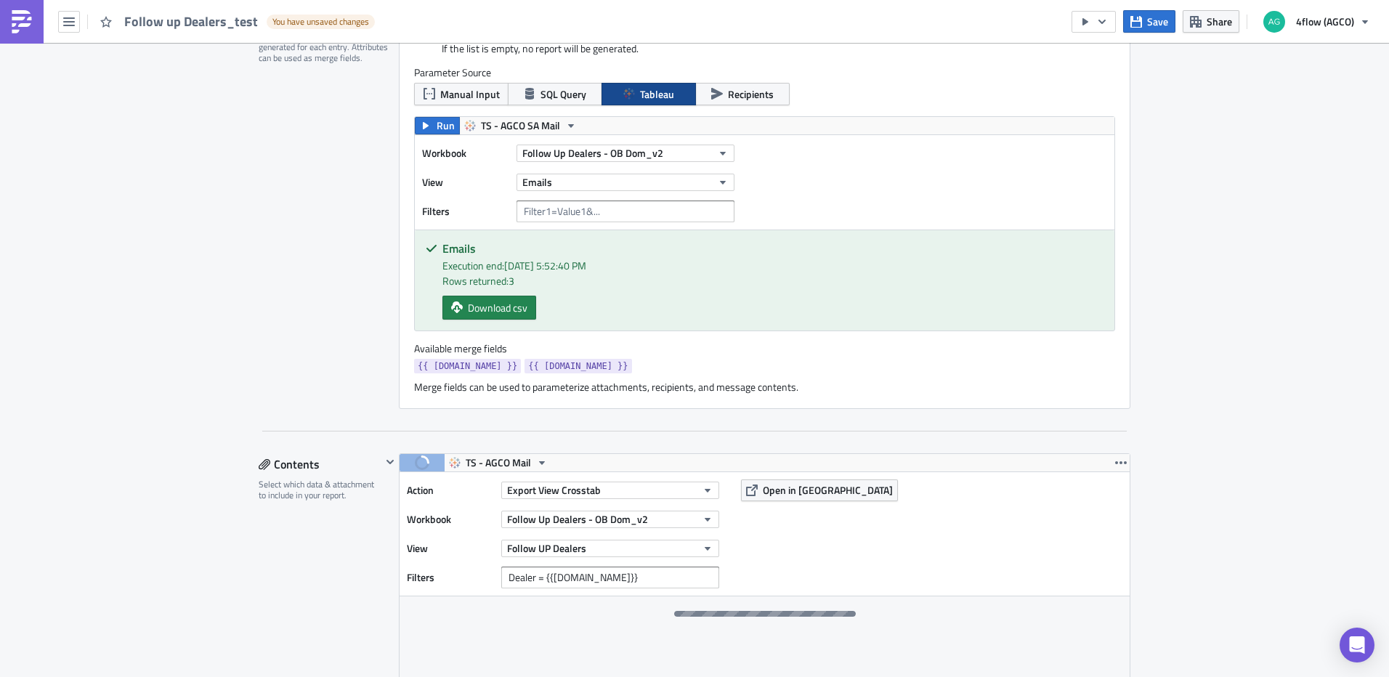
scroll to position [436, 0]
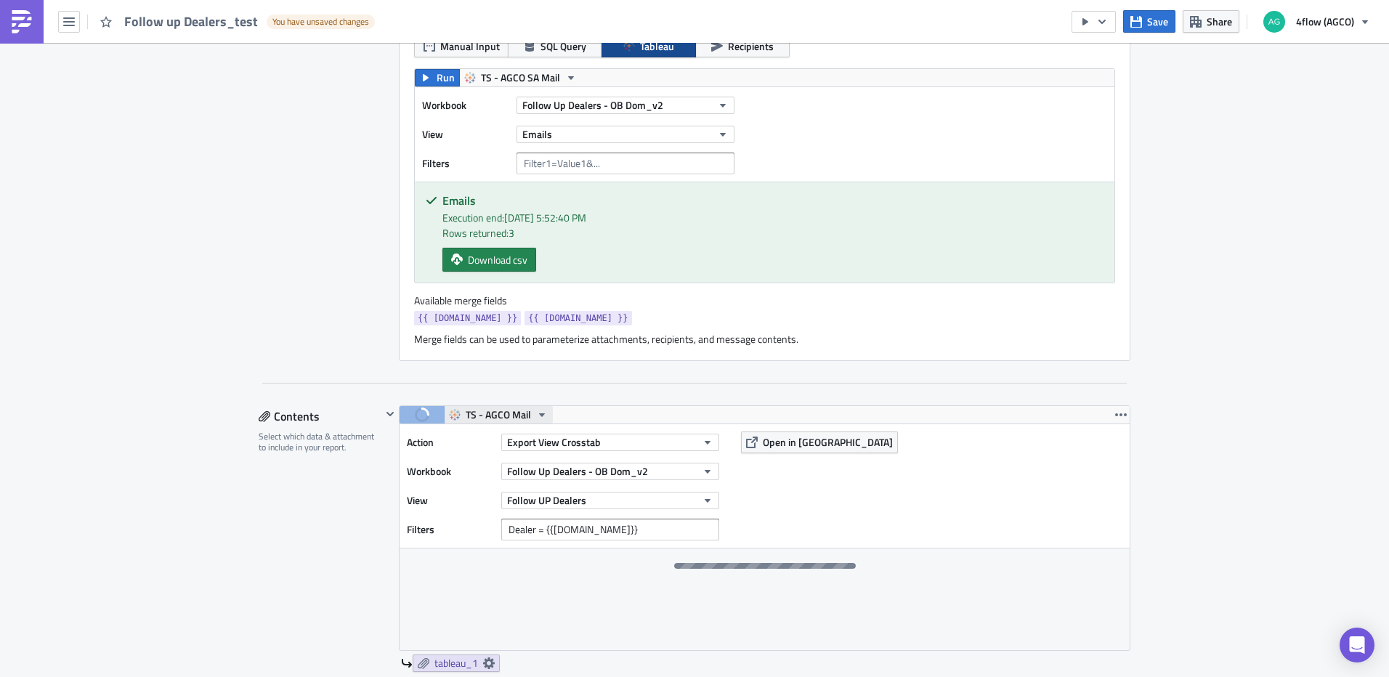
click at [508, 418] on span "TS - AGCO Mail" at bounding box center [498, 414] width 65 height 17
click at [529, 506] on div "TS - AGCO SA Mail" at bounding box center [515, 503] width 104 height 15
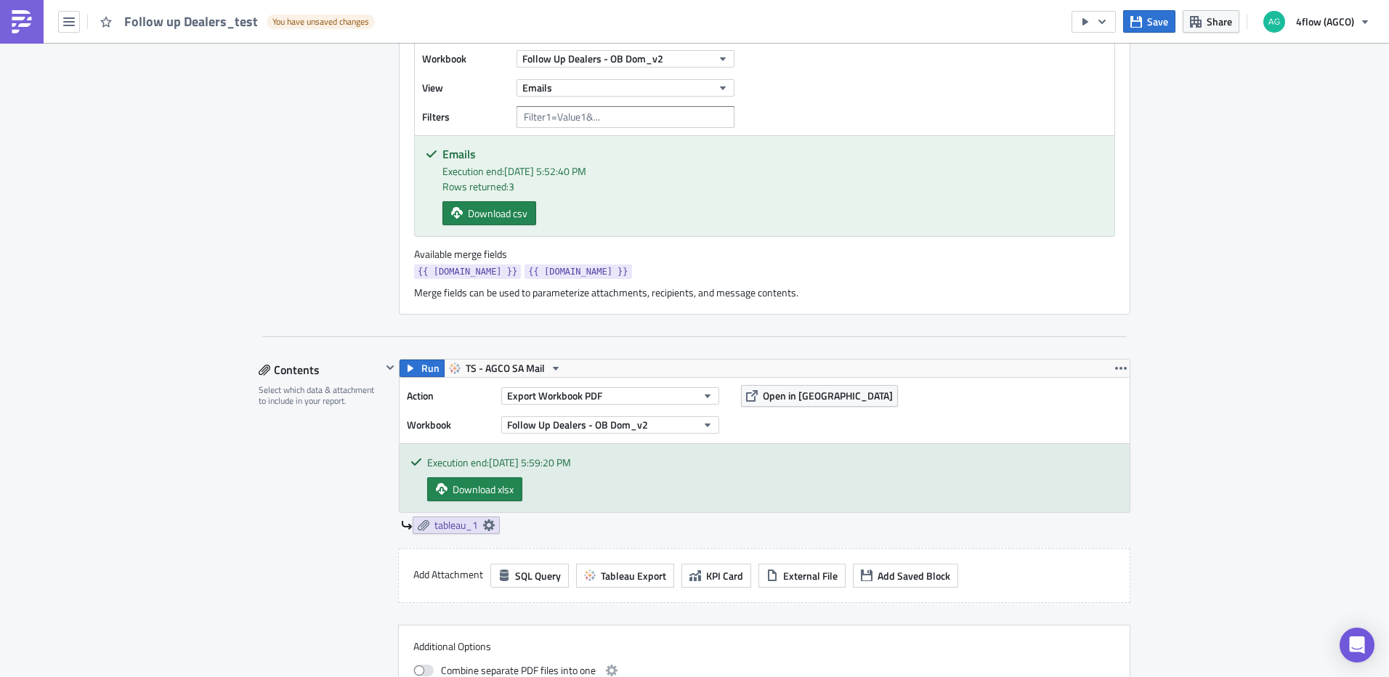
scroll to position [508, 0]
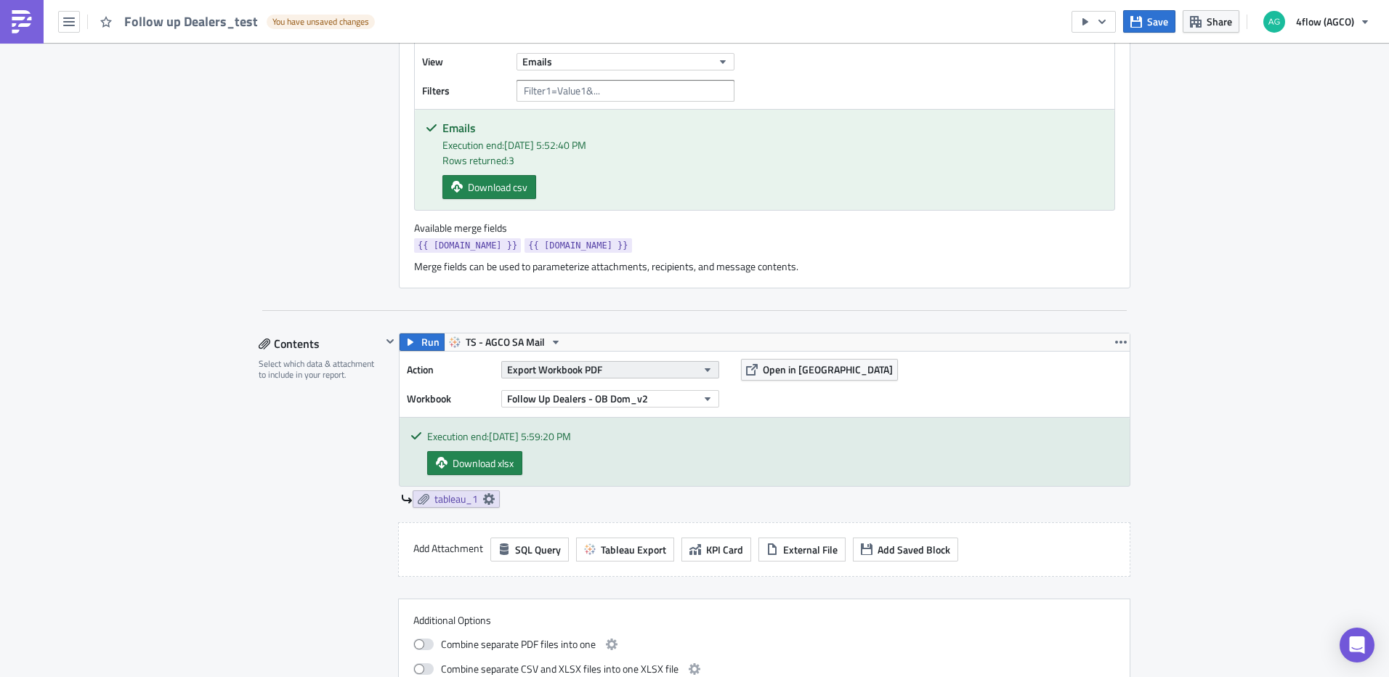
click at [612, 371] on button "Export Workbook PDF" at bounding box center [610, 369] width 218 height 17
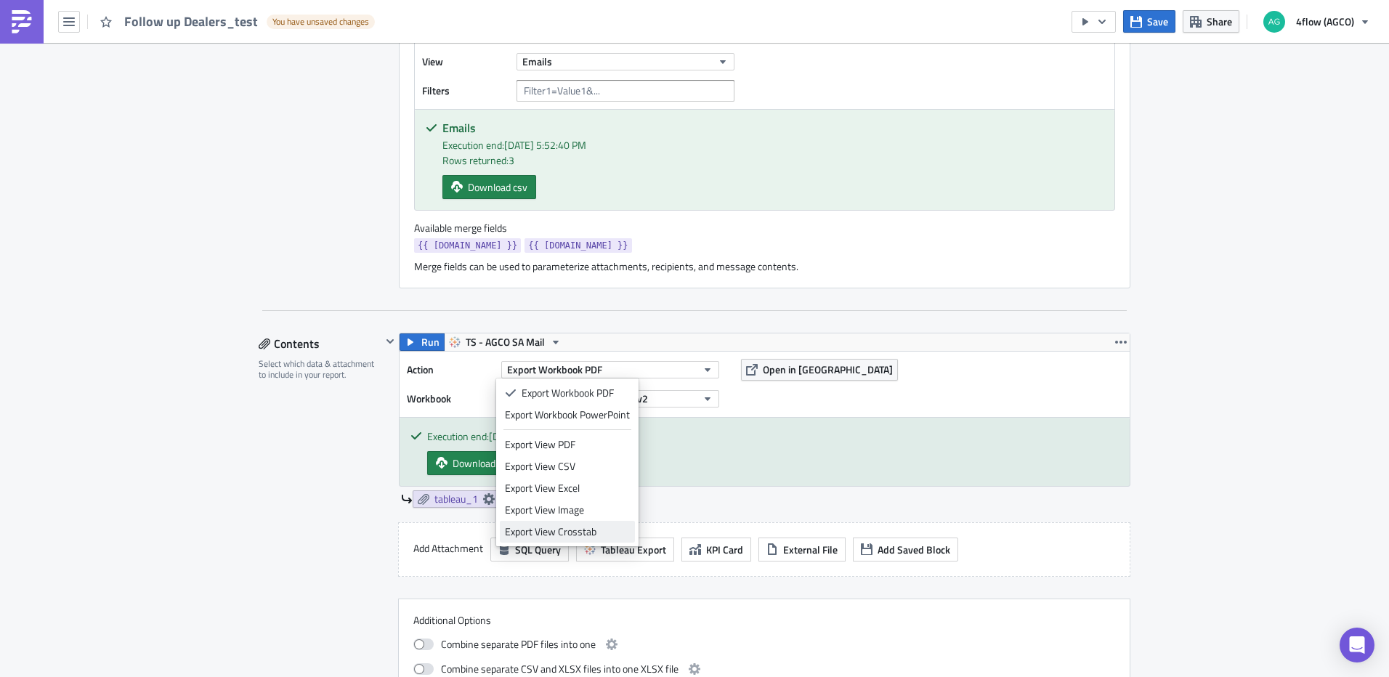
click at [588, 529] on div "Export View Crosstab" at bounding box center [567, 531] width 125 height 15
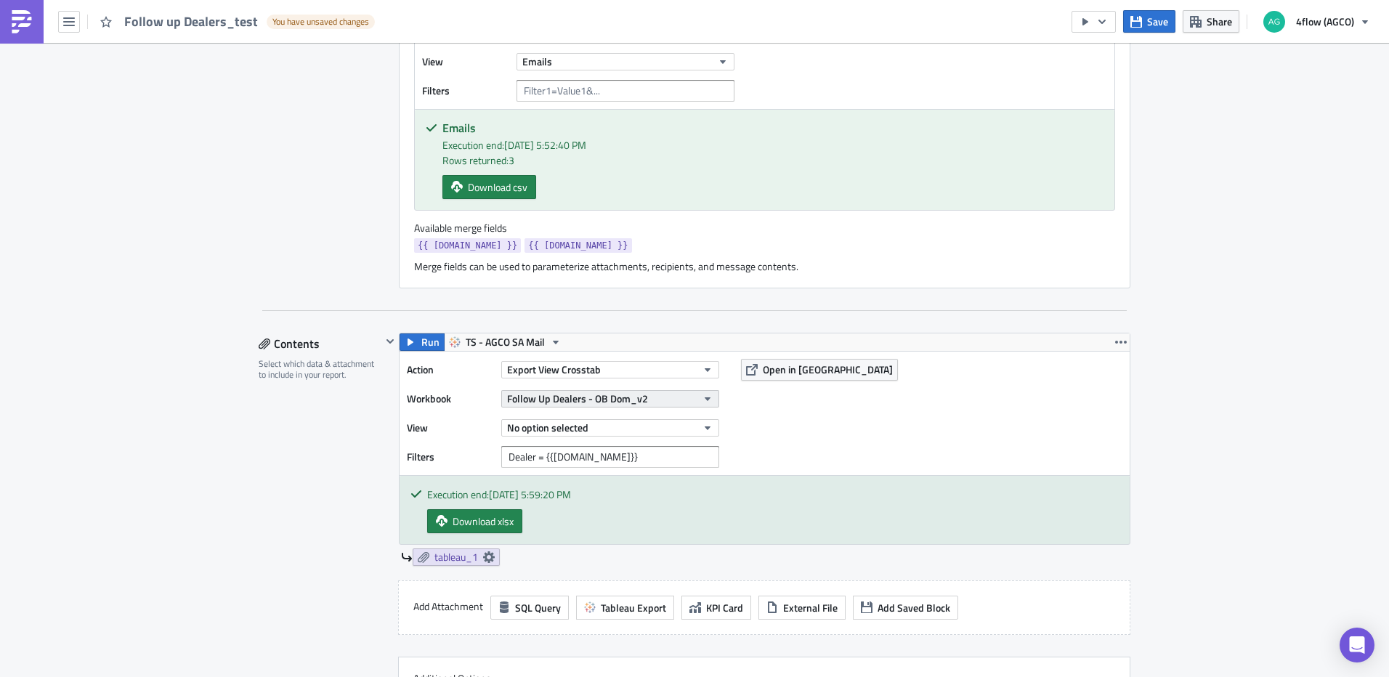
click at [610, 391] on span "Follow Up Dealers - OB Dom_v2" at bounding box center [577, 398] width 141 height 15
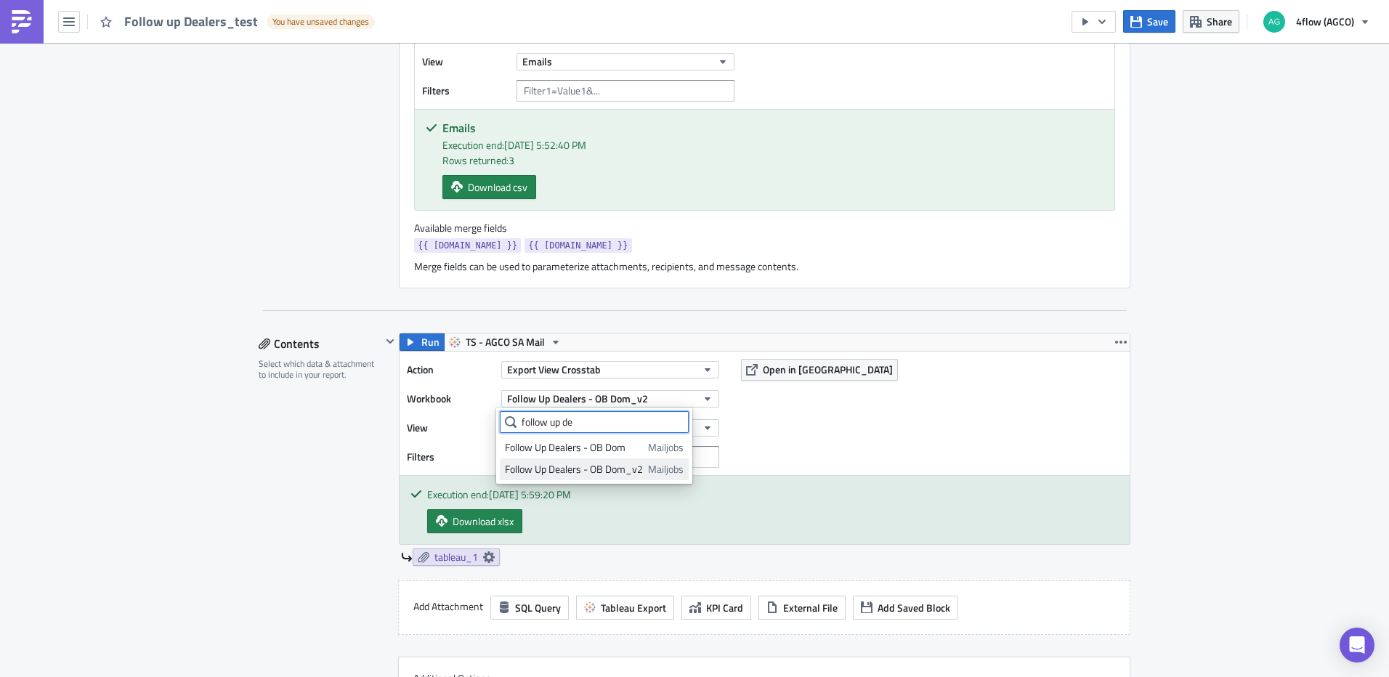
type input "follow up de"
click at [613, 470] on div "Follow Up Dealers - OB Dom_v2" at bounding box center [574, 469] width 138 height 15
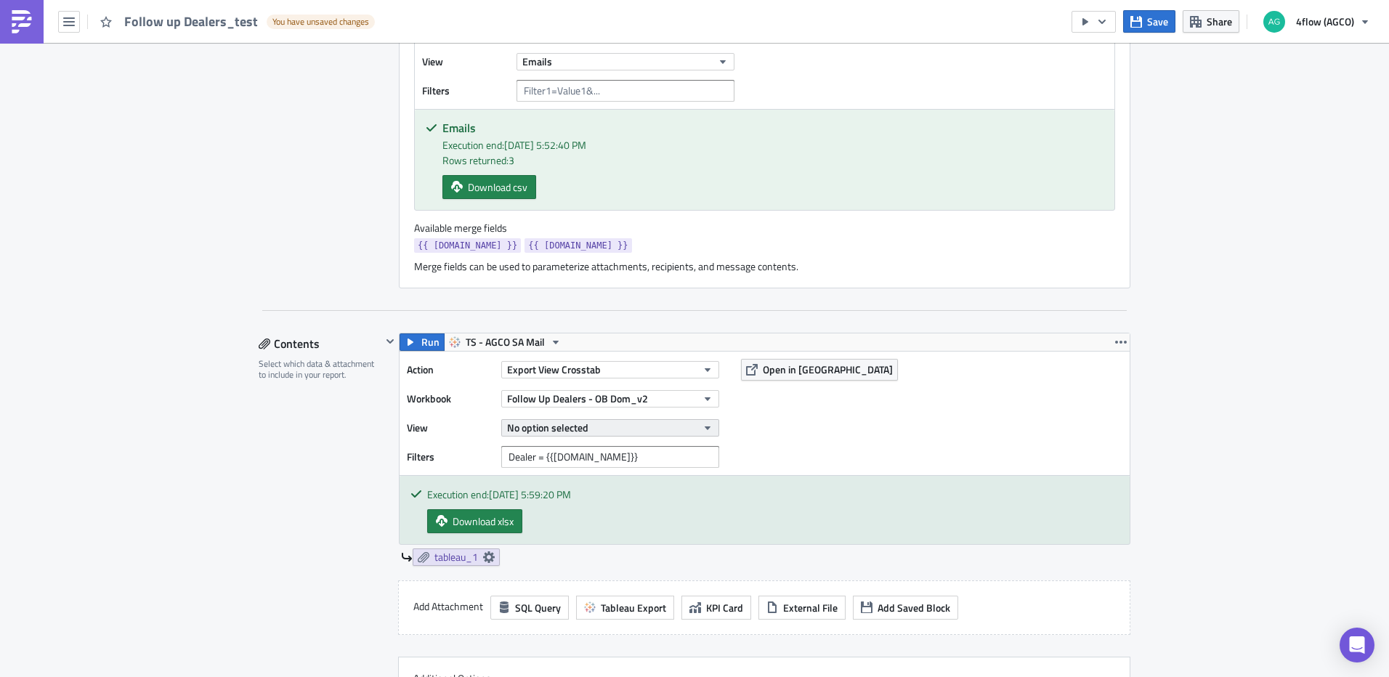
click at [598, 422] on button "No option selected" at bounding box center [610, 427] width 218 height 17
click at [927, 423] on div "Action Export View Crosstab Workbook Follow Up Dealers - OB Dom_v2 View No opti…" at bounding box center [764, 413] width 730 height 123
click at [678, 423] on button "No option selected" at bounding box center [610, 427] width 218 height 17
click at [820, 431] on div "Action Export View Crosstab Workbook Follow Up Dealers - OB Dom_v2 View No opti…" at bounding box center [764, 413] width 730 height 123
click at [619, 430] on button "No option selected" at bounding box center [610, 427] width 218 height 17
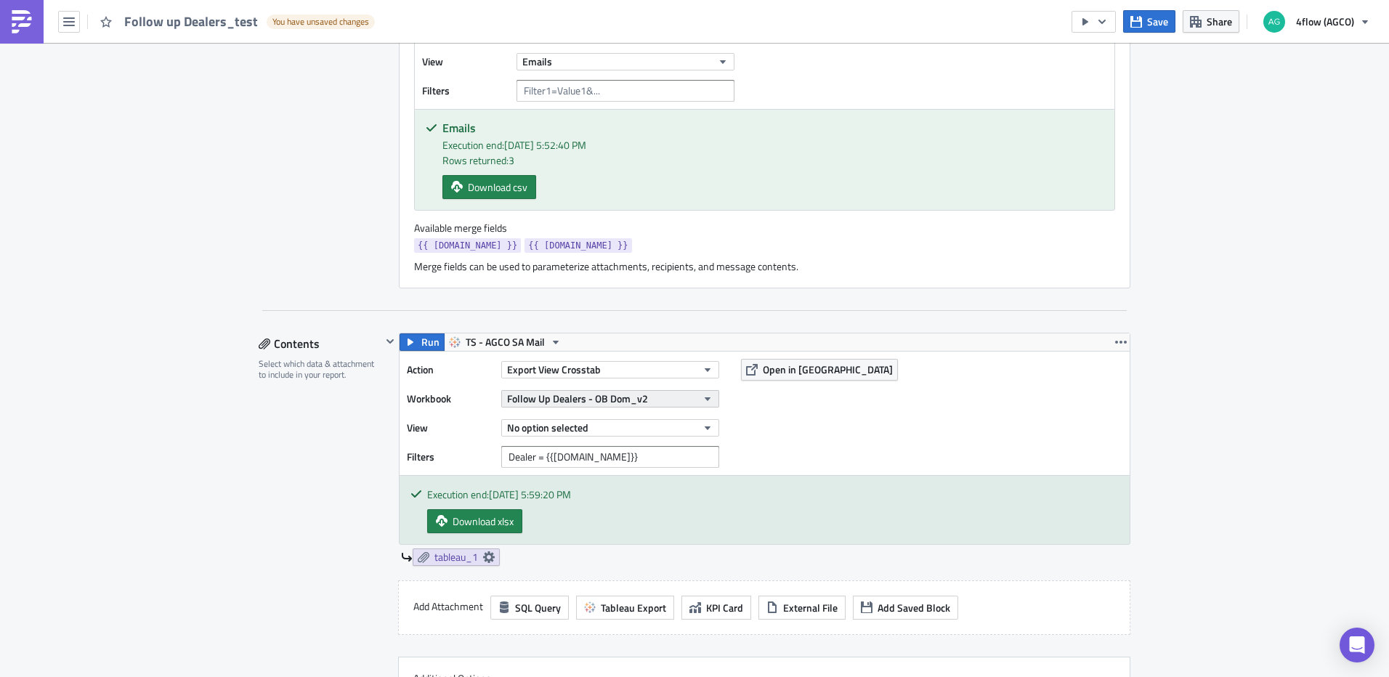
click at [645, 403] on button "Follow Up Dealers - OB Dom_v2" at bounding box center [610, 398] width 218 height 17
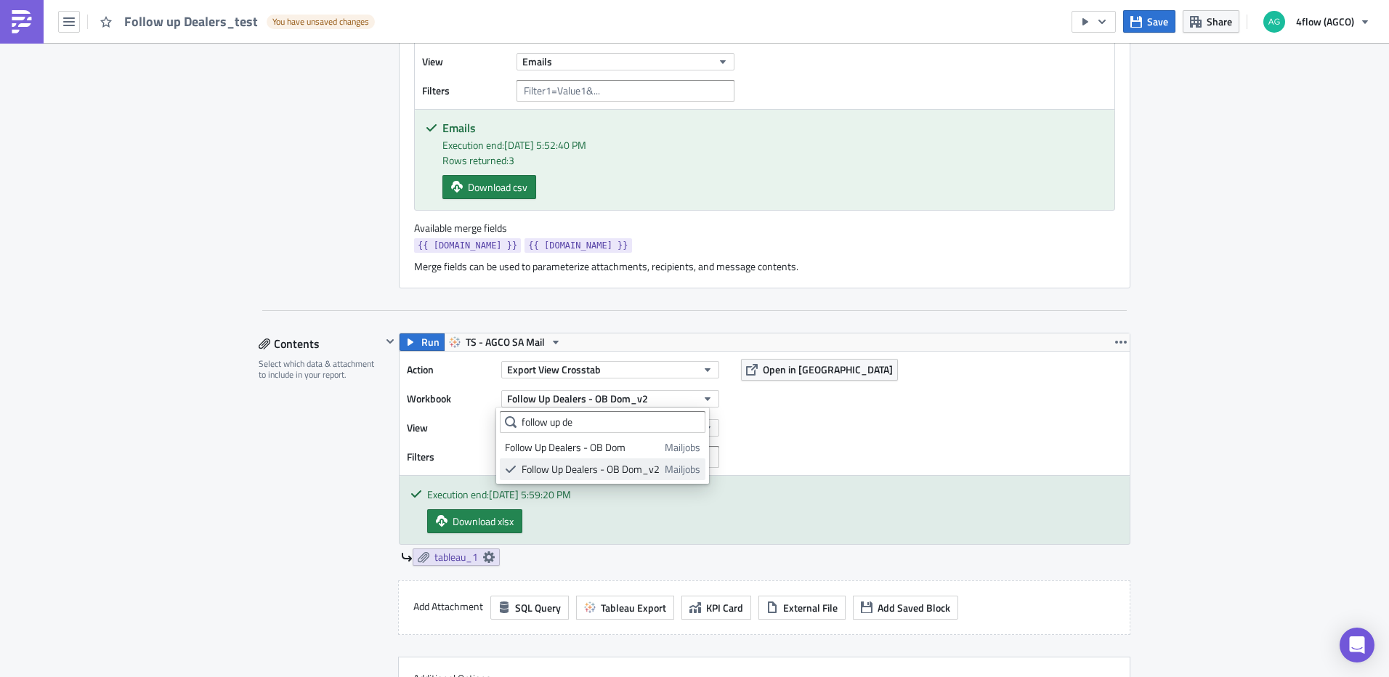
click at [606, 468] on div "Follow Up Dealers - OB Dom_v2" at bounding box center [590, 469] width 138 height 15
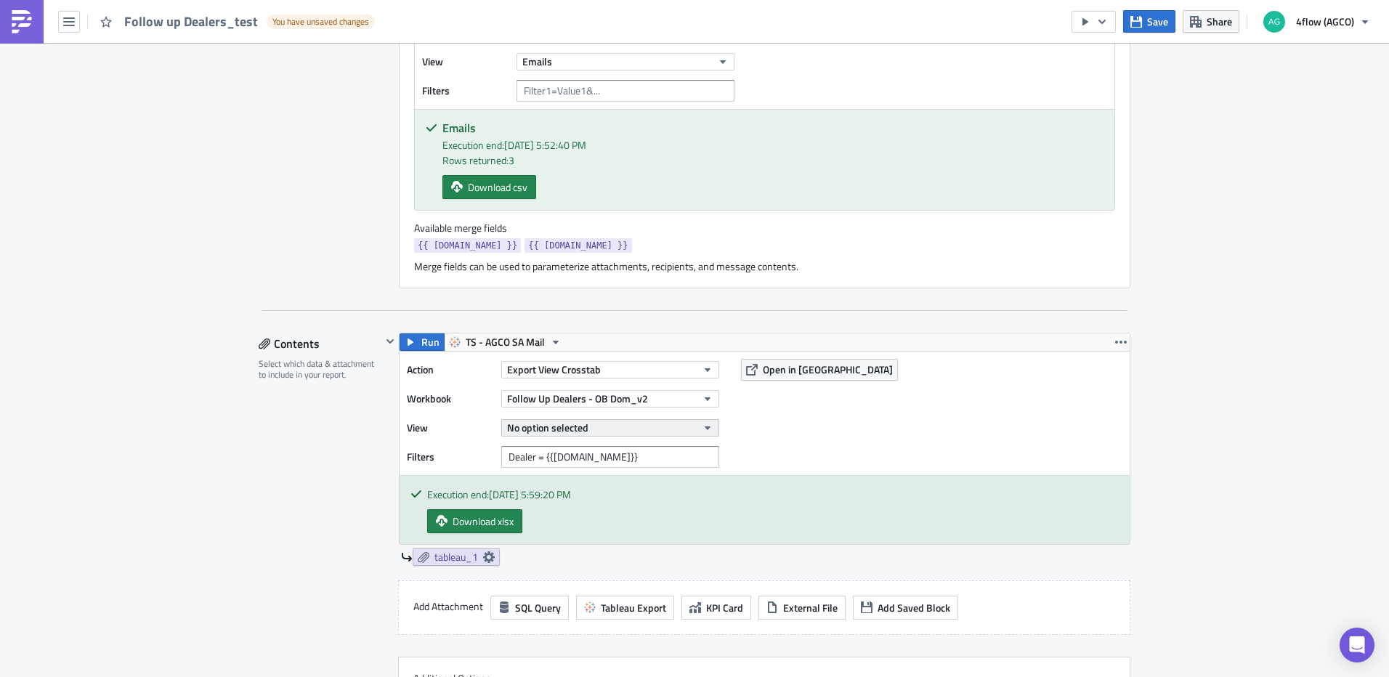
click at [625, 430] on button "No option selected" at bounding box center [610, 427] width 218 height 17
click at [539, 451] on input "text" at bounding box center [569, 451] width 139 height 22
click at [563, 424] on span "No option selected" at bounding box center [547, 427] width 81 height 15
click at [574, 425] on span "No option selected" at bounding box center [547, 427] width 81 height 15
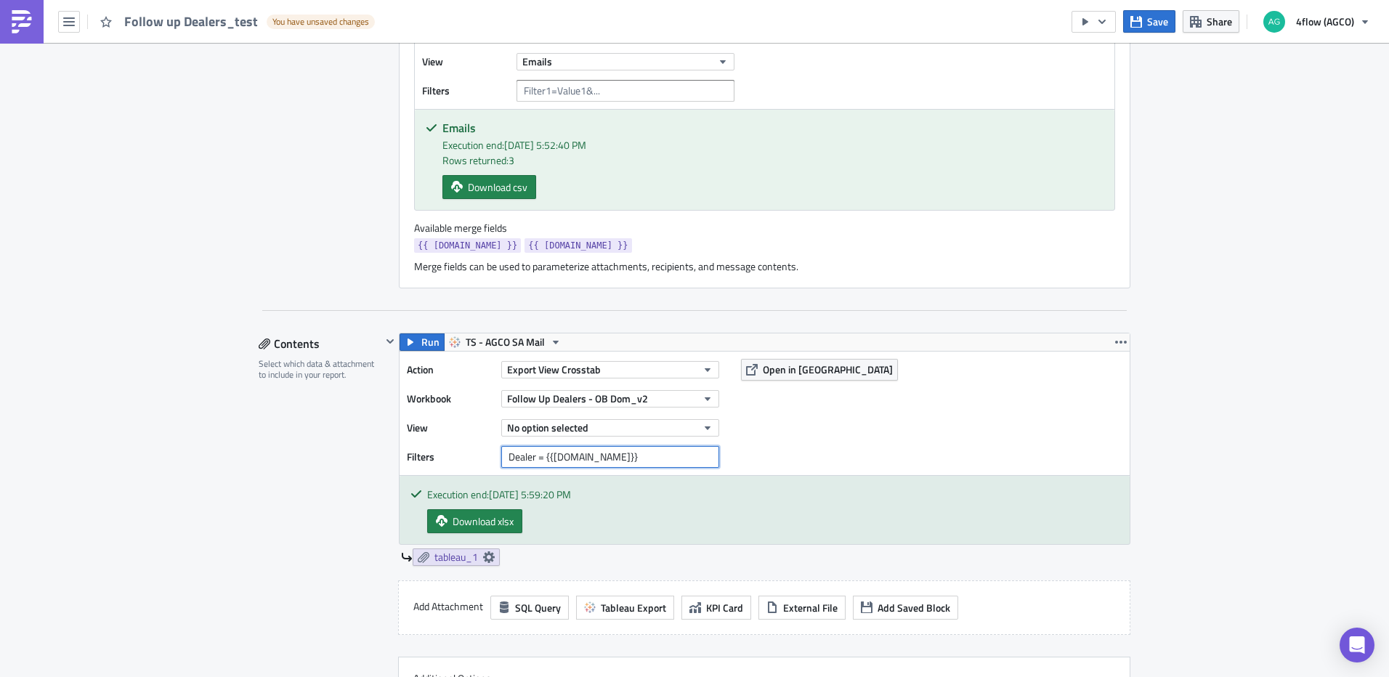
click at [601, 453] on input "Dealer = {{[DOMAIN_NAME]}}" at bounding box center [610, 457] width 218 height 22
click at [627, 453] on input "Dealer = {{[DOMAIN_NAME]}}" at bounding box center [610, 457] width 218 height 22
click at [654, 436] on div "No option selected" at bounding box center [610, 428] width 218 height 22
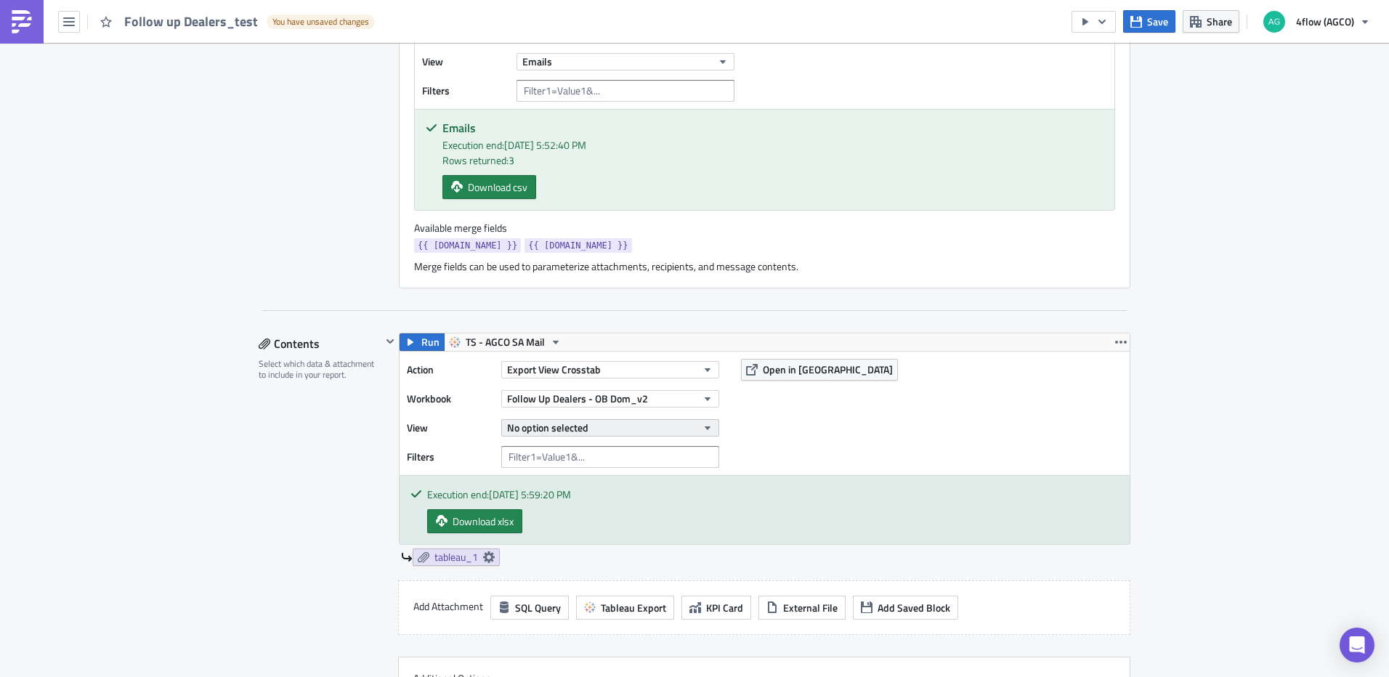
click at [658, 424] on button "No option selected" at bounding box center [610, 427] width 218 height 17
click at [801, 429] on div "Action Export View Crosstab Workbook Follow Up Dealers - OB Dom_v2 View No opti…" at bounding box center [764, 413] width 730 height 123
click at [617, 429] on button "No option selected" at bounding box center [610, 427] width 218 height 17
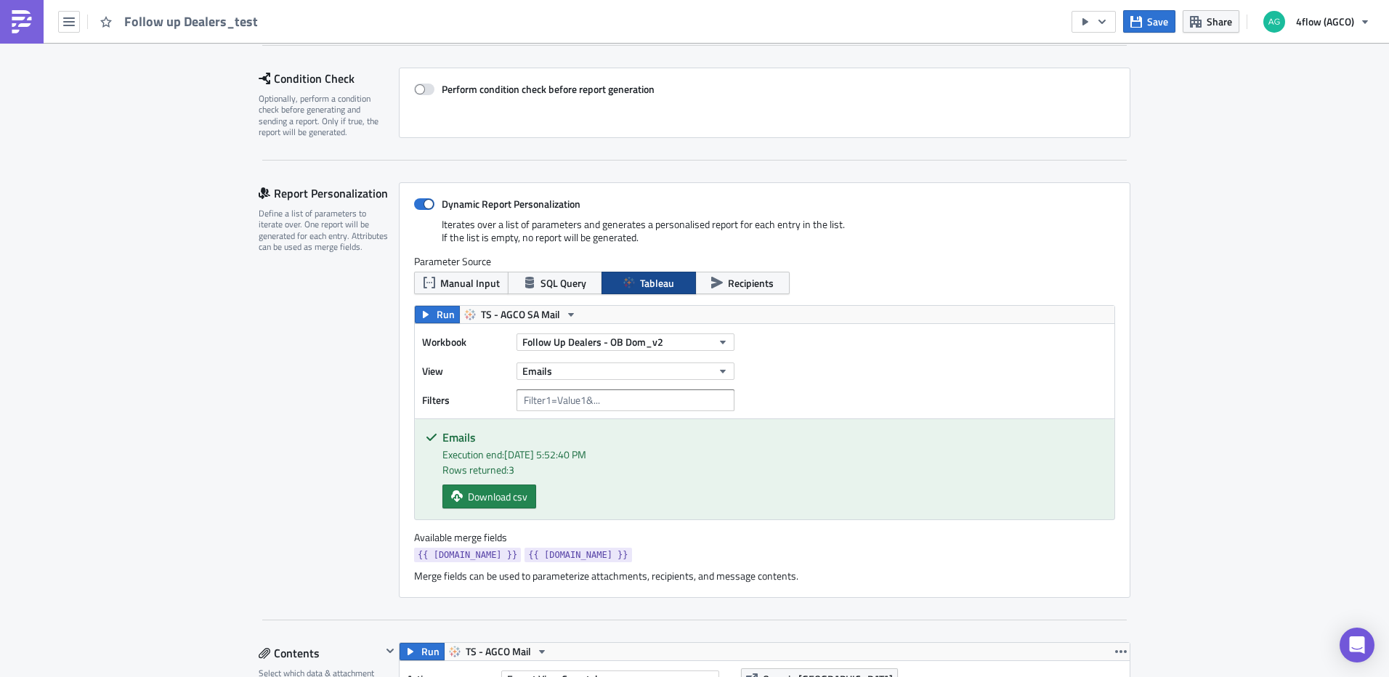
scroll to position [218, 0]
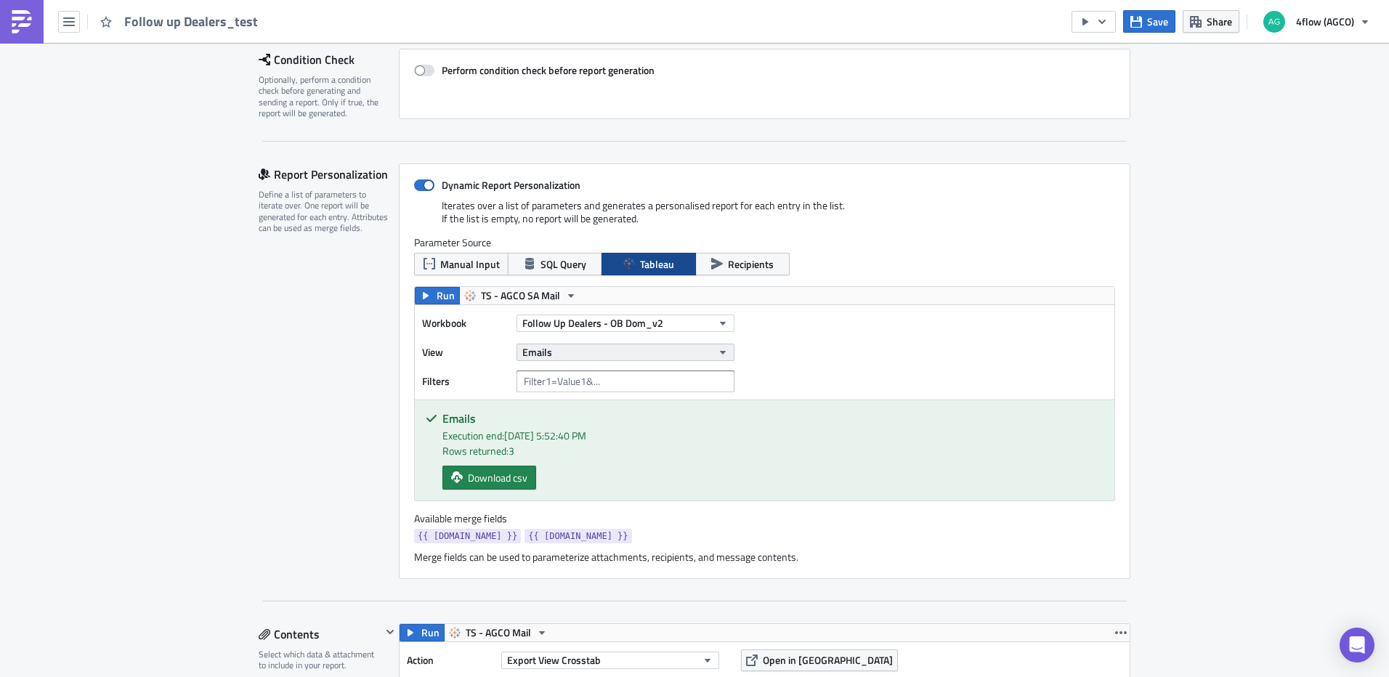
click at [544, 353] on span "Emails" at bounding box center [537, 351] width 30 height 15
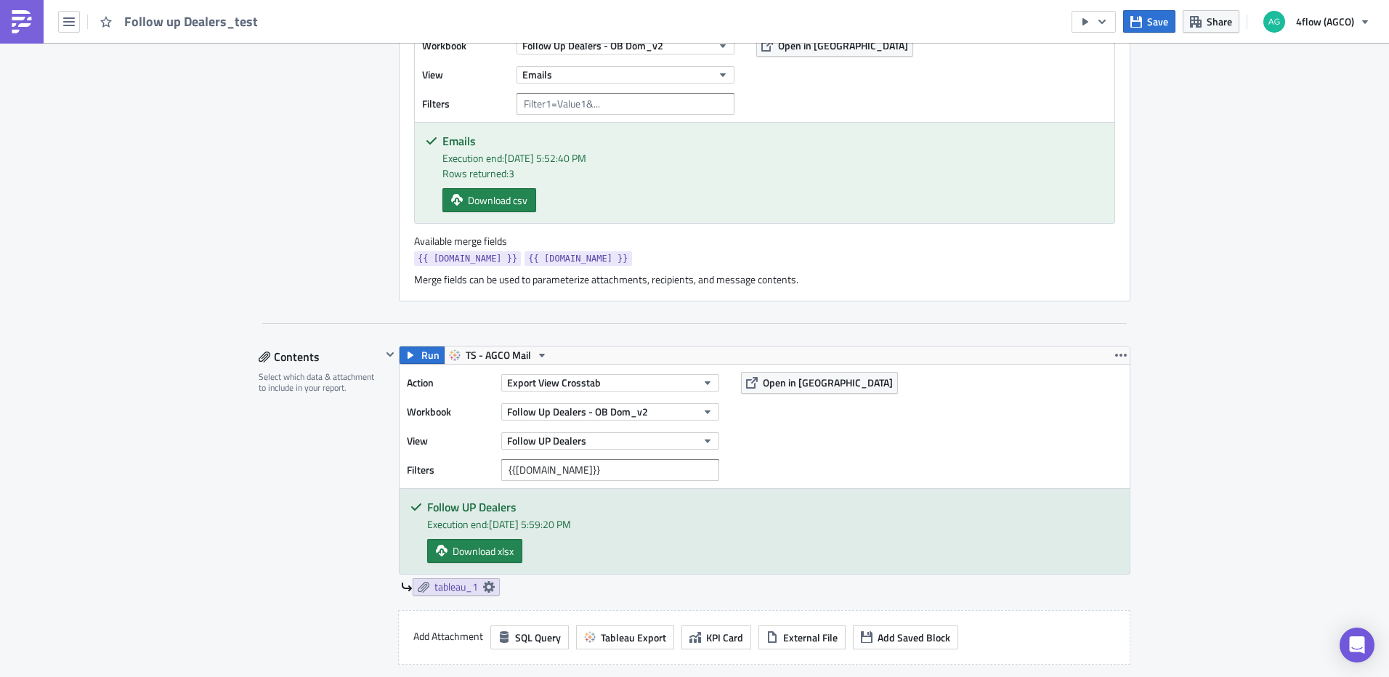
scroll to position [508, 0]
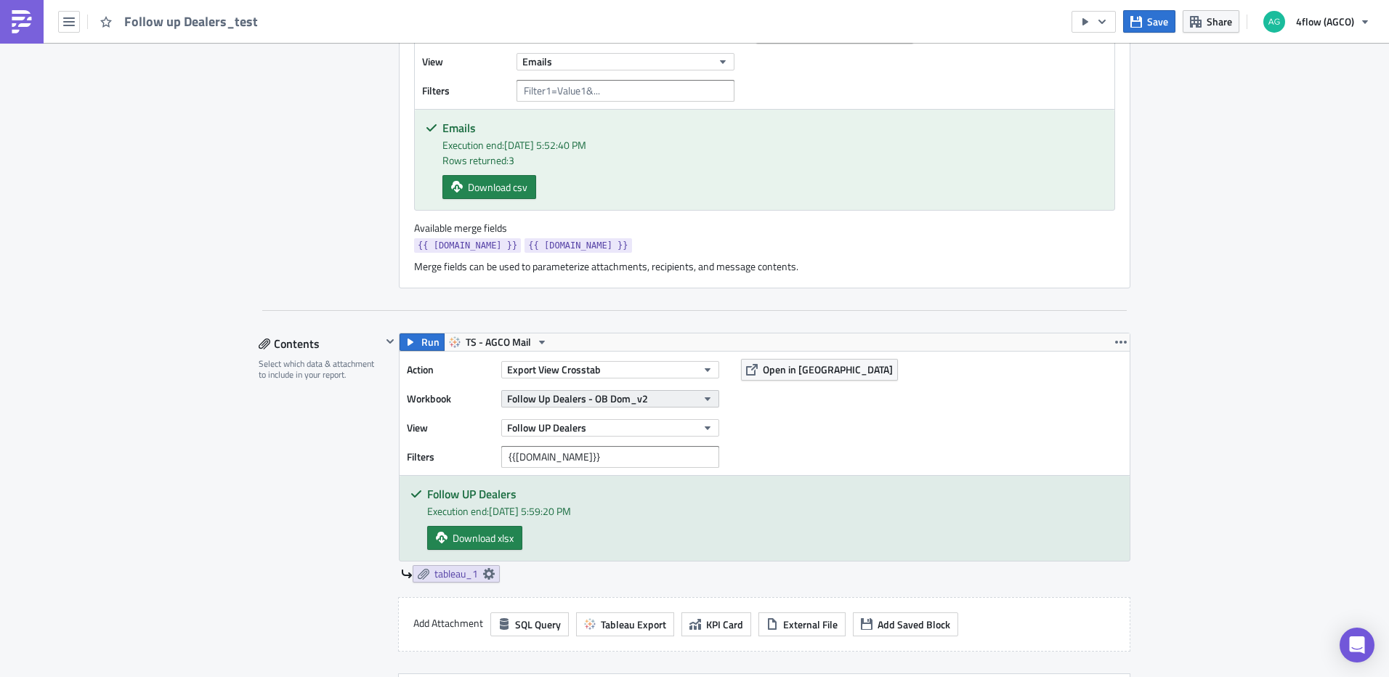
click at [603, 405] on span "Follow Up Dealers - OB Dom_v2" at bounding box center [577, 398] width 141 height 15
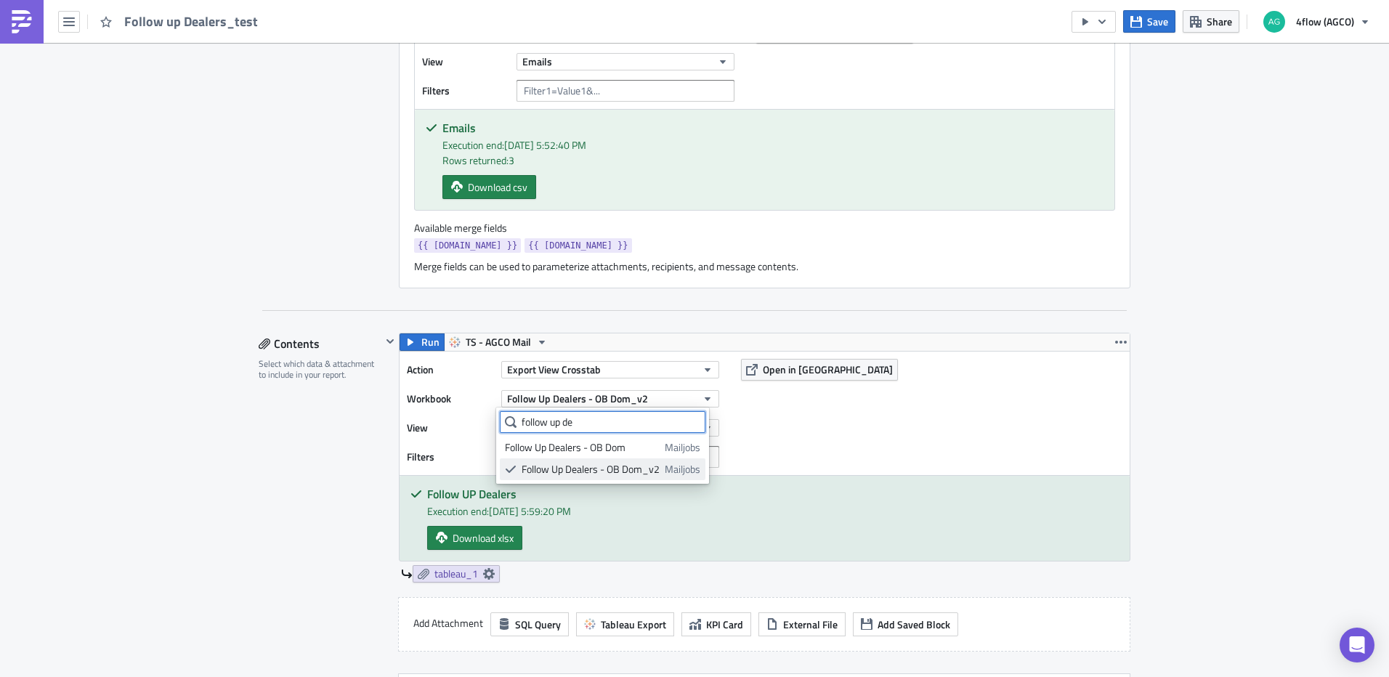
type input "follow up de"
click at [605, 466] on div "Follow Up Dealers - OB Dom_v2" at bounding box center [590, 469] width 138 height 15
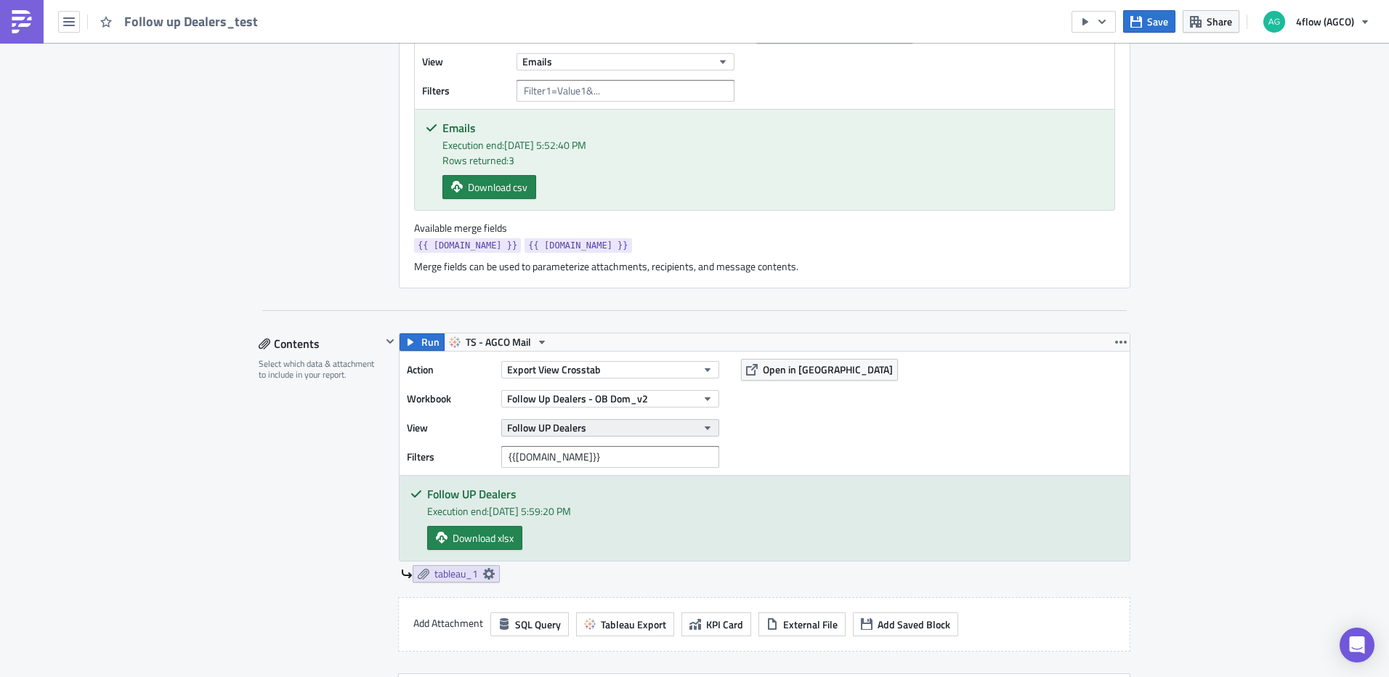
click at [678, 428] on button "Follow UP Dealers" at bounding box center [610, 427] width 218 height 17
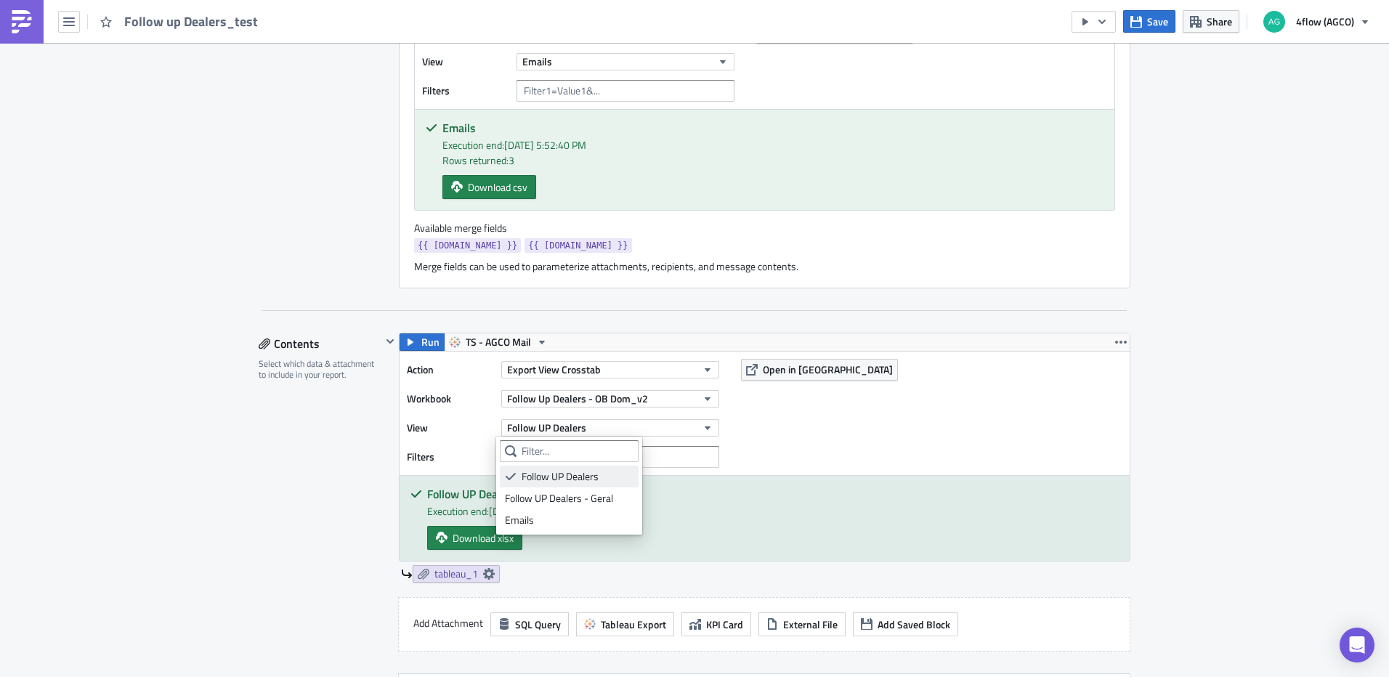
click at [546, 482] on div "Follow UP Dealers" at bounding box center [577, 476] width 112 height 15
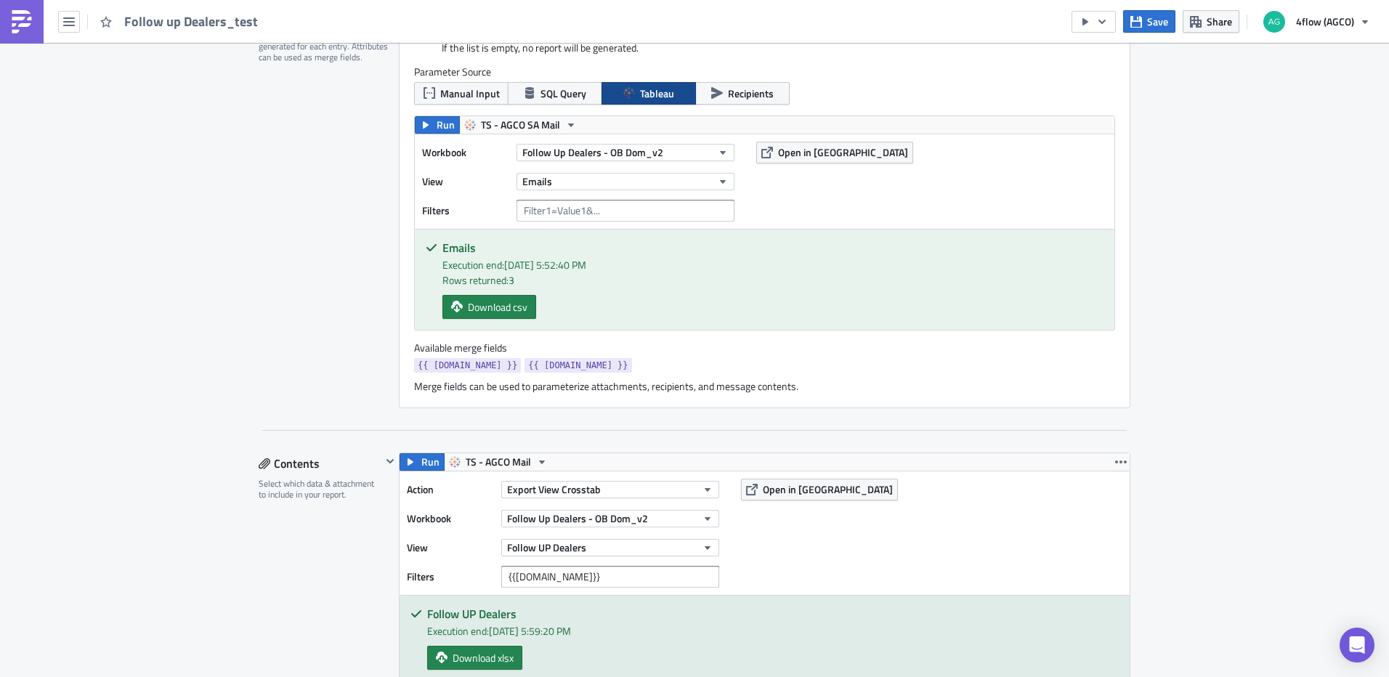
scroll to position [436, 0]
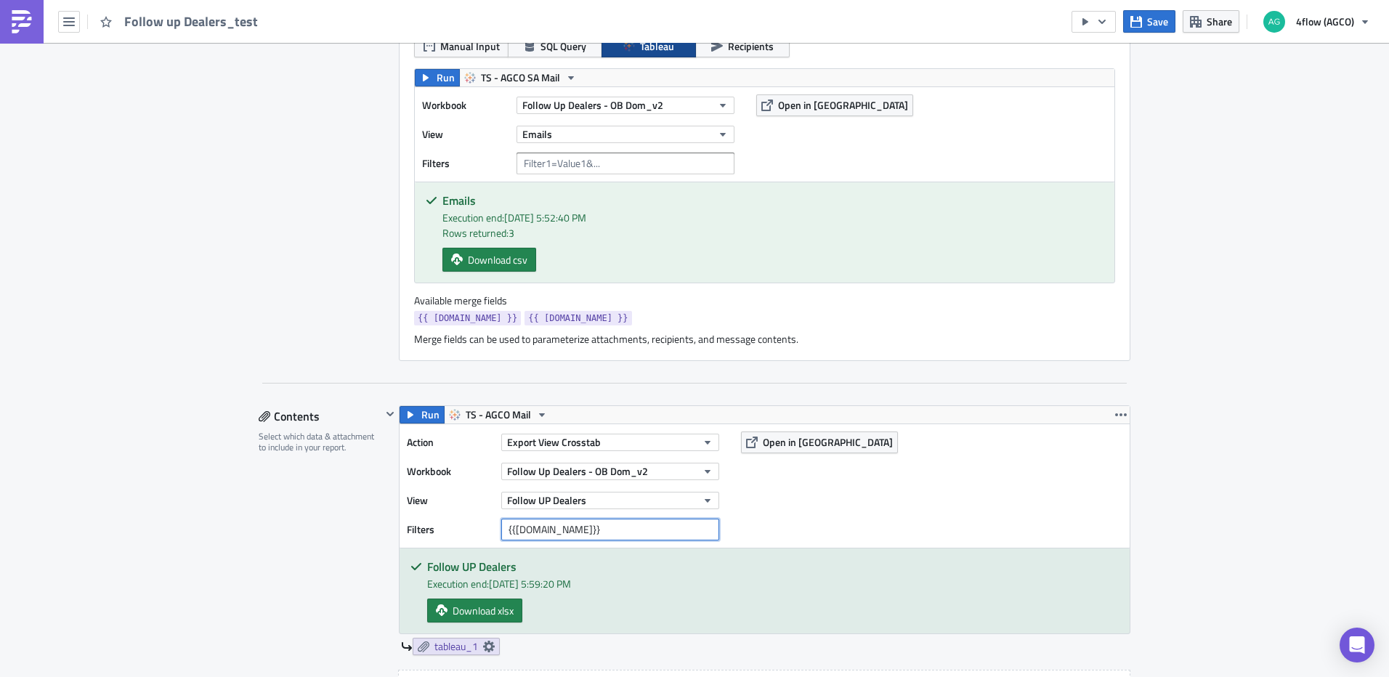
click at [501, 529] on input "{{[DOMAIN_NAME]}}" at bounding box center [610, 530] width 218 height 22
click at [904, 506] on div "Action Export View Crosstab Workbook Follow Up Dealers - OB Dom_v2 View Follow …" at bounding box center [764, 485] width 730 height 123
click at [409, 424] on div "Action Export View Crosstab Workbook Follow Up Dealers - OB Dom_v2 View Follow …" at bounding box center [764, 485] width 730 height 123
click at [411, 418] on button "Run" at bounding box center [421, 414] width 45 height 17
click at [1153, 21] on span "Save" at bounding box center [1157, 21] width 21 height 15
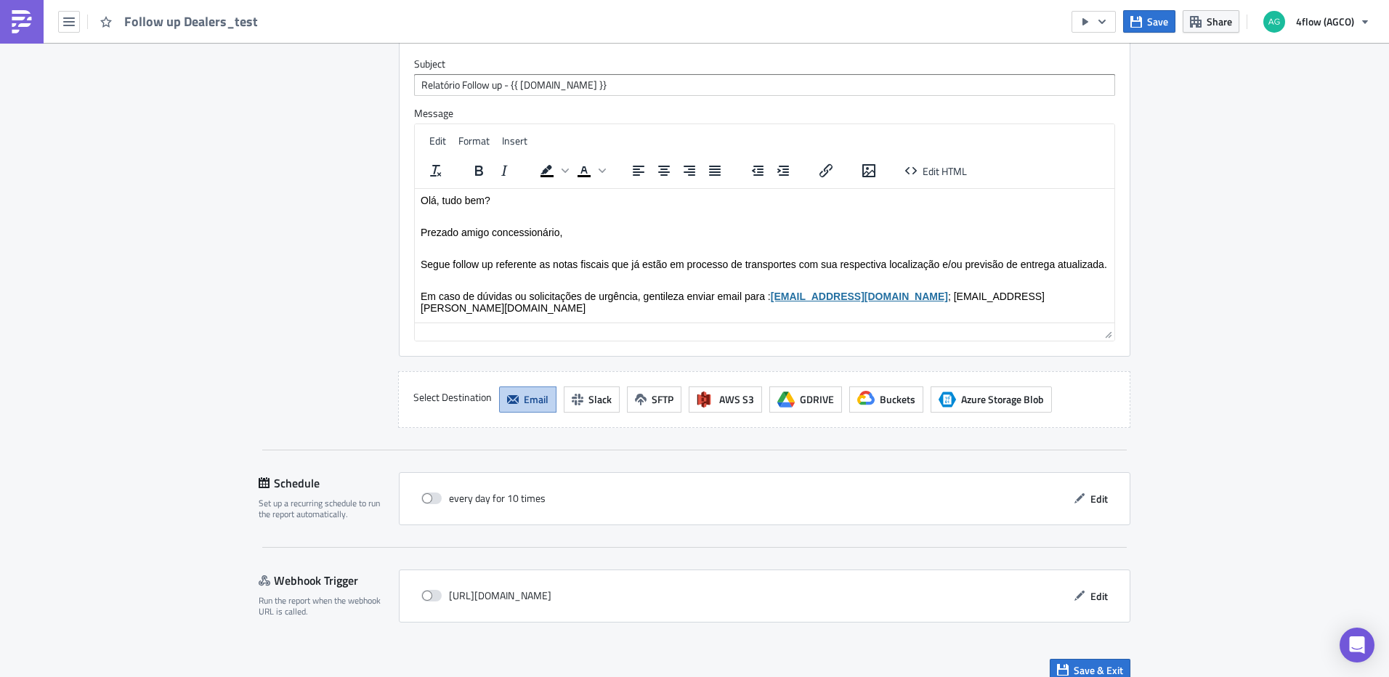
scroll to position [1557, 0]
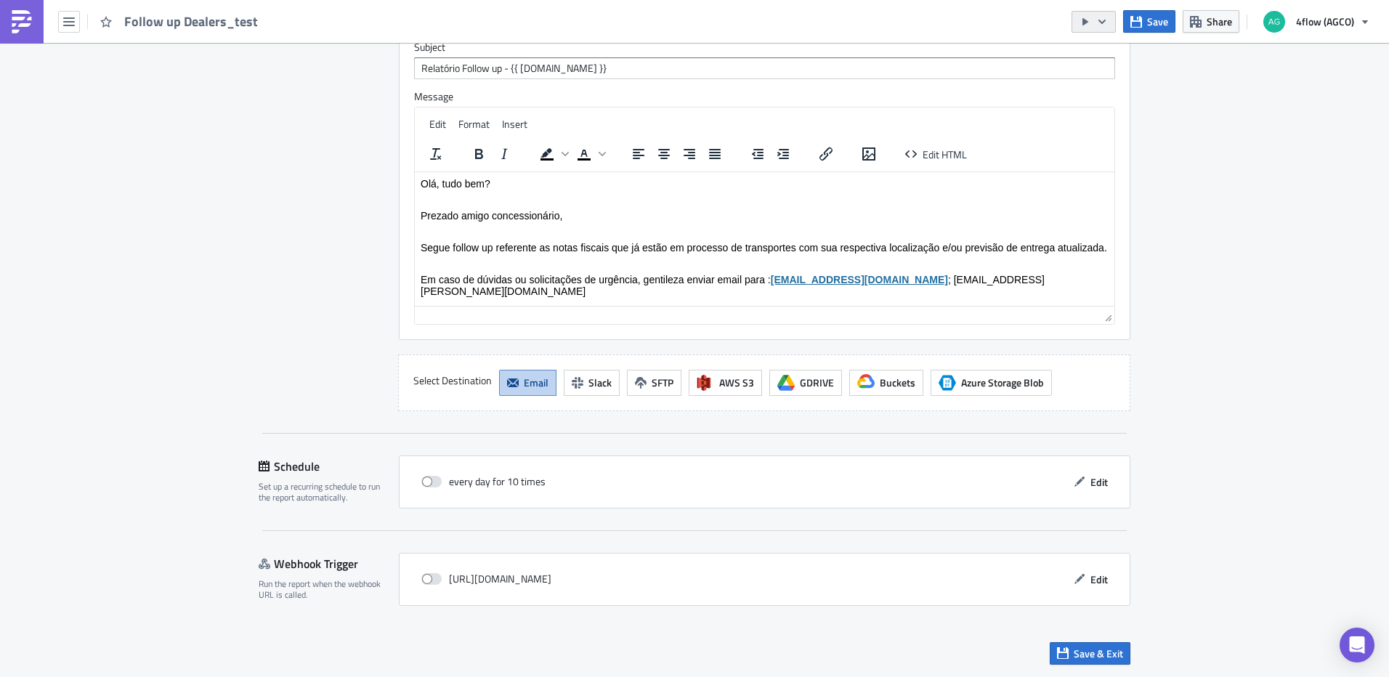
click at [1104, 26] on icon "button" at bounding box center [1102, 22] width 12 height 12
click at [1116, 84] on div "Run Report" at bounding box center [1137, 80] width 113 height 15
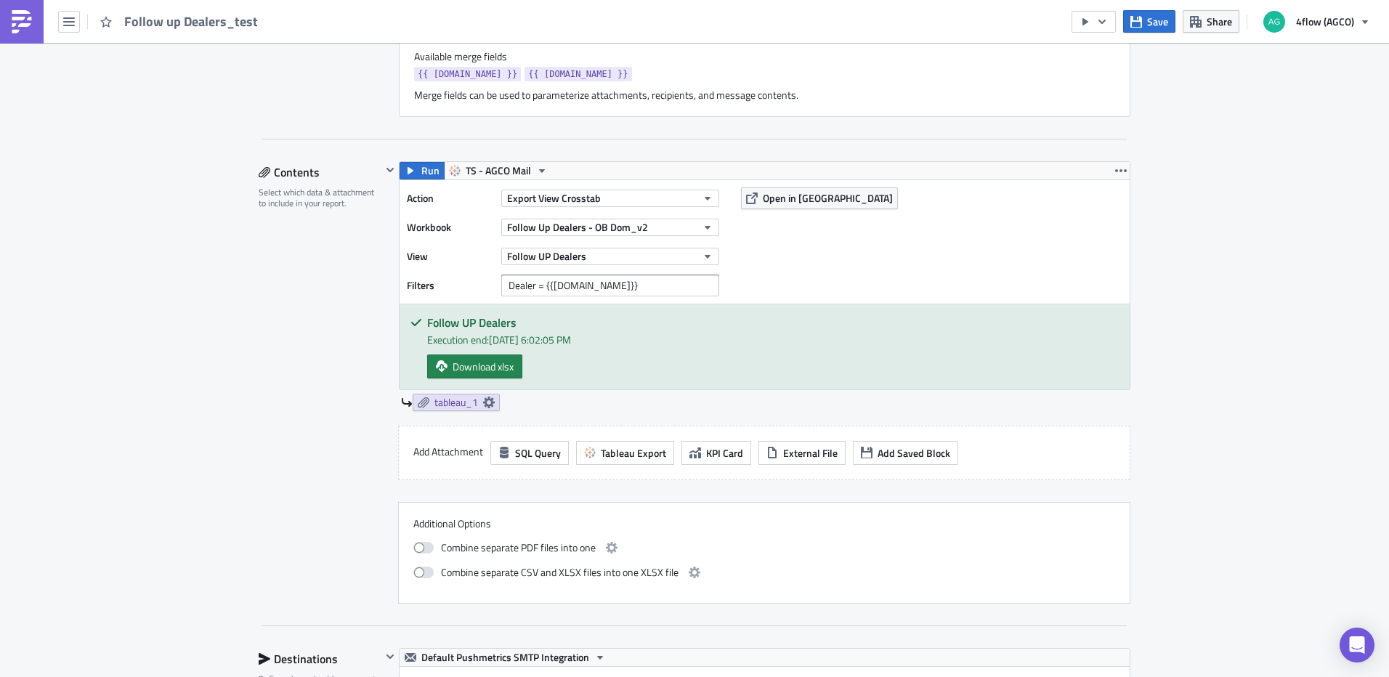
scroll to position [758, 0]
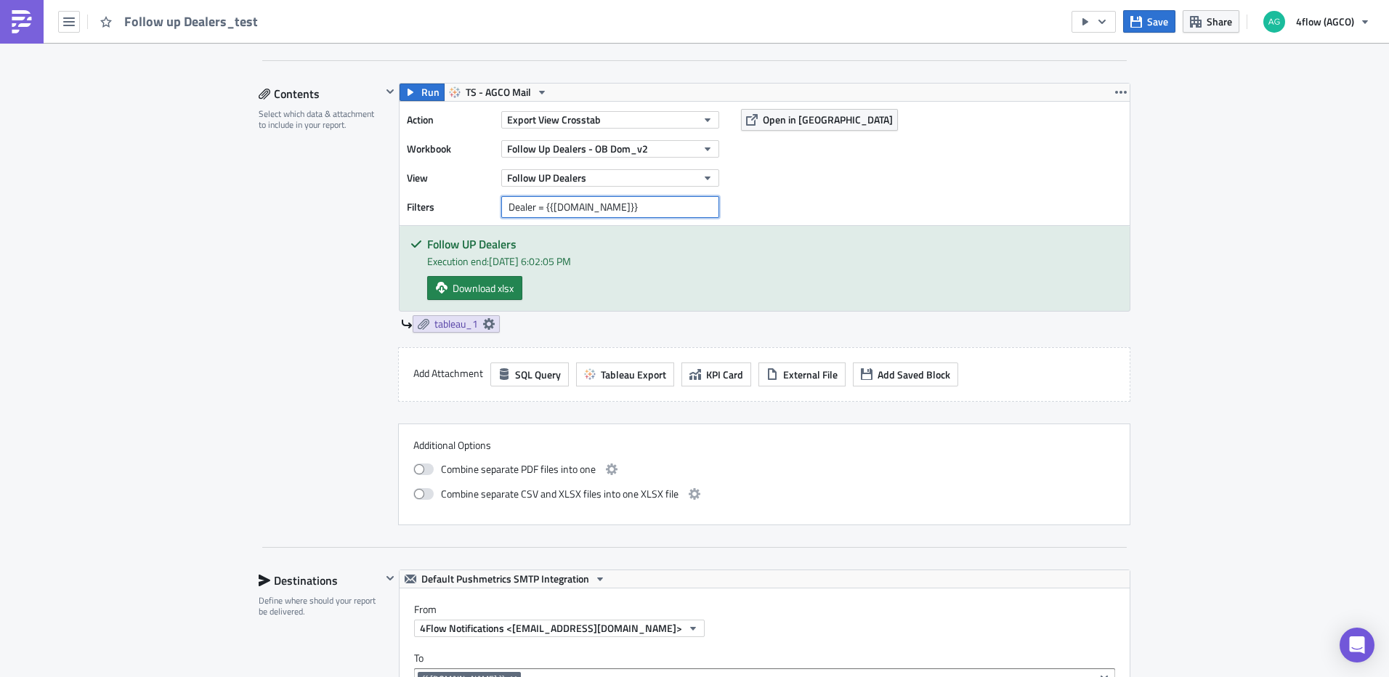
click at [663, 208] on input "Dealer = {{[DOMAIN_NAME]}}" at bounding box center [610, 207] width 218 height 22
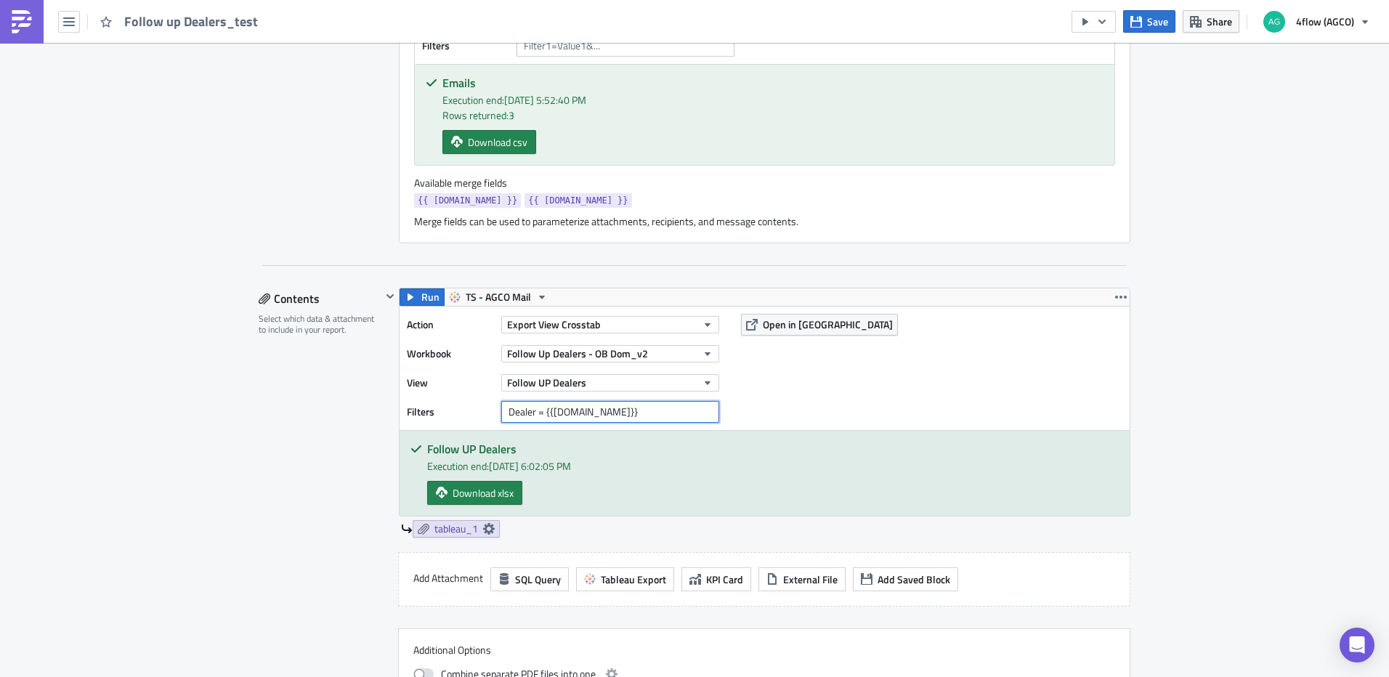
scroll to position [540, 0]
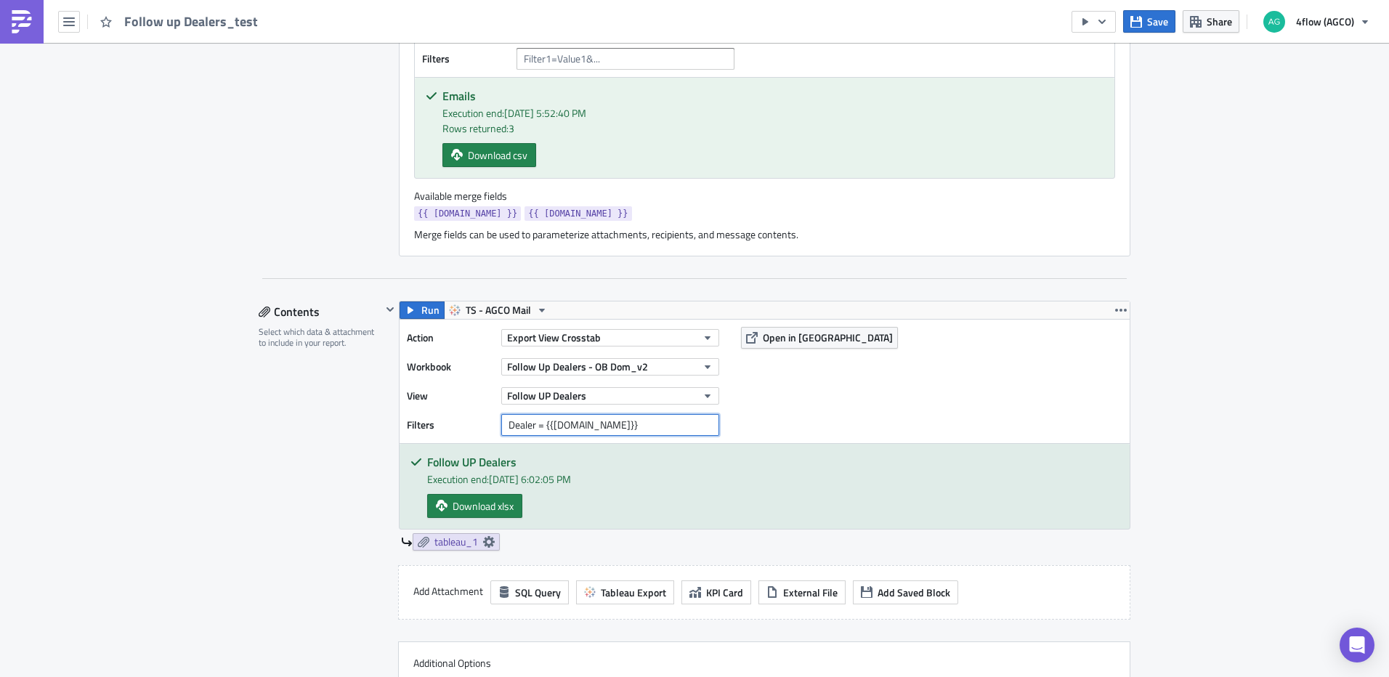
click at [547, 426] on input "Dealer = {{[DOMAIN_NAME]}}" at bounding box center [610, 425] width 218 height 22
click at [596, 426] on input "Dealer = {{ row.Dealer}}" at bounding box center [610, 425] width 218 height 22
type input "Dealer = {{ row.Dealer }}"
click at [924, 447] on div "Follow UP Dealers Execution end: 9/29/2025, 6:02:05 PM Download xlsx" at bounding box center [764, 486] width 730 height 85
click at [1144, 24] on button "Save" at bounding box center [1149, 21] width 52 height 23
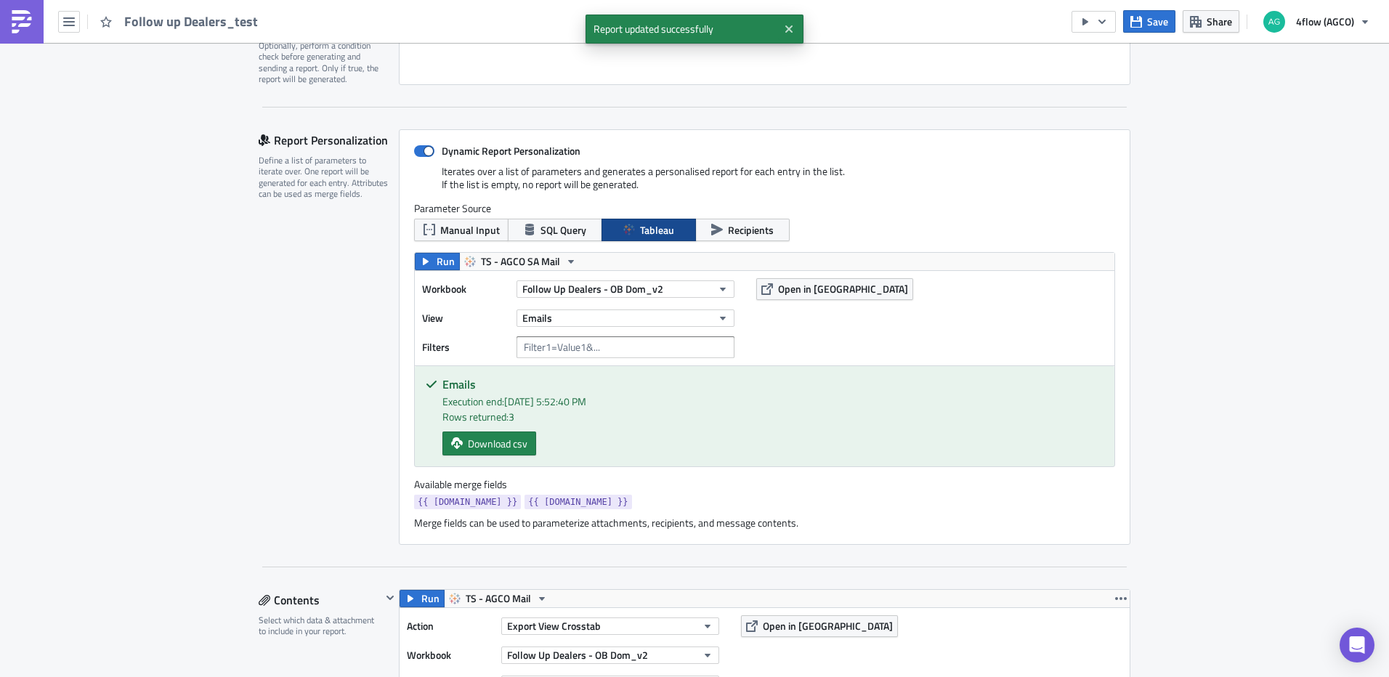
scroll to position [177, 0]
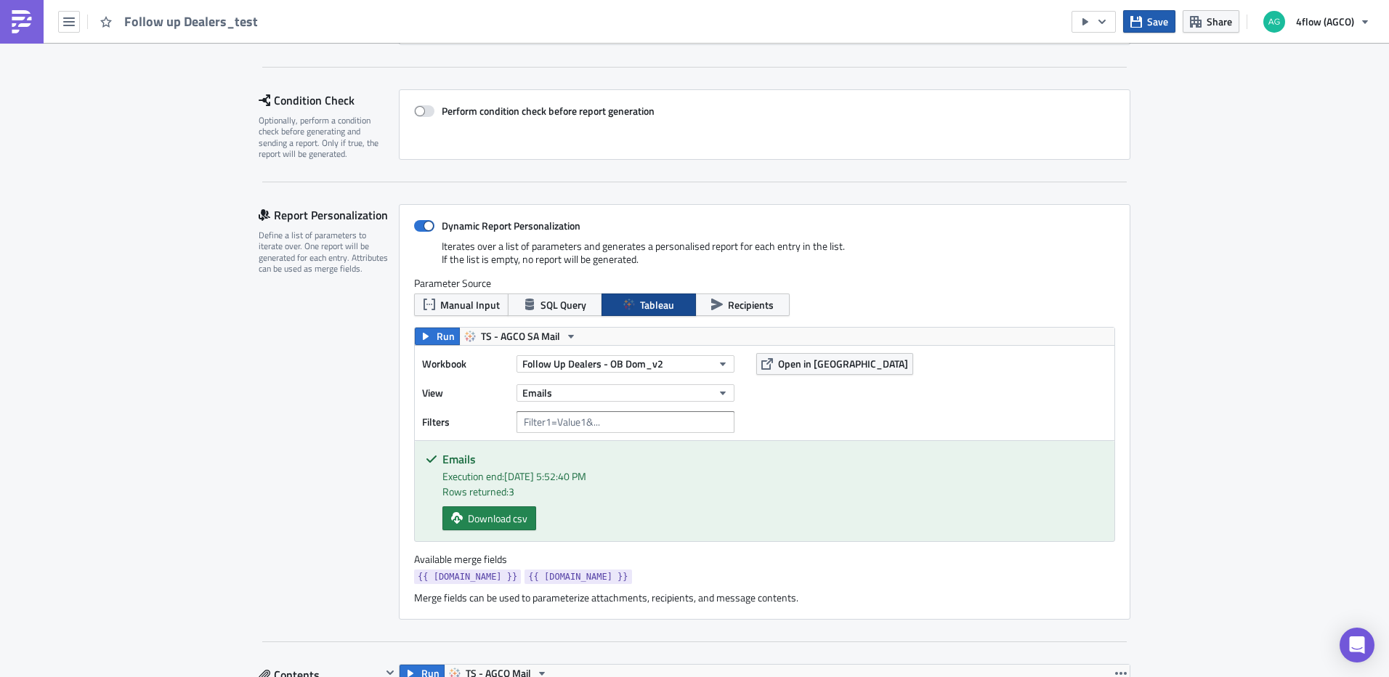
click at [1139, 23] on icon "button" at bounding box center [1136, 22] width 12 height 12
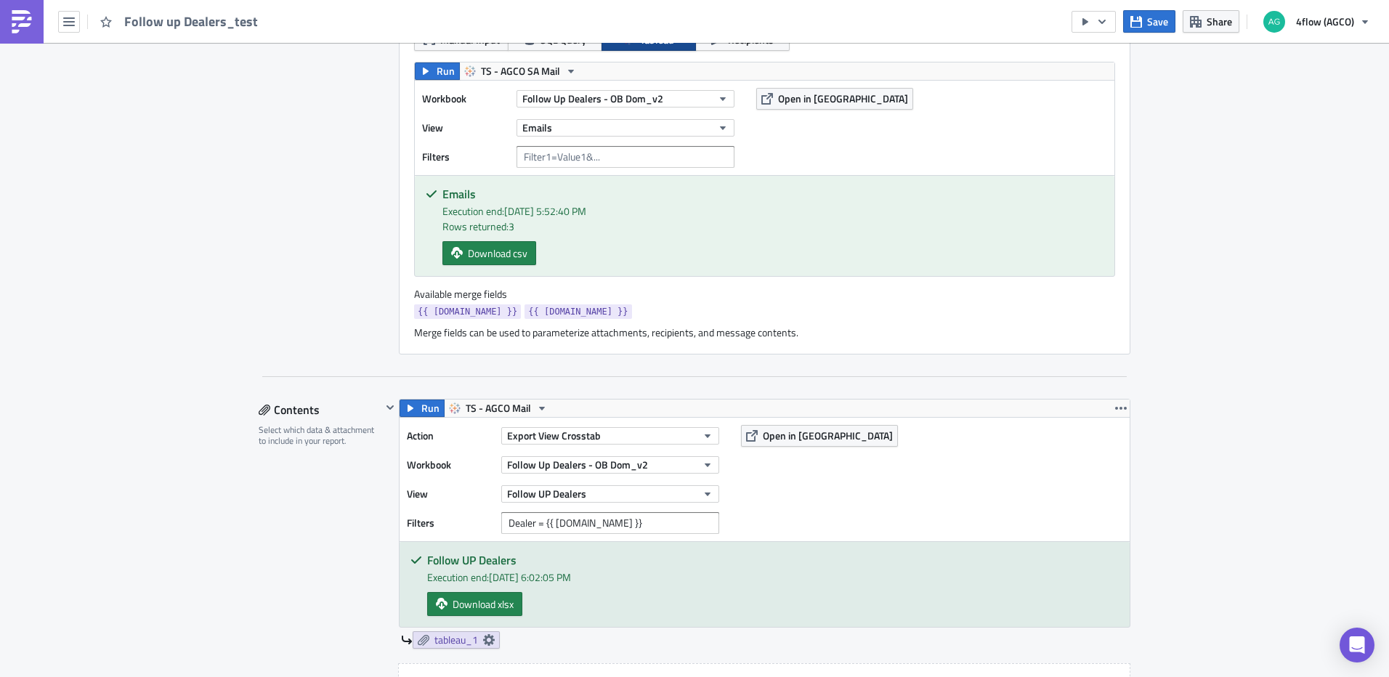
scroll to position [468, 0]
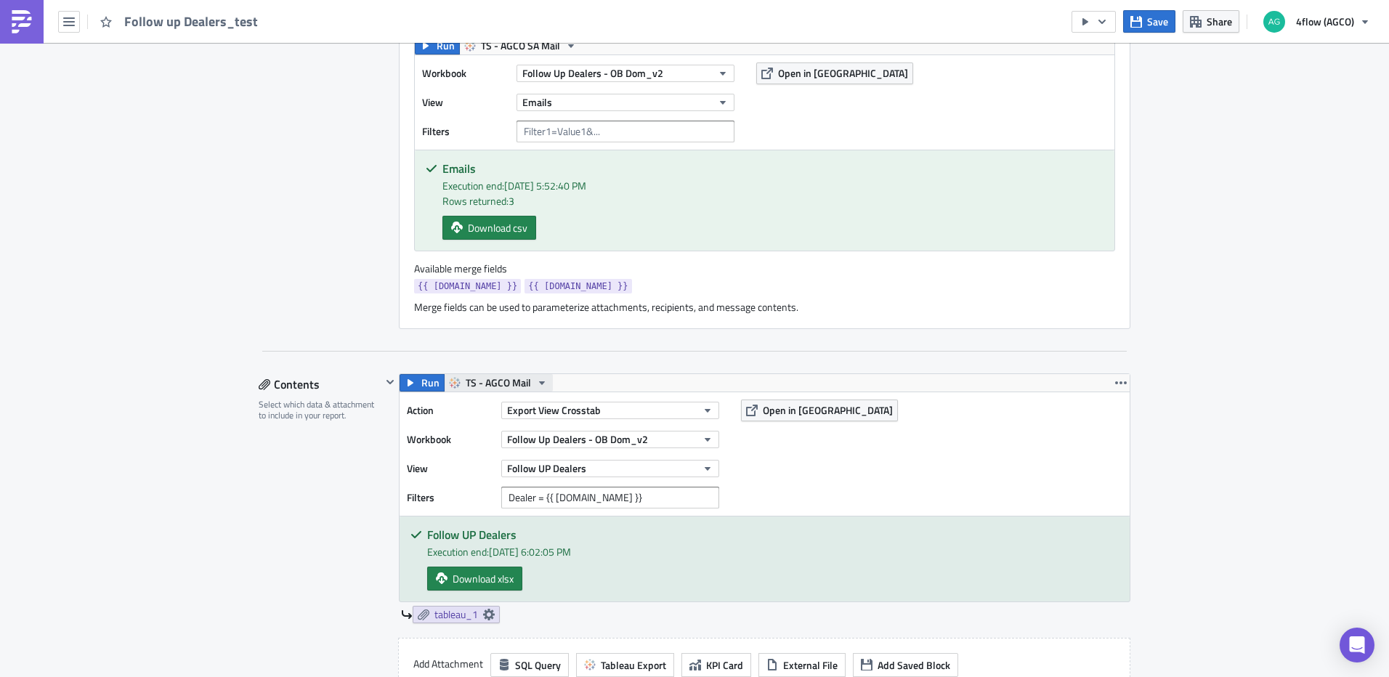
click at [536, 387] on icon "button" at bounding box center [542, 383] width 12 height 12
click at [526, 473] on div "TS - AGCO SA Mail" at bounding box center [515, 471] width 104 height 15
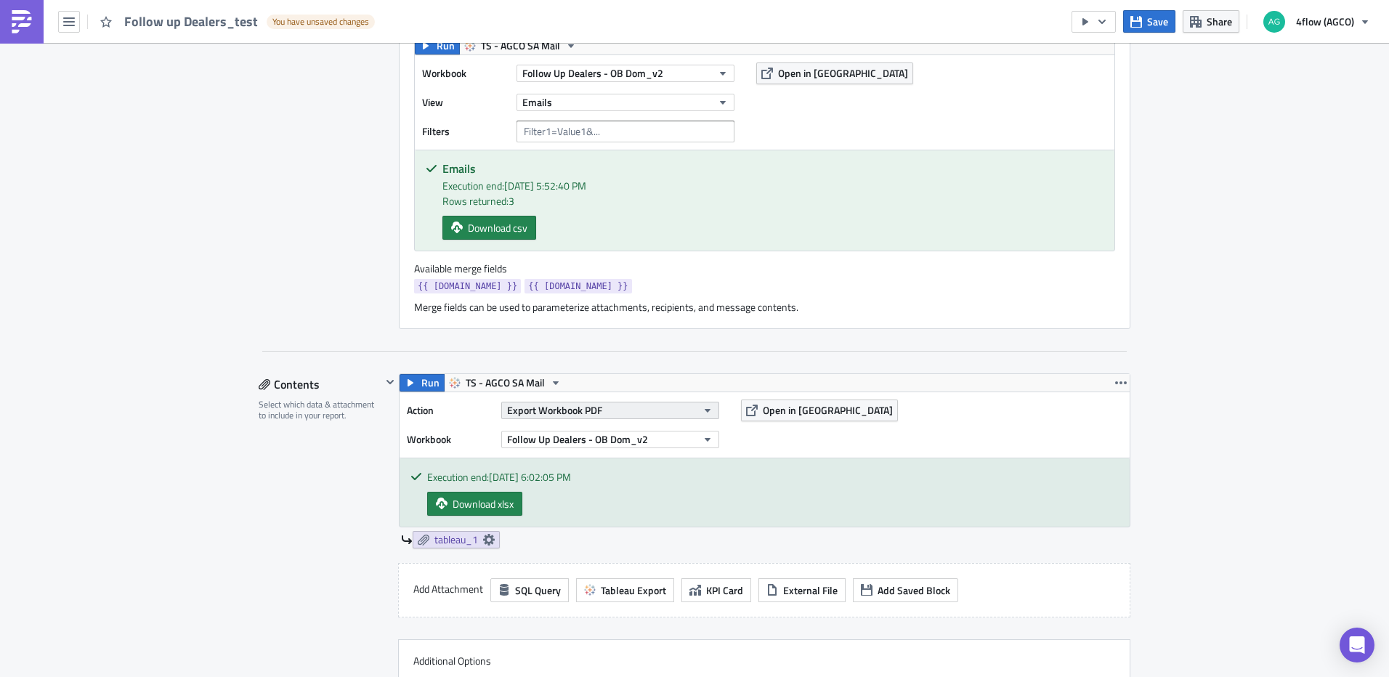
click at [652, 408] on button "Export Workbook PDF" at bounding box center [610, 410] width 218 height 17
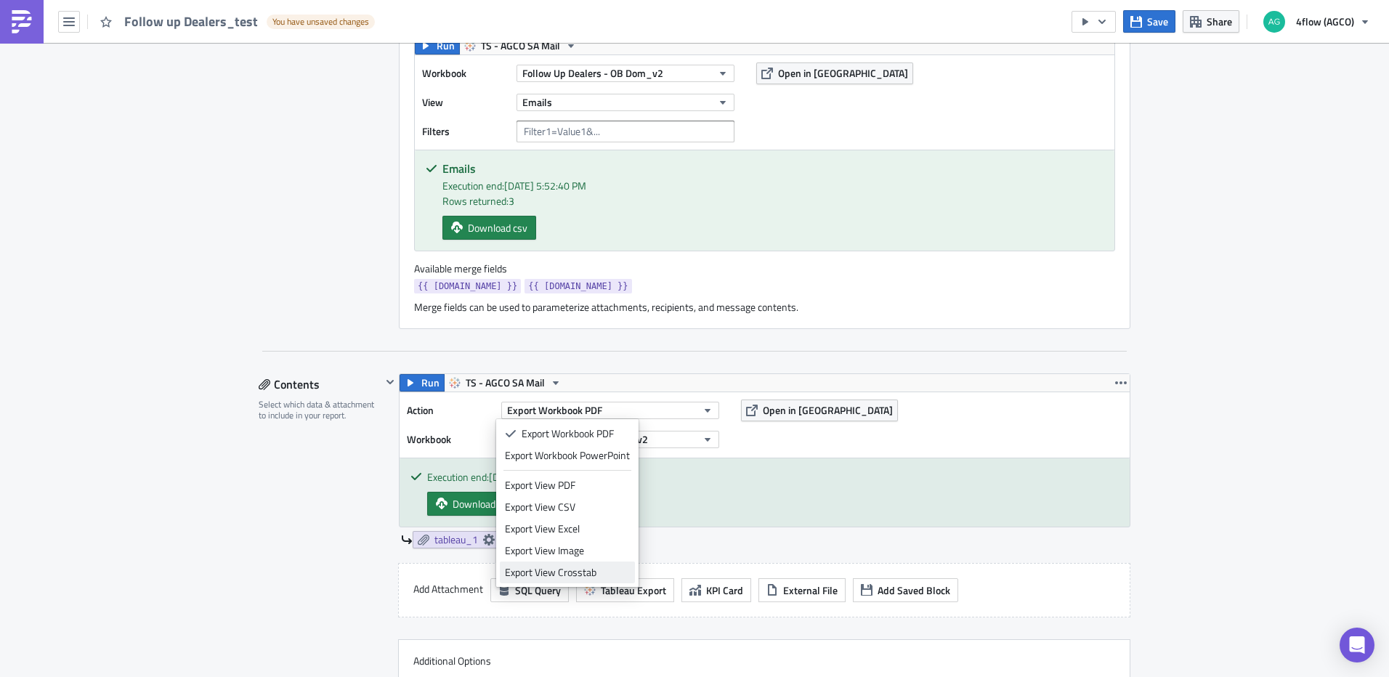
click at [579, 568] on div "Export View Crosstab" at bounding box center [567, 572] width 125 height 15
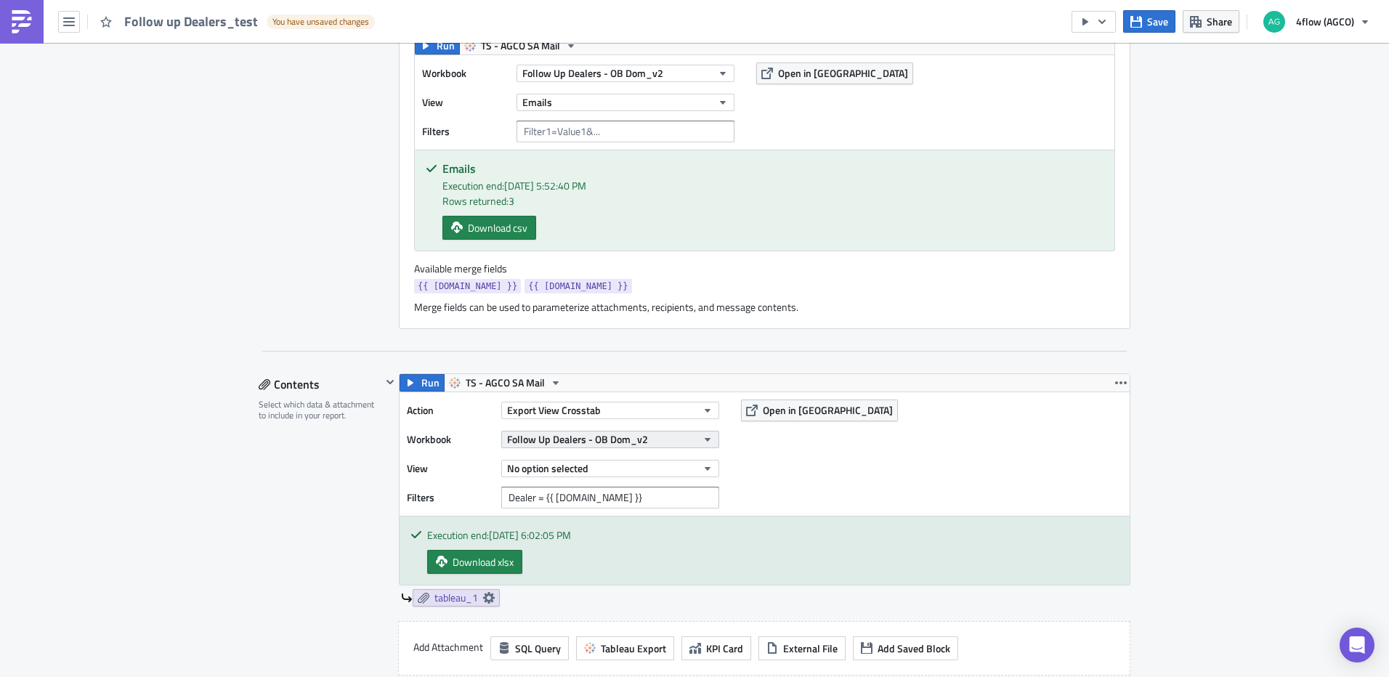
click at [620, 441] on span "Follow Up Dealers - OB Dom_v2" at bounding box center [577, 438] width 141 height 15
click at [602, 463] on input "follow up de" at bounding box center [569, 463] width 139 height 22
click at [599, 461] on input "follow u" at bounding box center [569, 463] width 139 height 22
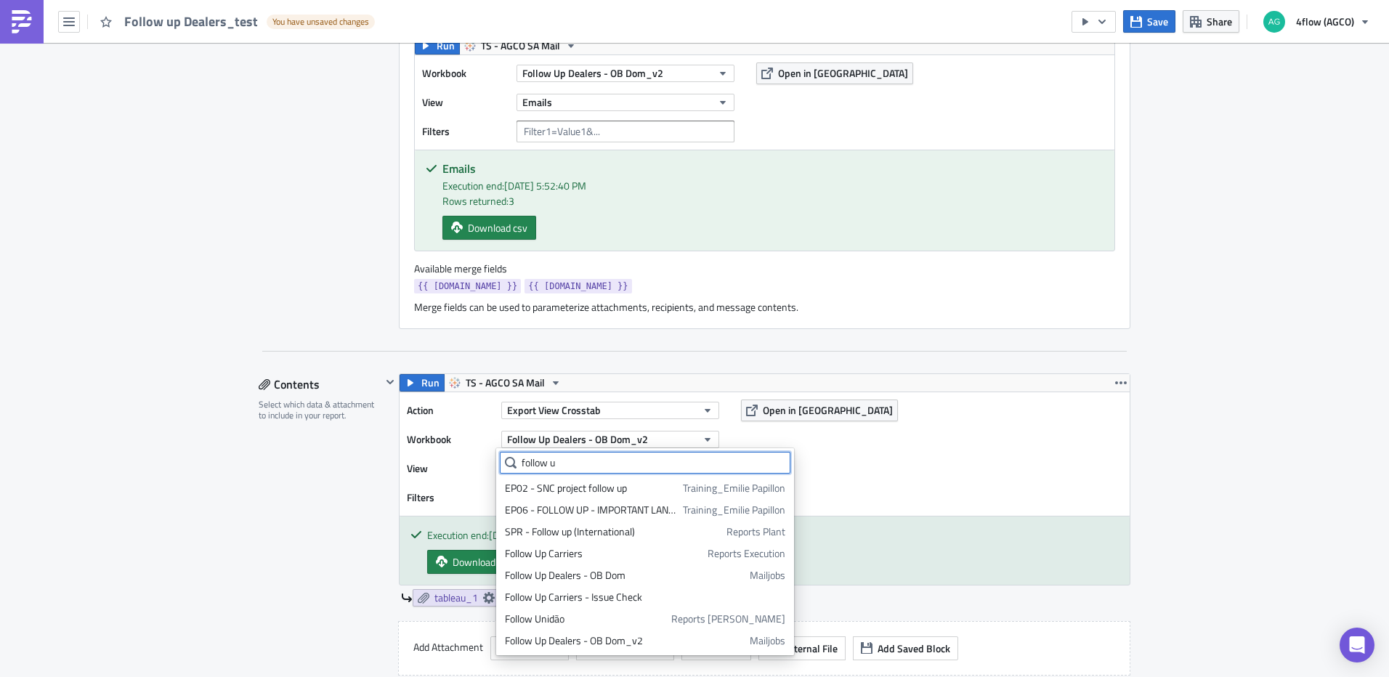
click at [599, 460] on input "follow u" at bounding box center [645, 463] width 290 height 22
click at [598, 460] on input "follow u" at bounding box center [645, 463] width 290 height 22
type input "follow up de"
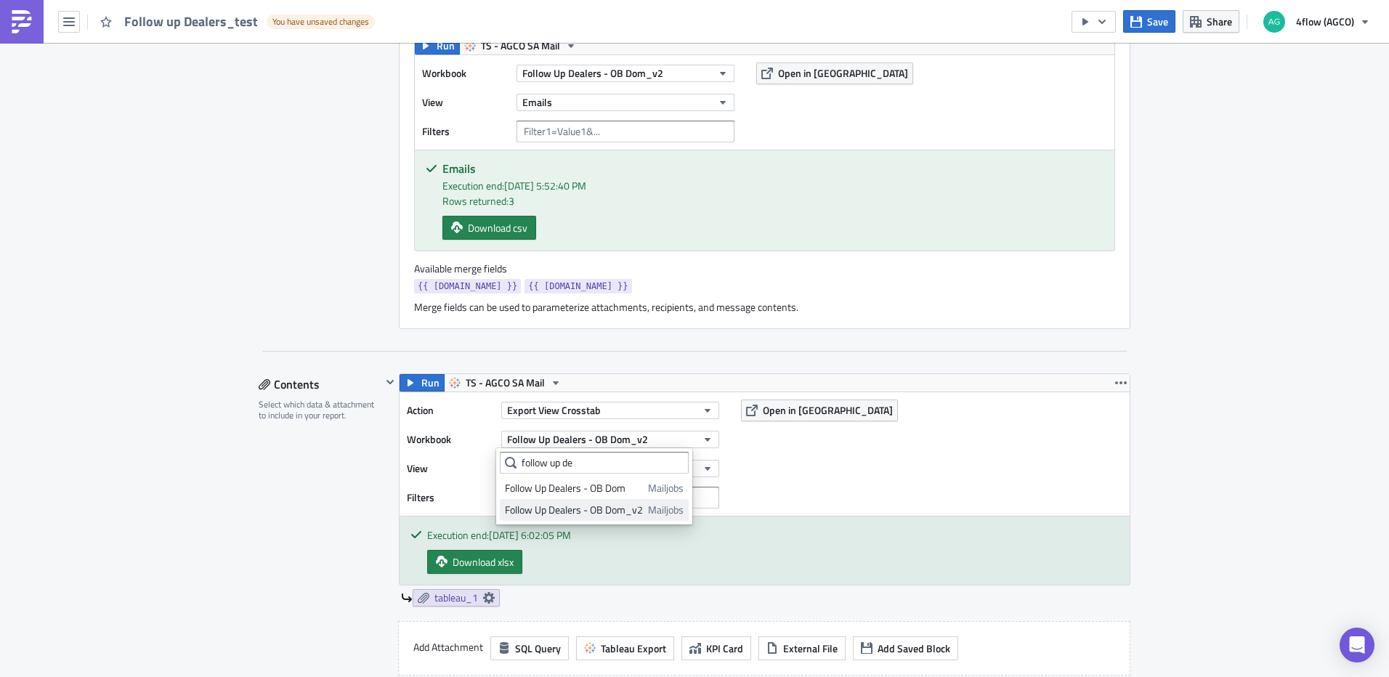
click at [611, 511] on div "Follow Up Dealers - OB Dom_v2" at bounding box center [574, 510] width 138 height 15
click at [625, 464] on button "No option selected" at bounding box center [610, 468] width 218 height 17
click at [842, 458] on div "Action Export View Crosstab Workbook Follow Up Dealers - OB Dom_v2 View No opti…" at bounding box center [764, 453] width 730 height 123
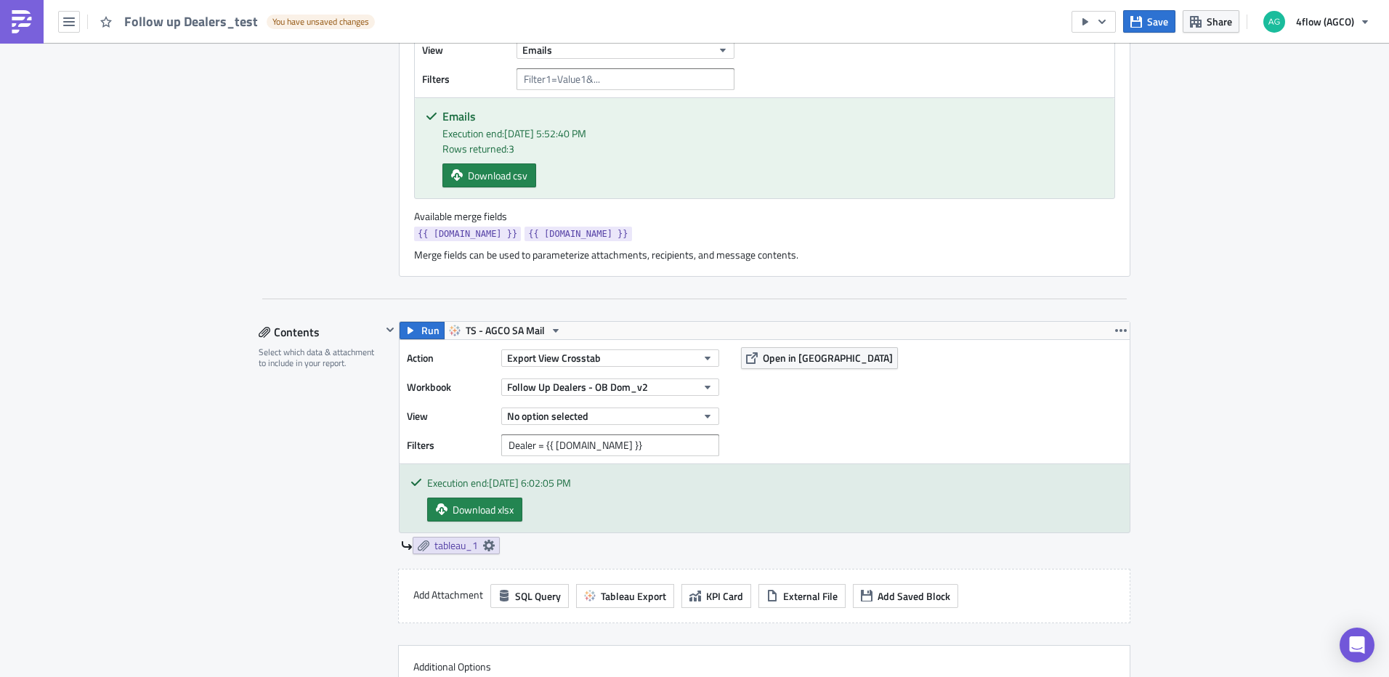
scroll to position [613, 0]
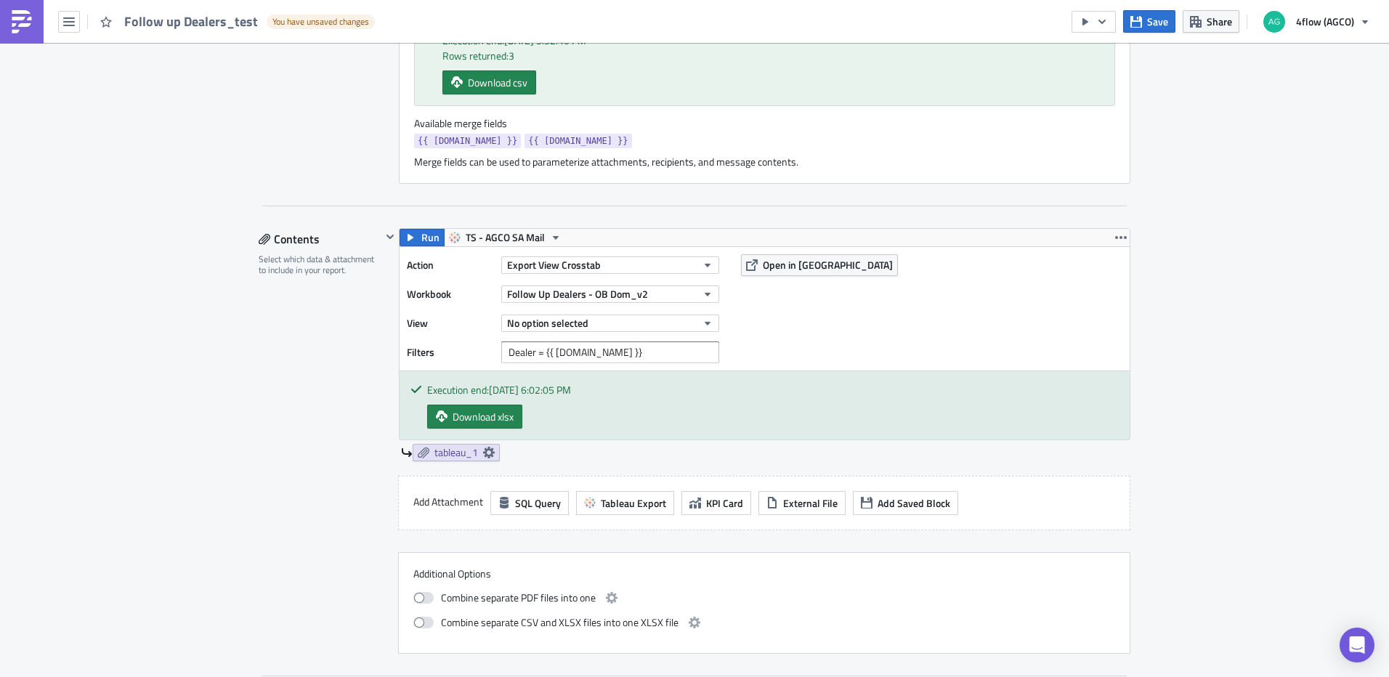
click at [650, 312] on div "No option selected" at bounding box center [610, 323] width 218 height 22
click at [651, 319] on button "No option selected" at bounding box center [610, 322] width 218 height 17
click at [569, 349] on input "text" at bounding box center [569, 347] width 139 height 22
type input "follow up"
click at [639, 324] on button "No option selected" at bounding box center [610, 322] width 218 height 17
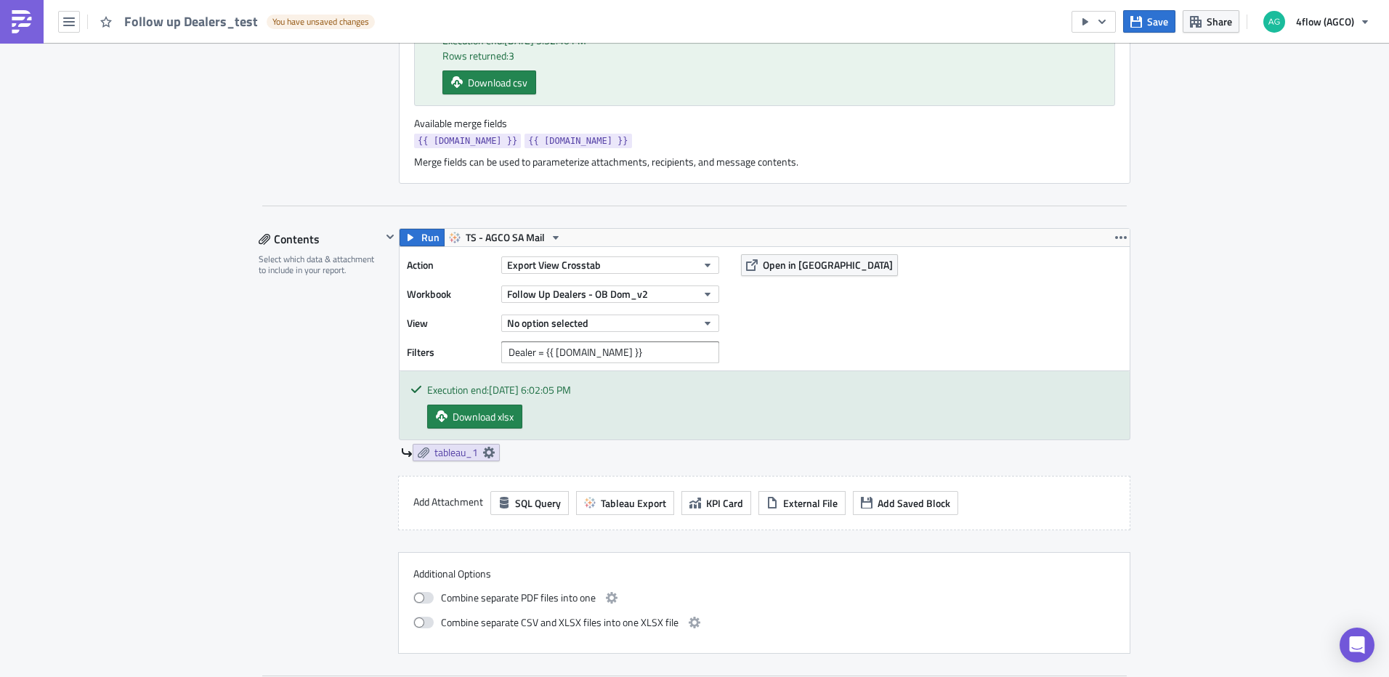
click at [866, 340] on div "Action Export View Crosstab Workbook Follow Up Dealers - OB Dom_v2 View No opti…" at bounding box center [764, 308] width 730 height 123
click at [665, 352] on input "Dealer = {{ row.Dealer }}" at bounding box center [610, 352] width 218 height 22
click at [664, 352] on input "Dealer = {{ row.Dealer }}" at bounding box center [610, 352] width 218 height 22
click at [855, 313] on div "Action Export View Crosstab Workbook Follow Up Dealers - OB Dom_v2 View No opti…" at bounding box center [764, 308] width 730 height 123
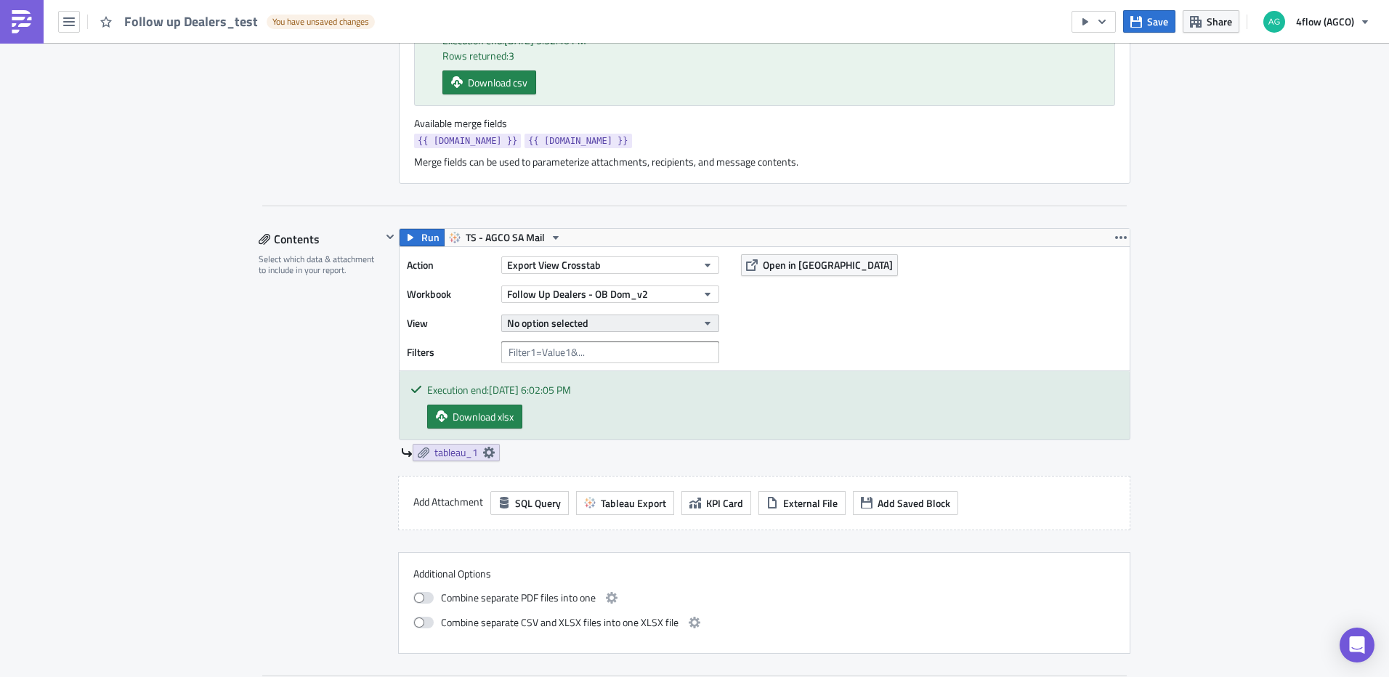
click at [639, 323] on button "No option selected" at bounding box center [610, 322] width 218 height 17
click at [601, 352] on input "follow up" at bounding box center [569, 347] width 139 height 22
click at [628, 320] on button "No option selected" at bounding box center [610, 322] width 218 height 17
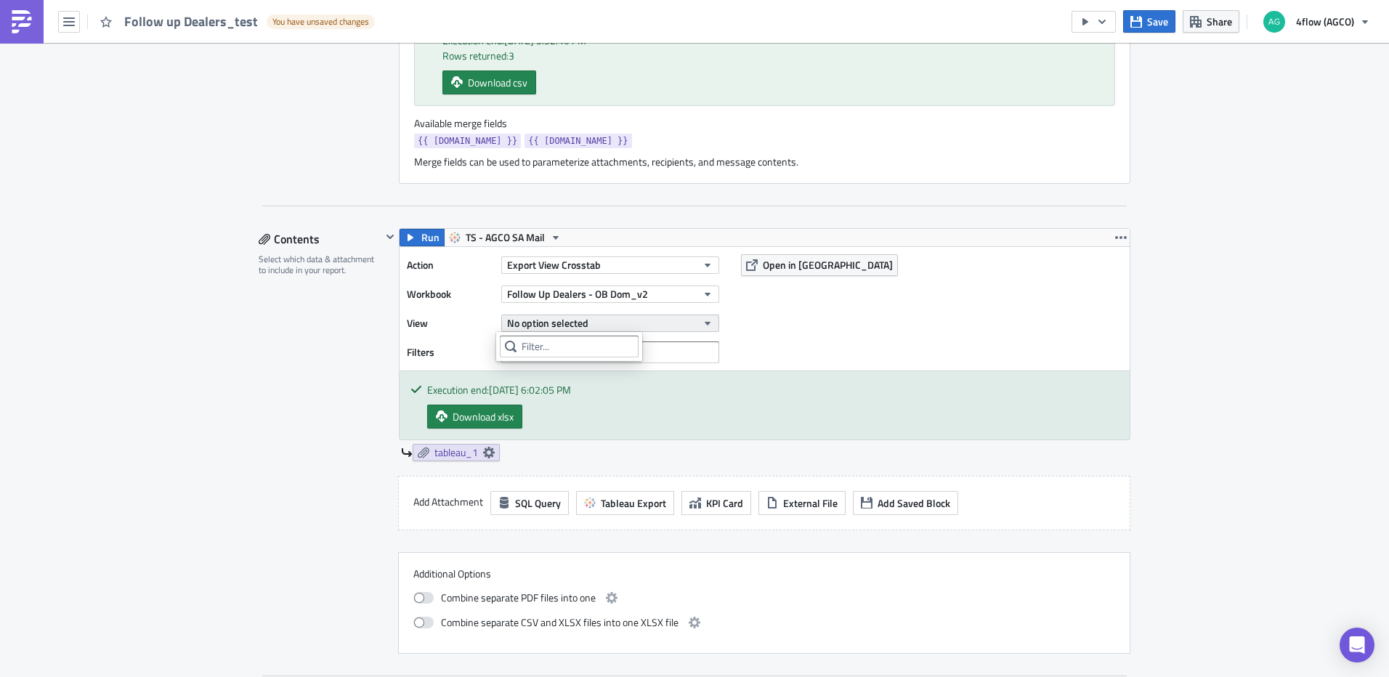
click at [628, 320] on button "No option selected" at bounding box center [610, 322] width 218 height 17
click at [643, 291] on button "Follow Up Dealers - OB Dom_v2" at bounding box center [610, 293] width 218 height 17
click at [830, 327] on div "Action Export View Crosstab Workbook Follow Up Dealers - OB Dom_v2 View No opti…" at bounding box center [764, 308] width 730 height 123
click at [657, 321] on button "No option selected" at bounding box center [610, 322] width 218 height 17
click at [877, 341] on div "Action Export View Crosstab Workbook Follow Up Dealers - OB Dom_v2 View No opti…" at bounding box center [764, 308] width 730 height 123
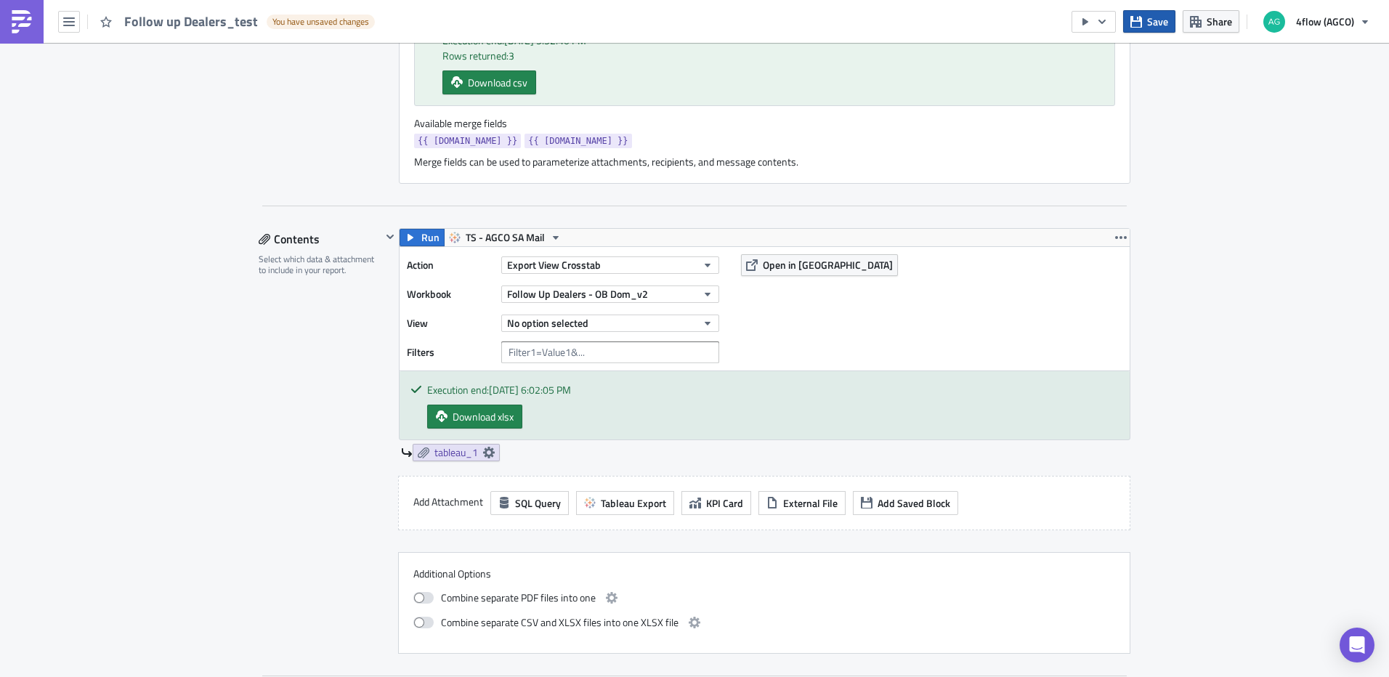
click at [1161, 17] on span "Save" at bounding box center [1157, 21] width 21 height 15
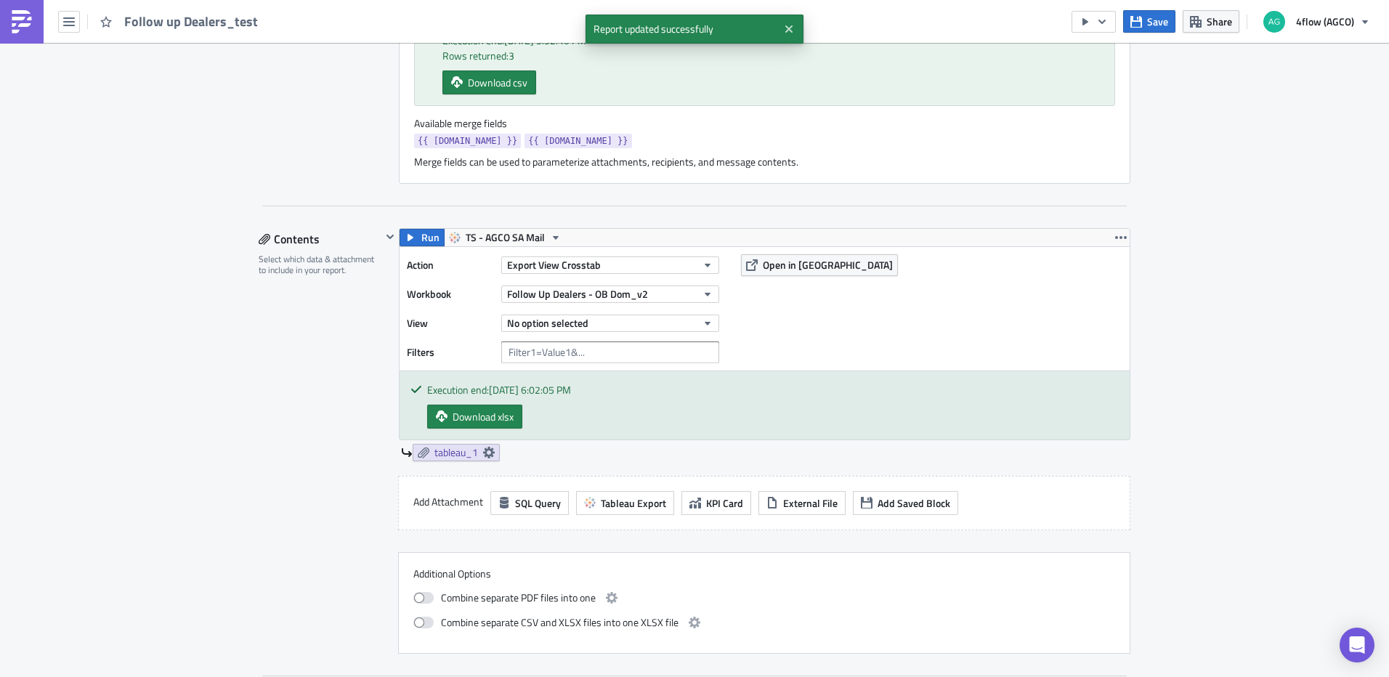
click at [616, 311] on div "Action Export View Crosstab Workbook Follow Up Dealers - OB Dom_v2 View No opti…" at bounding box center [567, 308] width 320 height 109
click at [620, 318] on button "No option selected" at bounding box center [610, 322] width 218 height 17
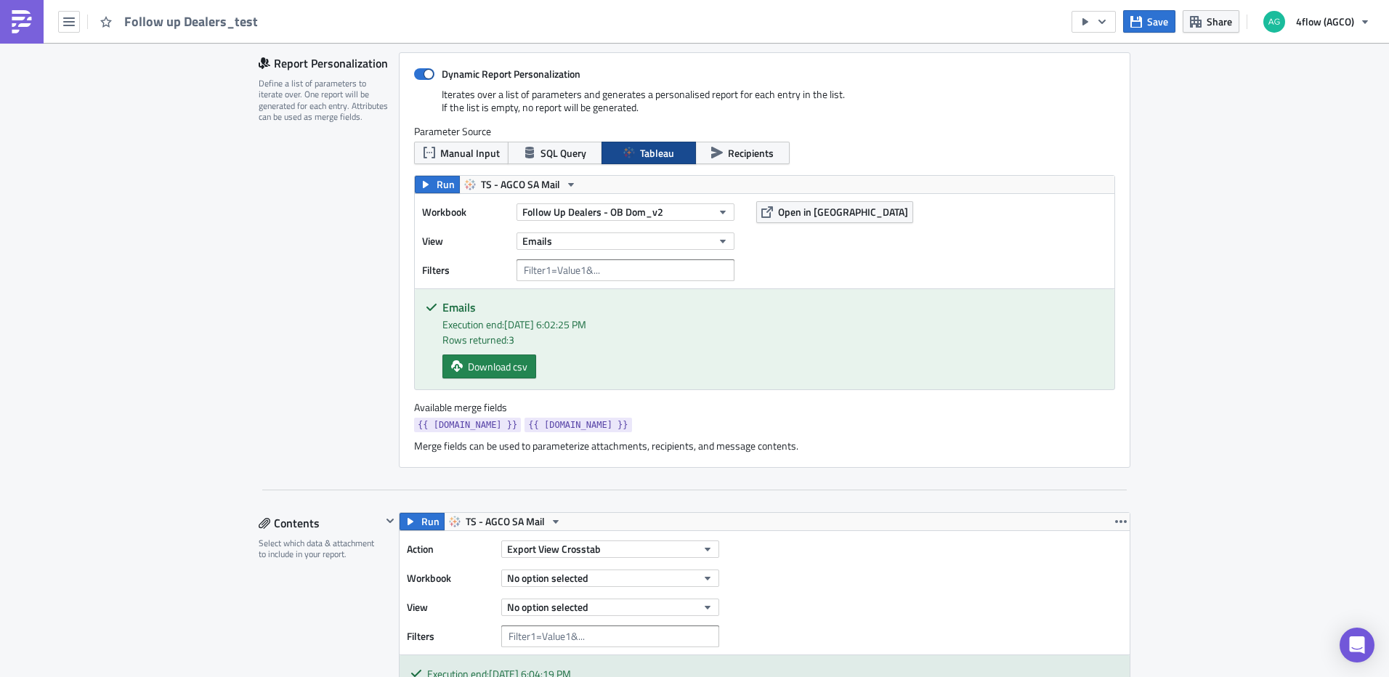
scroll to position [363, 0]
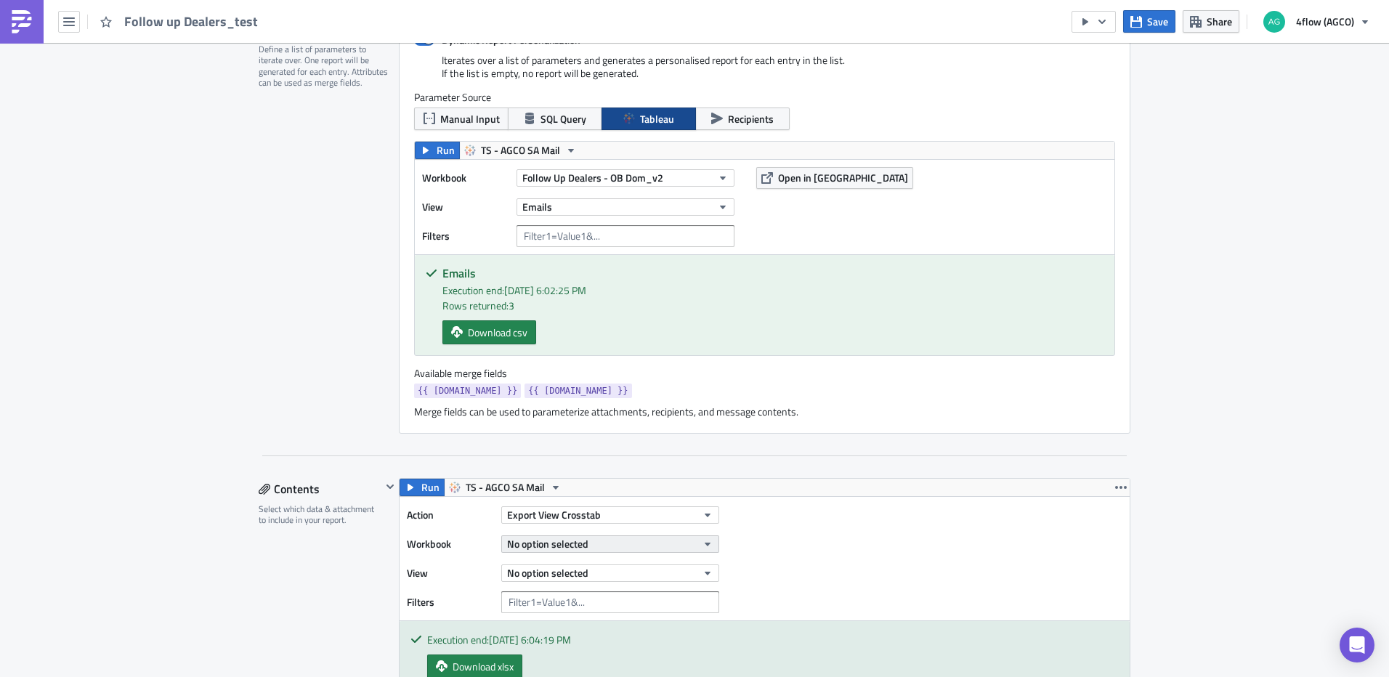
click at [604, 545] on button "No option selected" at bounding box center [610, 543] width 218 height 17
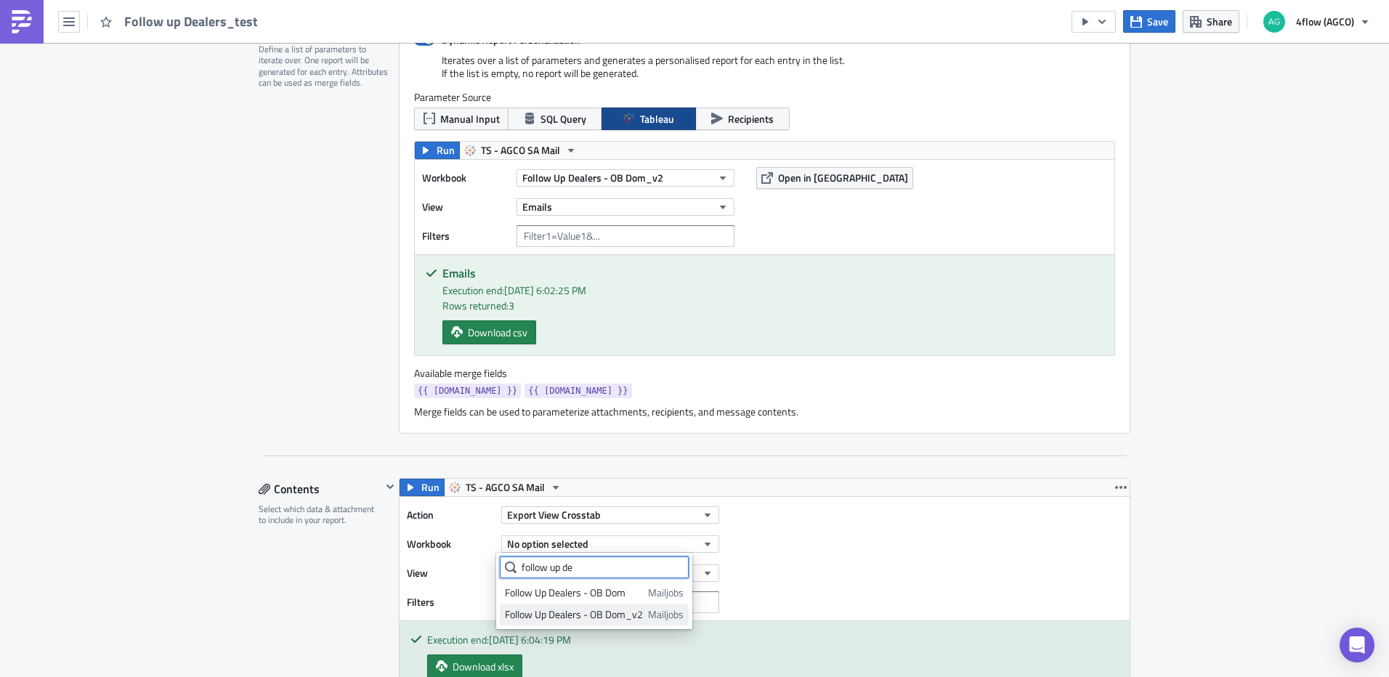
type input "follow up de"
click at [581, 619] on div "Follow Up Dealers - OB Dom_v2" at bounding box center [574, 614] width 138 height 15
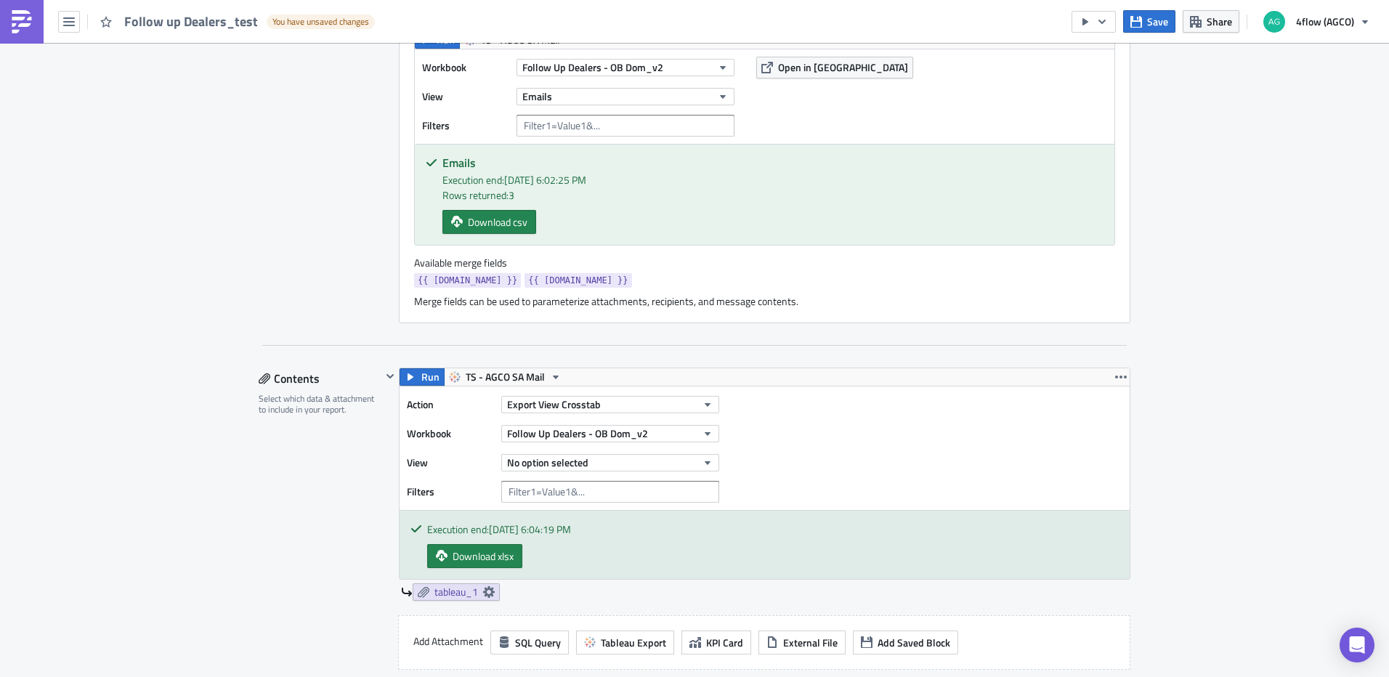
scroll to position [508, 0]
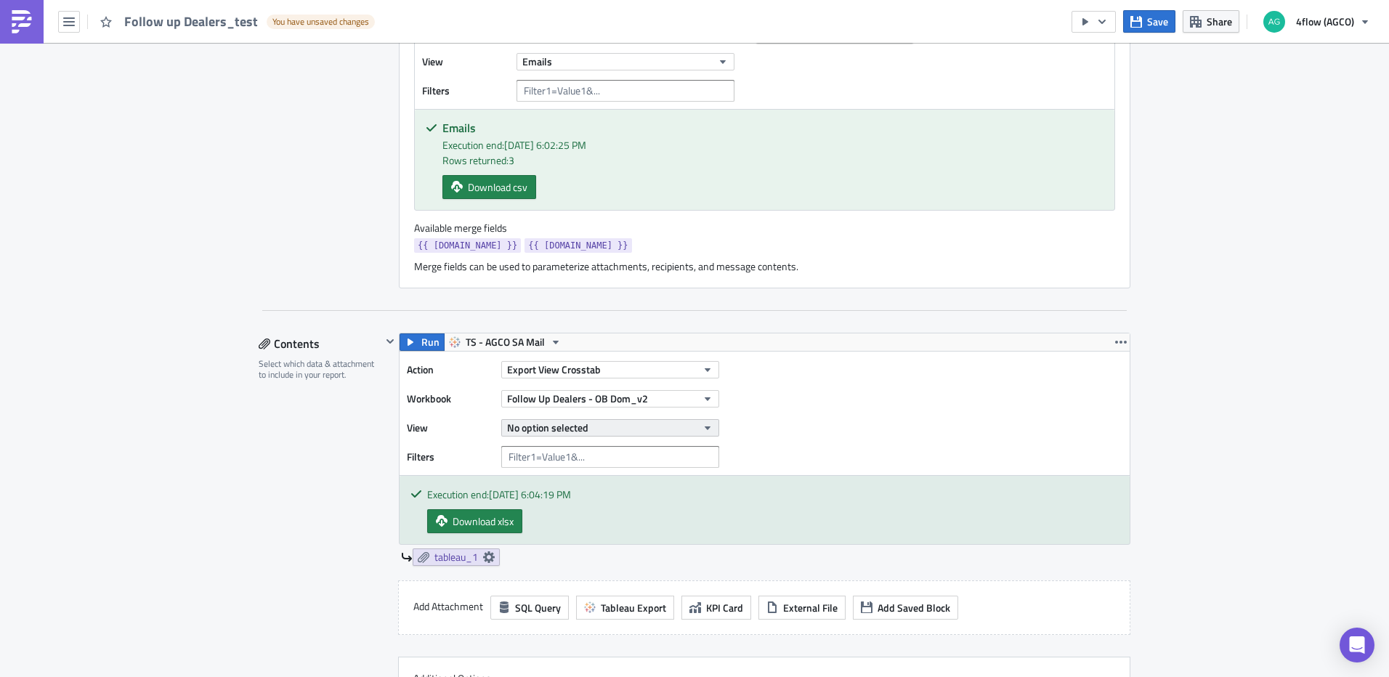
click at [645, 431] on button "No option selected" at bounding box center [610, 427] width 218 height 17
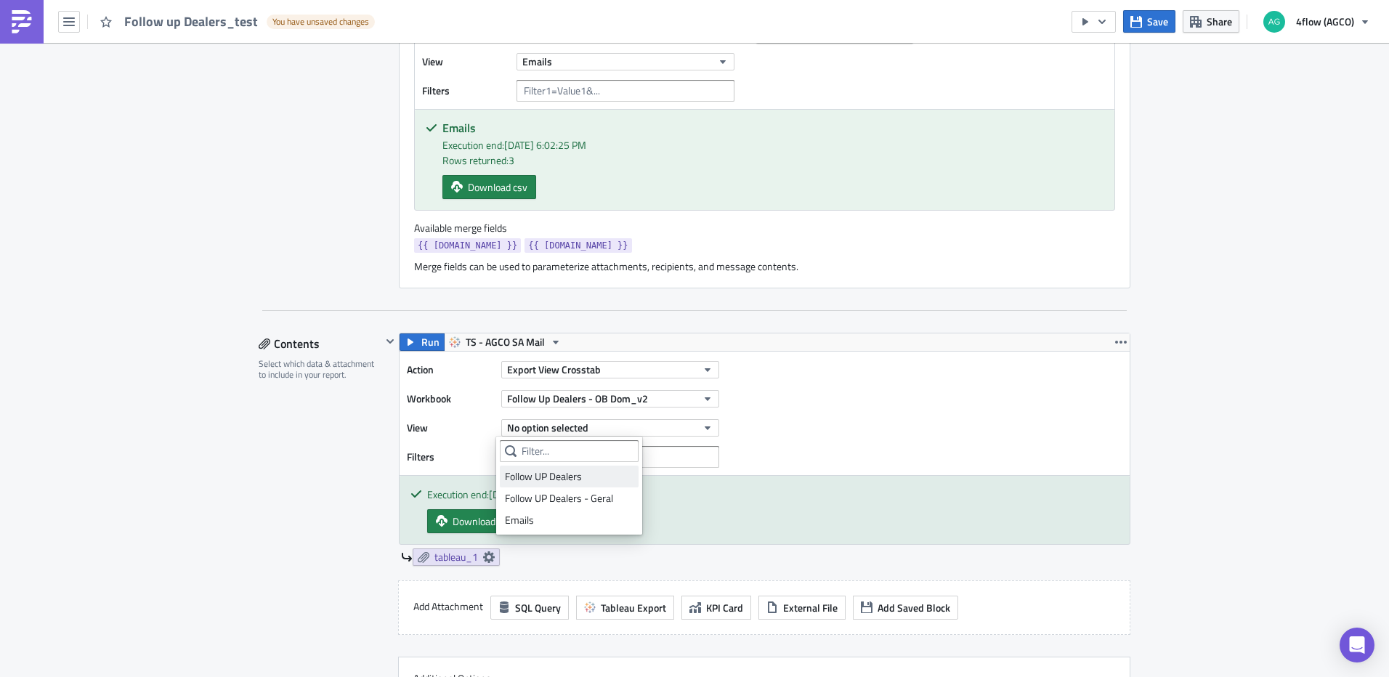
click at [557, 476] on div "Follow UP Dealers" at bounding box center [569, 476] width 129 height 15
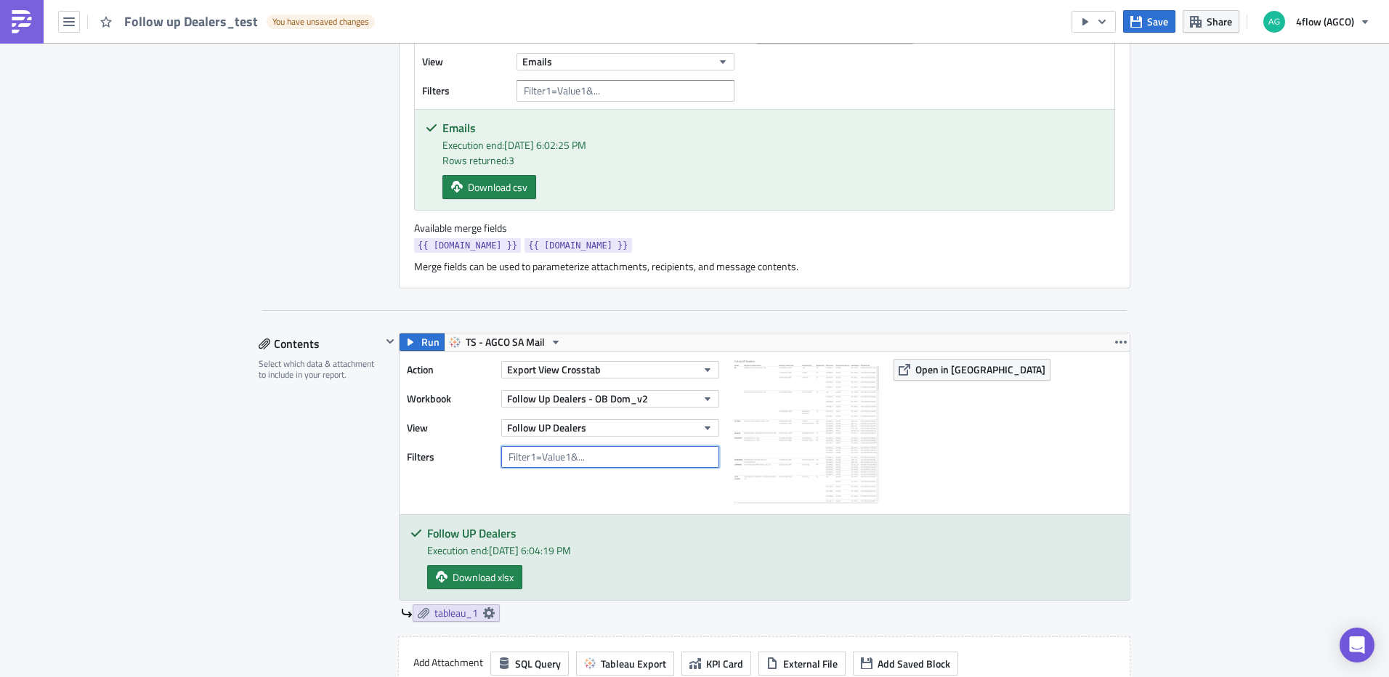
click at [627, 458] on input "text" at bounding box center [610, 457] width 218 height 22
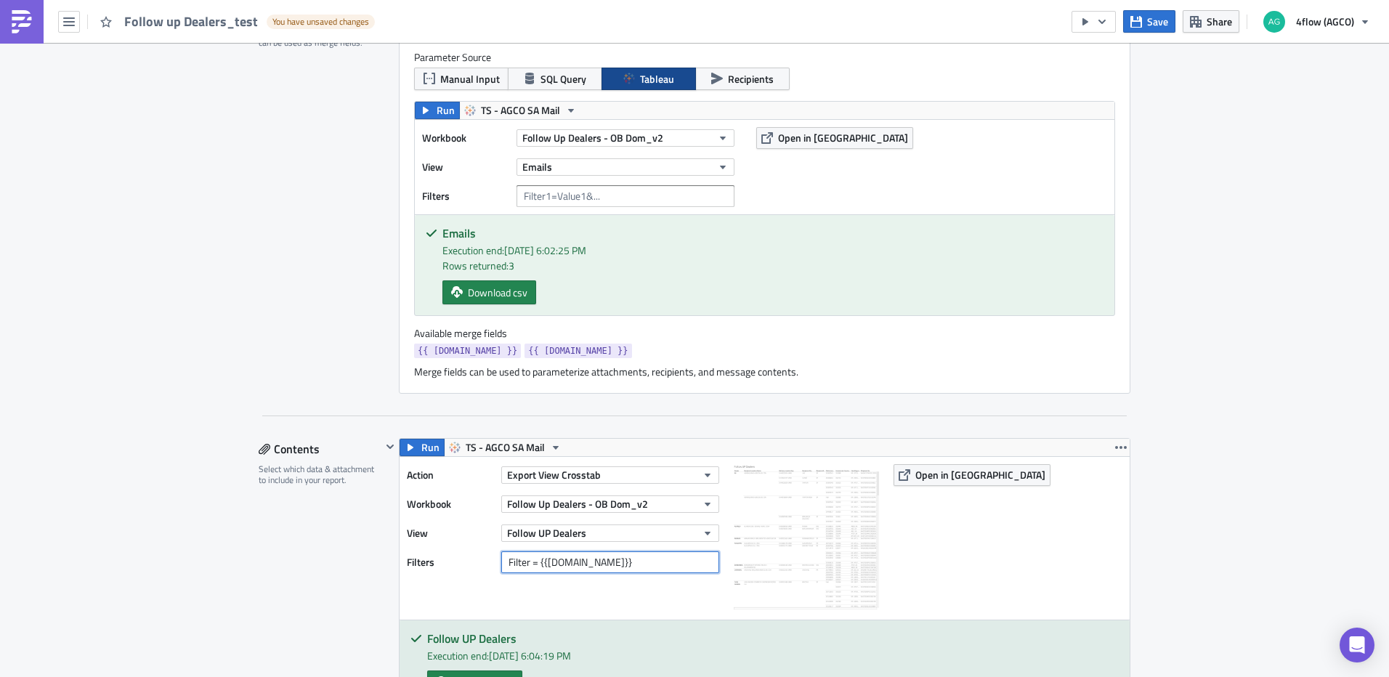
scroll to position [436, 0]
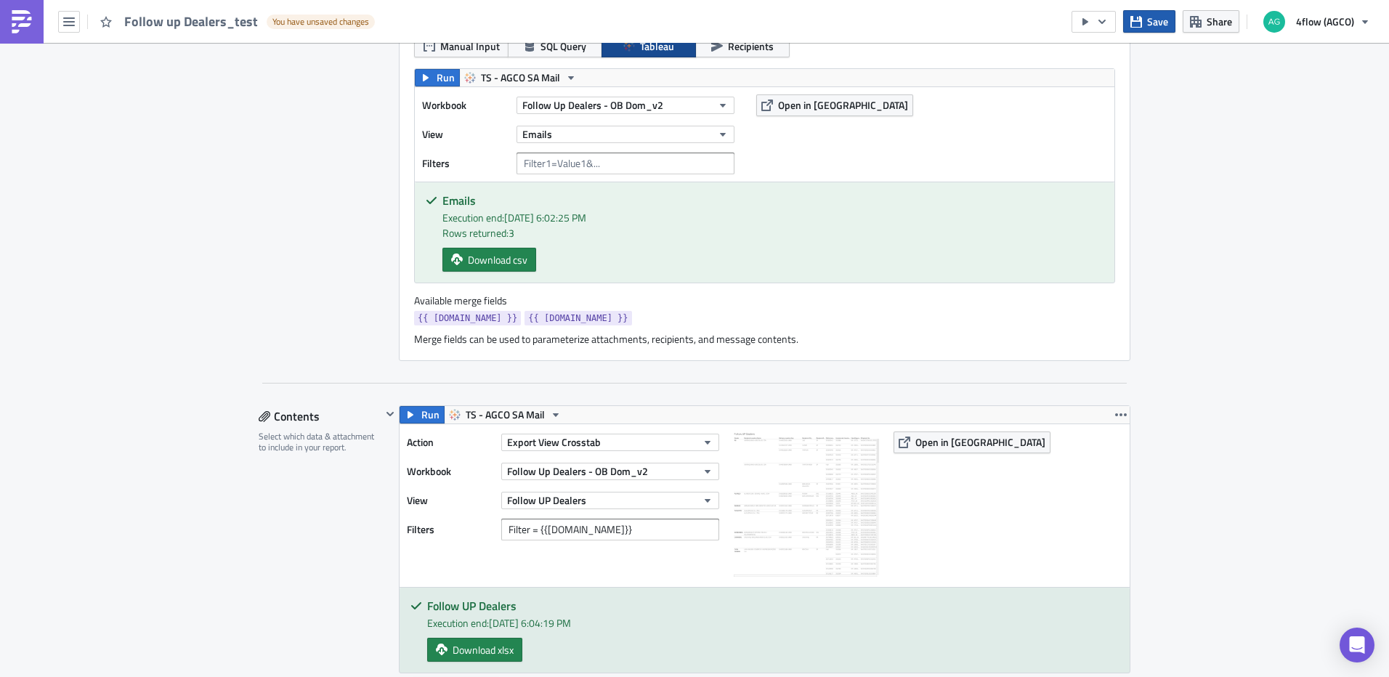
click at [1147, 28] on button "Save" at bounding box center [1149, 21] width 52 height 23
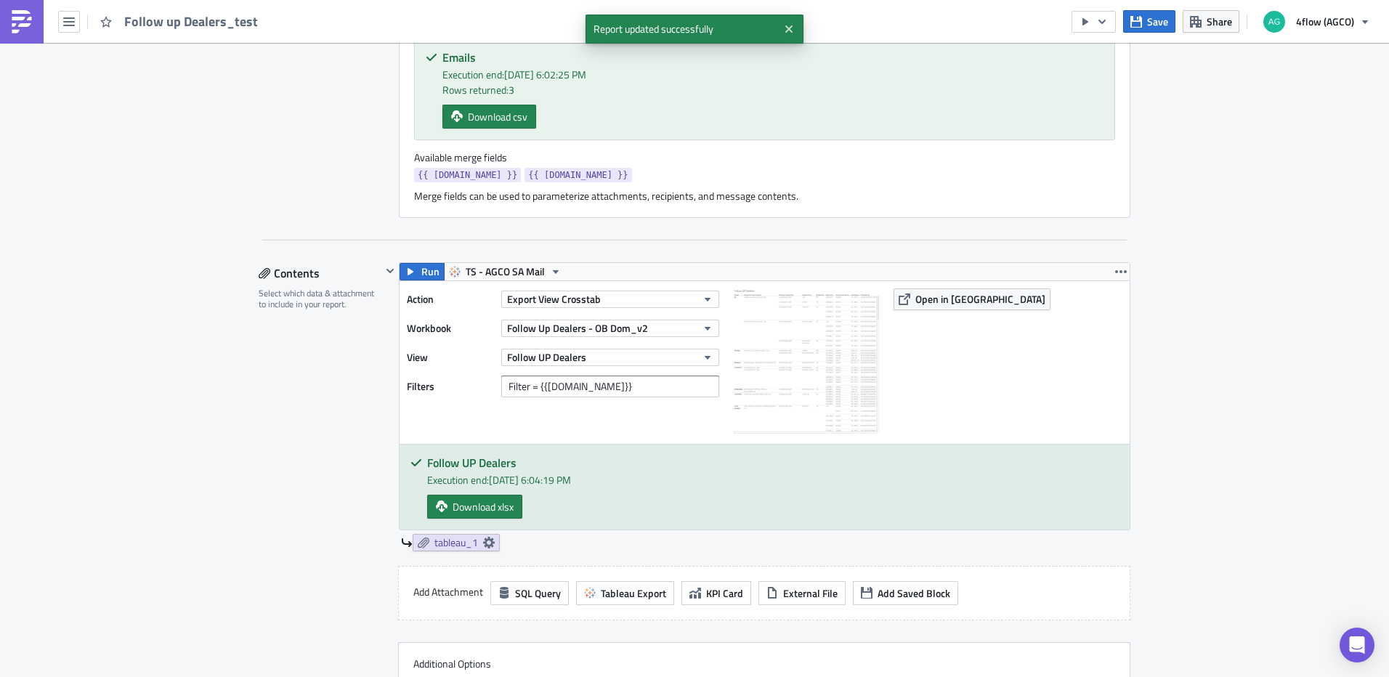
scroll to position [581, 0]
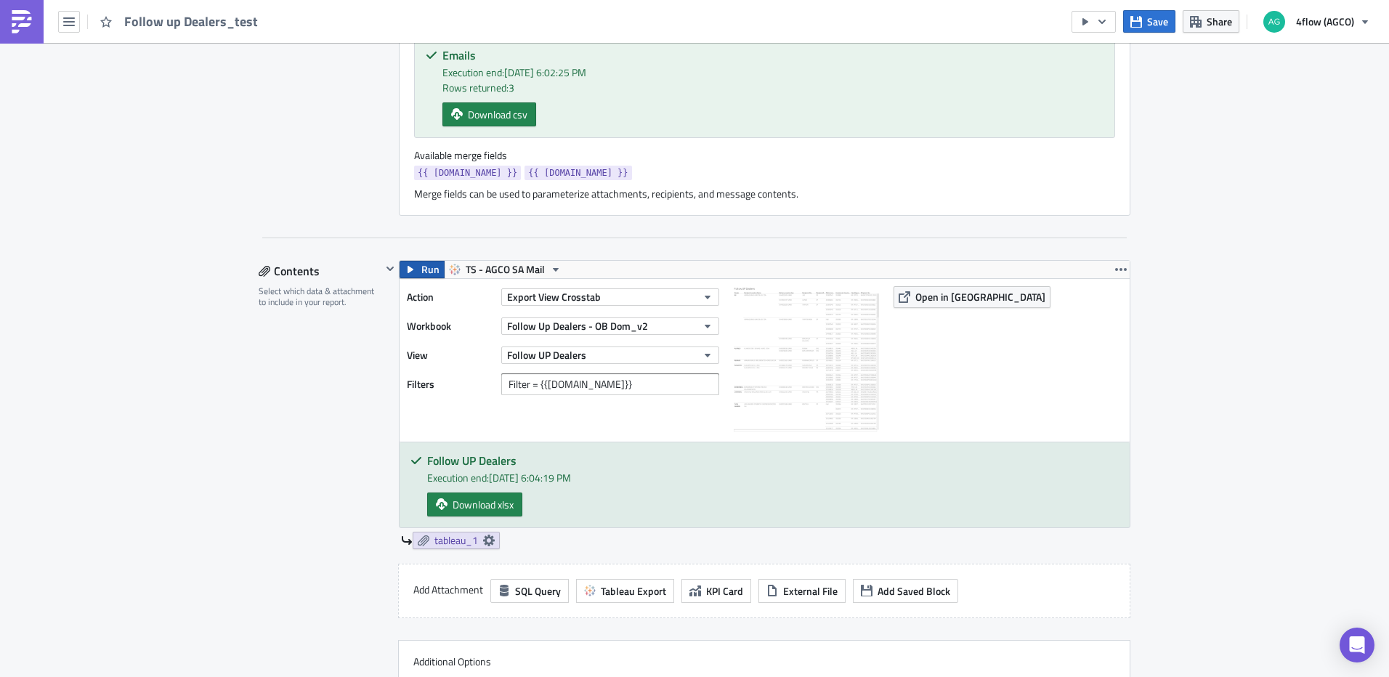
click at [428, 275] on span "Run" at bounding box center [430, 269] width 18 height 17
click at [516, 498] on link "Download xlsx" at bounding box center [474, 504] width 95 height 24
click at [1267, 514] on div "SA_FG Execution Log Edit " Follow up Dealers_test " Settings Configure the basi…" at bounding box center [694, 578] width 1389 height 2232
drag, startPoint x: 524, startPoint y: 384, endPoint x: 452, endPoint y: 391, distance: 72.2
click at [452, 391] on div "Filters Filter = {{[DOMAIN_NAME]}}" at bounding box center [567, 384] width 320 height 22
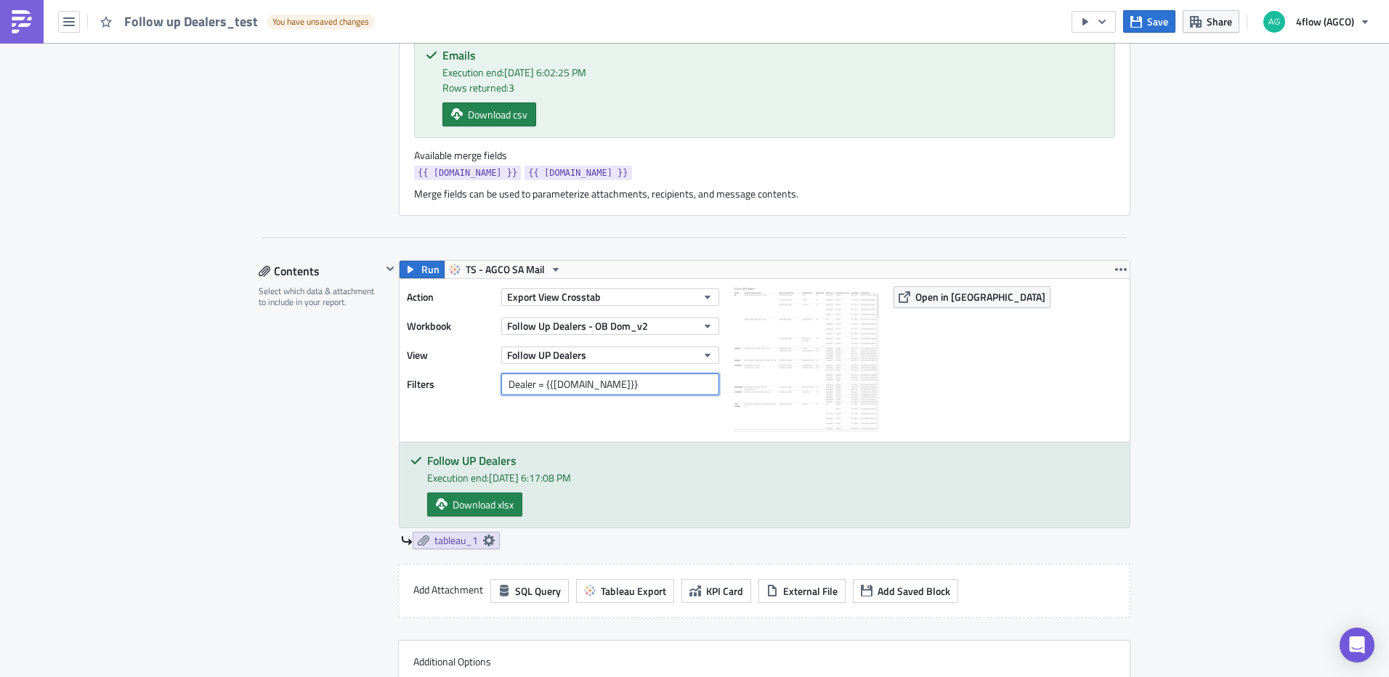
click at [641, 385] on input "Dealer = {{[DOMAIN_NAME]}}" at bounding box center [610, 384] width 218 height 22
type input "Dealer = {{[DOMAIN_NAME]}}"
click at [620, 430] on div "Action Export View Crosstab Workbook Follow Up Dealers - OB Dom_v2 View Follow …" at bounding box center [567, 360] width 320 height 148
click at [1155, 26] on span "Save" at bounding box center [1157, 21] width 21 height 15
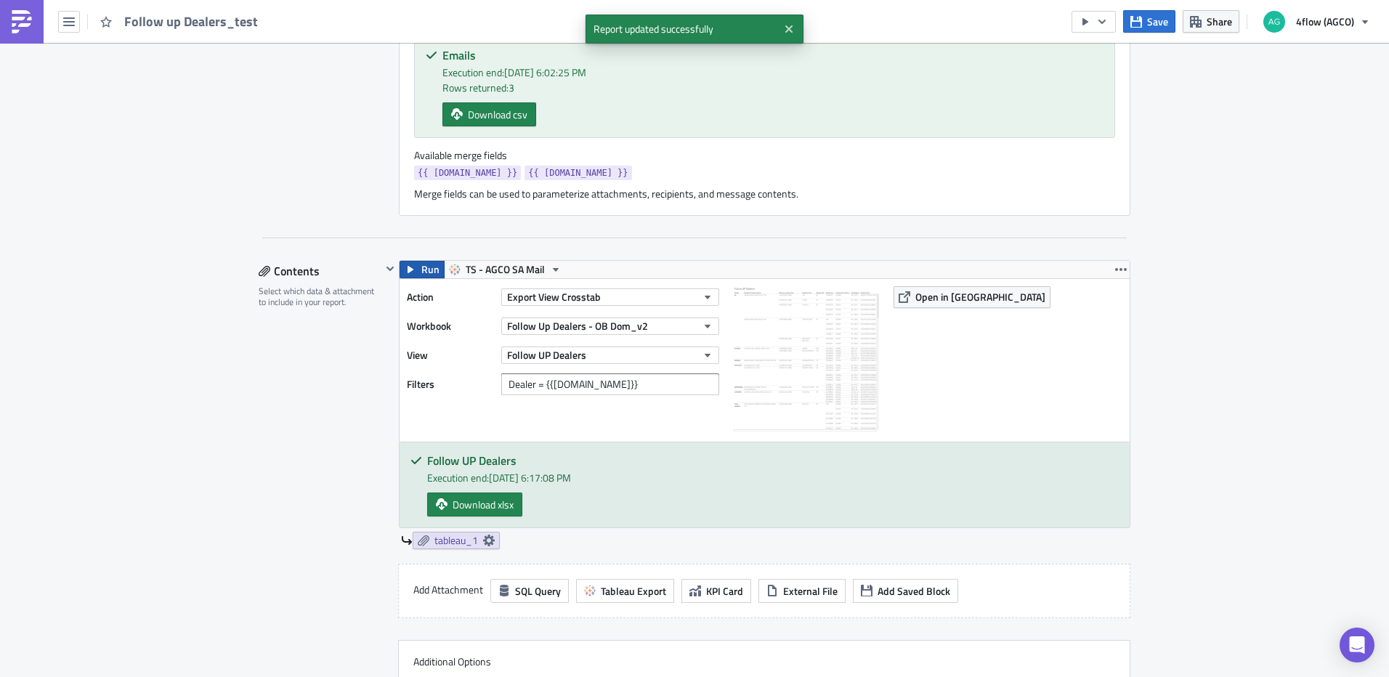
click at [431, 268] on span "Run" at bounding box center [430, 269] width 18 height 17
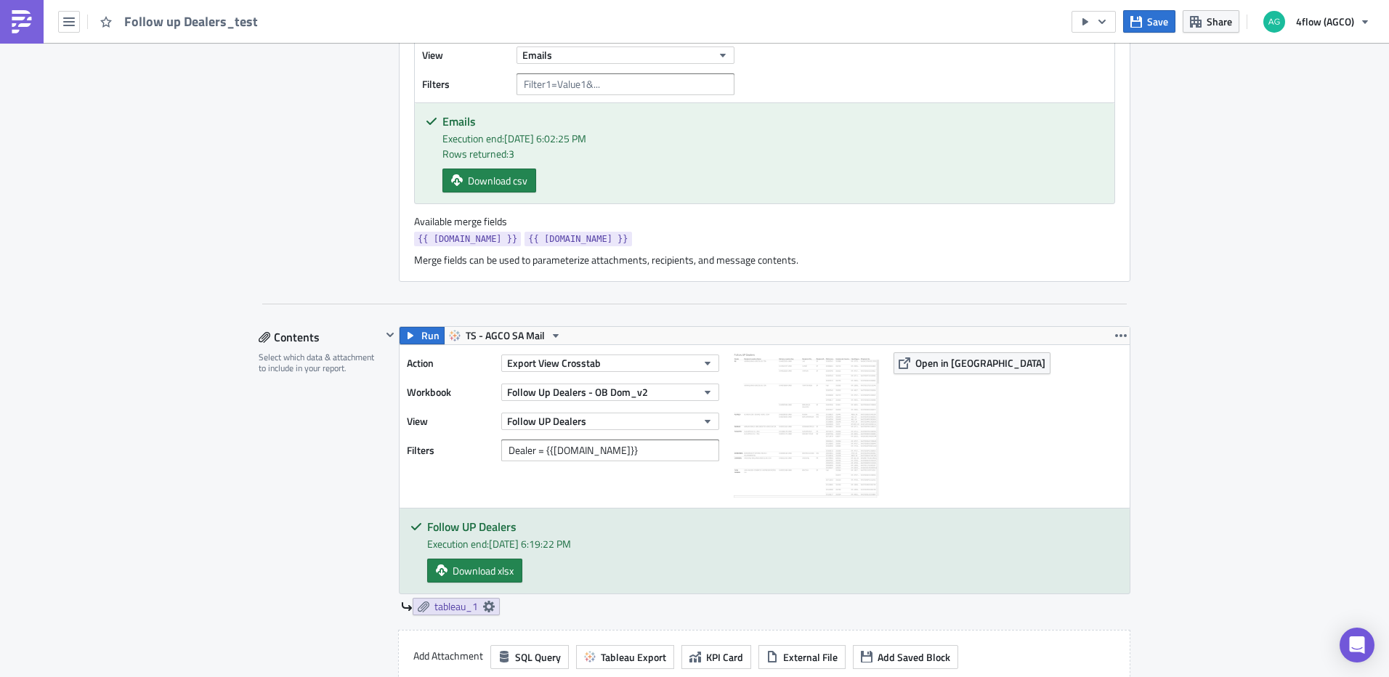
scroll to position [654, 0]
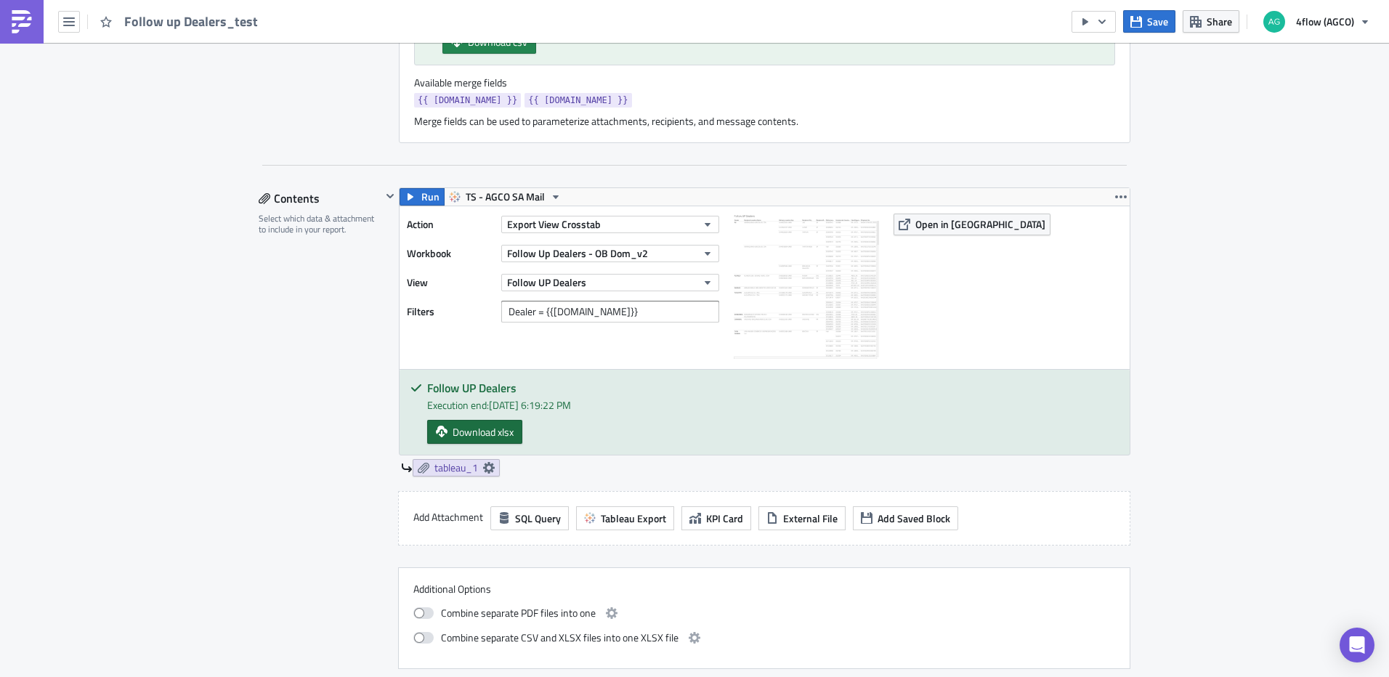
click at [497, 426] on span "Download xlsx" at bounding box center [482, 431] width 61 height 15
click at [1330, 509] on div "SA_FG Execution Log Edit " Follow up Dealers_test " Settings Configure the basi…" at bounding box center [694, 505] width 1389 height 2232
click at [1101, 27] on icon "button" at bounding box center [1102, 22] width 12 height 12
click at [1123, 89] on link "Run Report" at bounding box center [1137, 80] width 123 height 22
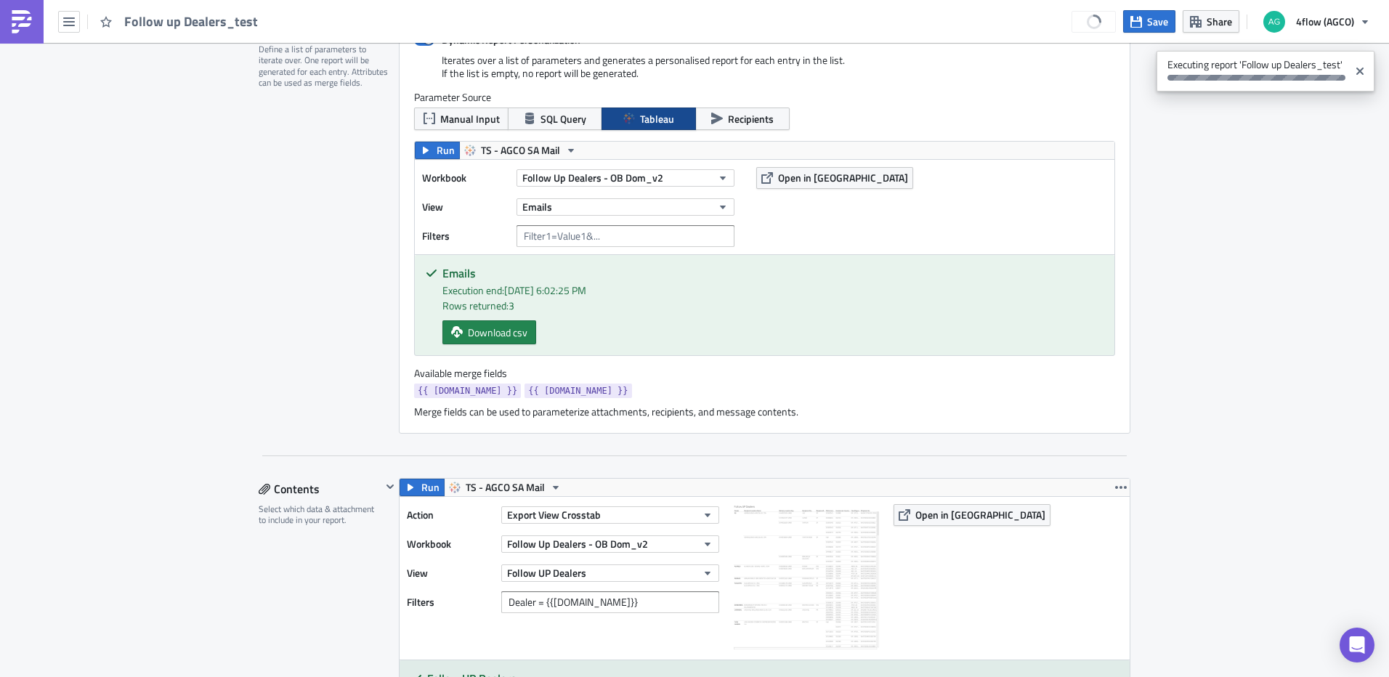
scroll to position [0, 0]
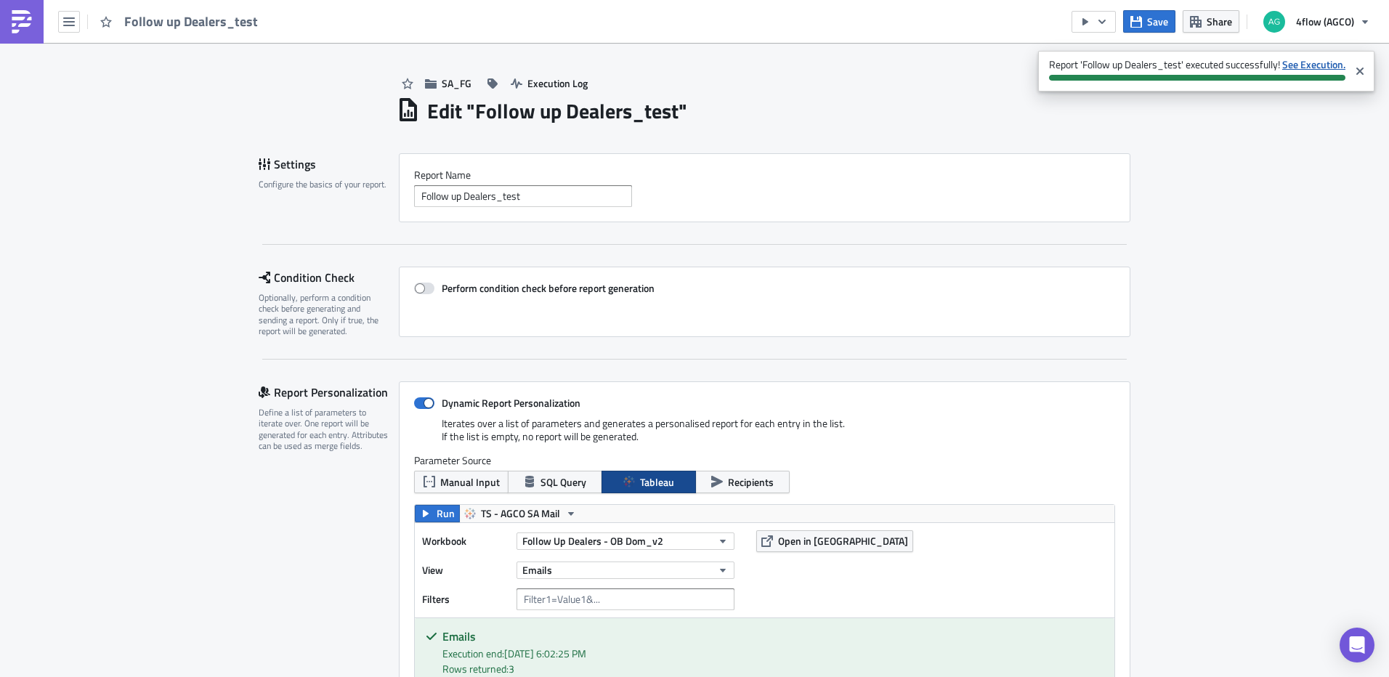
click at [1329, 64] on strong "See Execution." at bounding box center [1313, 64] width 63 height 15
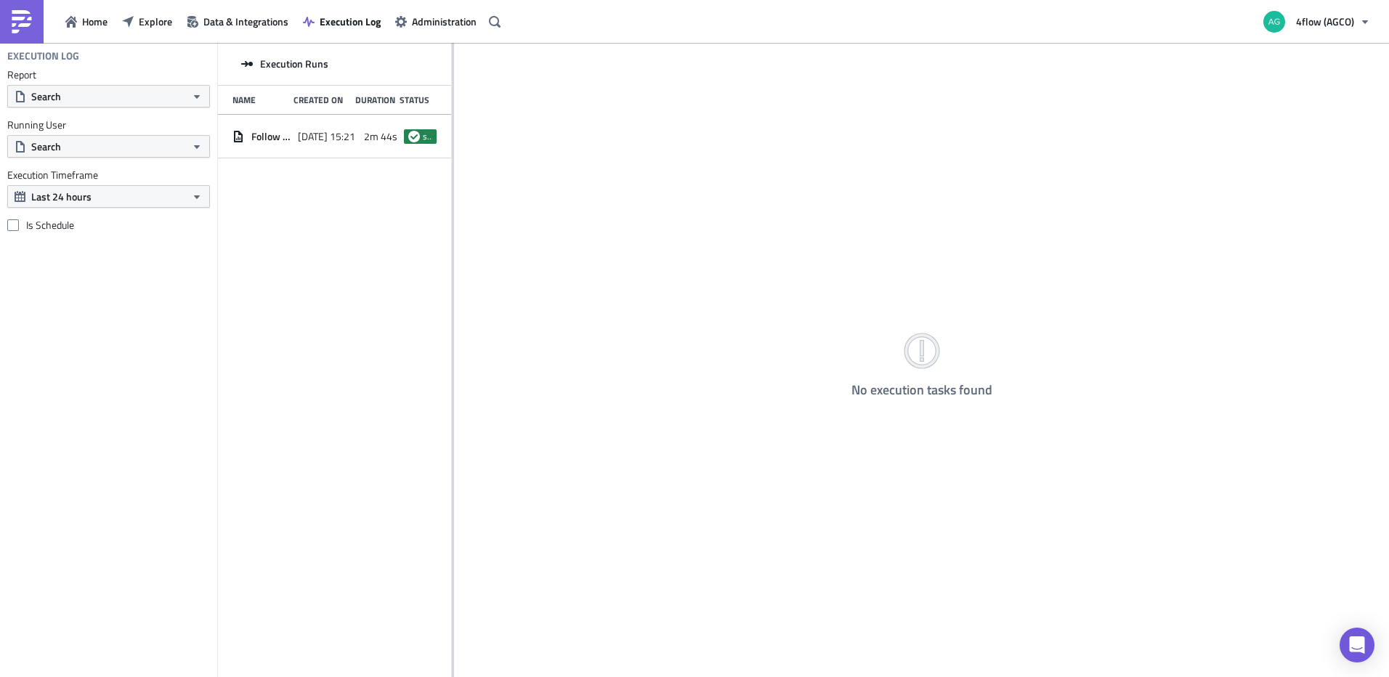
click at [279, 114] on div "Name Created On Duration Status" at bounding box center [334, 100] width 233 height 29
click at [277, 131] on span "Follow up Dealers_test" at bounding box center [270, 136] width 39 height 13
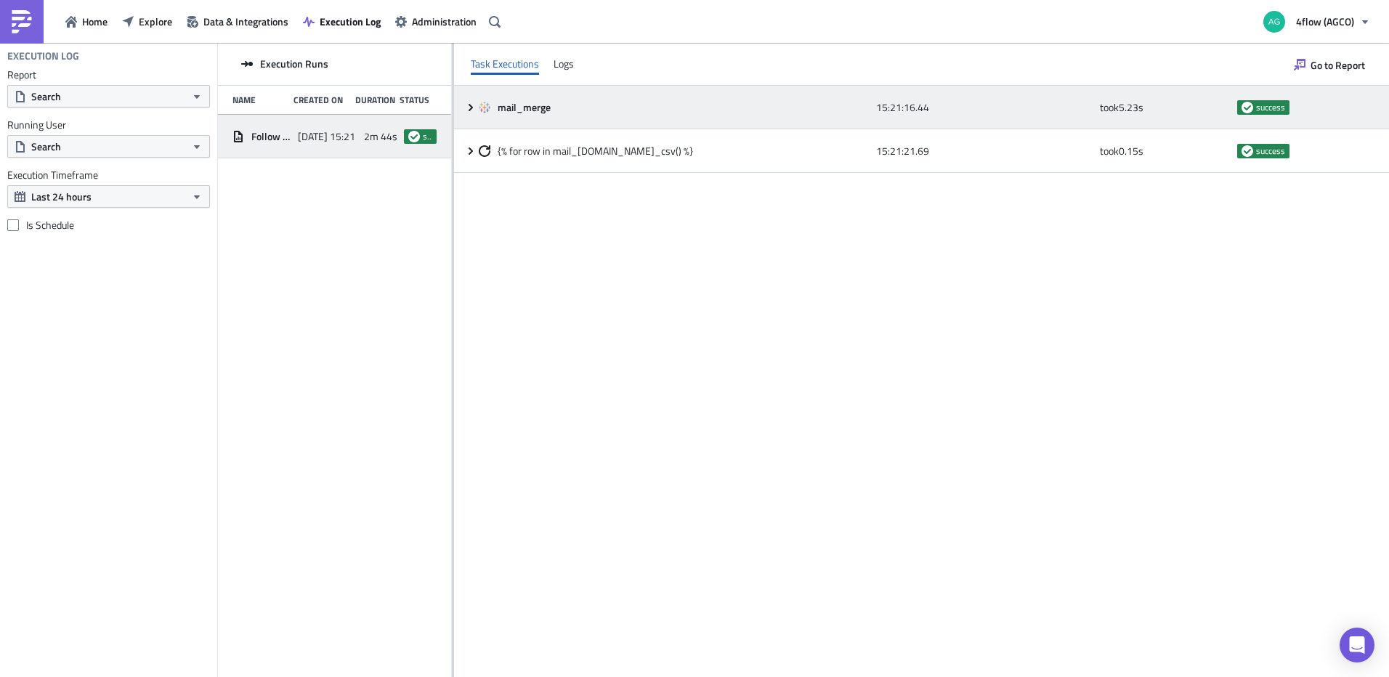
click at [467, 110] on icon at bounding box center [471, 108] width 12 height 12
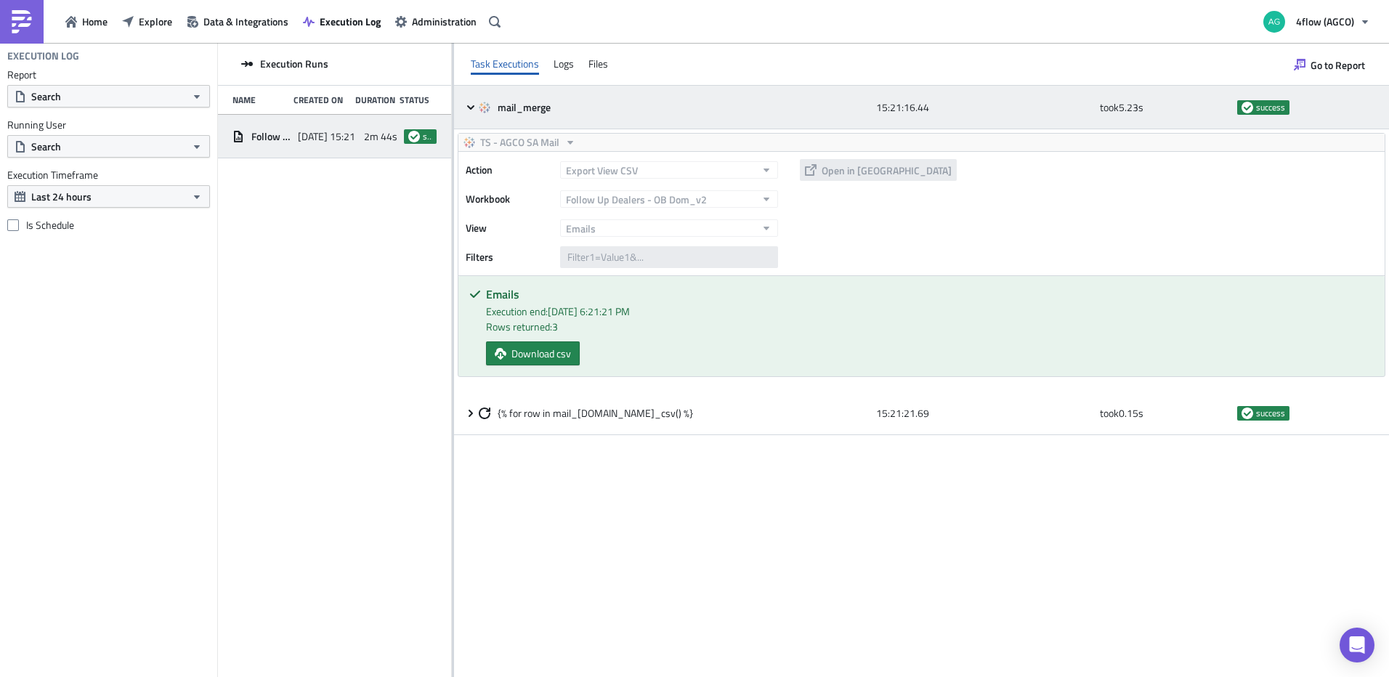
click at [467, 110] on icon at bounding box center [471, 108] width 12 height 12
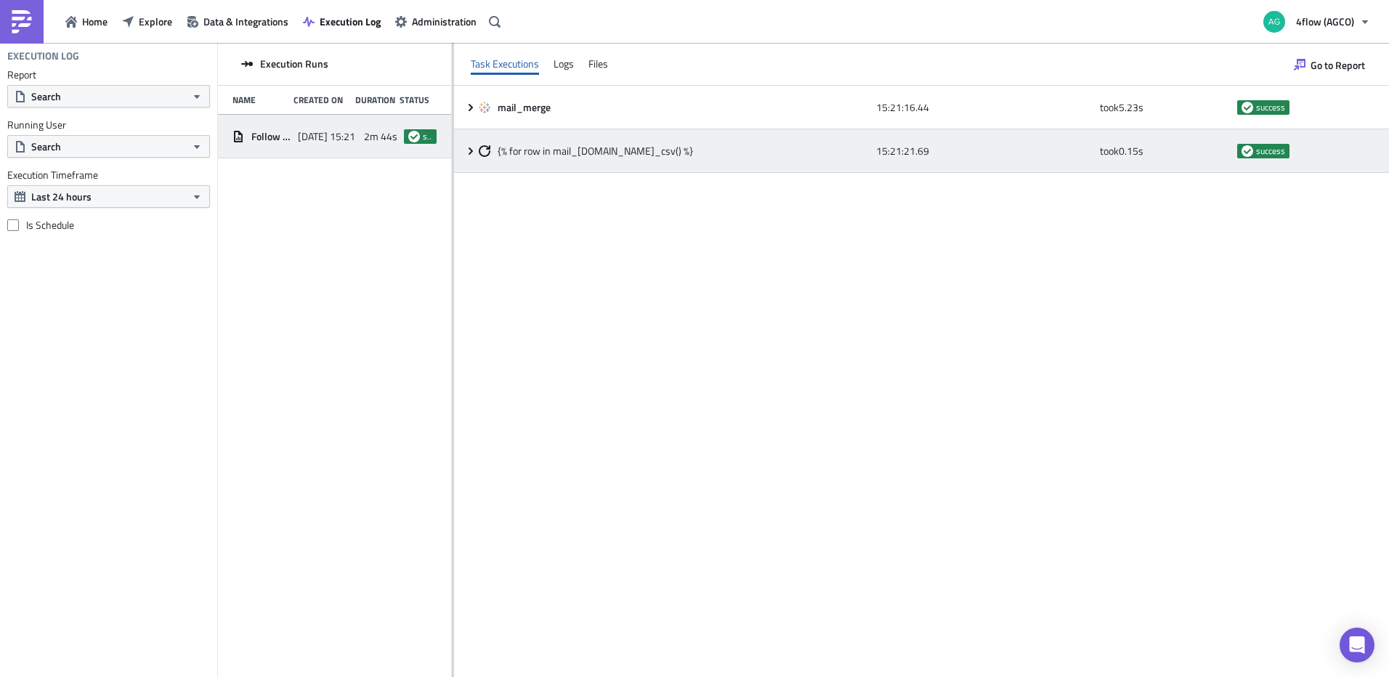
click at [470, 156] on icon at bounding box center [471, 151] width 12 height 12
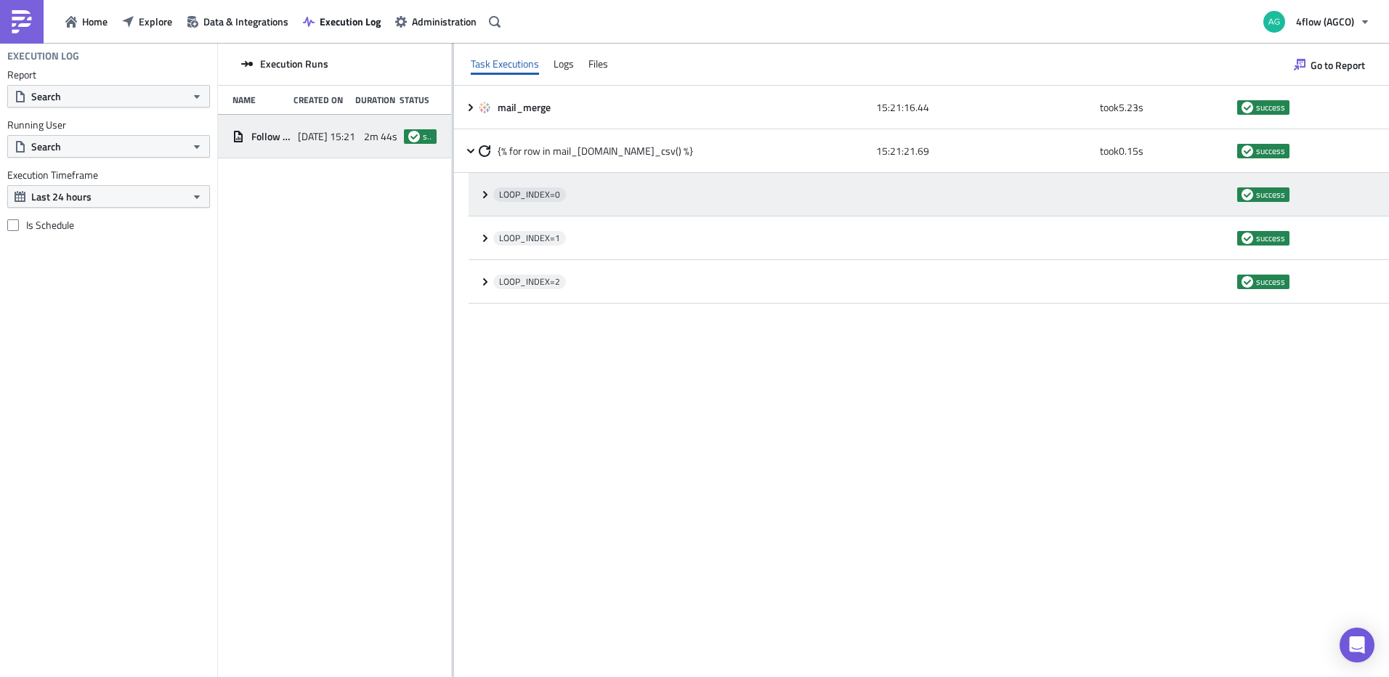
click at [480, 196] on icon at bounding box center [485, 195] width 12 height 12
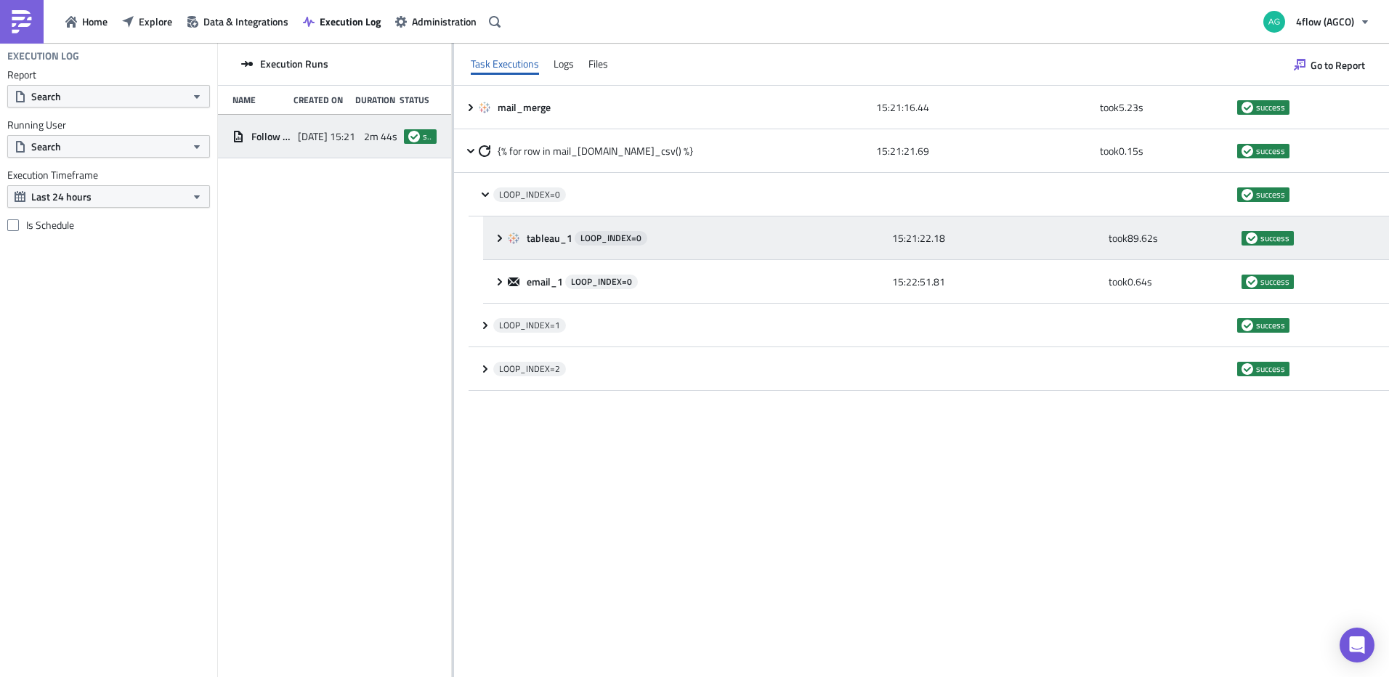
click at [500, 243] on icon at bounding box center [500, 238] width 12 height 12
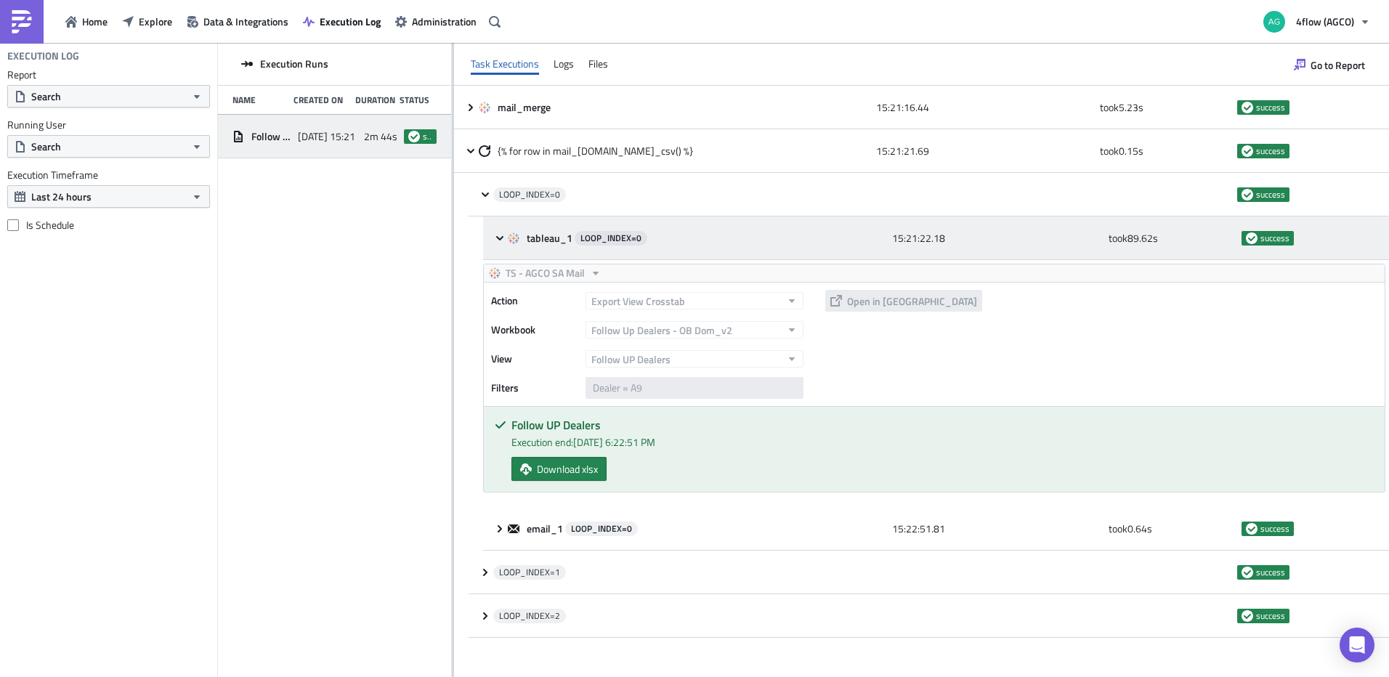
click at [500, 243] on icon at bounding box center [500, 238] width 12 height 12
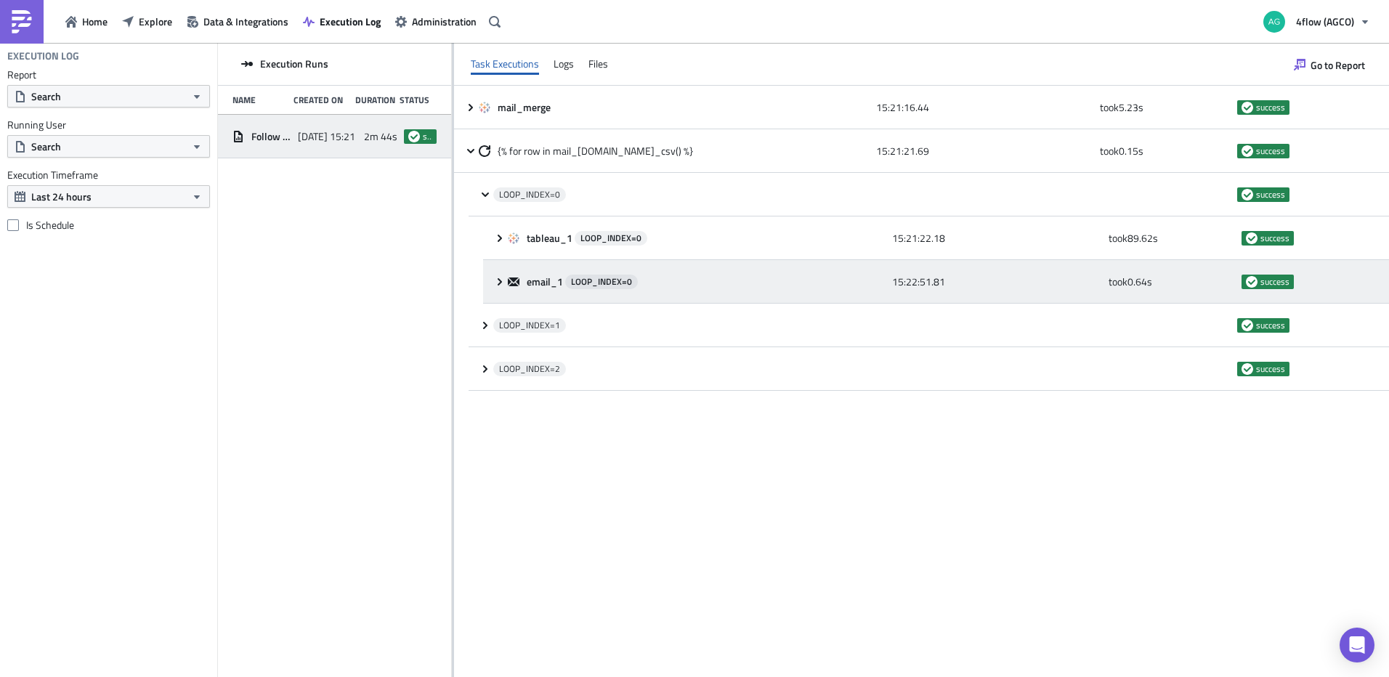
click at [498, 280] on icon at bounding box center [500, 282] width 12 height 12
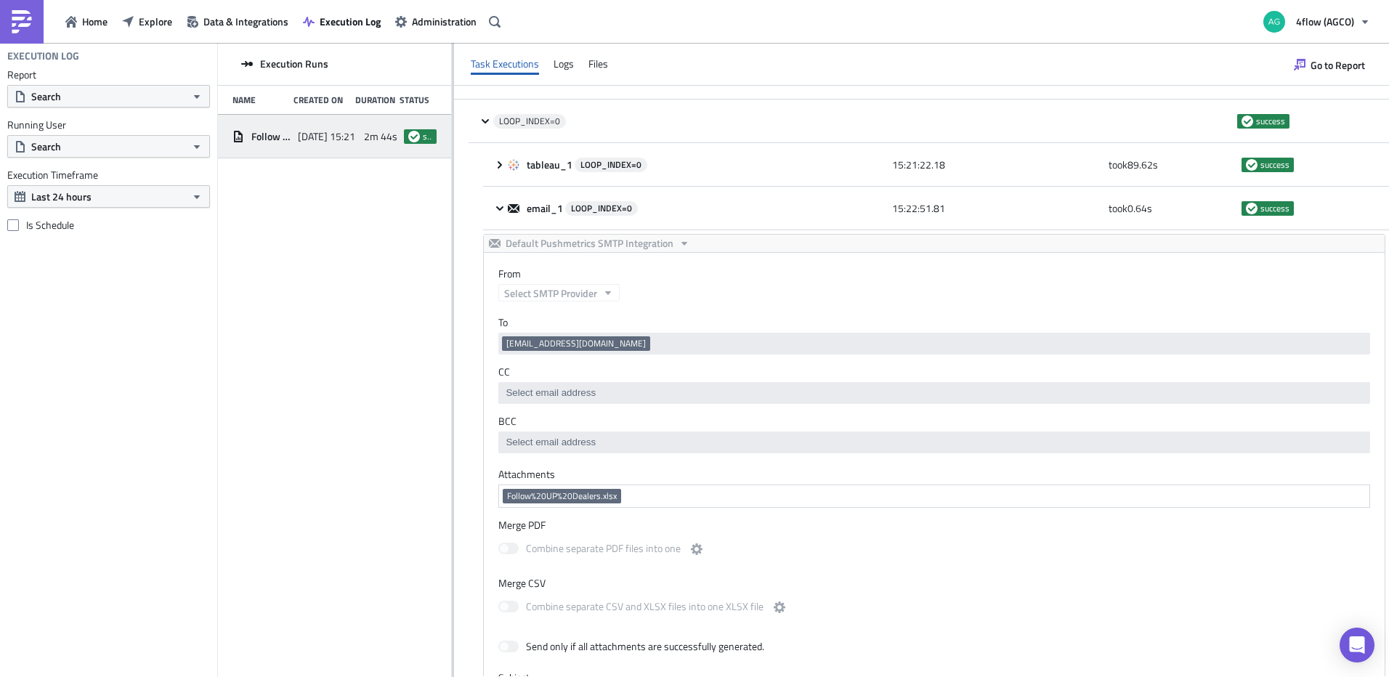
scroll to position [73, 0]
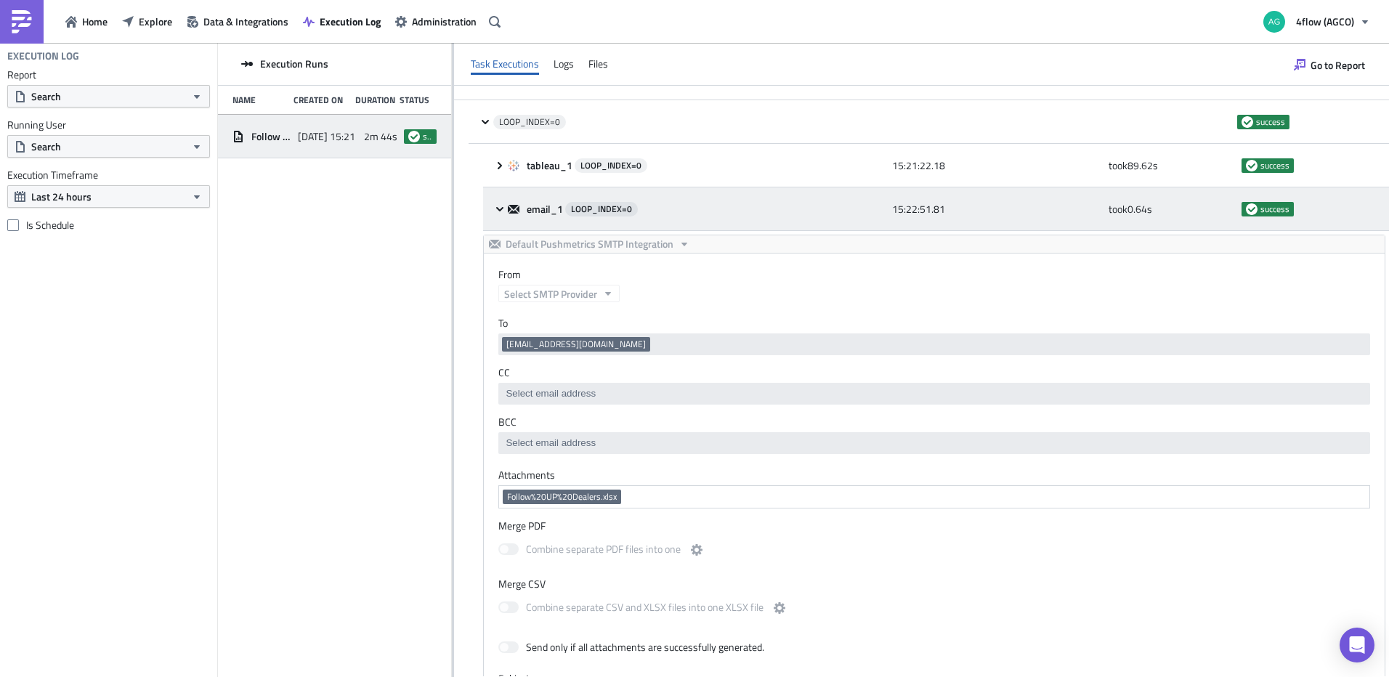
click at [505, 218] on div "email_1 LOOP_INDEX= 0 15:22:51.81 took 0.64 s success" at bounding box center [936, 209] width 906 height 44
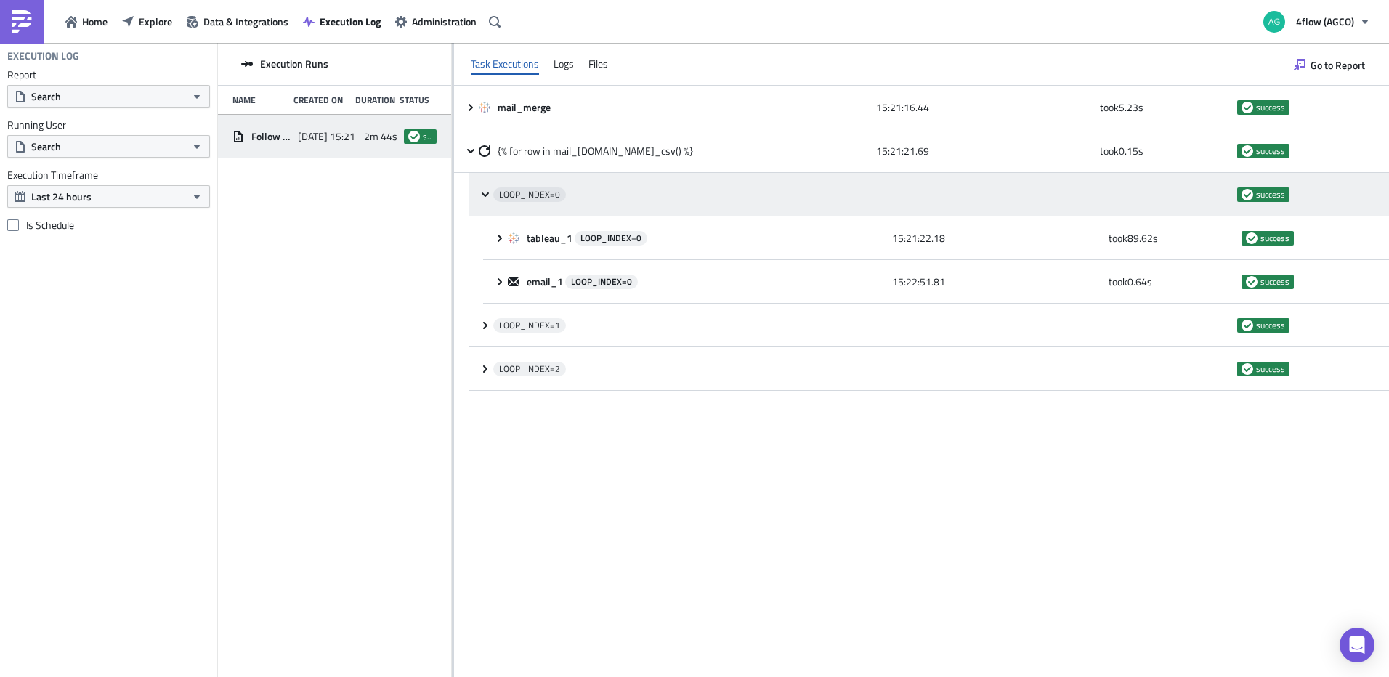
click at [487, 195] on icon at bounding box center [485, 195] width 12 height 12
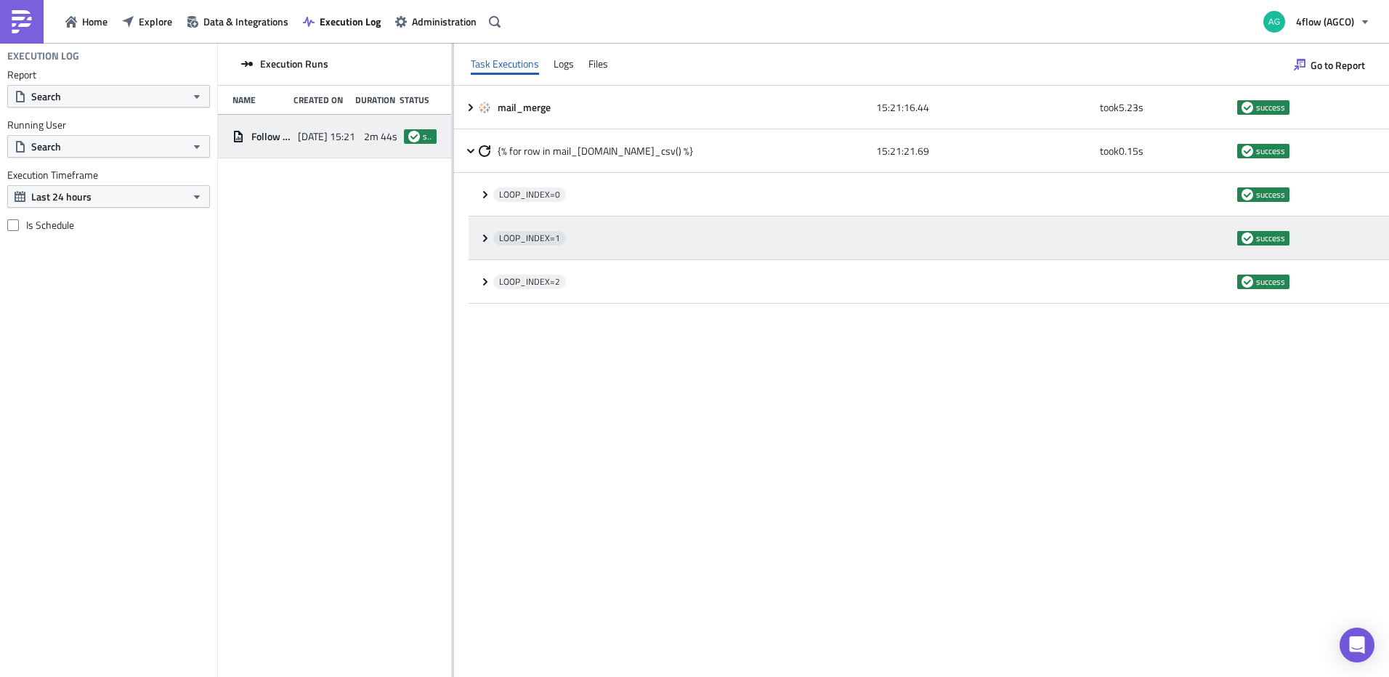
click at [484, 242] on icon at bounding box center [485, 238] width 12 height 12
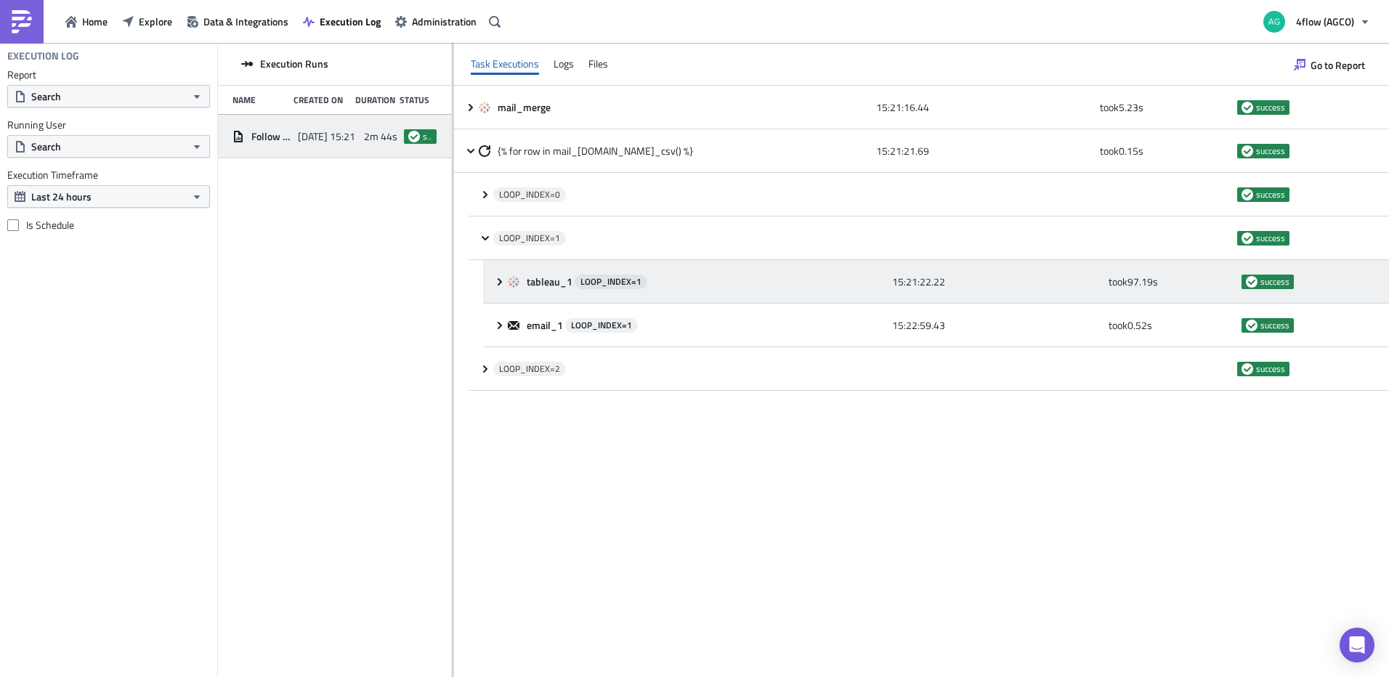
click at [498, 285] on icon at bounding box center [499, 280] width 4 height 7
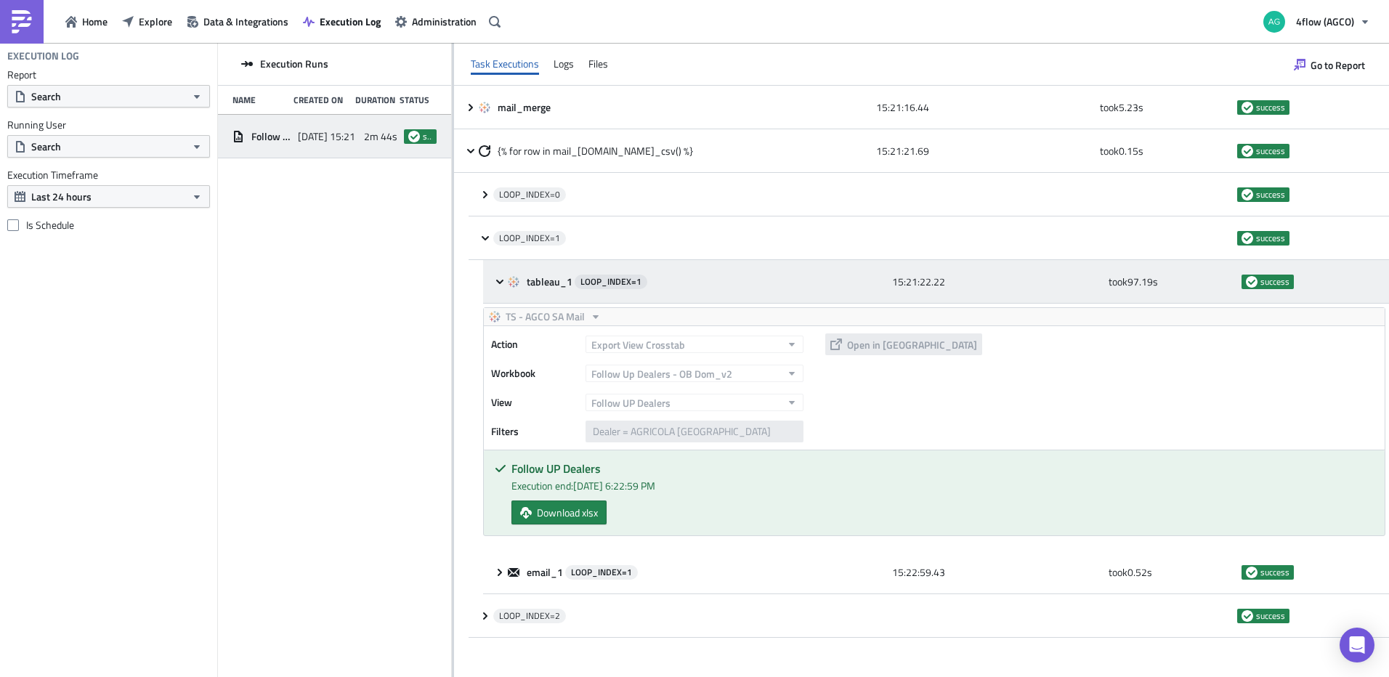
click at [498, 284] on icon at bounding box center [500, 282] width 12 height 12
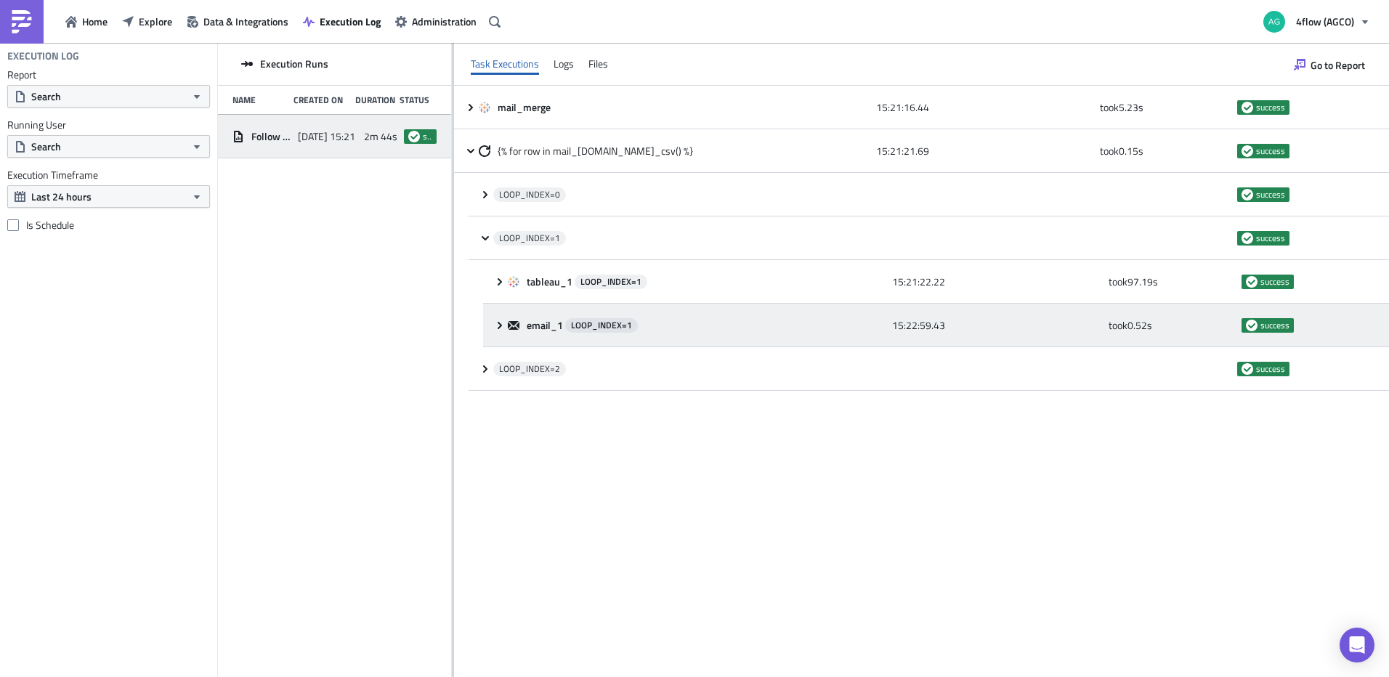
click at [497, 324] on icon at bounding box center [500, 326] width 12 height 12
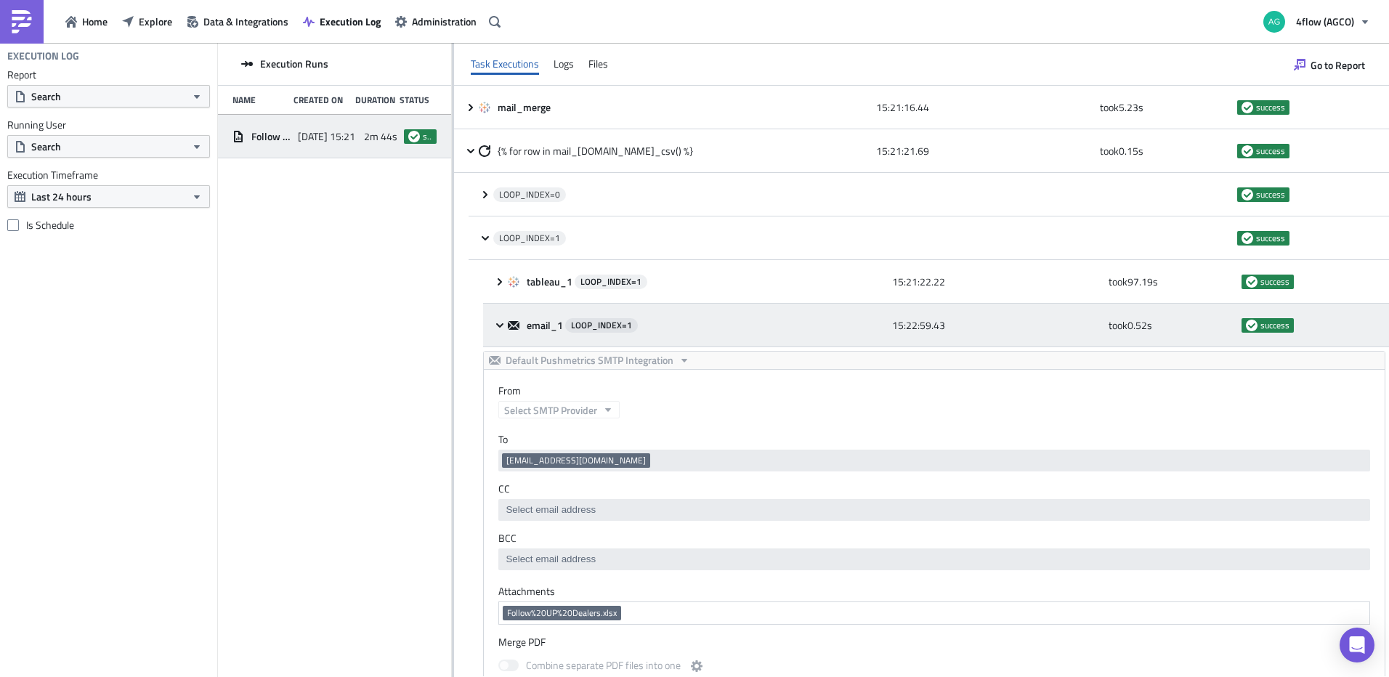
click at [497, 324] on icon at bounding box center [499, 324] width 7 height 4
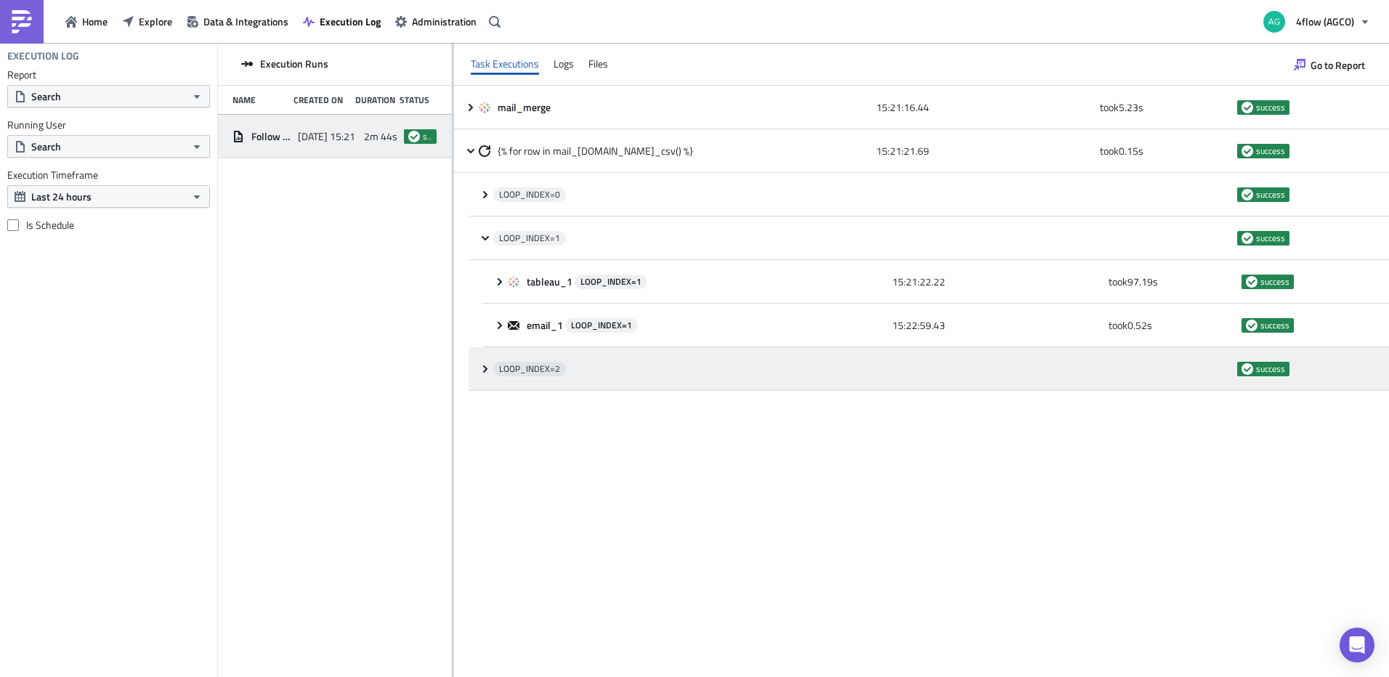
click at [488, 366] on icon at bounding box center [485, 369] width 12 height 12
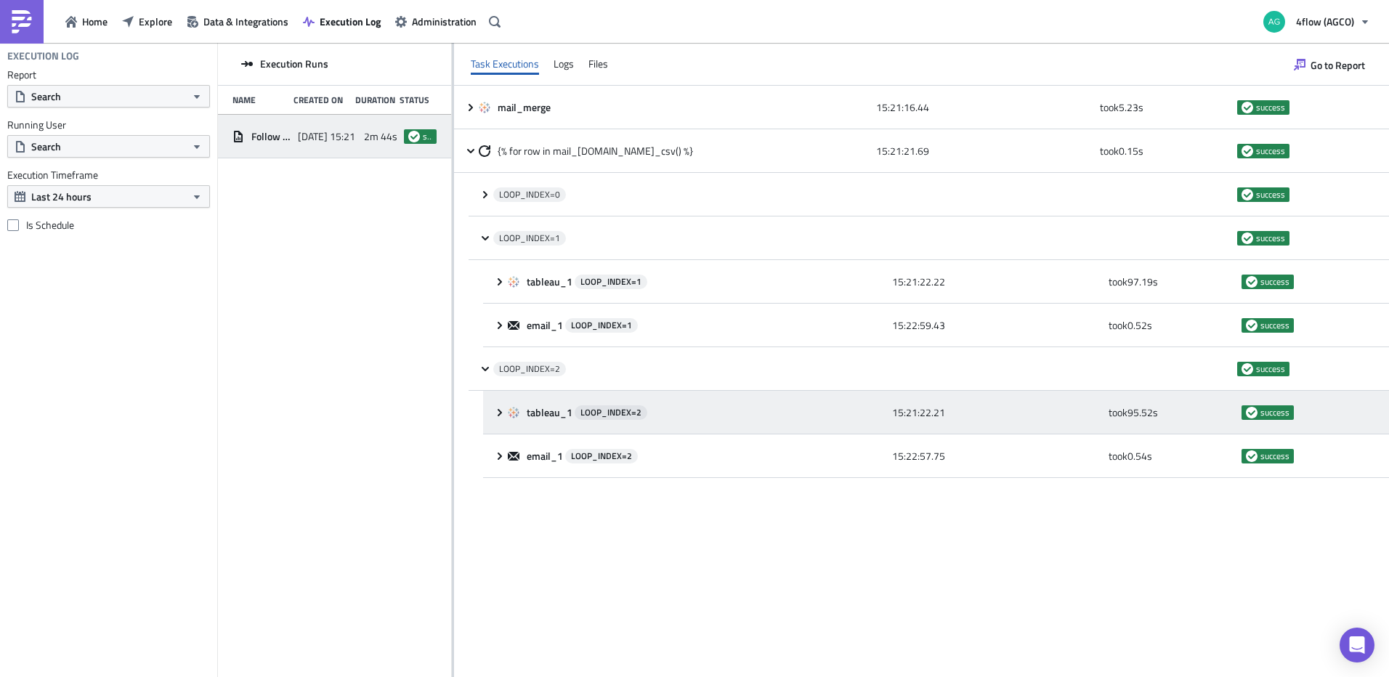
click at [500, 412] on icon at bounding box center [499, 411] width 4 height 7
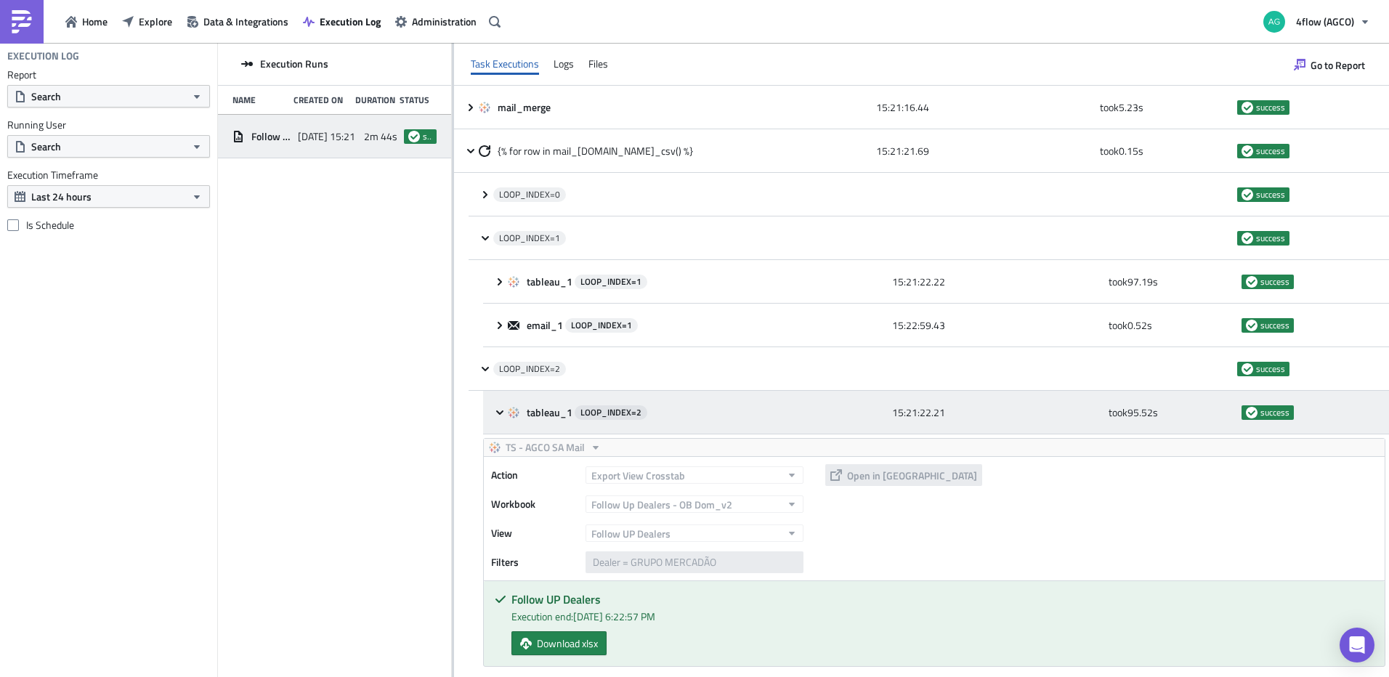
click at [500, 412] on icon at bounding box center [500, 413] width 12 height 12
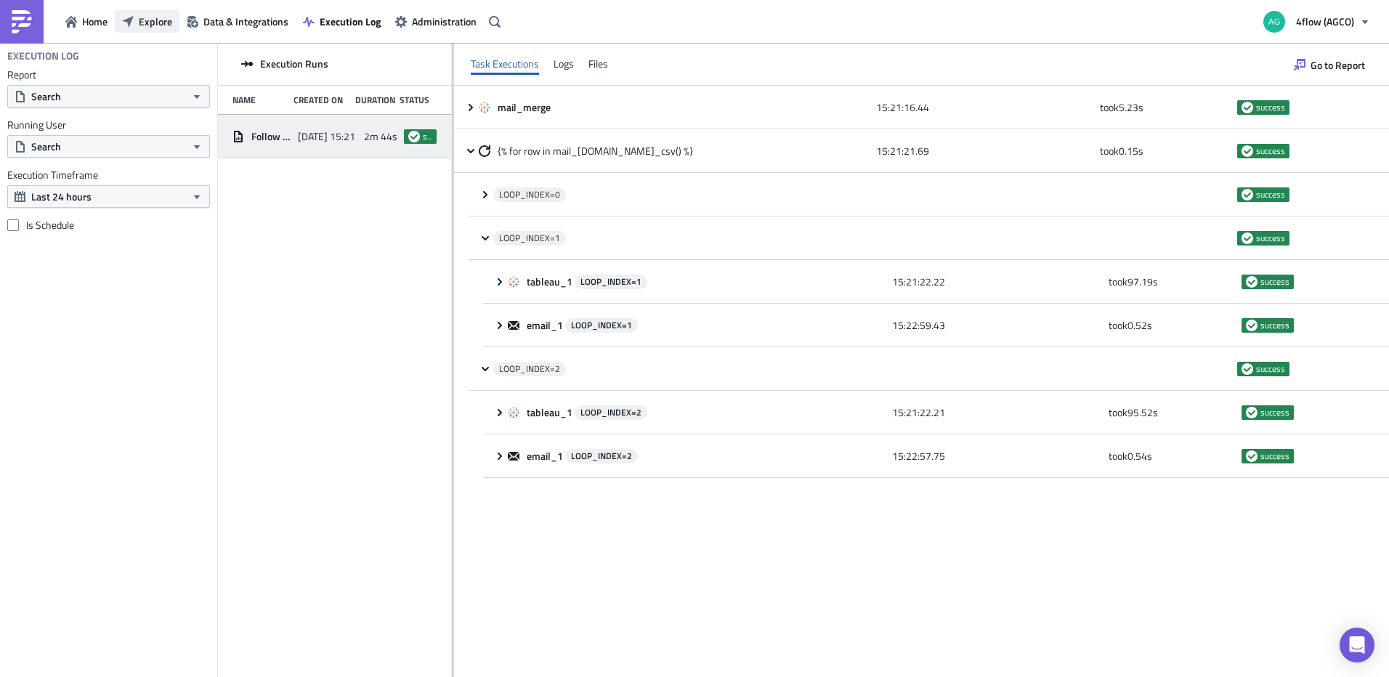
click at [139, 12] on button "Explore" at bounding box center [147, 21] width 65 height 23
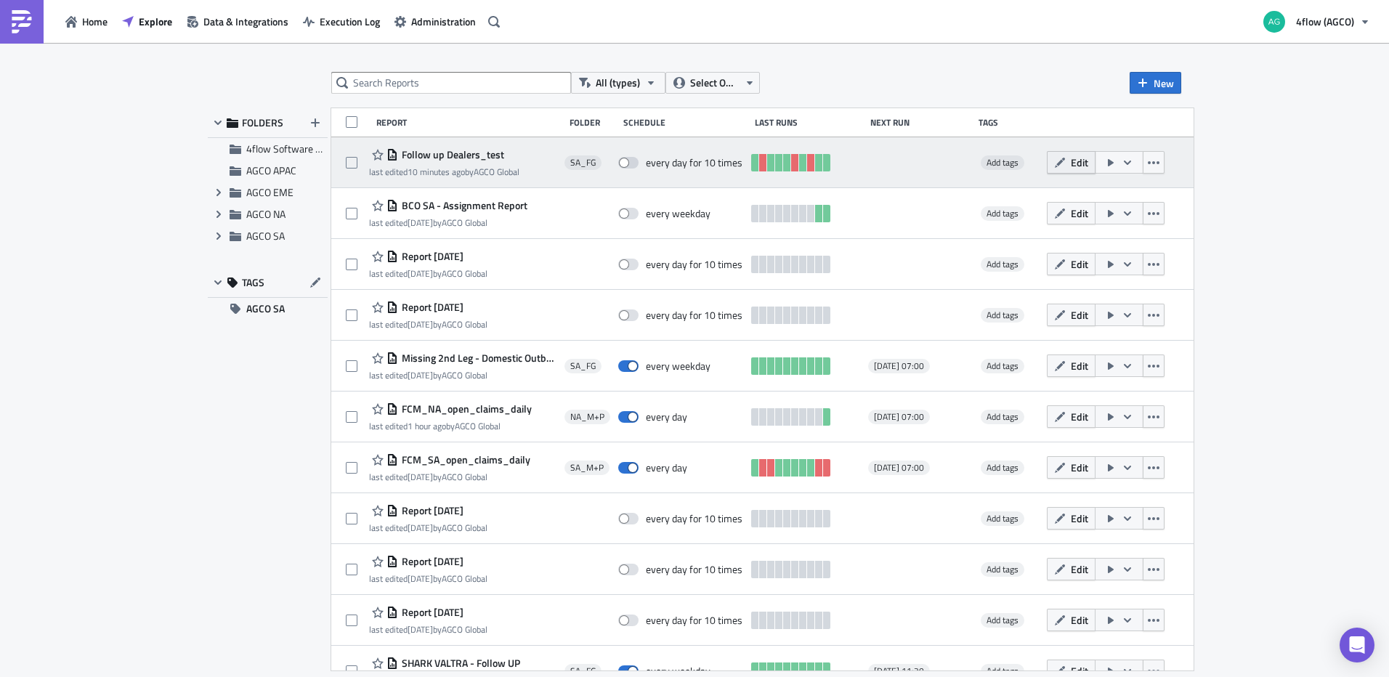
click at [1074, 171] on button "Edit" at bounding box center [1071, 162] width 49 height 23
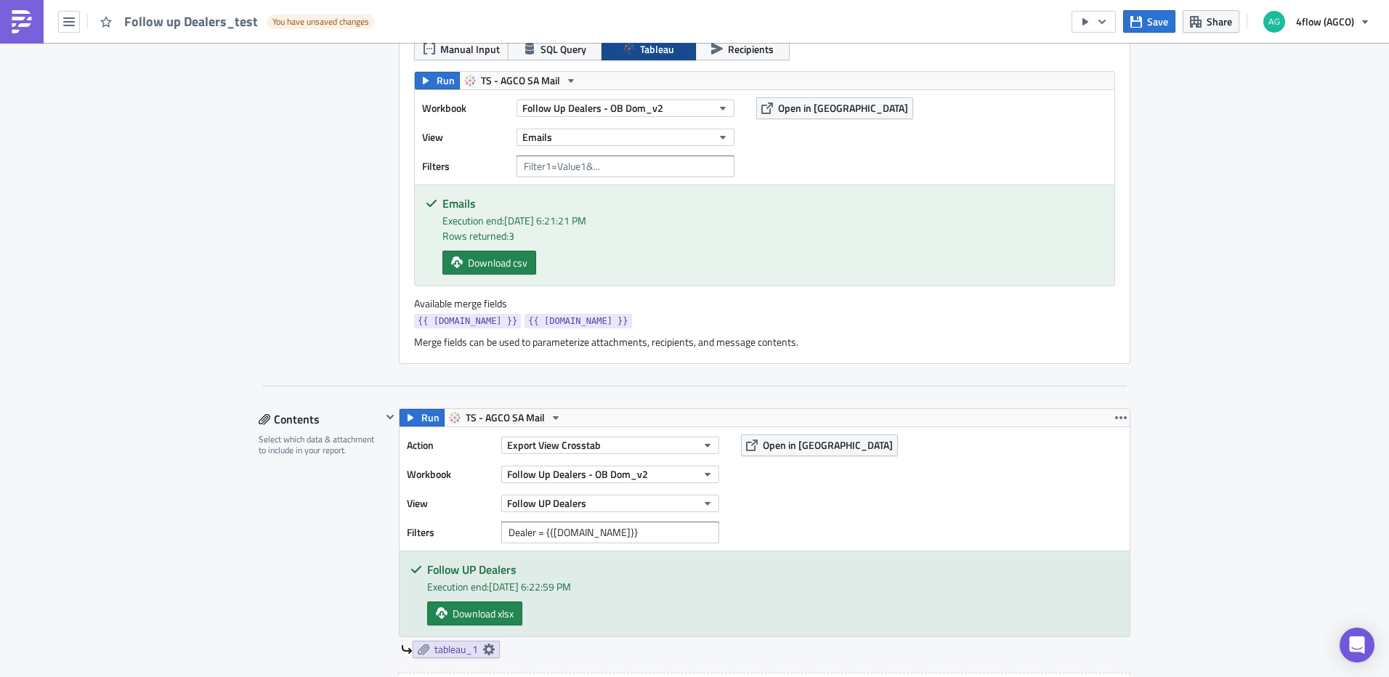
scroll to position [436, 0]
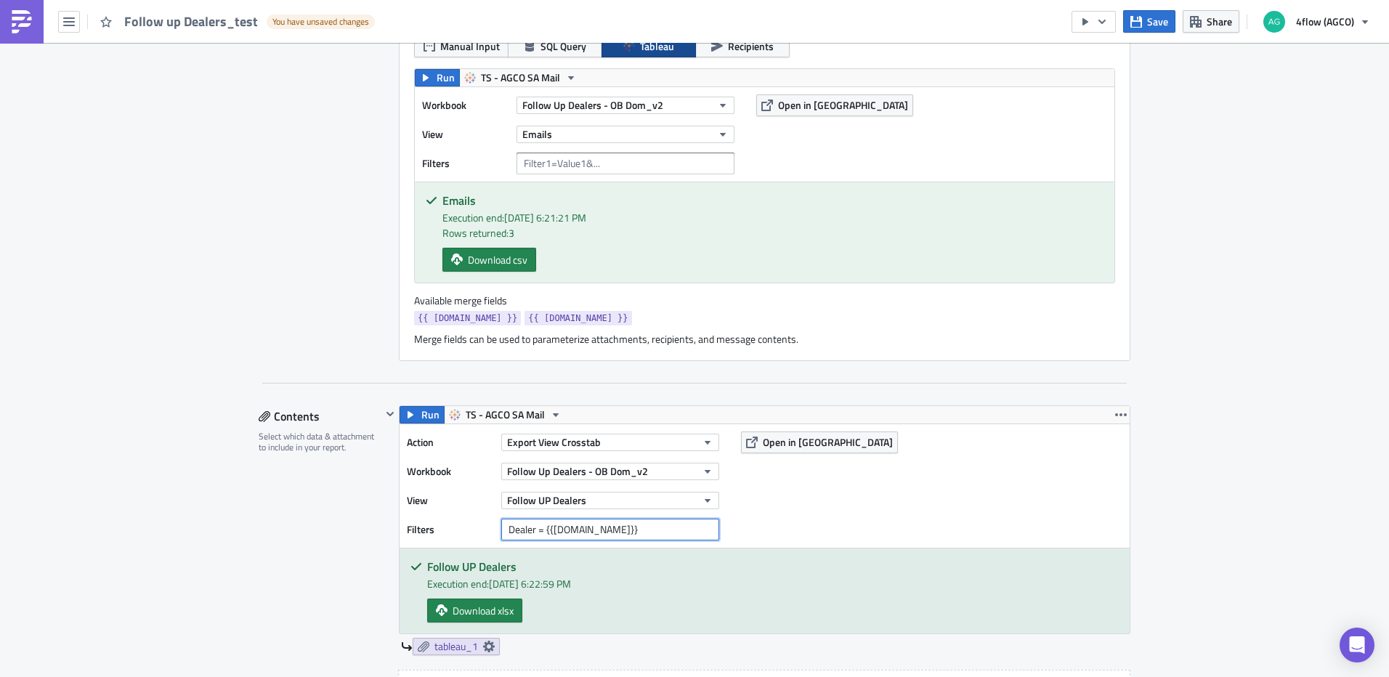
drag, startPoint x: 538, startPoint y: 532, endPoint x: 463, endPoint y: 532, distance: 74.8
click at [463, 532] on div "Filters Dealer = {{[DOMAIN_NAME]}}" at bounding box center [567, 530] width 320 height 22
type input "{{[DOMAIN_NAME]}}"
click at [1156, 15] on span "Save" at bounding box center [1157, 21] width 21 height 15
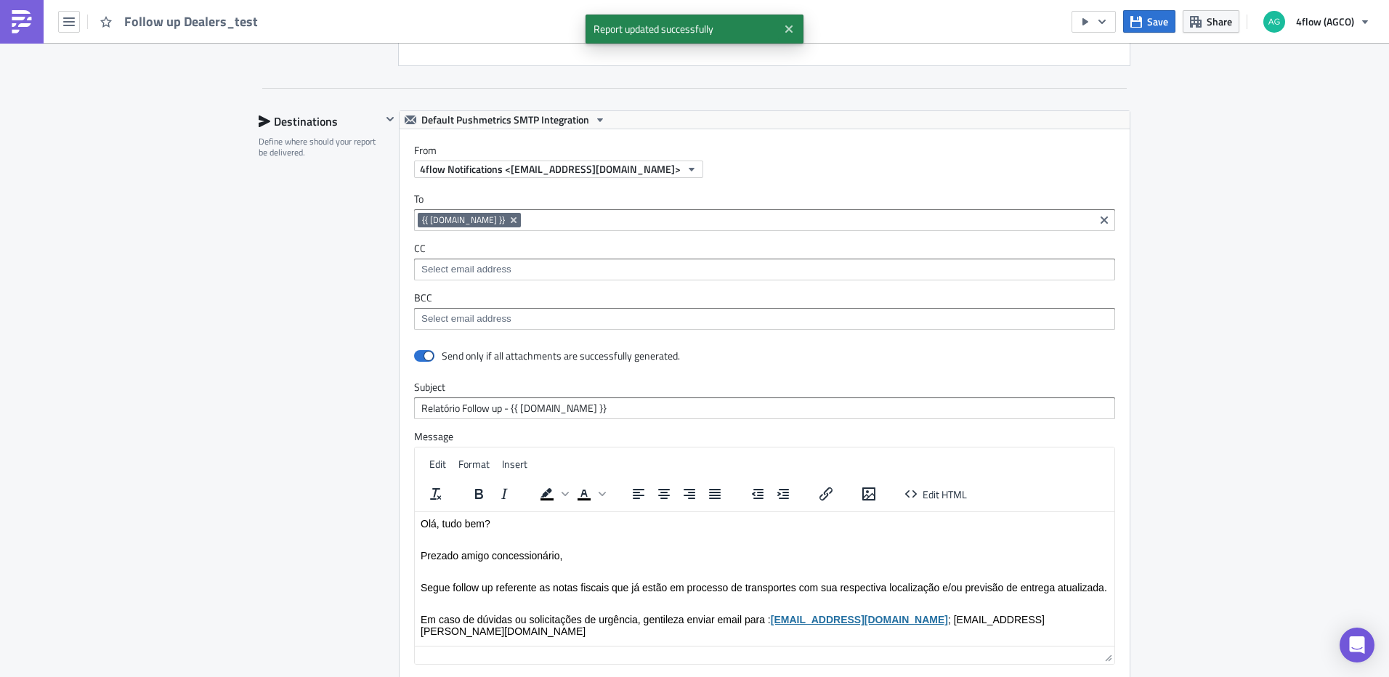
scroll to position [1630, 0]
